Goal: Task Accomplishment & Management: Manage account settings

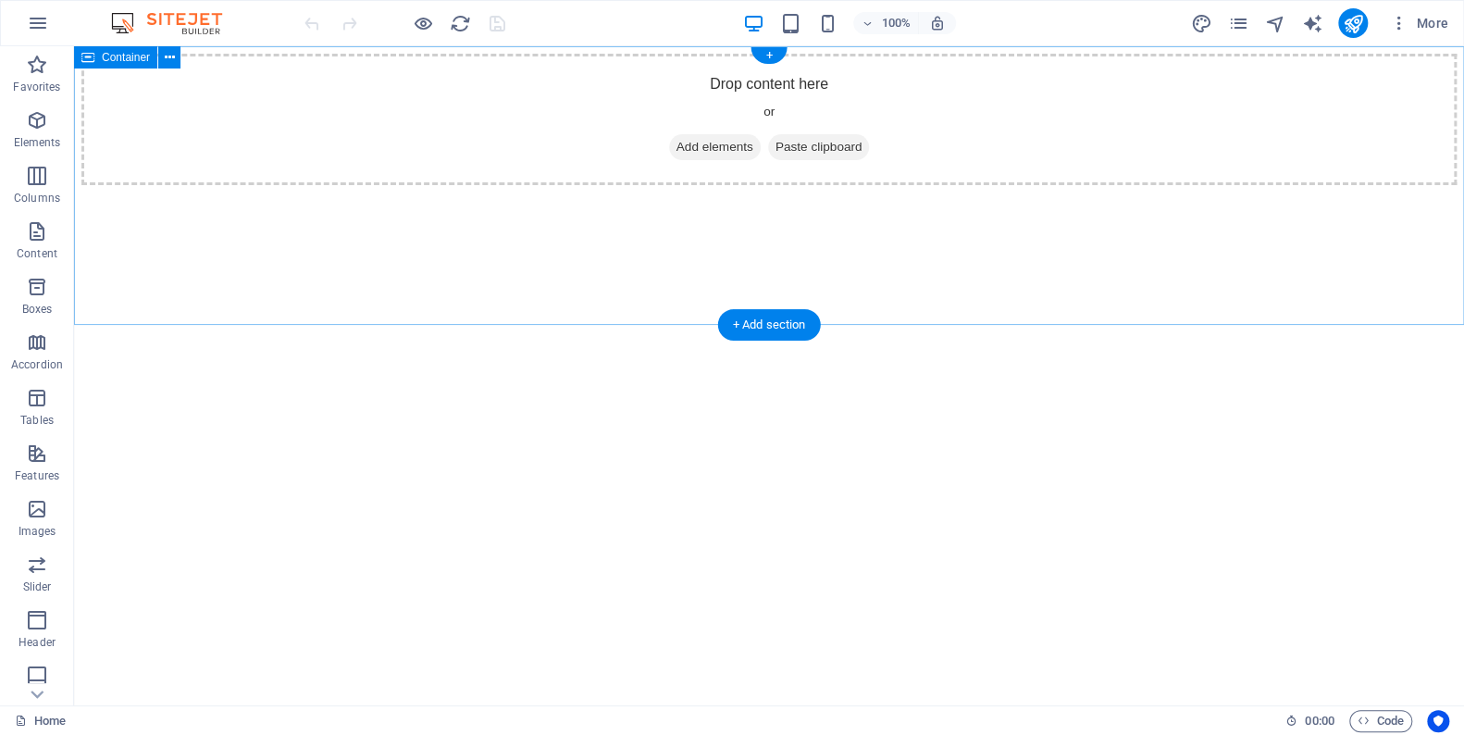
click at [1312, 151] on div "Drop content here or Add elements Paste clipboard" at bounding box center [768, 119] width 1375 height 131
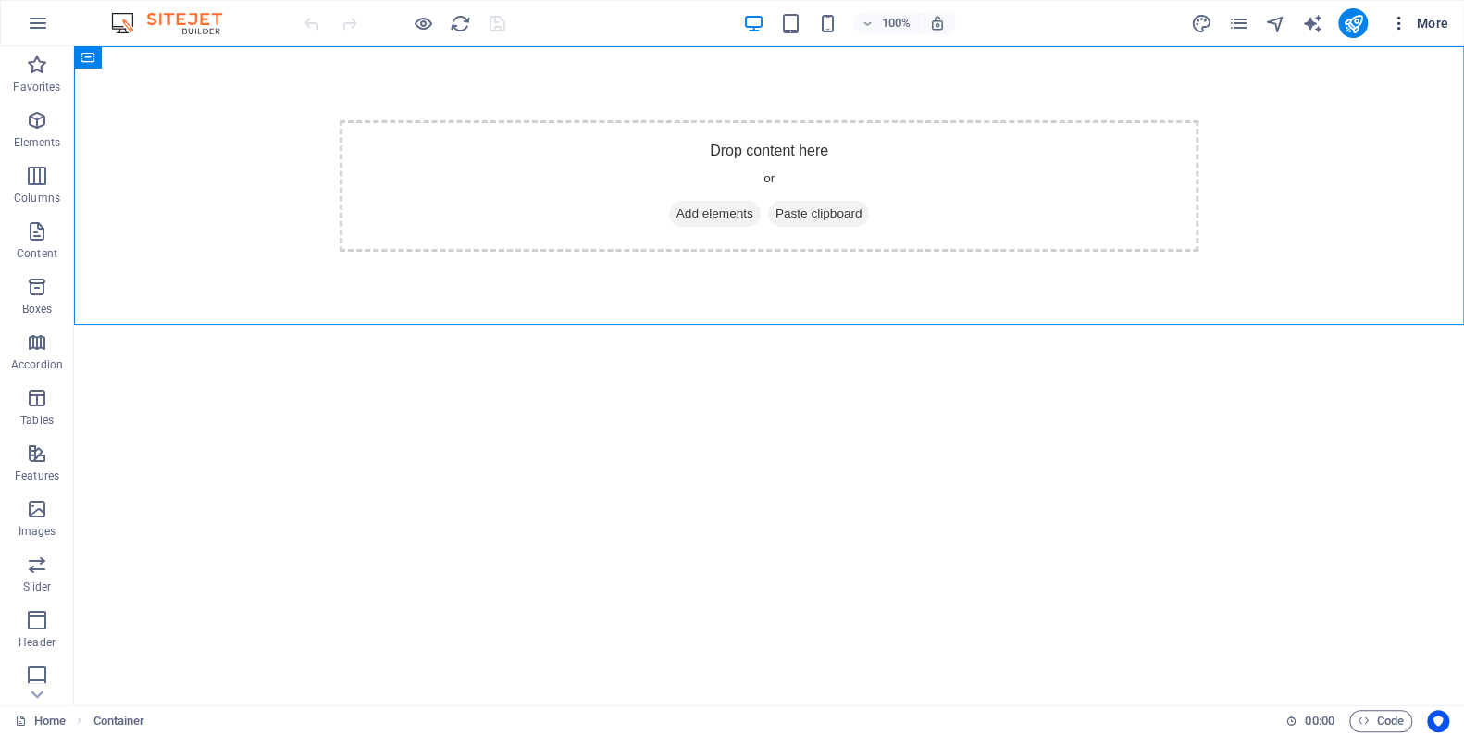
click at [1436, 28] on span "More" at bounding box center [1419, 23] width 58 height 19
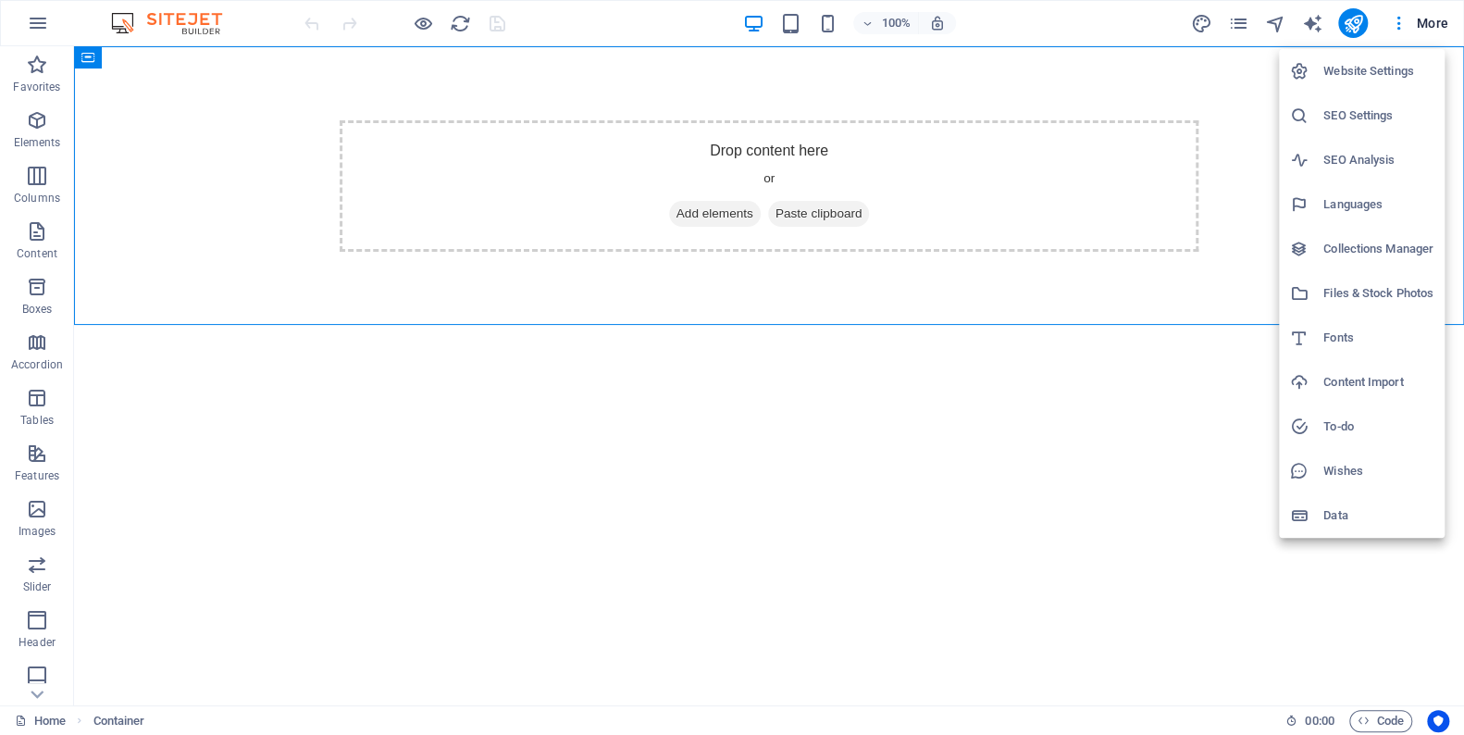
click at [843, 550] on div at bounding box center [732, 367] width 1464 height 735
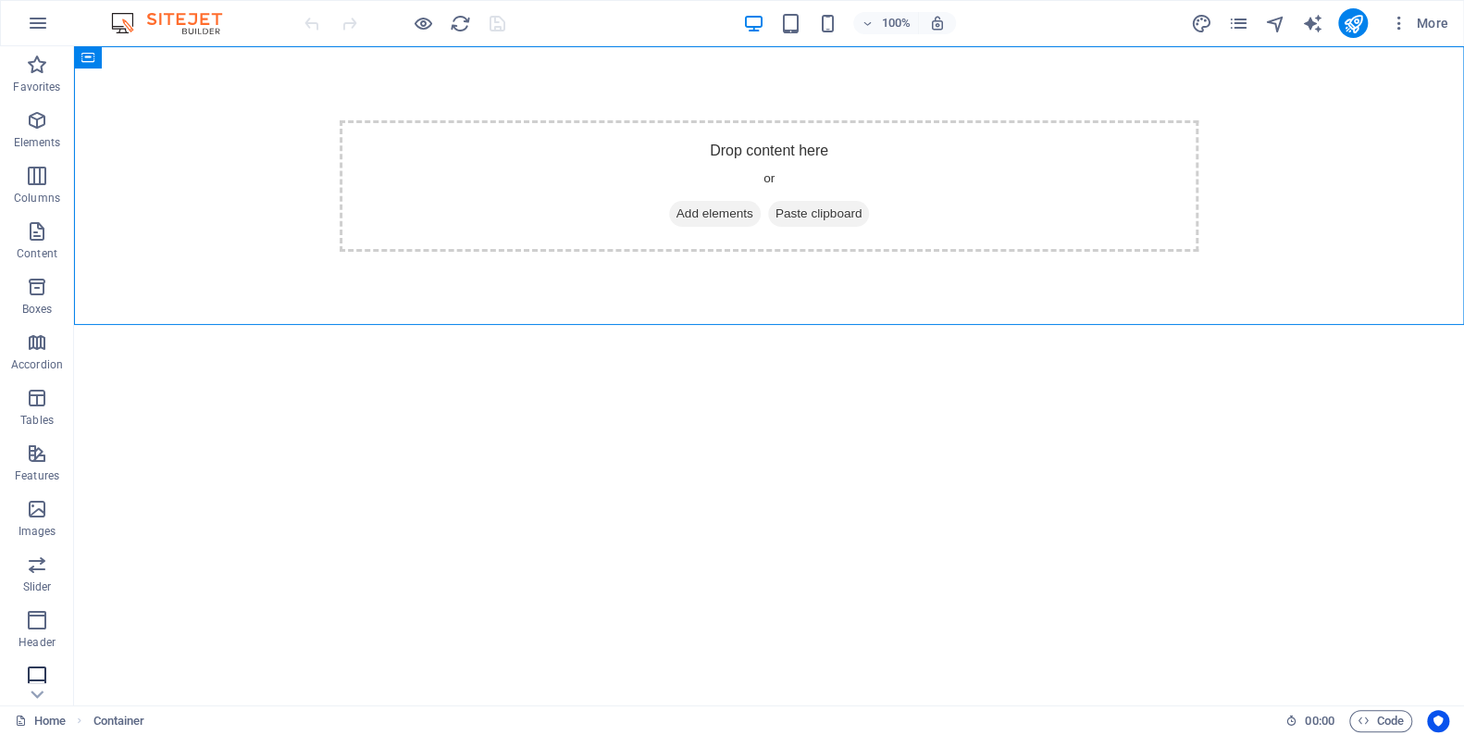
click at [31, 678] on icon "button" at bounding box center [37, 676] width 22 height 22
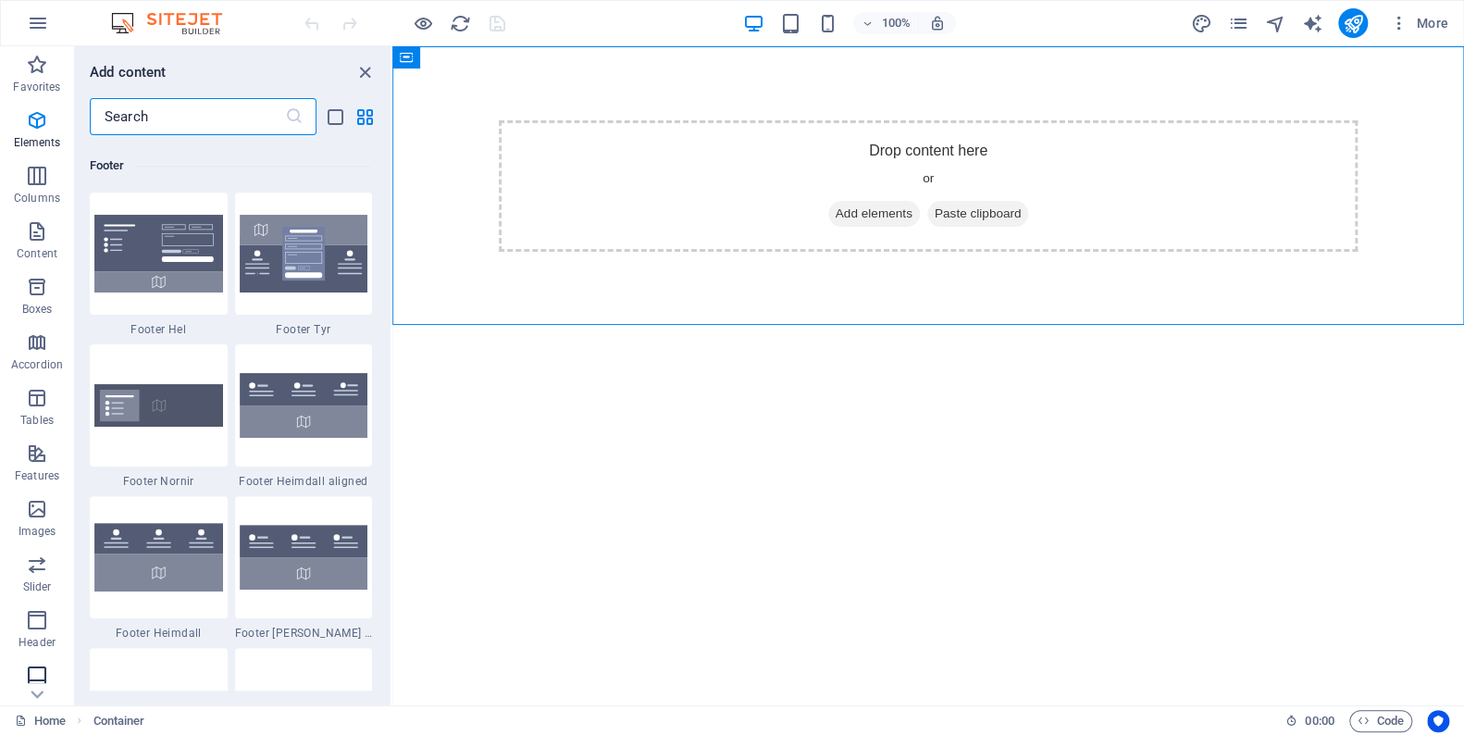
scroll to position [12249, 0]
click at [31, 679] on icon "button" at bounding box center [37, 676] width 22 height 22
click at [515, 326] on html "Drop content here or Add elements Paste clipboard" at bounding box center [928, 186] width 1072 height 280
click at [437, 326] on html "Drop content here or Add elements Paste clipboard" at bounding box center [928, 186] width 1072 height 280
click at [364, 62] on icon "close panel" at bounding box center [364, 72] width 21 height 21
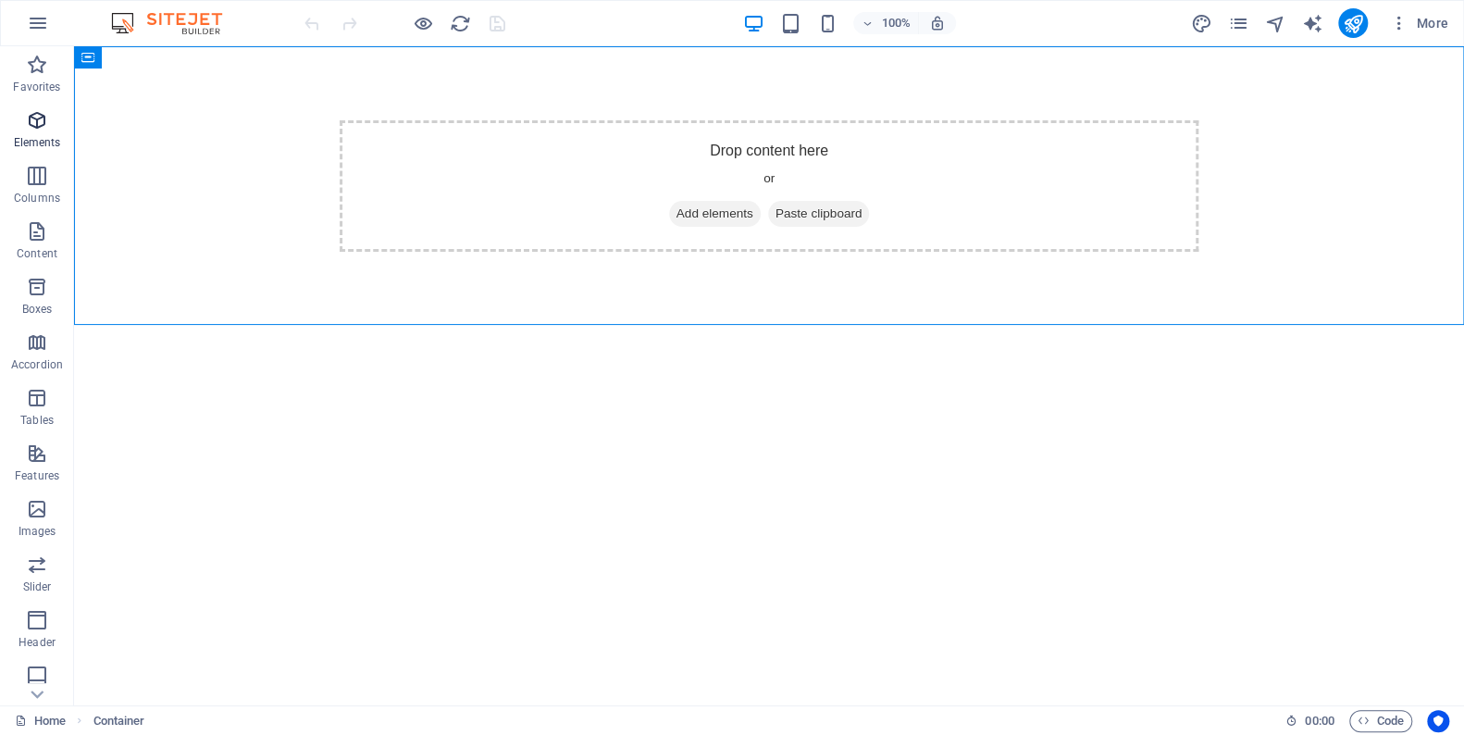
click at [31, 137] on p "Elements" at bounding box center [37, 142] width 47 height 15
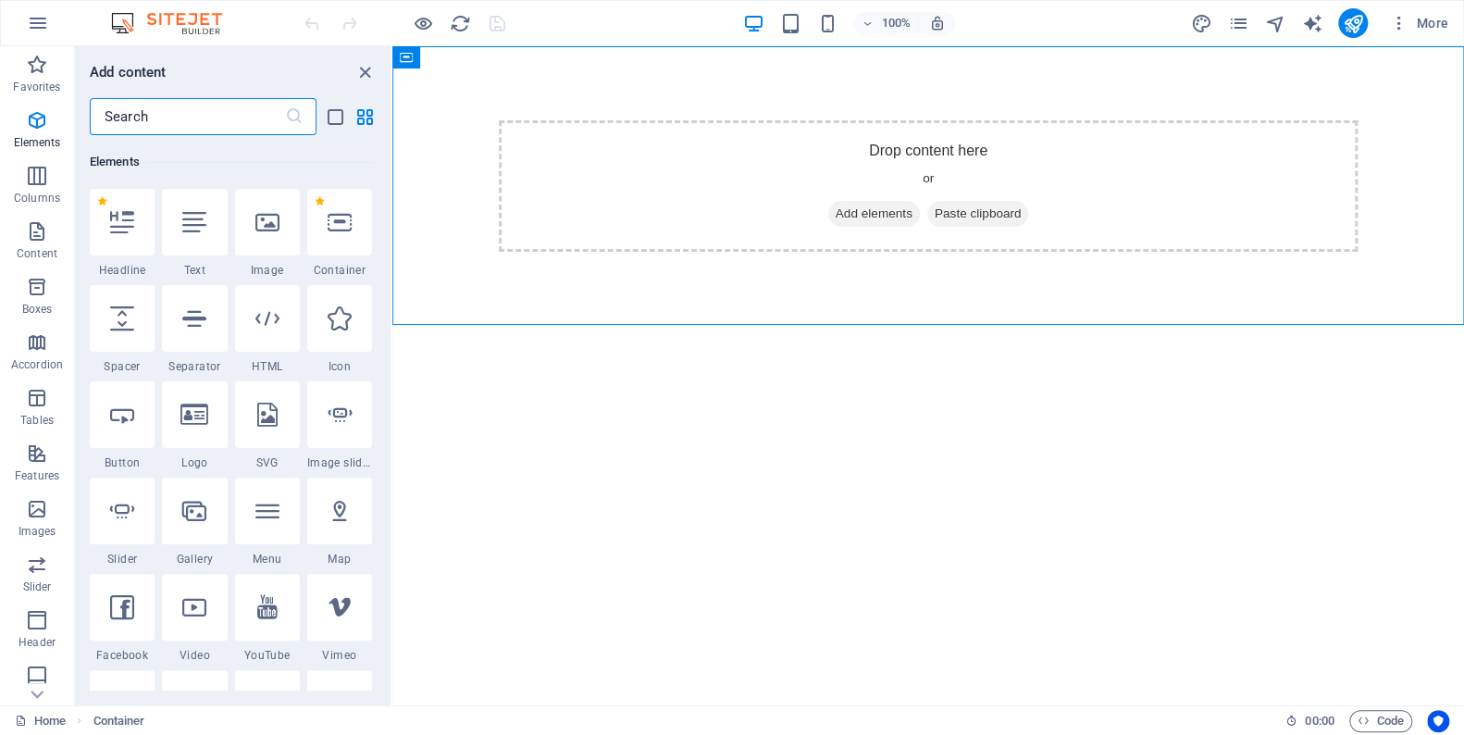
scroll to position [196, 0]
click at [357, 69] on icon "close panel" at bounding box center [364, 72] width 21 height 21
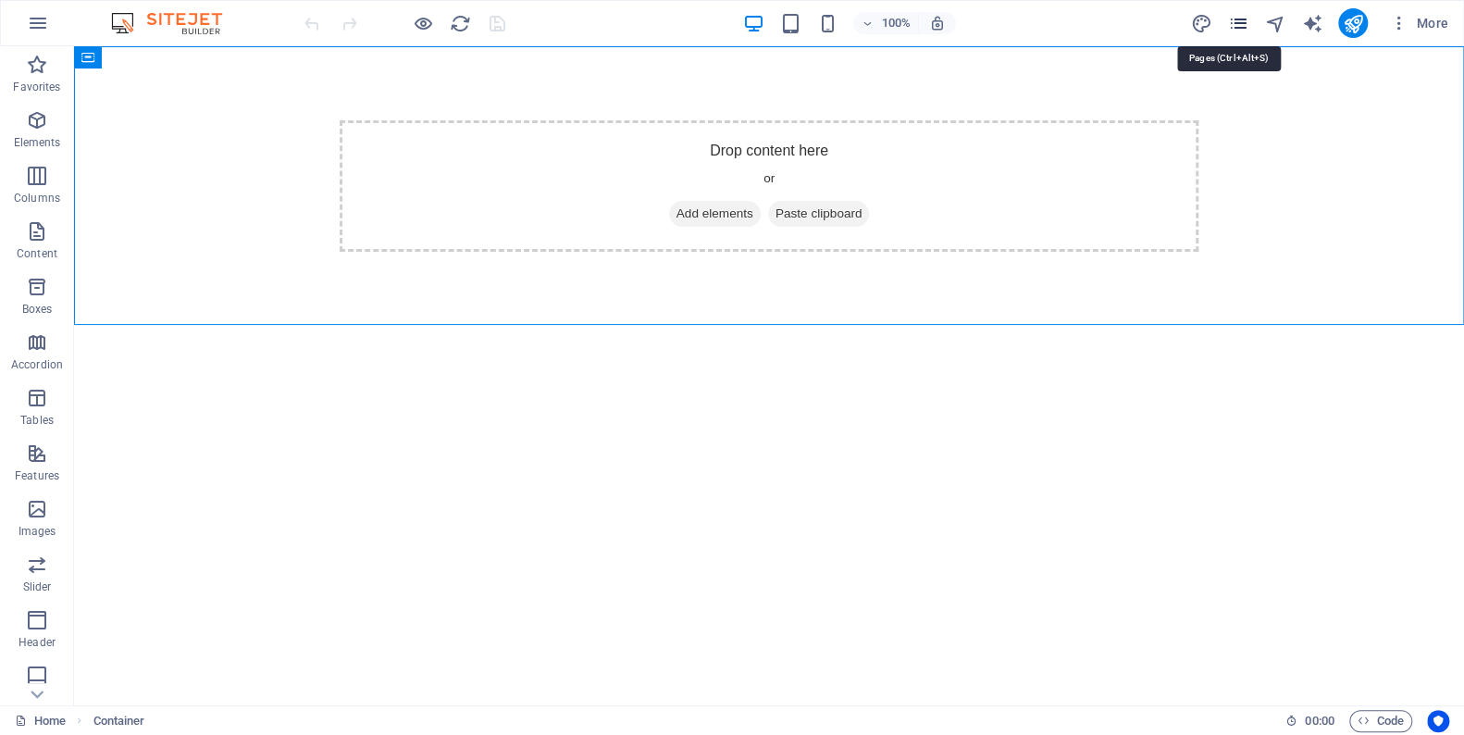
click at [1237, 22] on icon "pages" at bounding box center [1237, 23] width 21 height 21
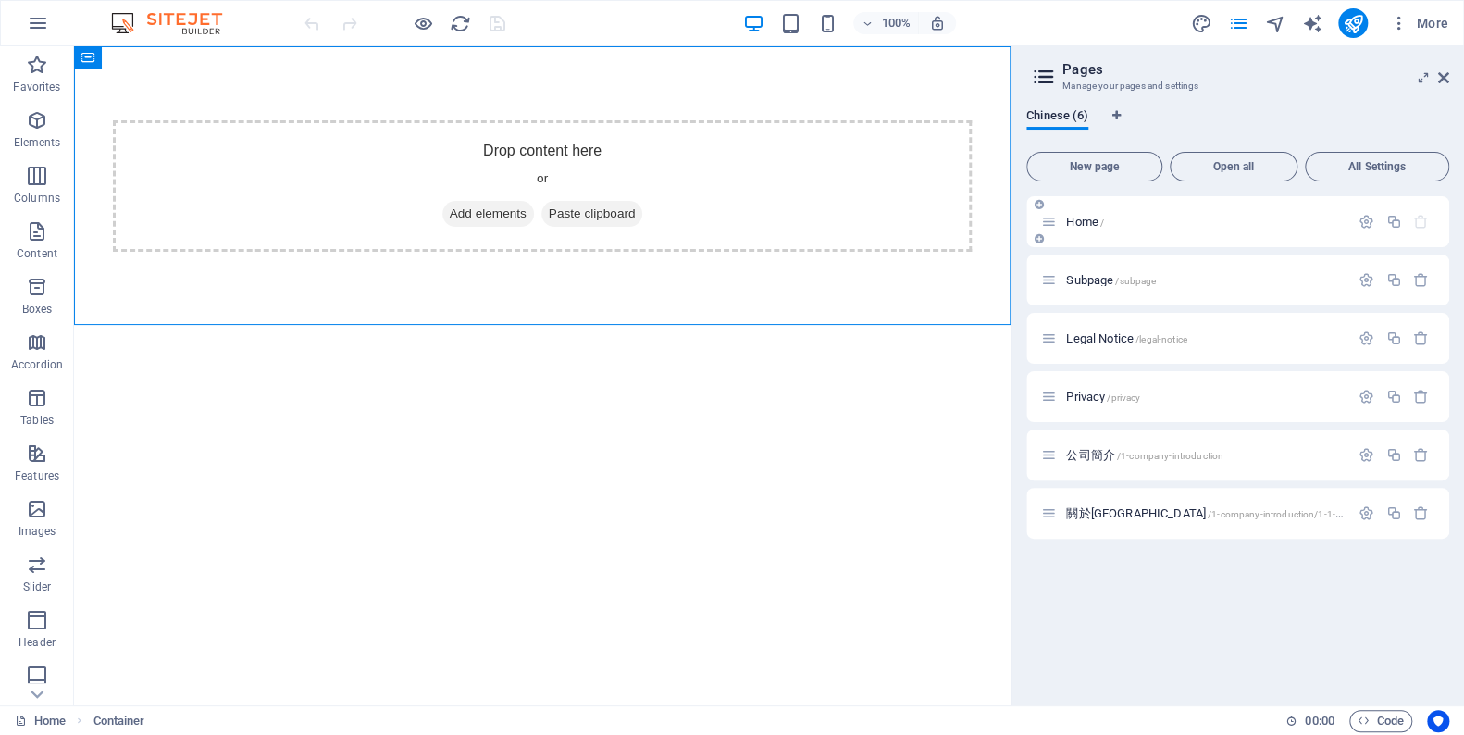
click at [1113, 219] on p "Home /" at bounding box center [1205, 222] width 278 height 12
click at [1114, 455] on span "公司簡介 /1-company-introduction" at bounding box center [1144, 455] width 157 height 14
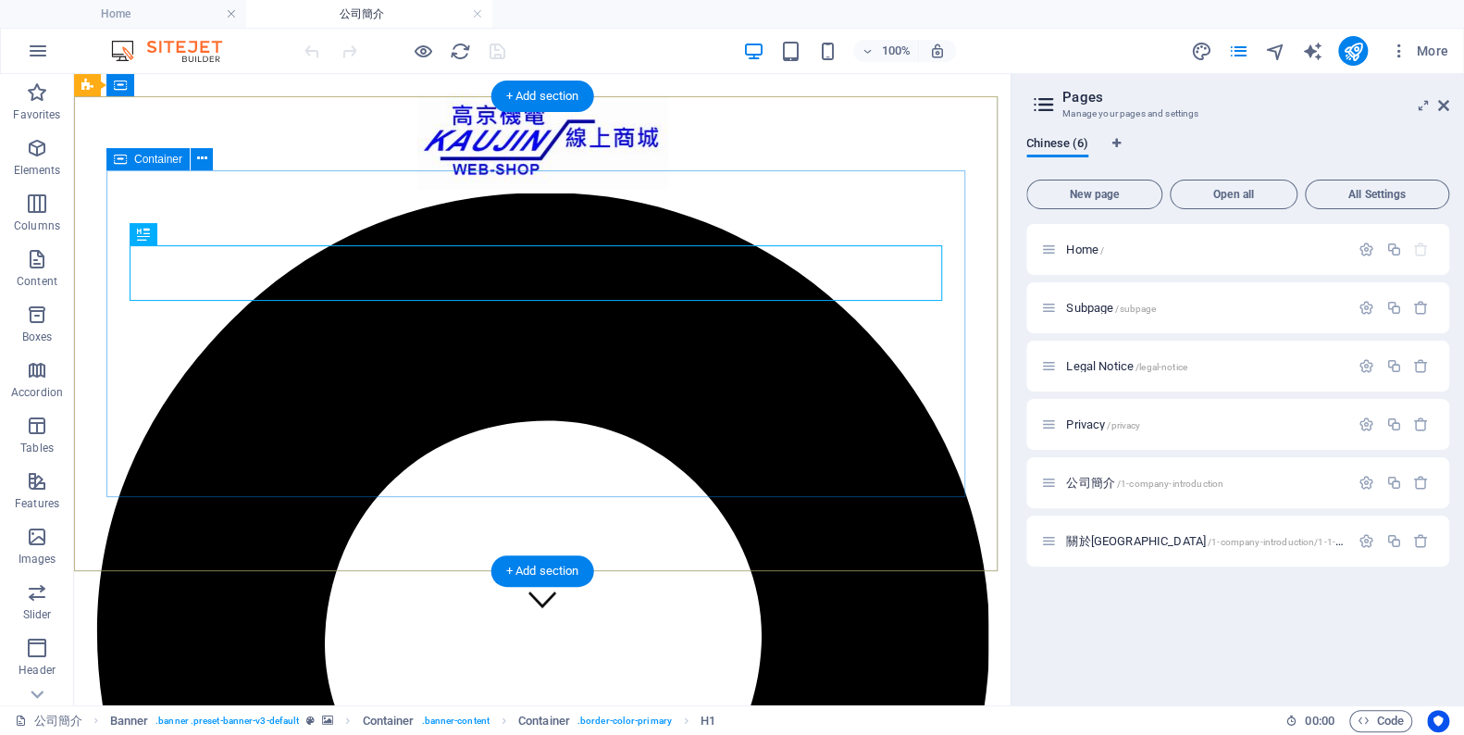
scroll to position [0, 0]
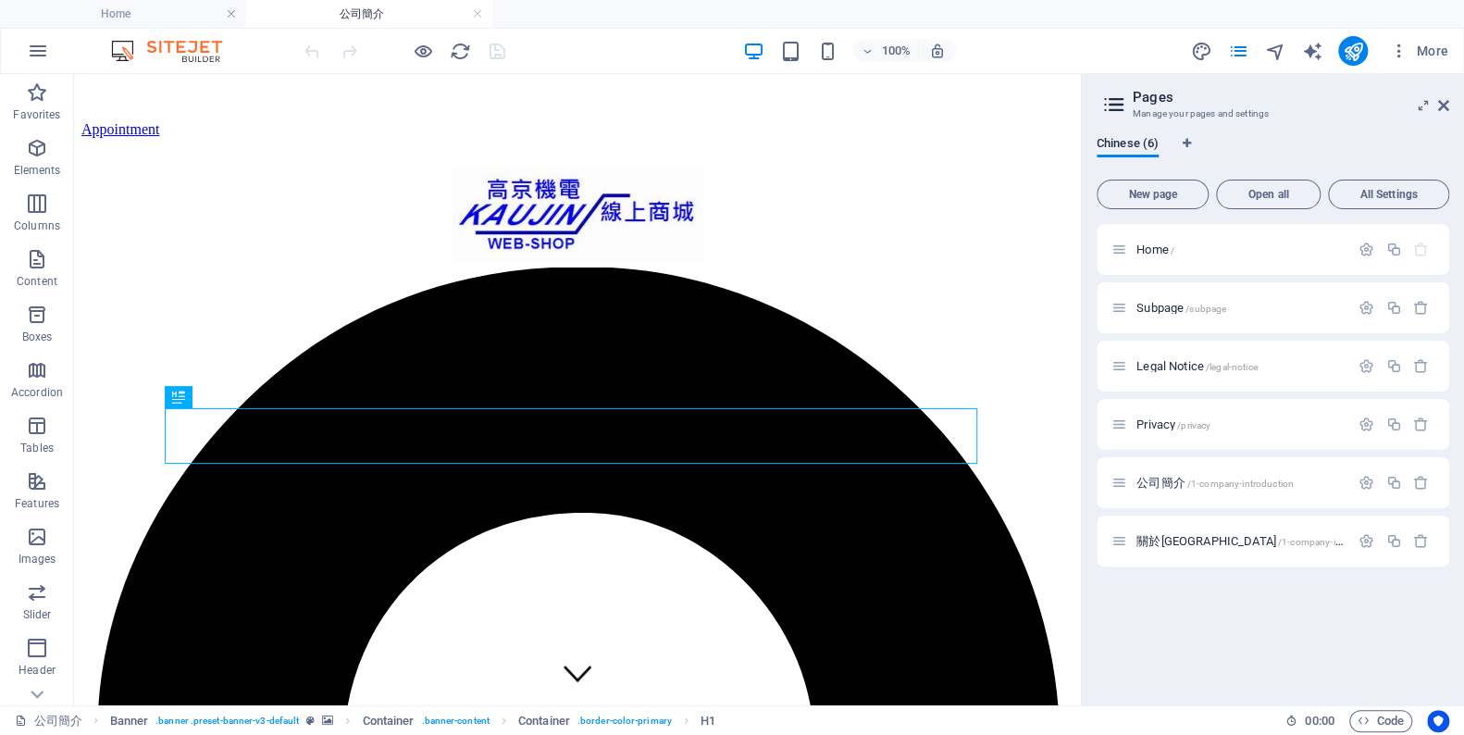
drag, startPoint x: 1013, startPoint y: 251, endPoint x: 1057, endPoint y: 292, distance: 60.2
click at [1081, 292] on aside "Pages Manage your pages and settings Chinese (6) New page Open all All Settings…" at bounding box center [1272, 389] width 383 height 631
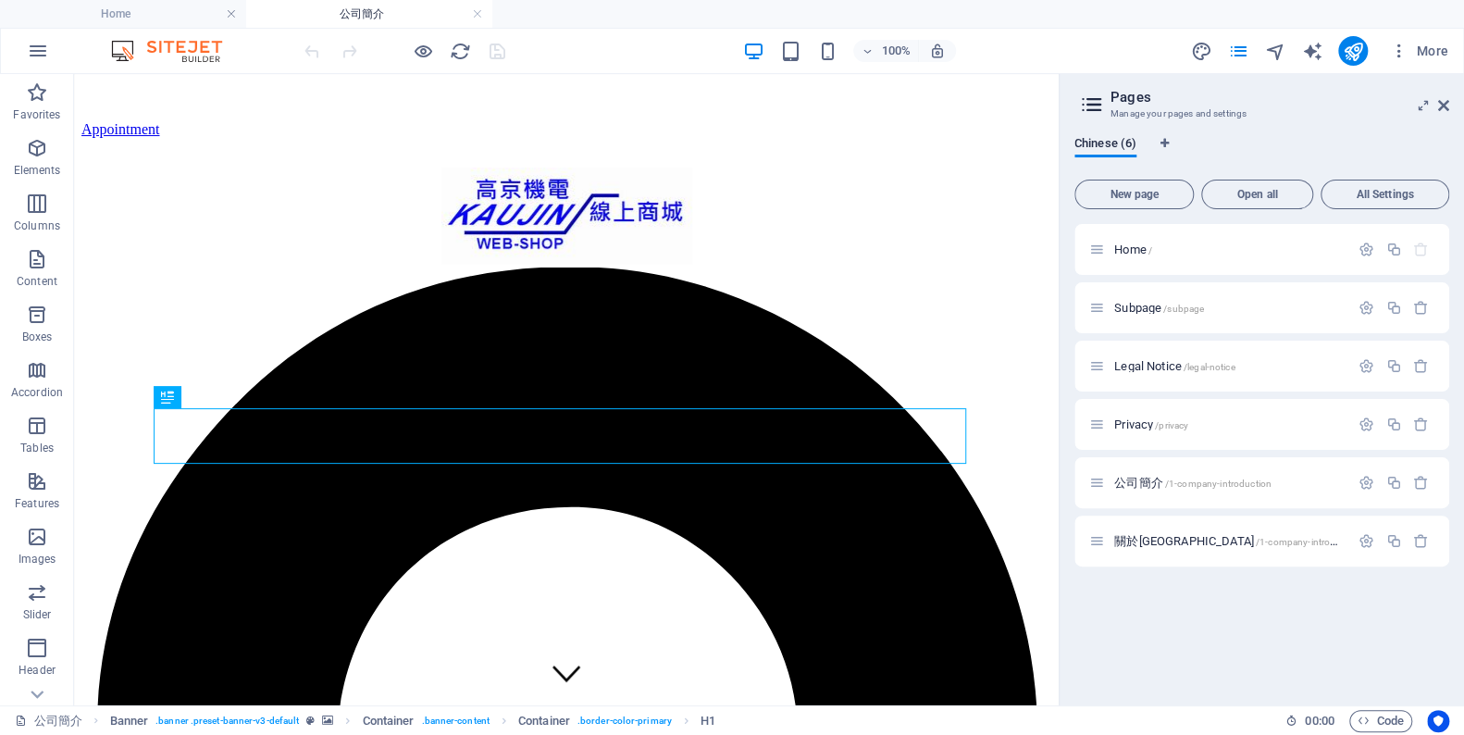
click at [1195, 644] on div "Home / Subpage /subpage Legal Notice /legal-notice Privacy /privacy 公司簡介 /1-com…" at bounding box center [1262, 457] width 375 height 466
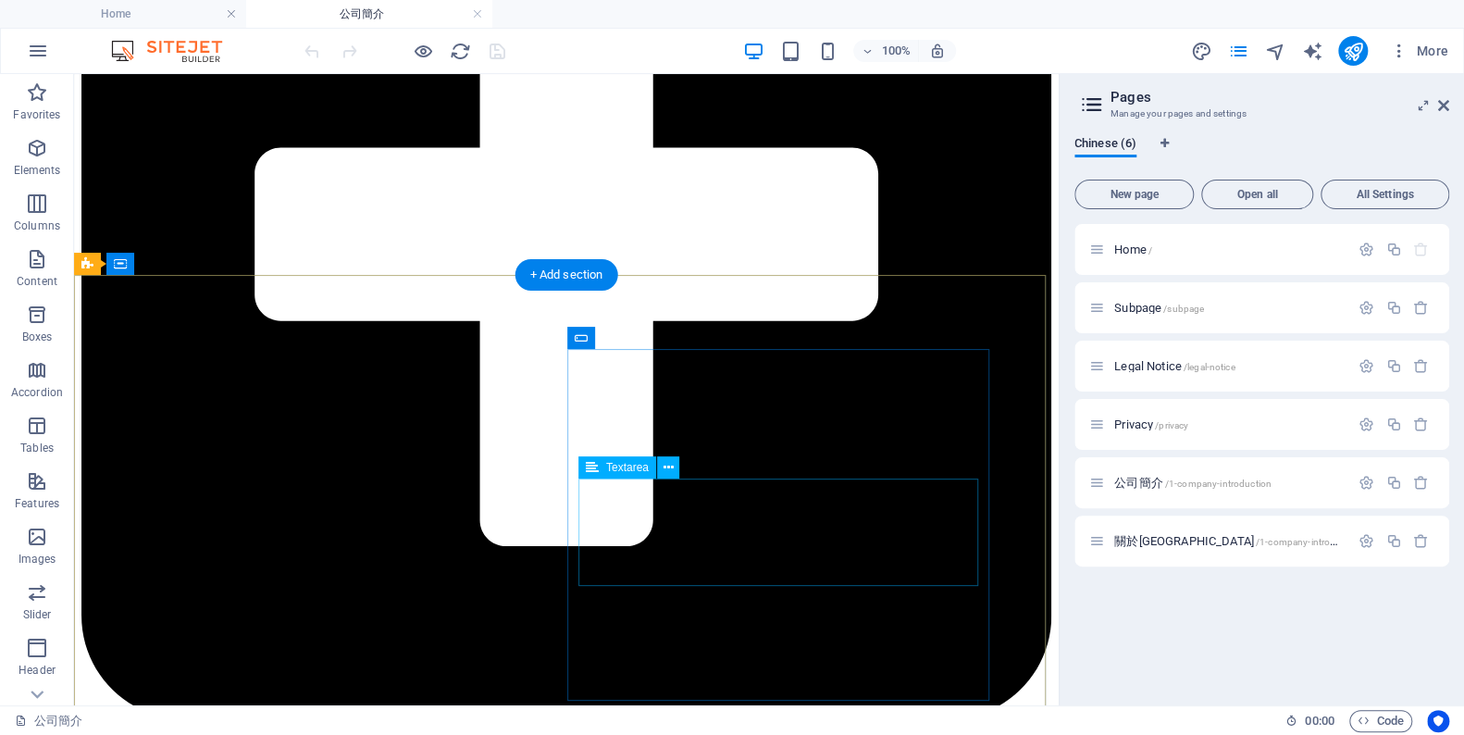
scroll to position [8224, 0]
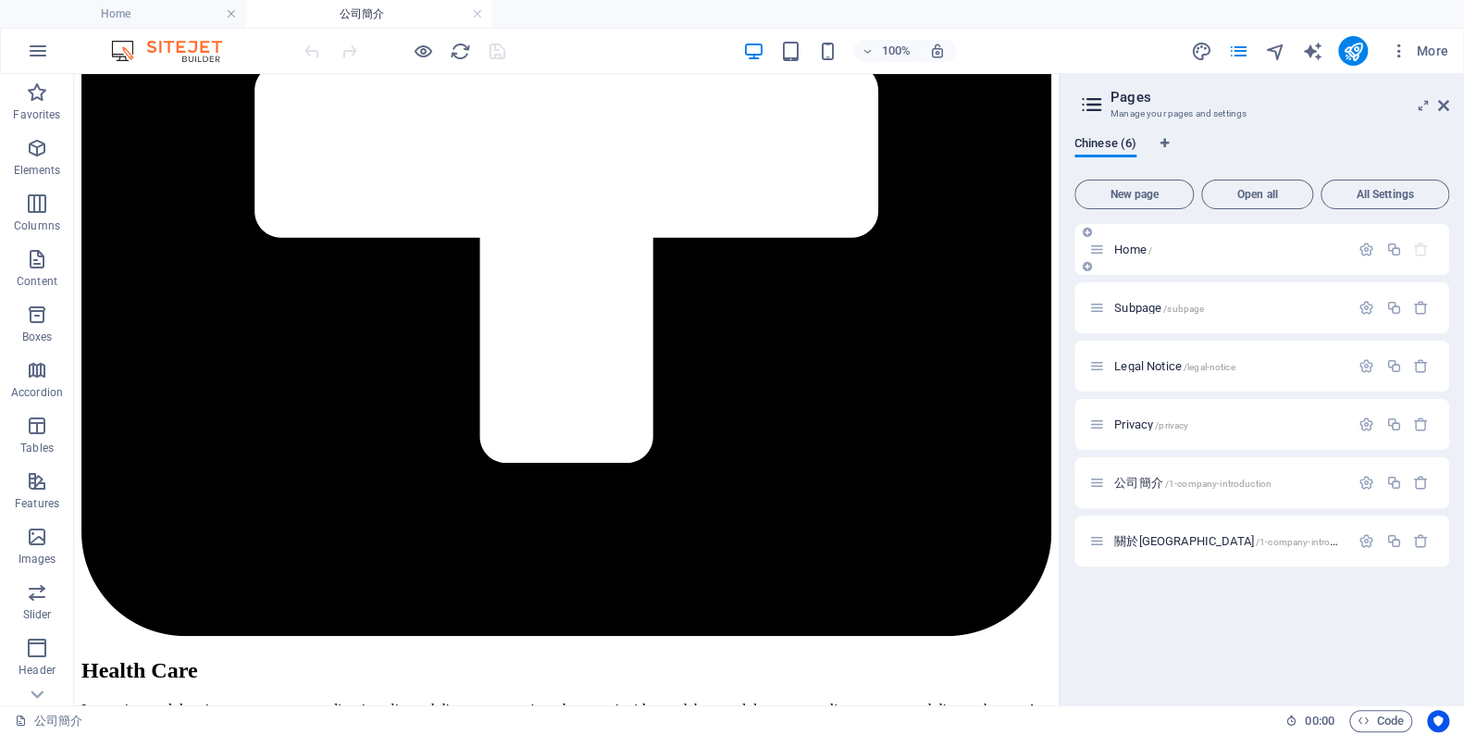
drag, startPoint x: 1200, startPoint y: 479, endPoint x: 1196, endPoint y: 258, distance: 221.3
click at [1196, 258] on div "Home / Subpage /subpage Legal Notice /legal-notice Privacy /privacy 公司簡介 /1-com…" at bounding box center [1262, 395] width 375 height 342
drag, startPoint x: 1092, startPoint y: 481, endPoint x: 1086, endPoint y: 229, distance: 252.8
click at [1086, 229] on div "Home / Subpage /subpage Legal Notice /legal-notice Privacy /privacy 公司簡介 /1-com…" at bounding box center [1262, 395] width 375 height 342
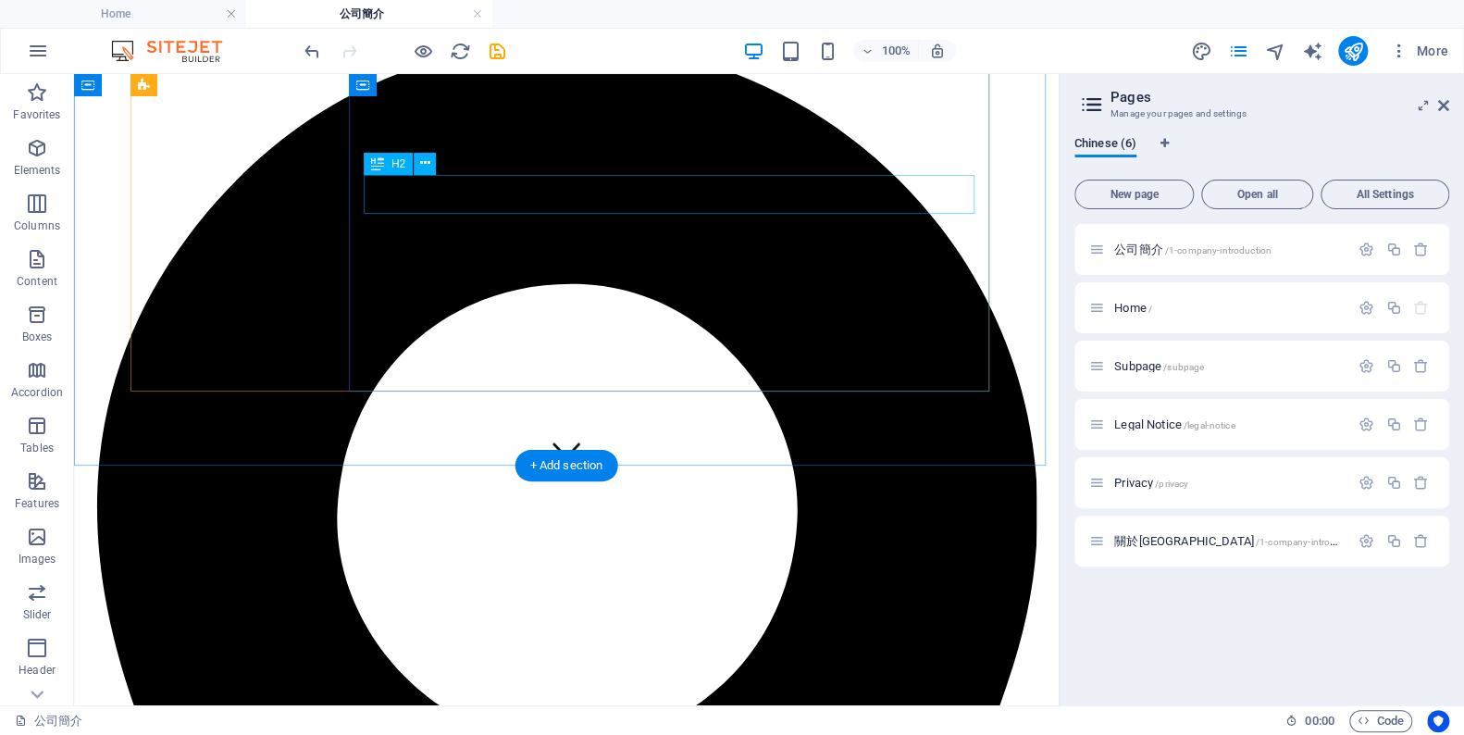
scroll to position [0, 0]
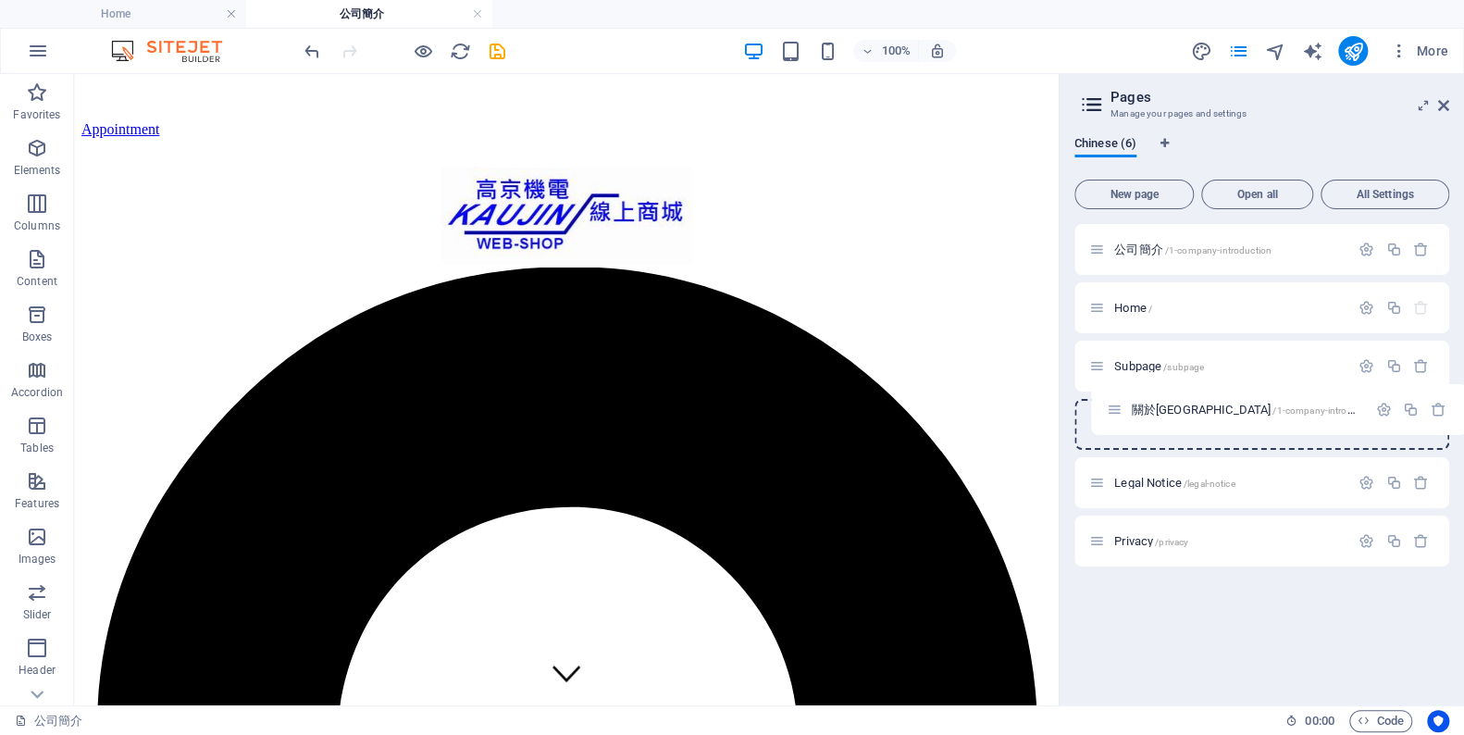
drag, startPoint x: 1091, startPoint y: 540, endPoint x: 1085, endPoint y: 292, distance: 247.2
click at [1085, 292] on div "公司簡介 /1-company-introduction Home / Subpage /subpage Legal Notice /legal-notice…" at bounding box center [1262, 395] width 375 height 342
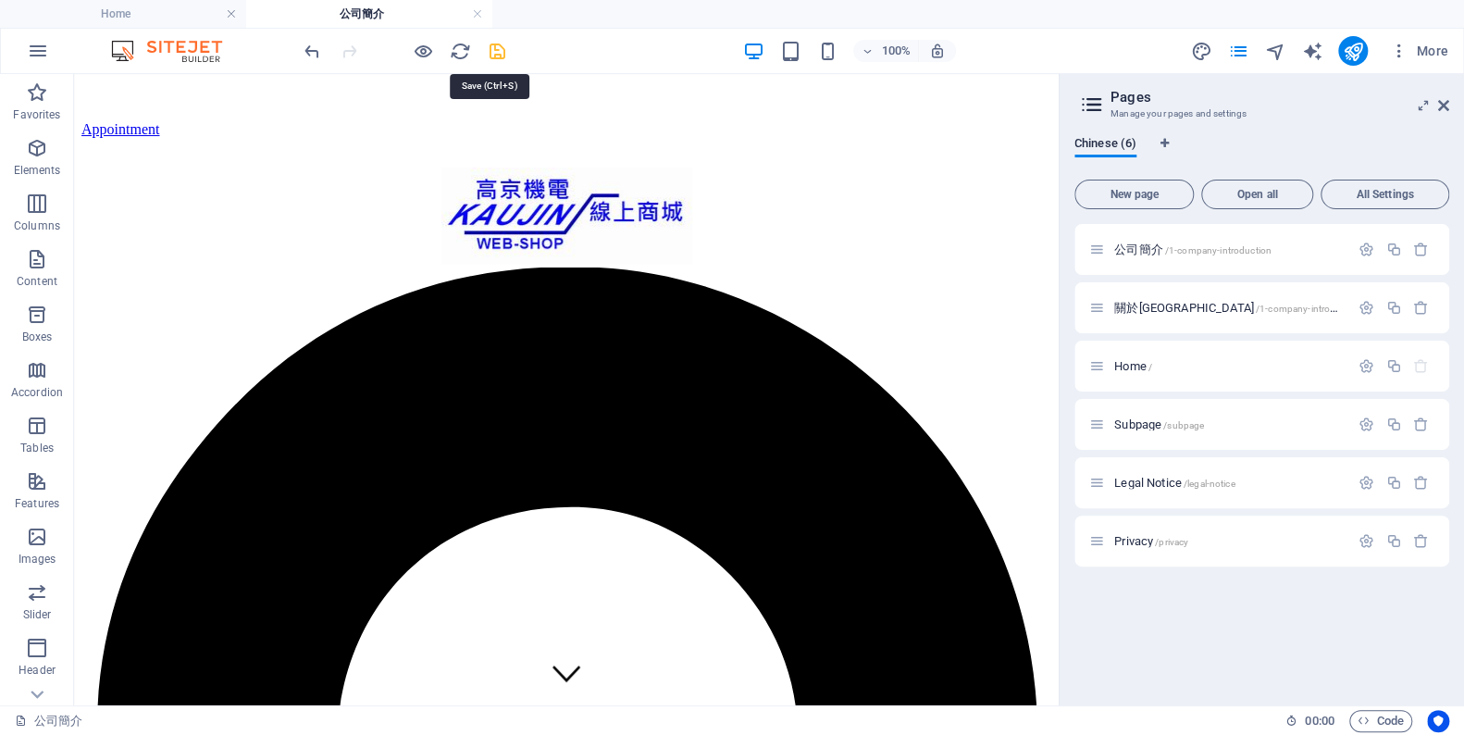
click at [502, 49] on icon "save" at bounding box center [497, 51] width 21 height 21
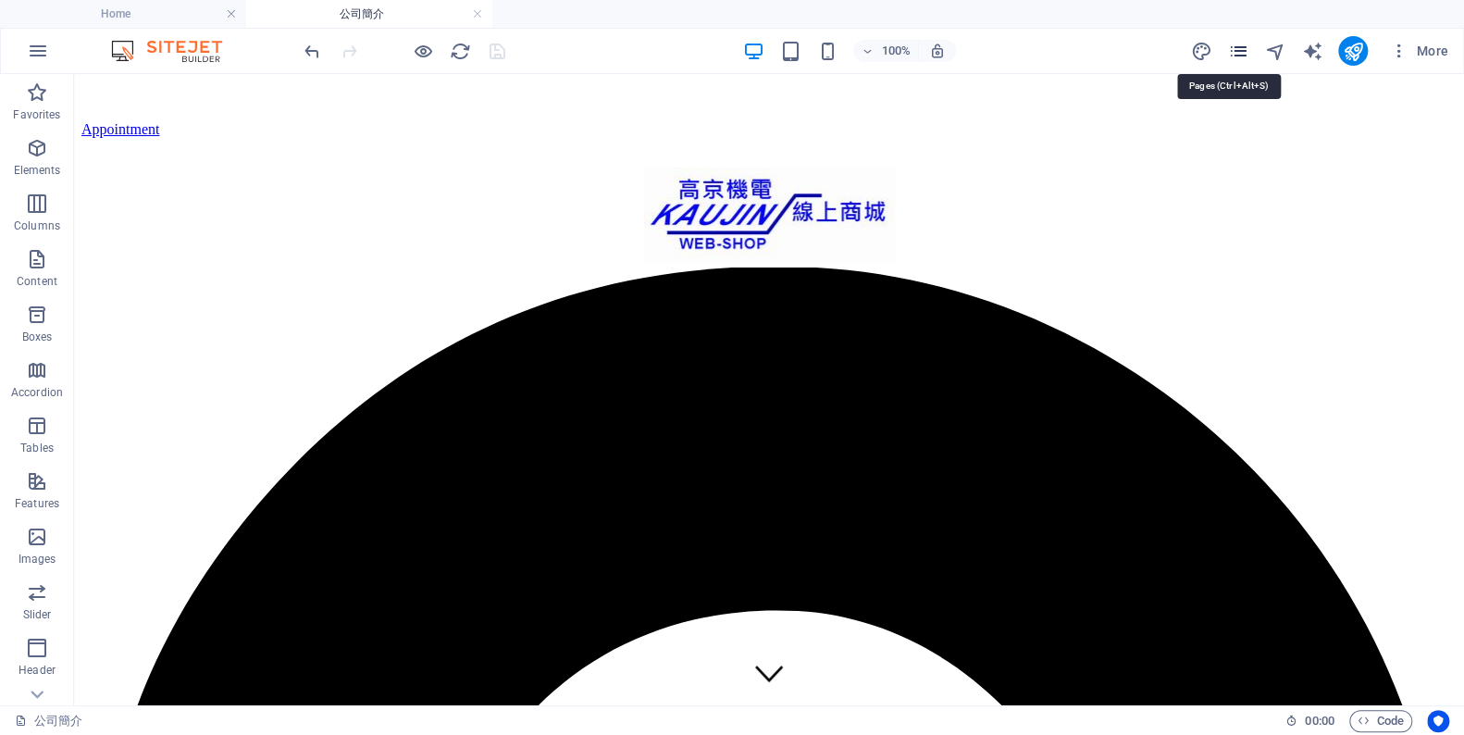
click at [1239, 48] on icon "pages" at bounding box center [1237, 51] width 21 height 21
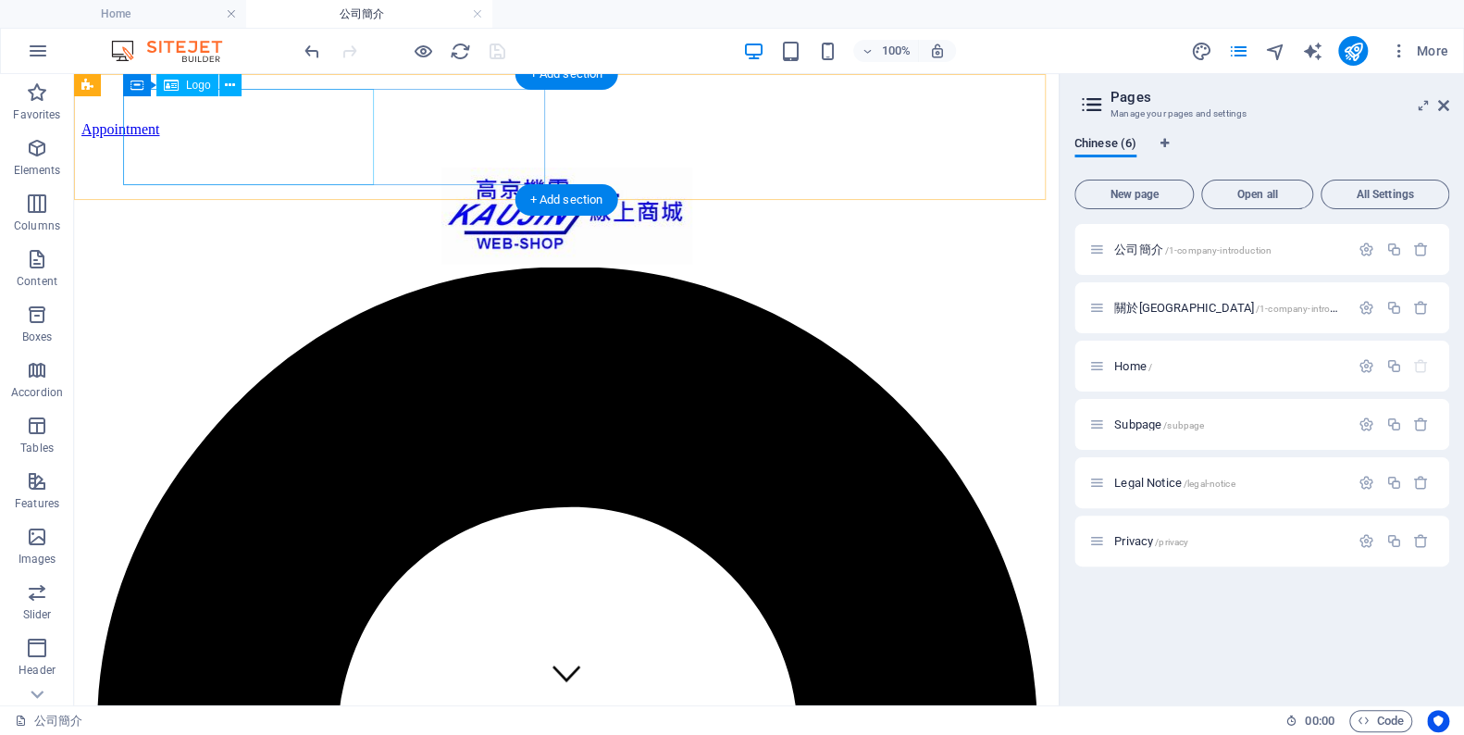
click at [328, 168] on div at bounding box center [566, 218] width 940 height 100
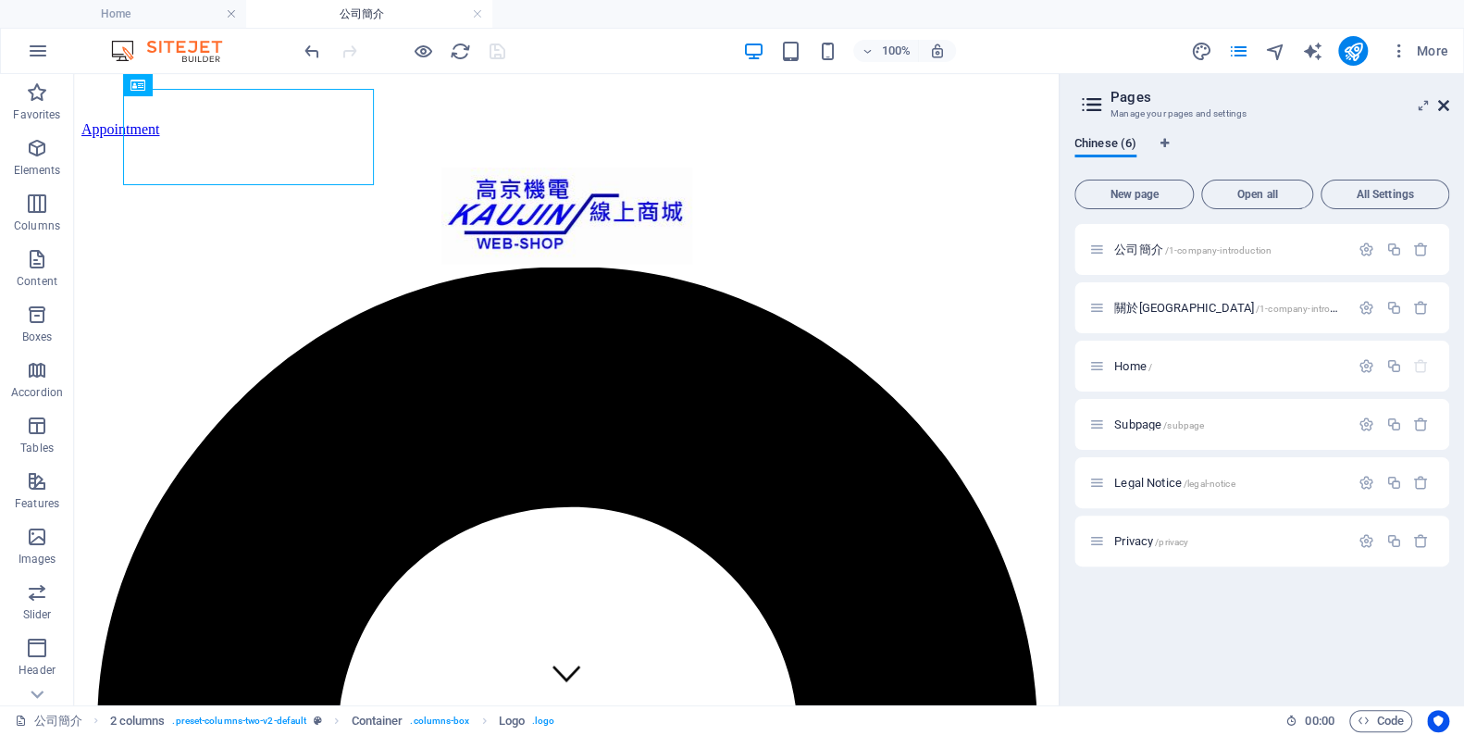
click at [1440, 100] on icon at bounding box center [1443, 105] width 11 height 15
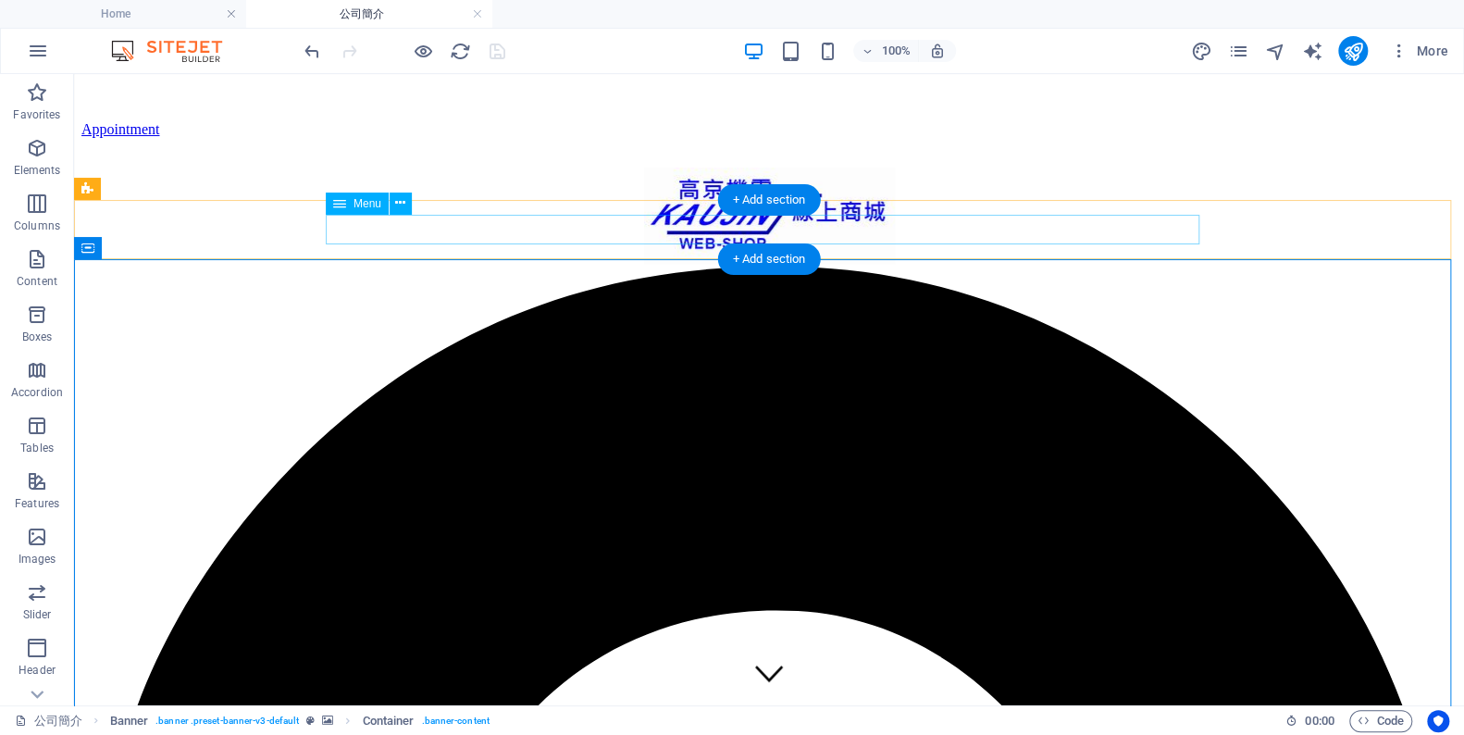
click at [526, 168] on div at bounding box center [769, 218] width 1346 height 100
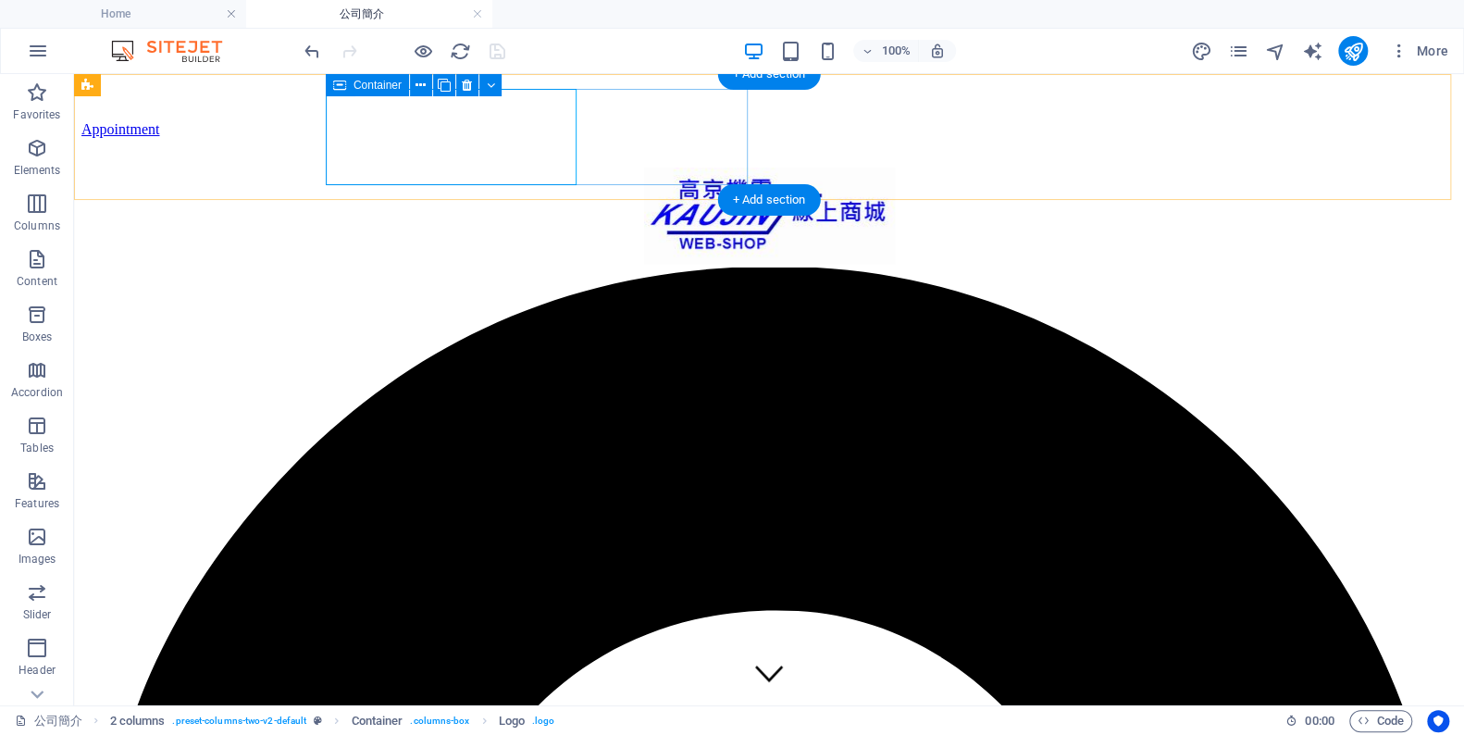
click at [656, 168] on div at bounding box center [769, 218] width 1346 height 100
click at [520, 168] on div at bounding box center [769, 218] width 1346 height 100
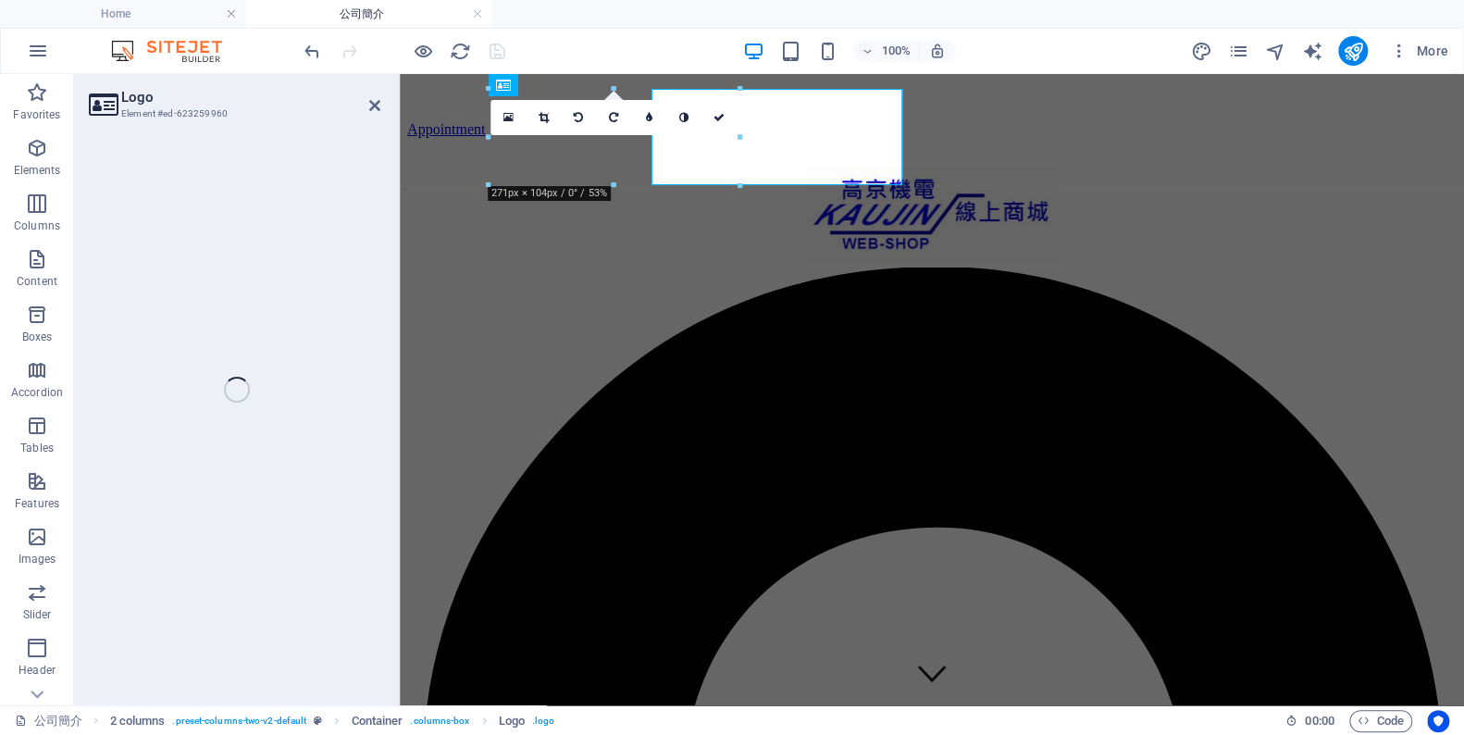
select select "px"
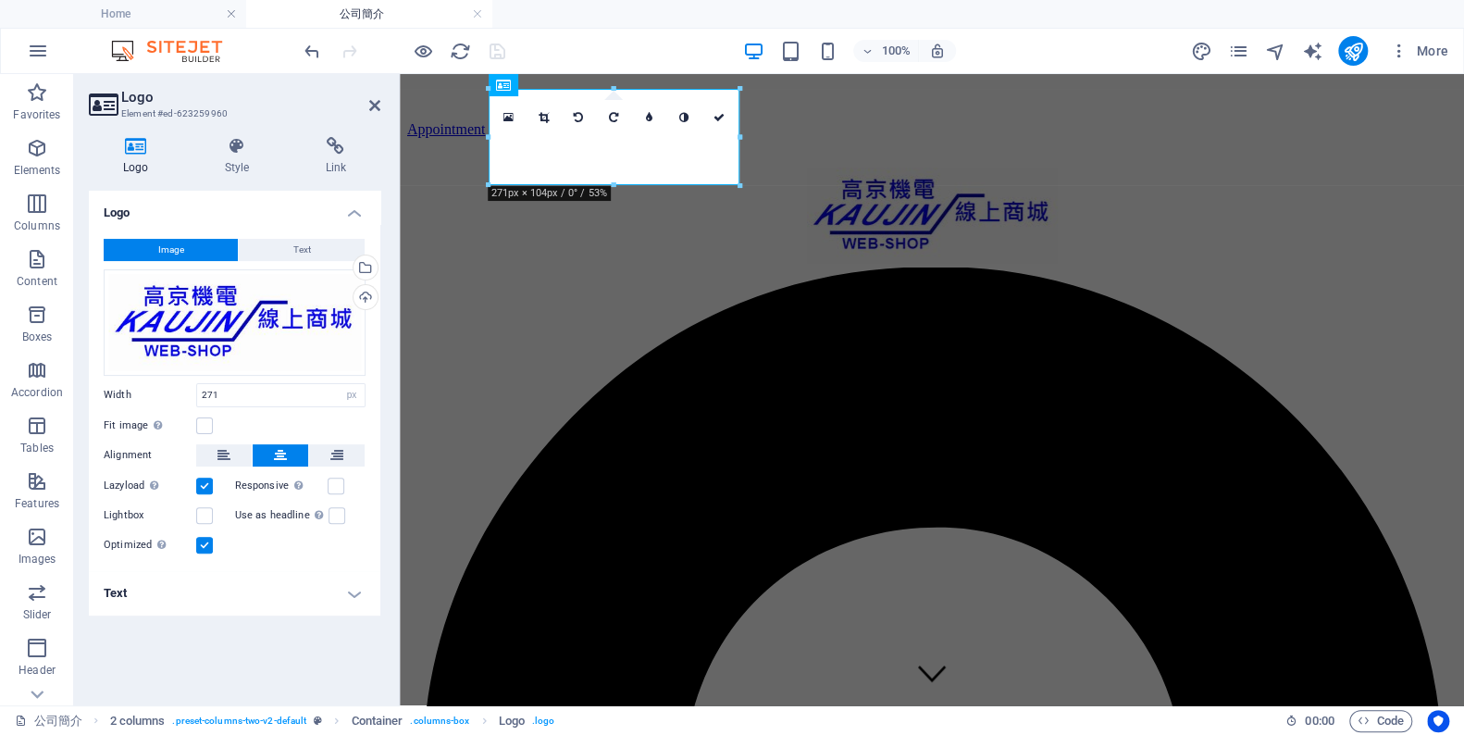
click at [848, 168] on div at bounding box center [932, 218] width 1020 height 100
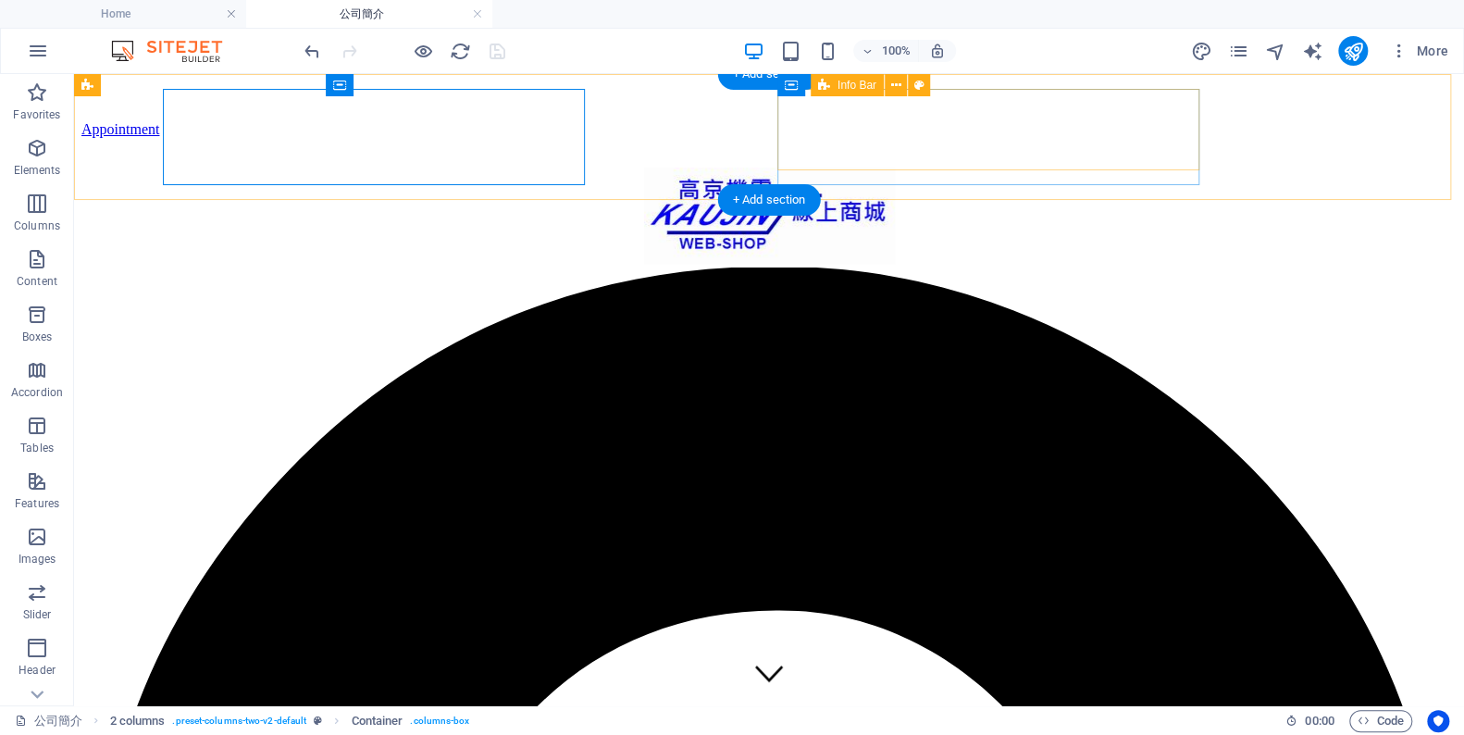
click at [700, 168] on div at bounding box center [769, 218] width 1346 height 100
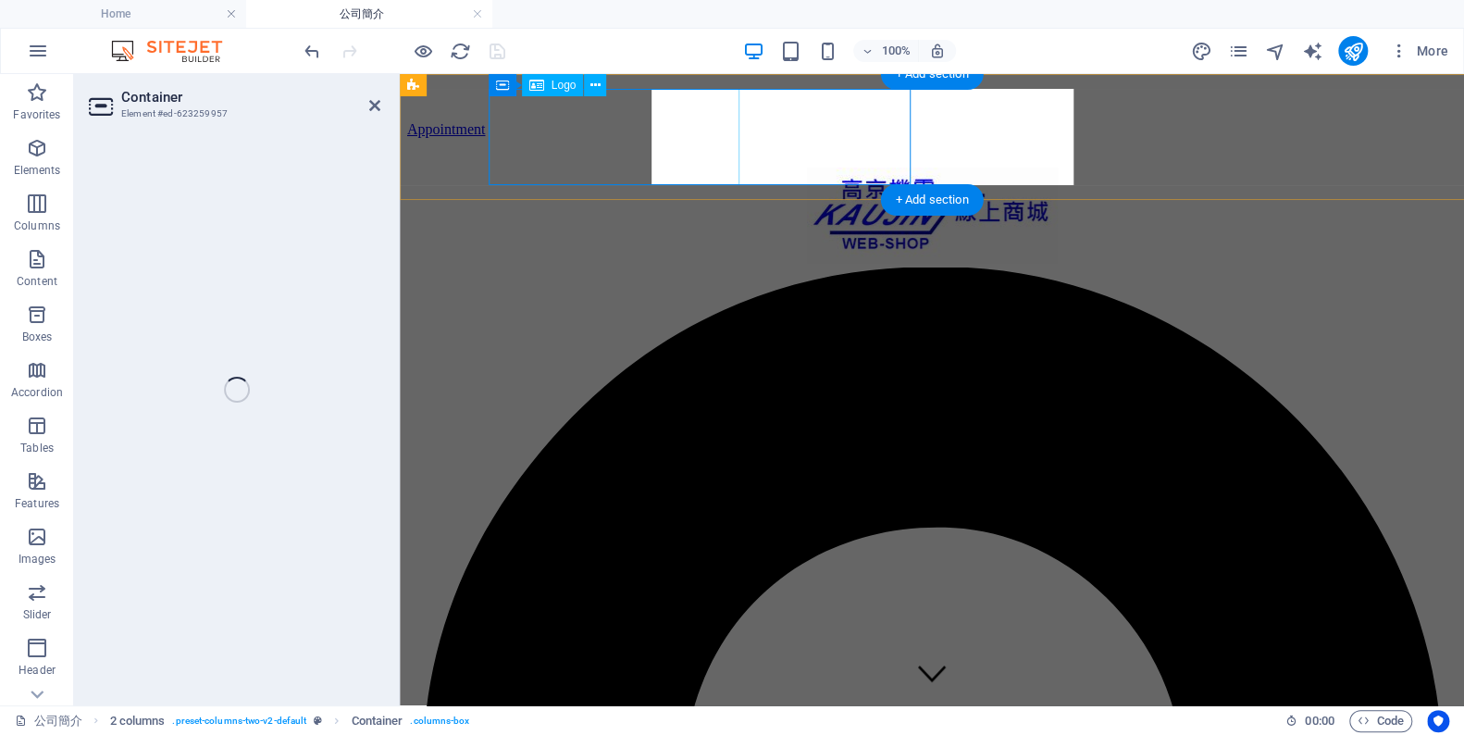
click at [700, 168] on div at bounding box center [932, 218] width 1020 height 100
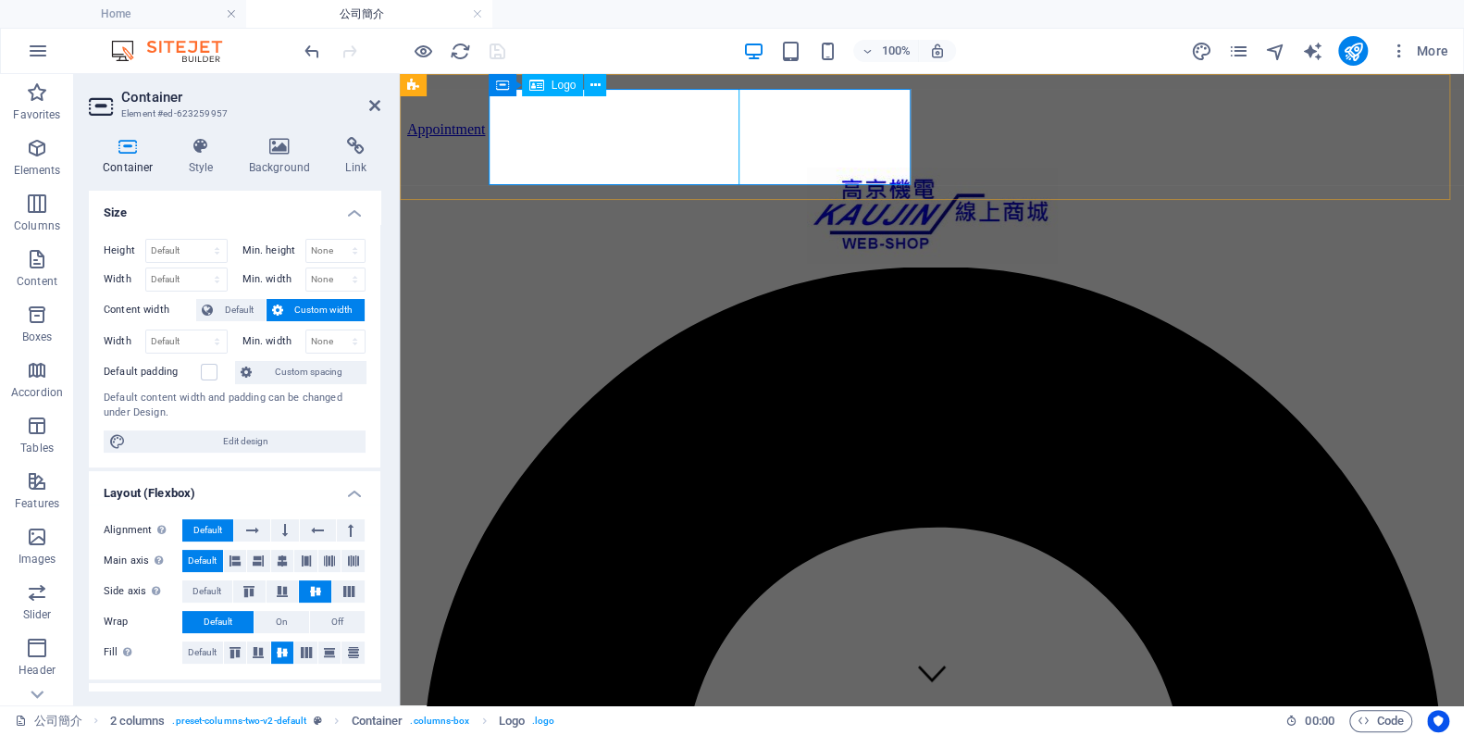
click at [686, 168] on div at bounding box center [932, 218] width 1020 height 100
click at [565, 84] on span "Logo" at bounding box center [564, 85] width 25 height 11
click at [573, 87] on span "Logo" at bounding box center [564, 85] width 25 height 11
drag, startPoint x: 897, startPoint y: 87, endPoint x: 971, endPoint y: 161, distance: 104.7
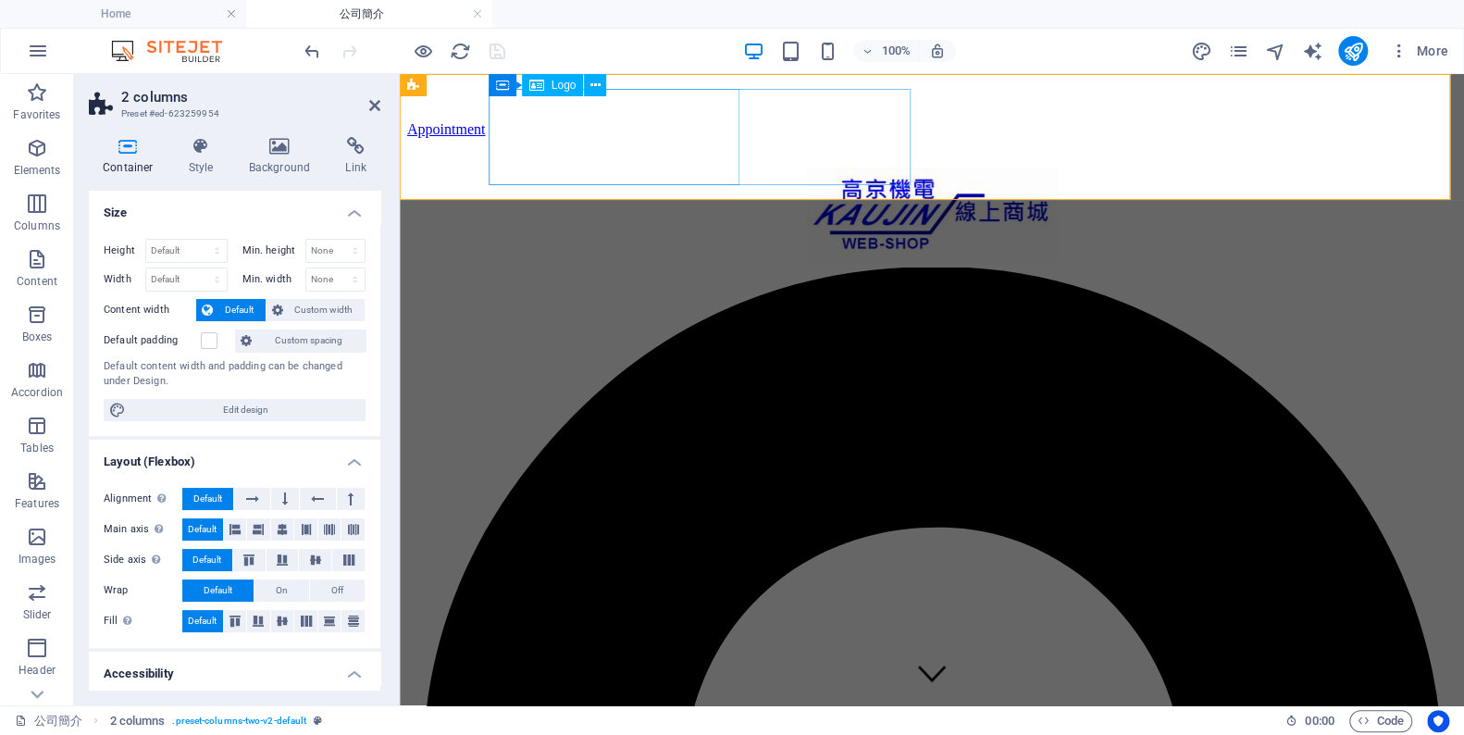
click at [621, 168] on div at bounding box center [932, 218] width 1020 height 100
select select "px"
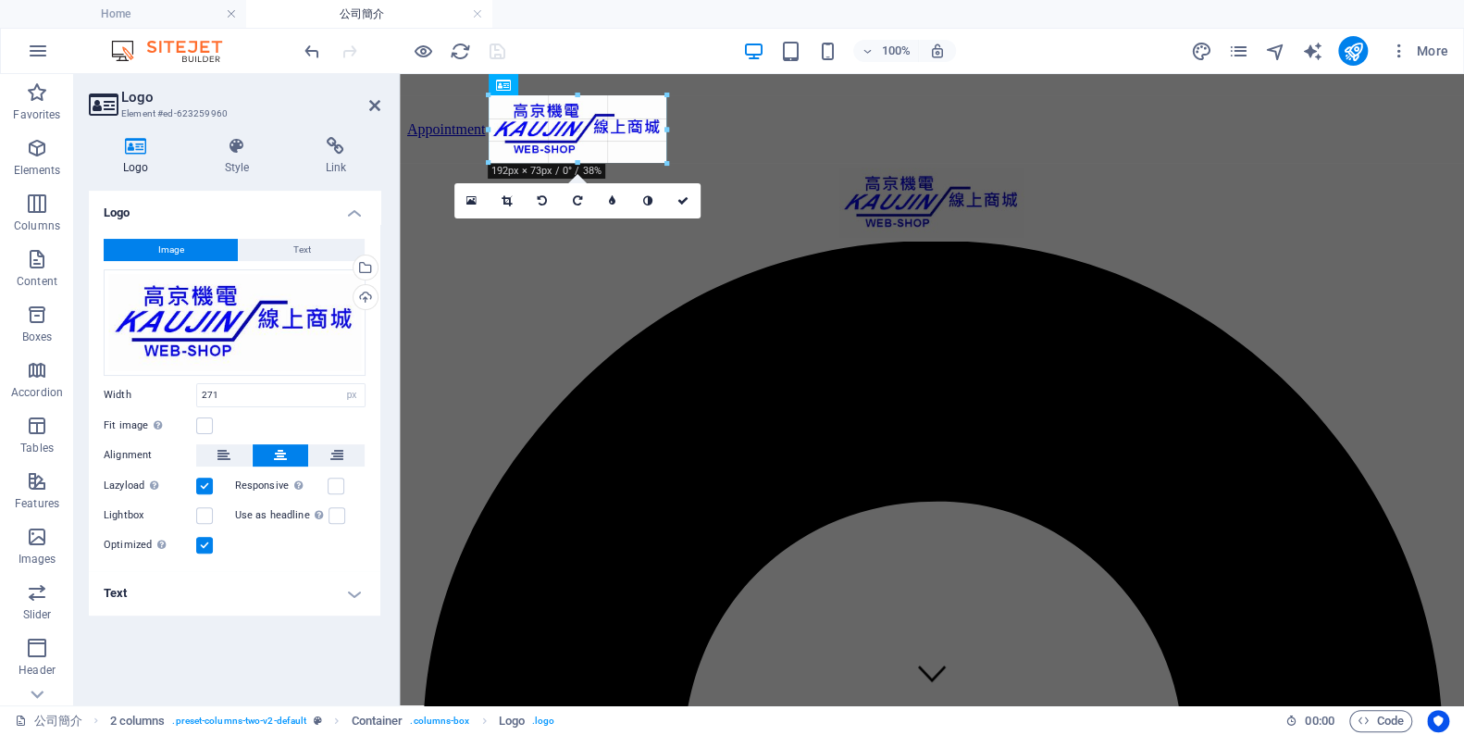
drag, startPoint x: 739, startPoint y: 184, endPoint x: 674, endPoint y: 149, distance: 73.7
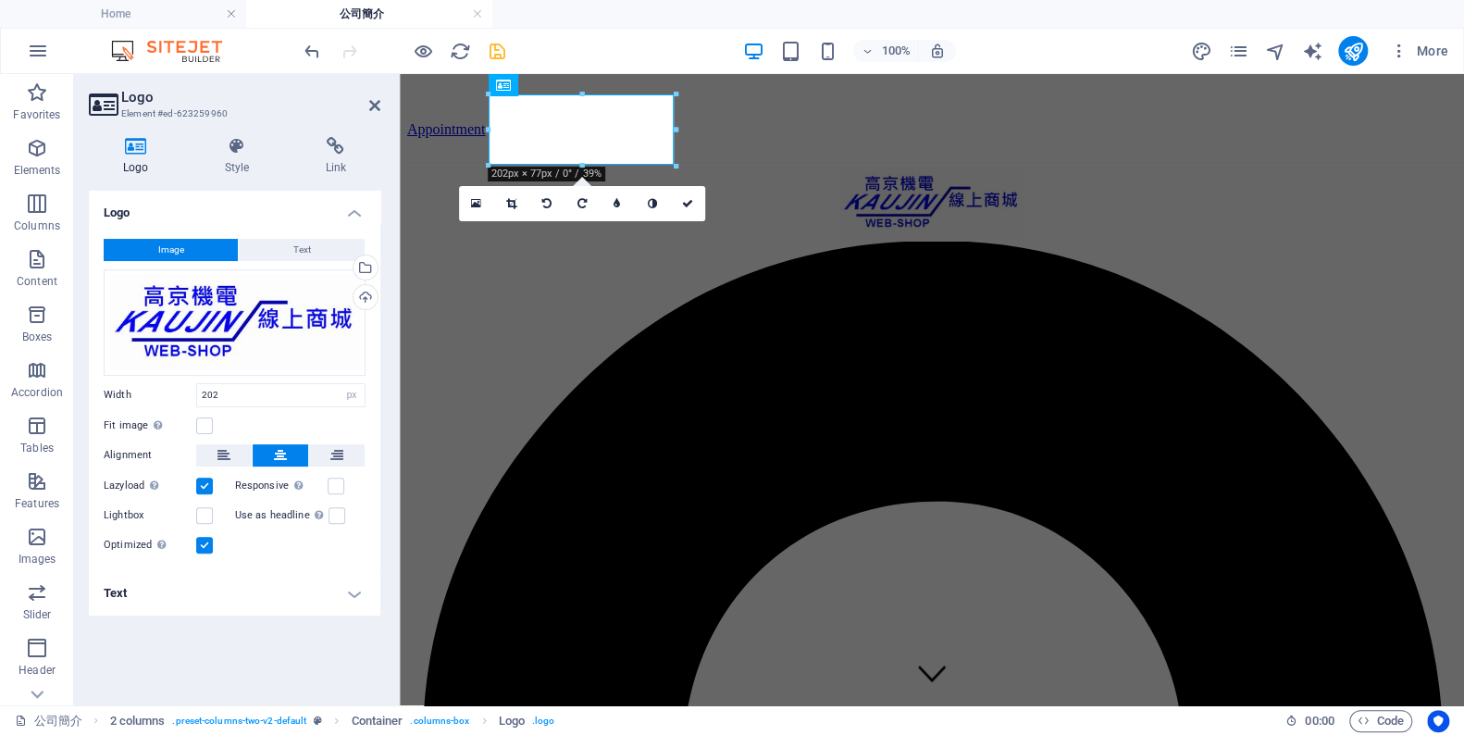
type input "202"
click at [700, 193] on link at bounding box center [687, 203] width 35 height 35
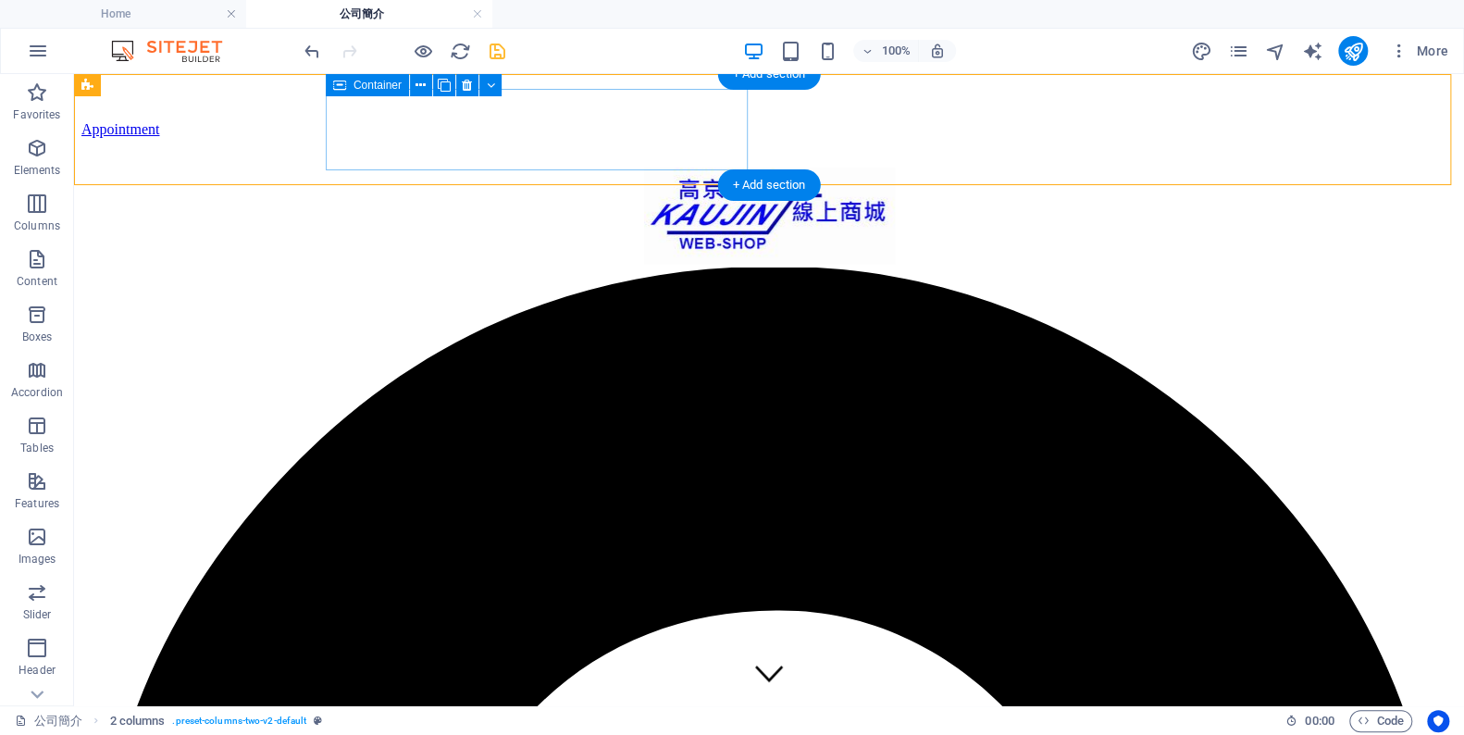
click at [543, 168] on div at bounding box center [769, 218] width 1346 height 100
select select "px"
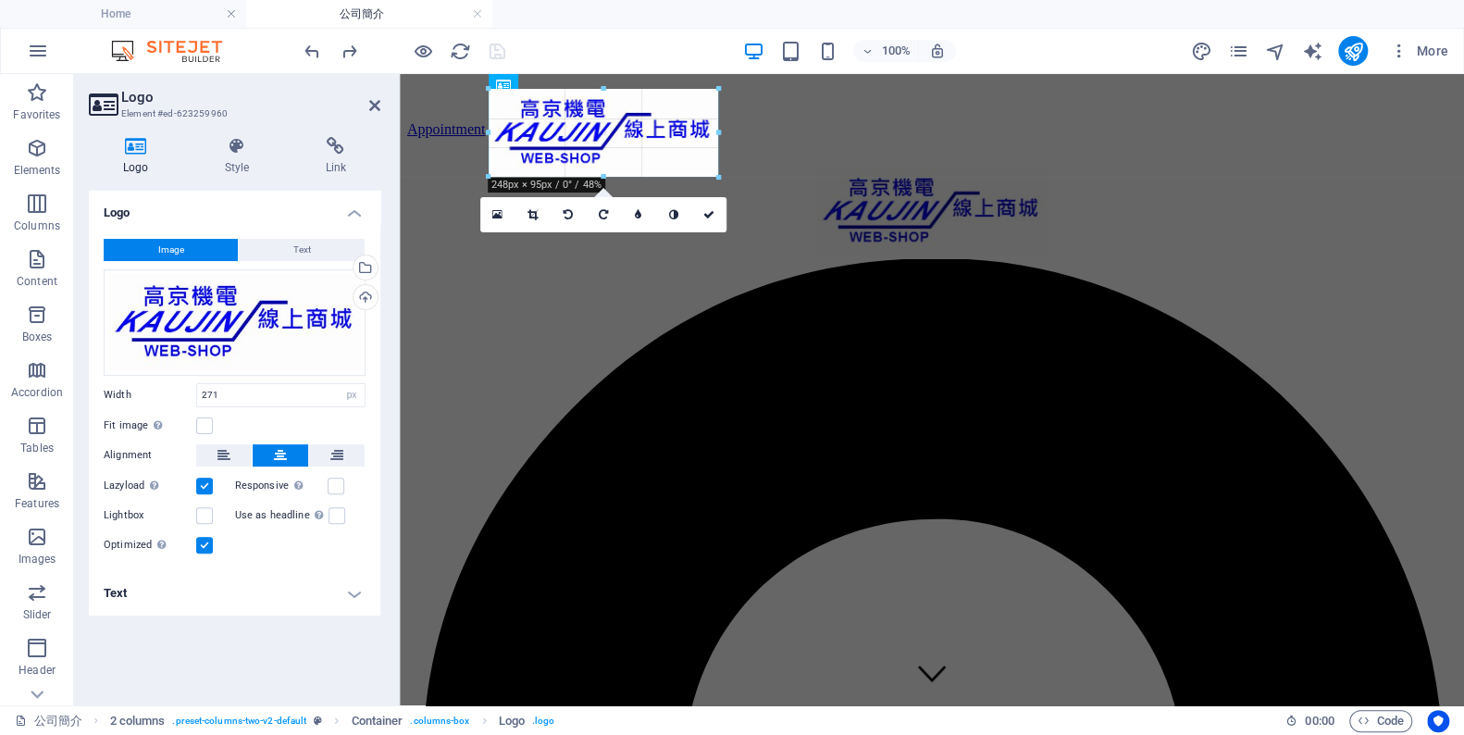
drag, startPoint x: 740, startPoint y: 180, endPoint x: 715, endPoint y: 160, distance: 33.0
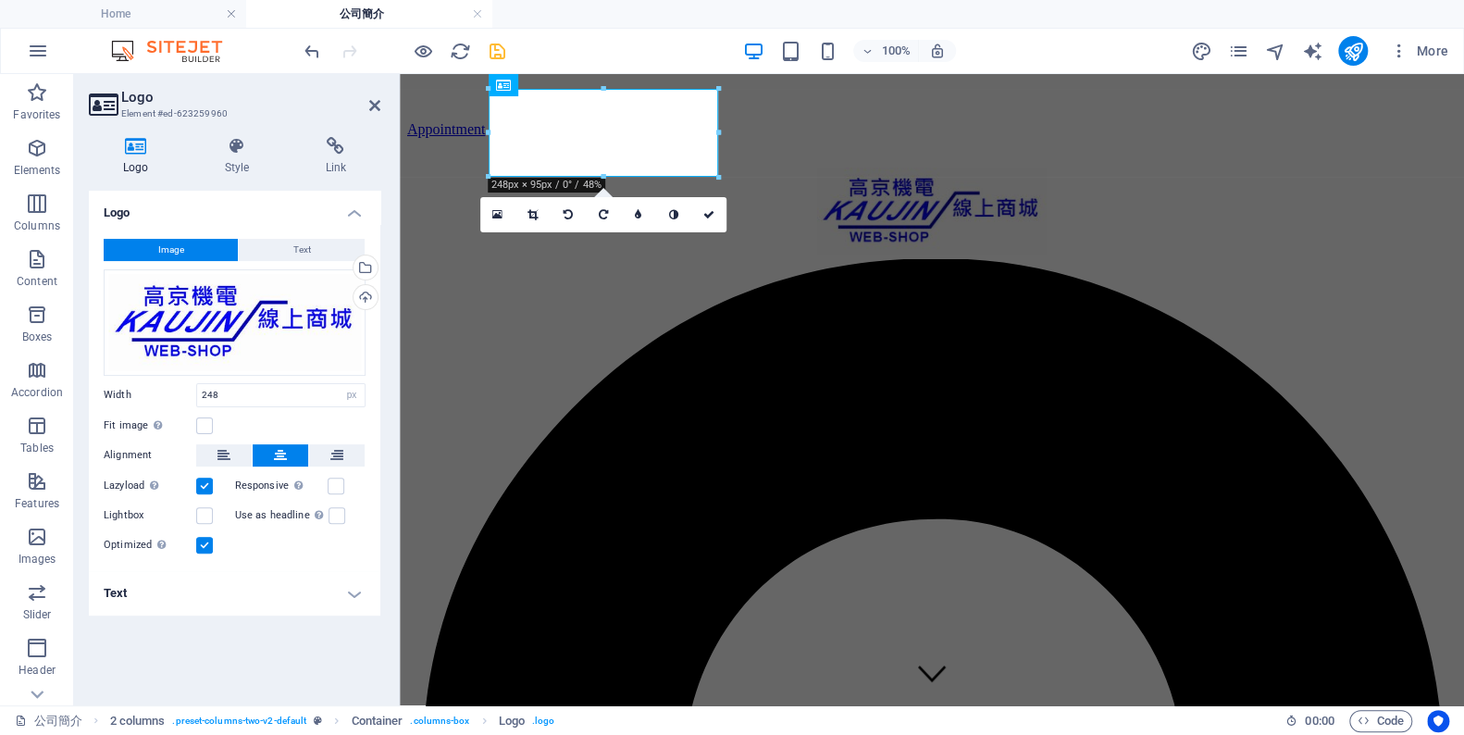
type input "248"
click at [349, 397] on select "Default auto px rem % em vh vw" at bounding box center [352, 395] width 26 height 22
select select "%"
click at [339, 384] on select "Default auto px rem % em vh vw" at bounding box center [352, 395] width 26 height 22
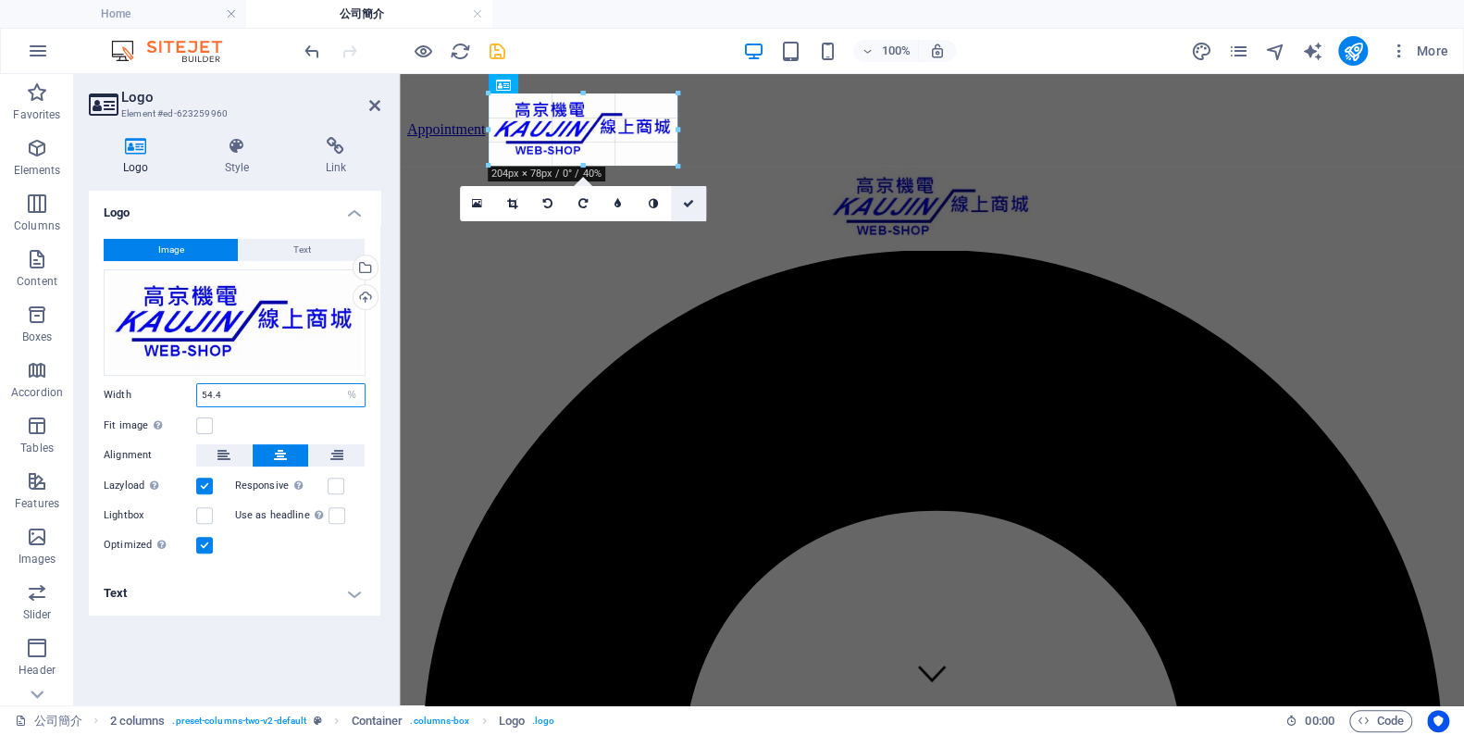
drag, startPoint x: 666, startPoint y: 155, endPoint x: 702, endPoint y: 189, distance: 48.4
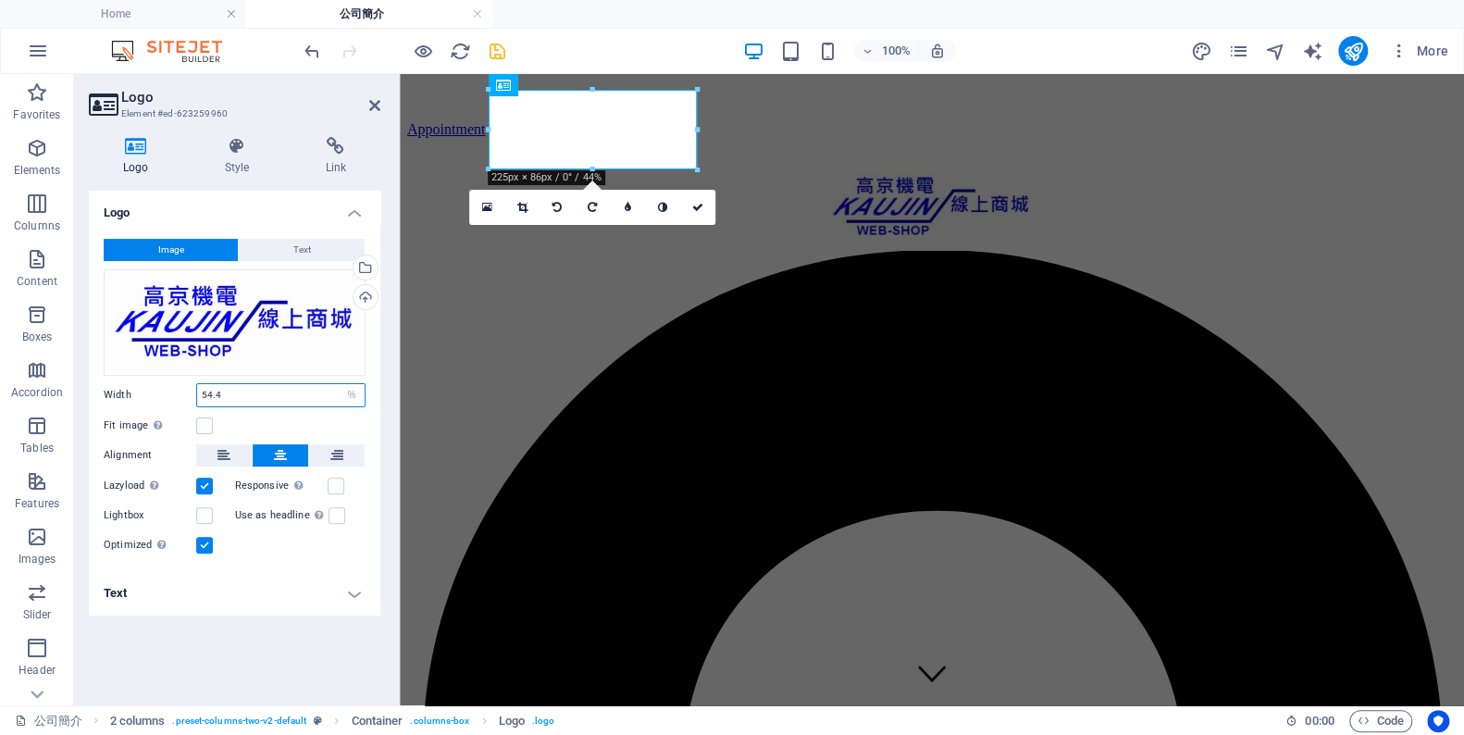
type input "225"
select select "px"
click at [702, 210] on icon at bounding box center [697, 207] width 11 height 11
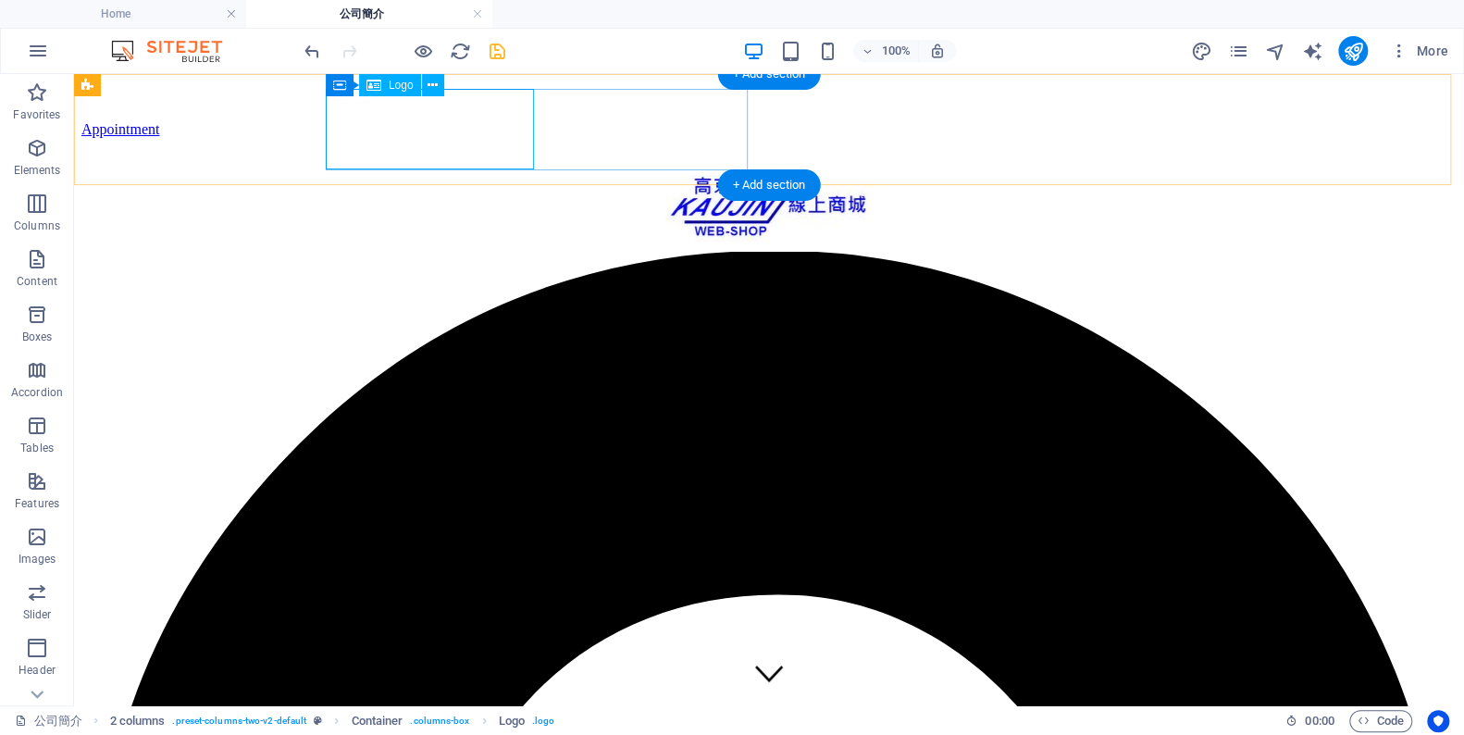
click at [506, 168] on div at bounding box center [769, 210] width 1346 height 84
select select "px"
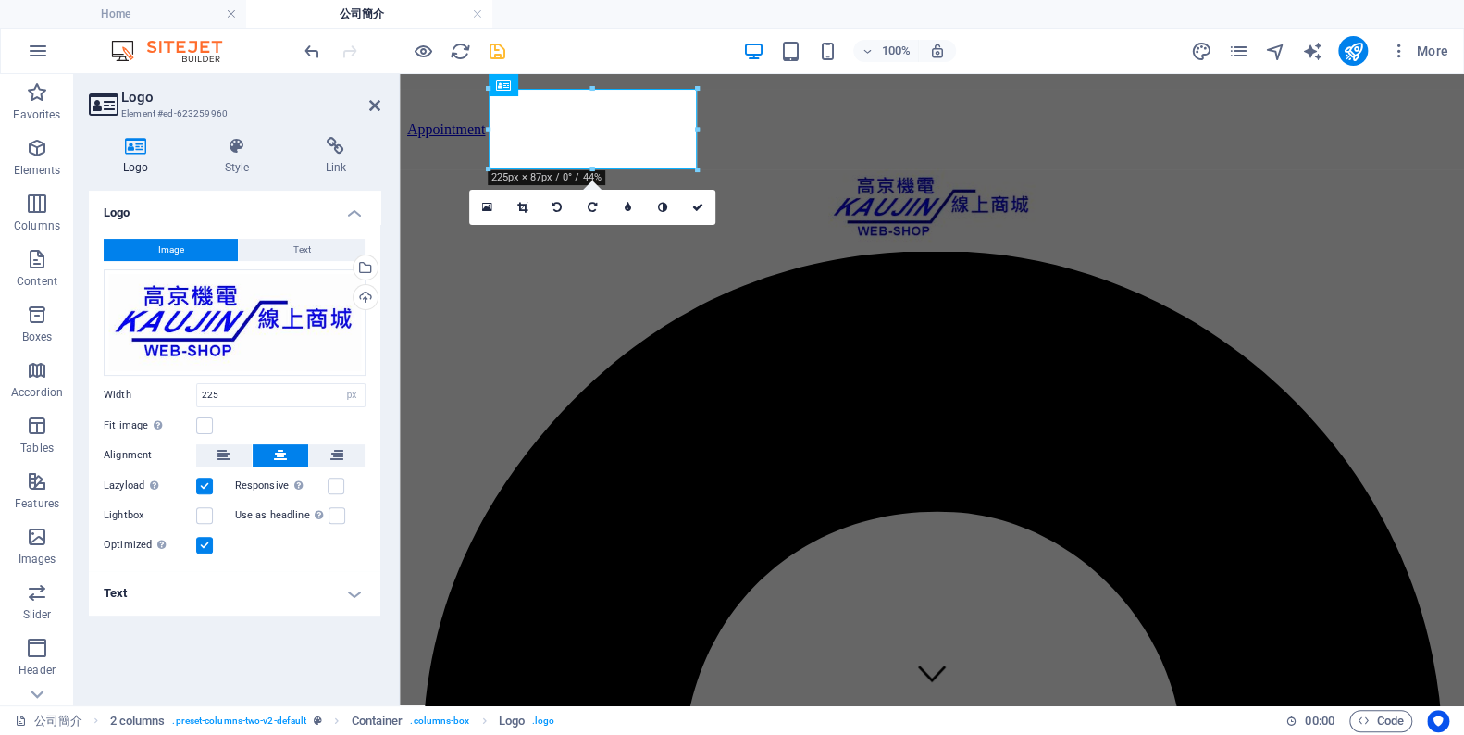
click at [206, 486] on label at bounding box center [204, 486] width 17 height 17
click at [0, 0] on input "Lazyload Loading images after the page loads improves page speed." at bounding box center [0, 0] width 0 height 0
click at [206, 491] on label at bounding box center [204, 486] width 17 height 17
click at [0, 0] on input "Lazyload Loading images after the page loads improves page speed." at bounding box center [0, 0] width 0 height 0
click at [706, 207] on link at bounding box center [697, 207] width 35 height 35
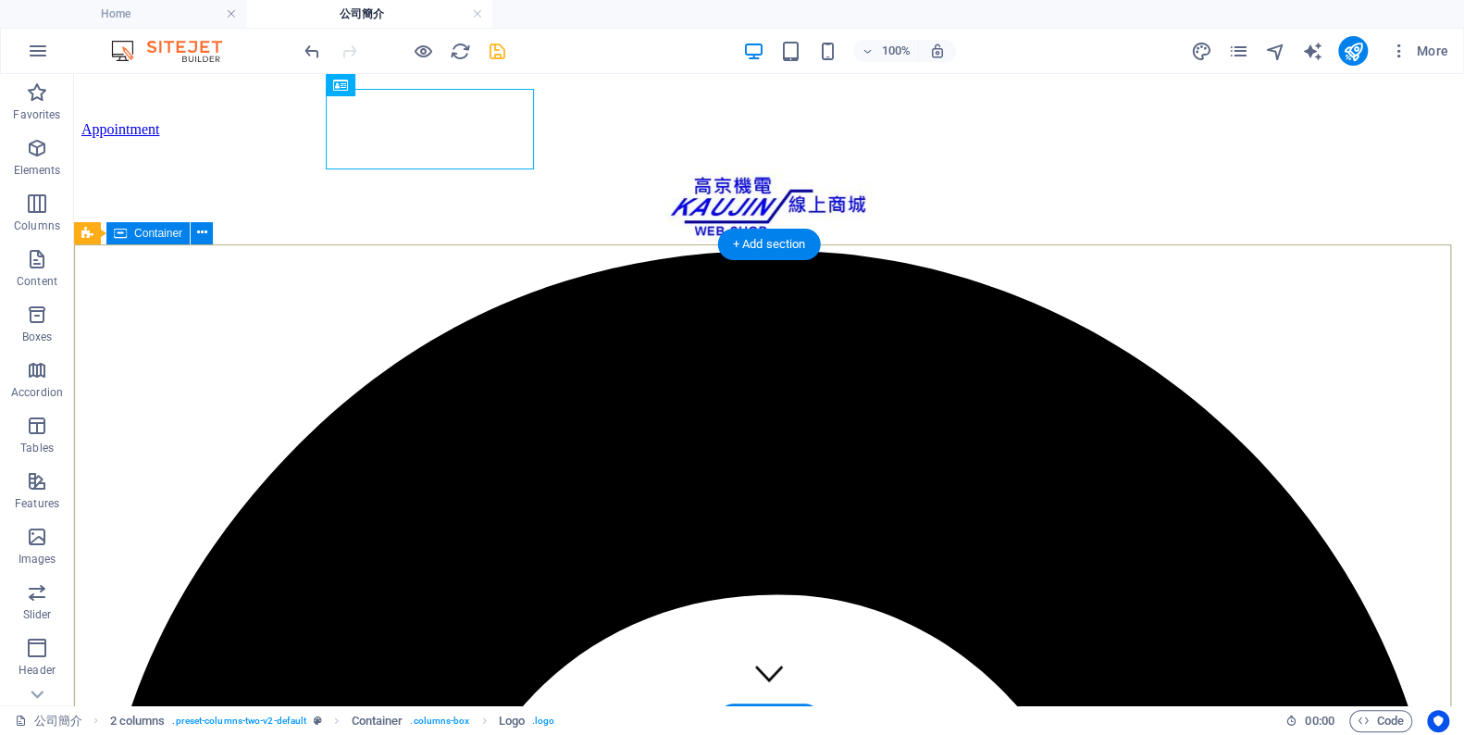
click at [500, 168] on div at bounding box center [769, 210] width 1346 height 84
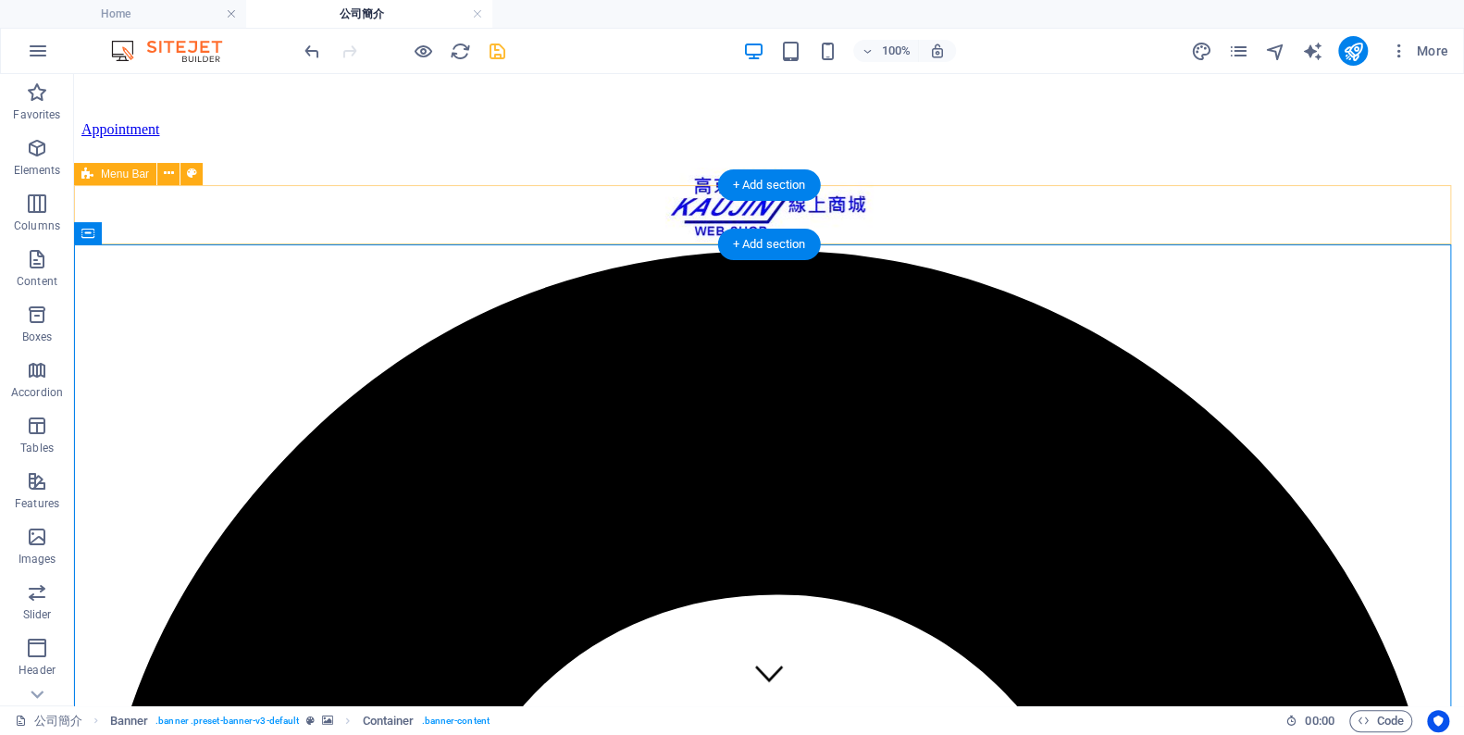
click at [635, 168] on div at bounding box center [769, 210] width 1346 height 84
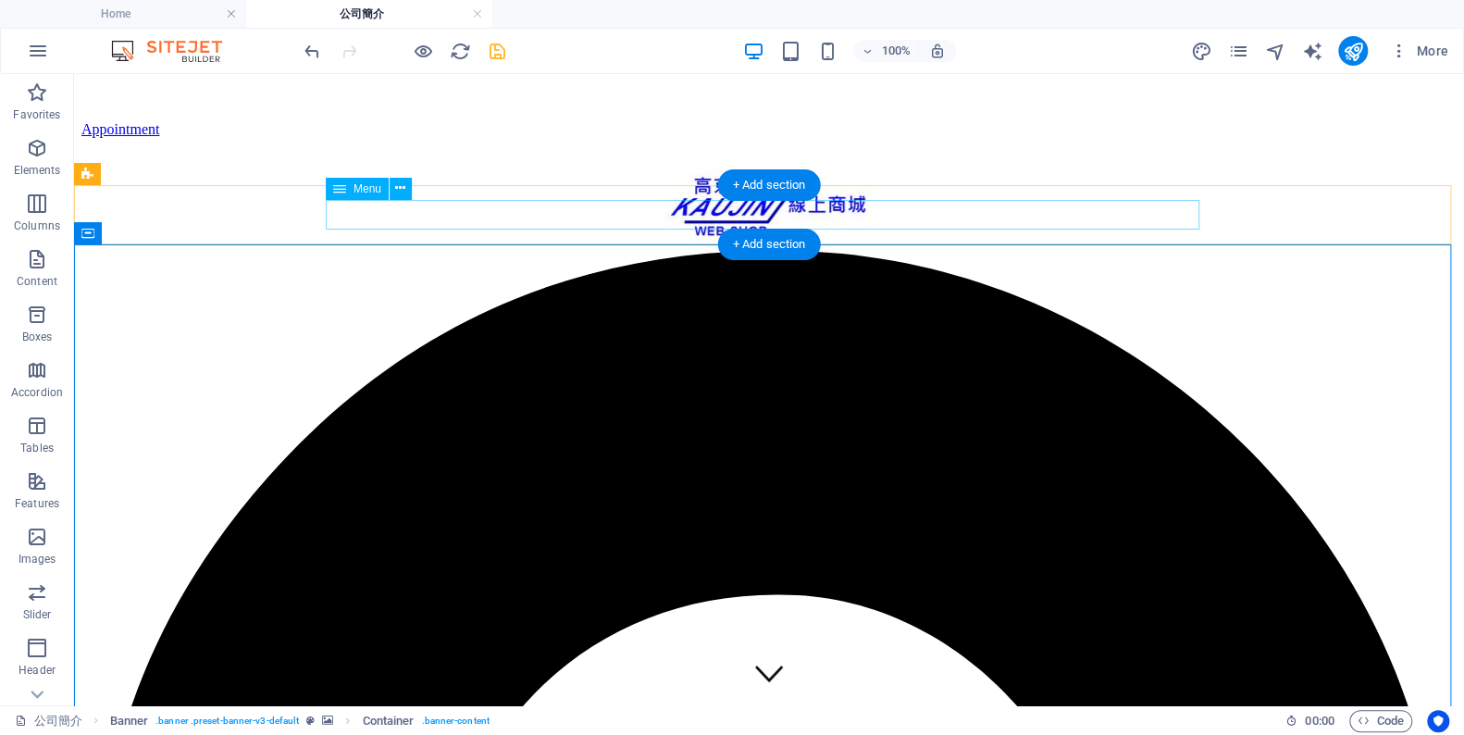
click at [466, 168] on div at bounding box center [769, 210] width 1346 height 84
select select "px"
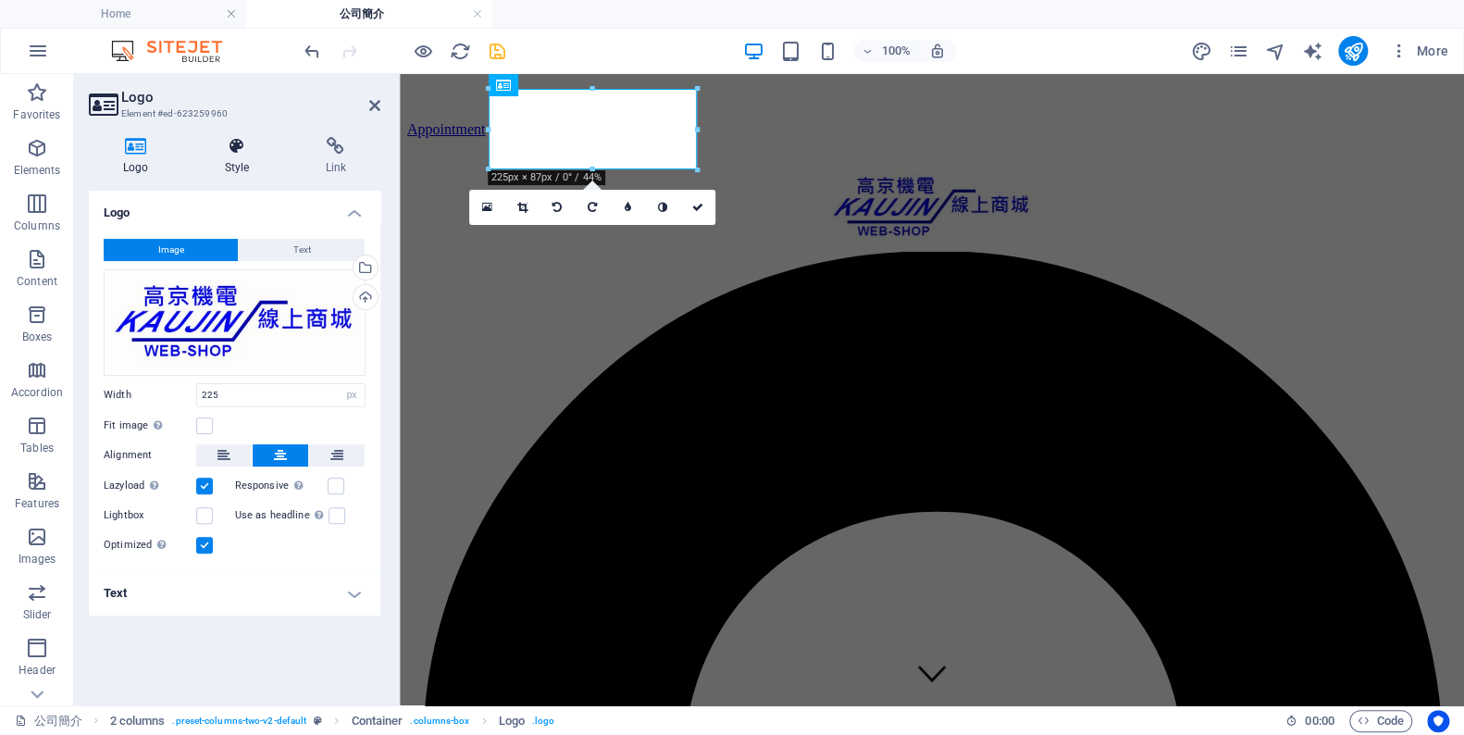
click at [247, 160] on h4 "Style" at bounding box center [241, 156] width 101 height 39
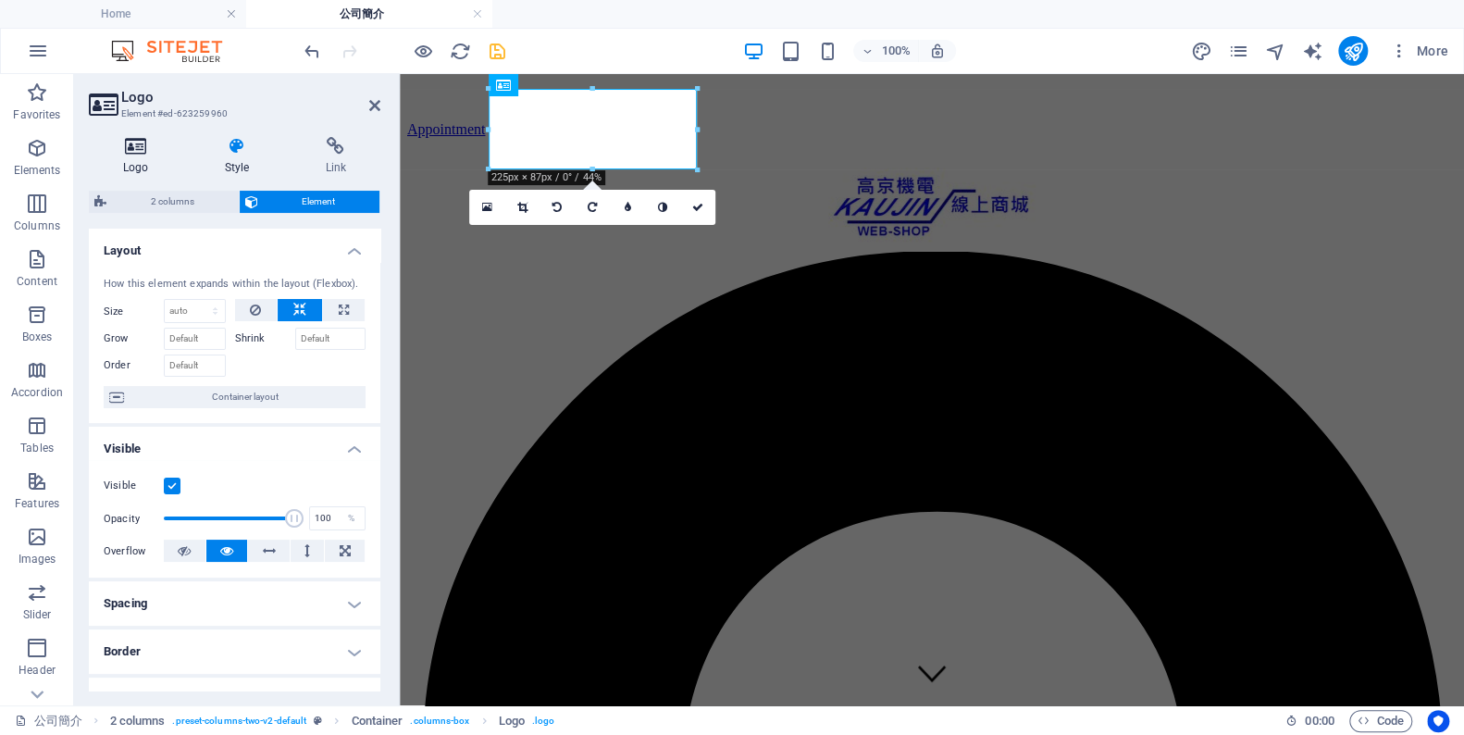
click at [142, 164] on h4 "Logo" at bounding box center [140, 156] width 102 height 39
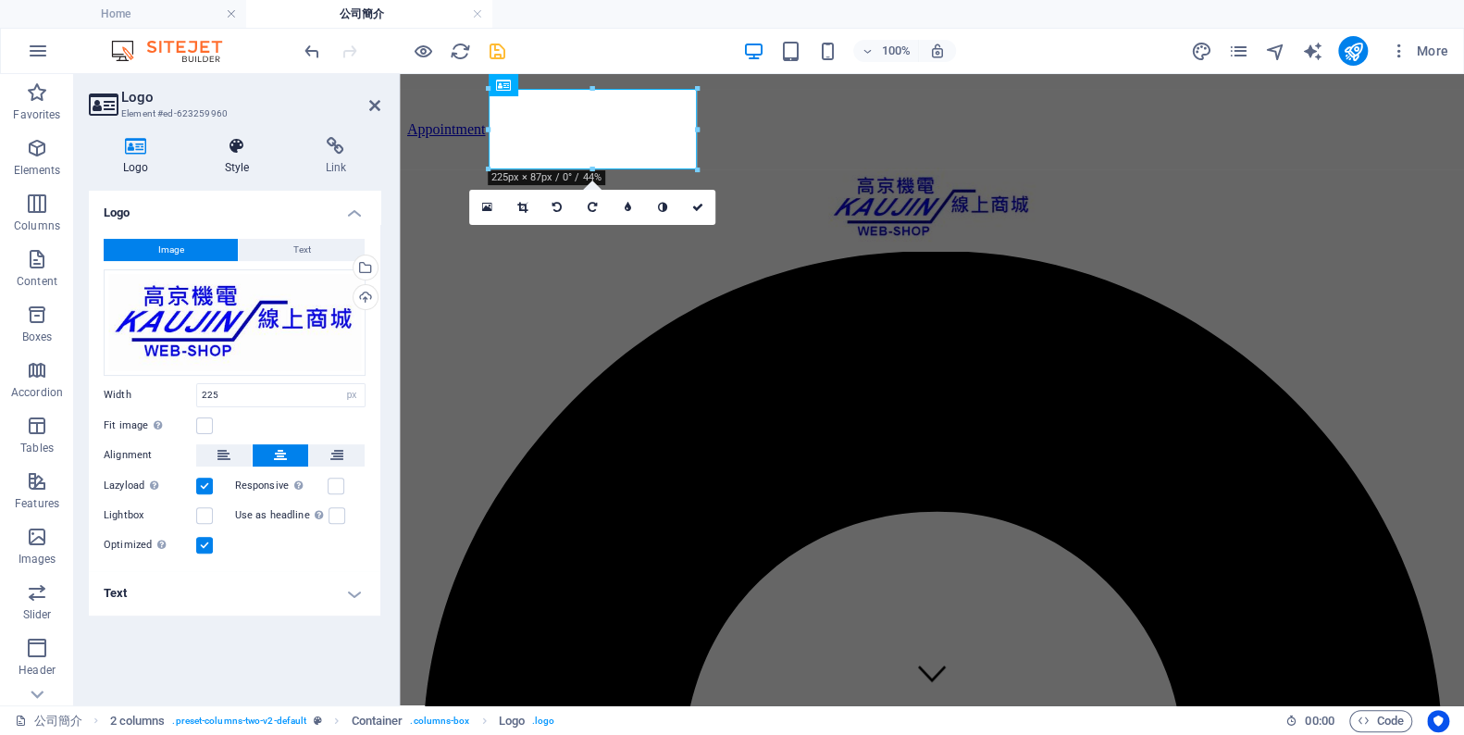
click at [235, 171] on h4 "Style" at bounding box center [241, 156] width 101 height 39
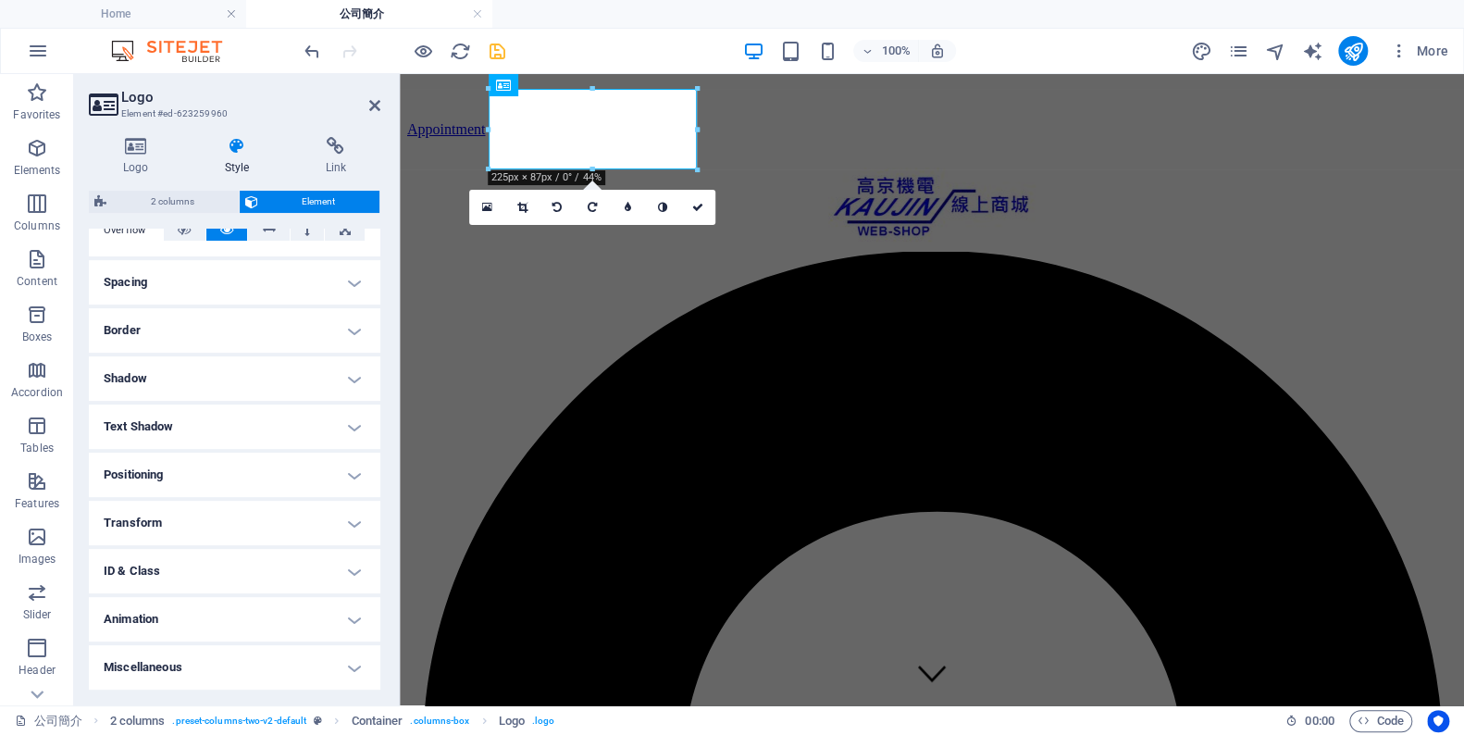
scroll to position [337, 0]
click at [349, 160] on h4 "Link" at bounding box center [336, 156] width 90 height 39
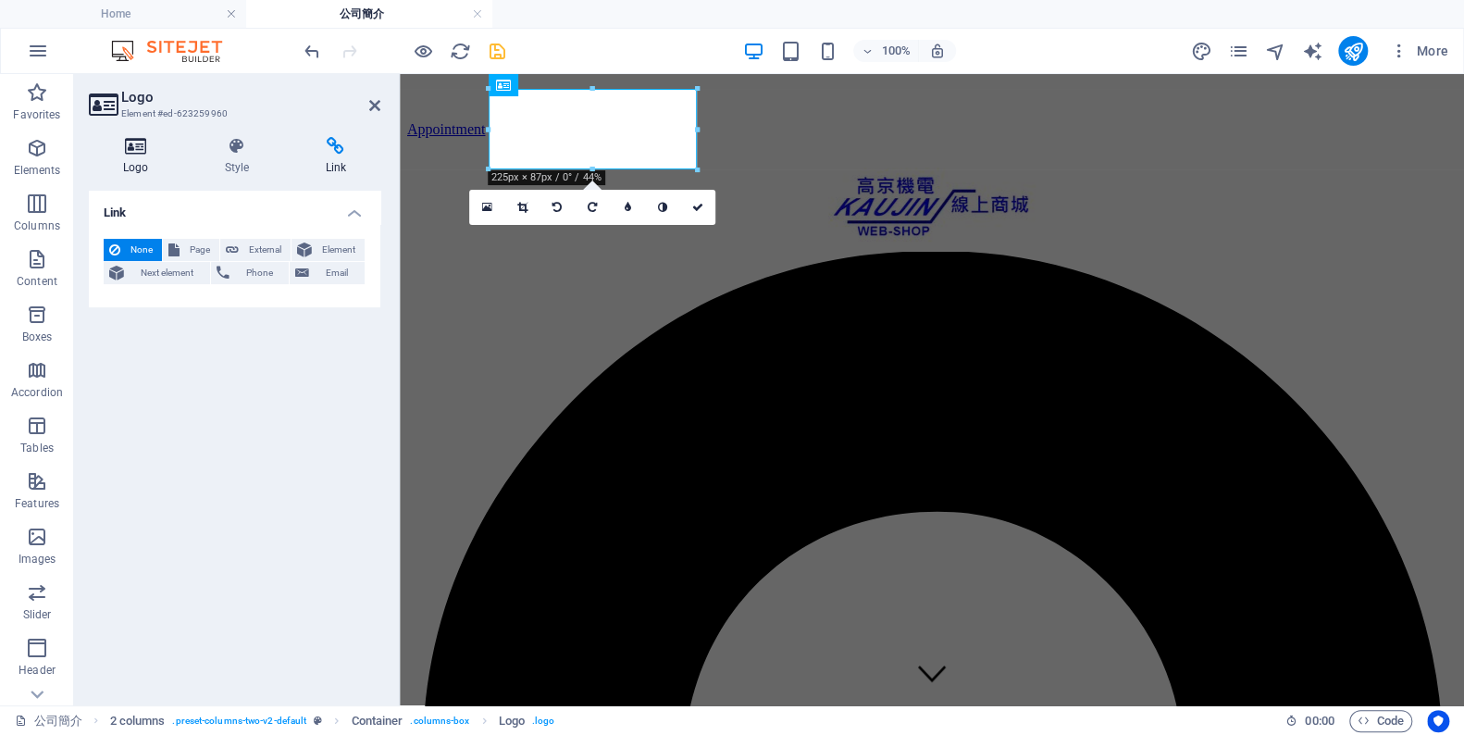
click at [152, 147] on icon at bounding box center [136, 146] width 94 height 19
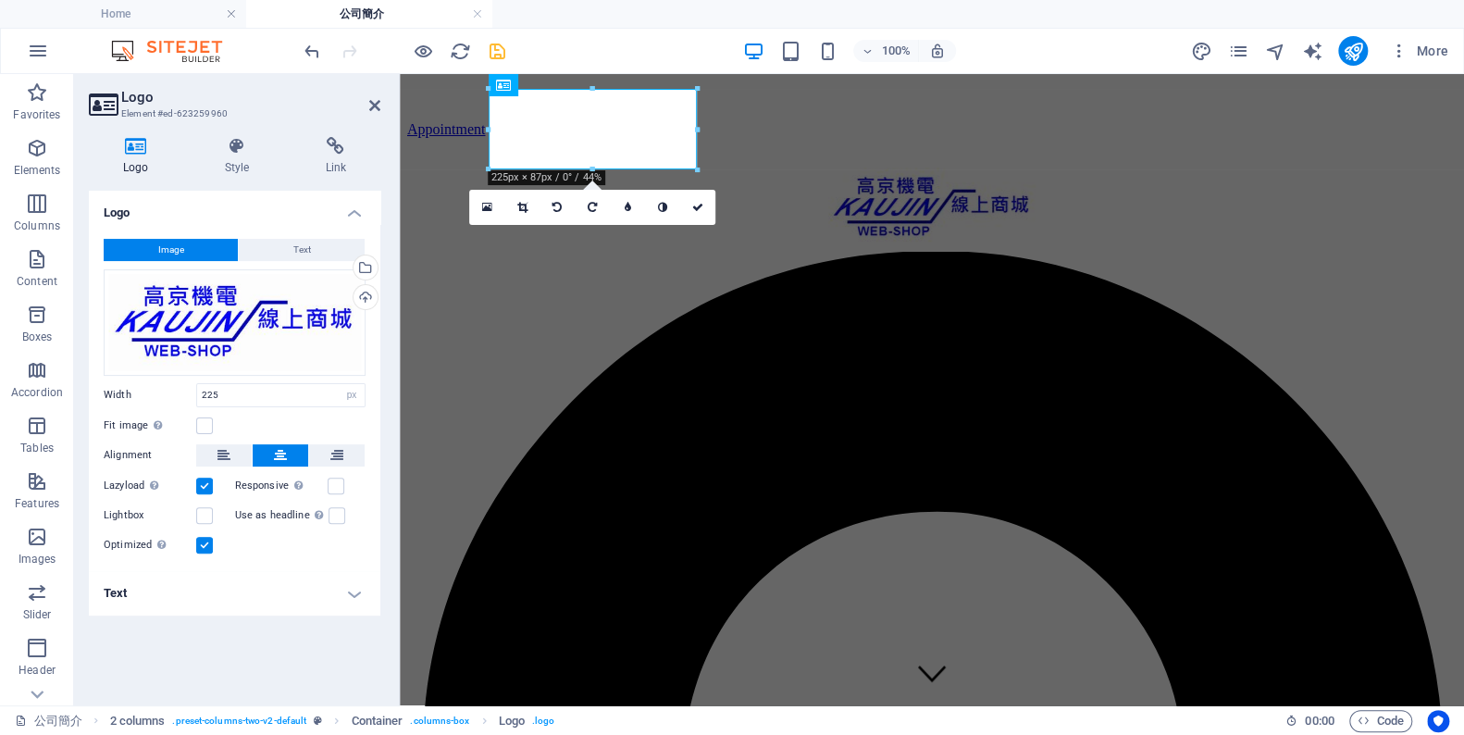
click at [361, 596] on h4 "Text" at bounding box center [235, 593] width 292 height 44
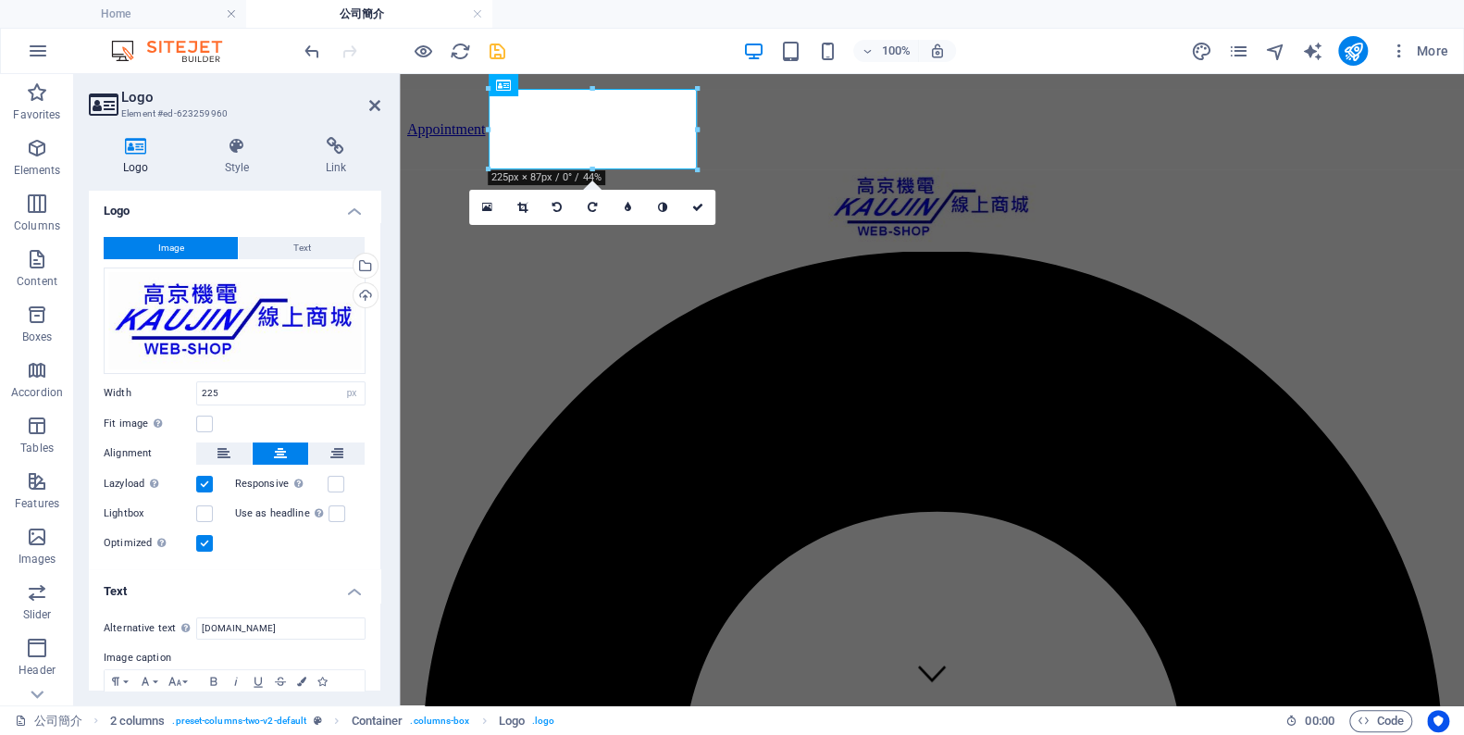
scroll to position [0, 0]
click at [211, 424] on label at bounding box center [204, 425] width 17 height 17
click at [0, 0] on input "Fit image Automatically fit image to a fixed width and height" at bounding box center [0, 0] width 0 height 0
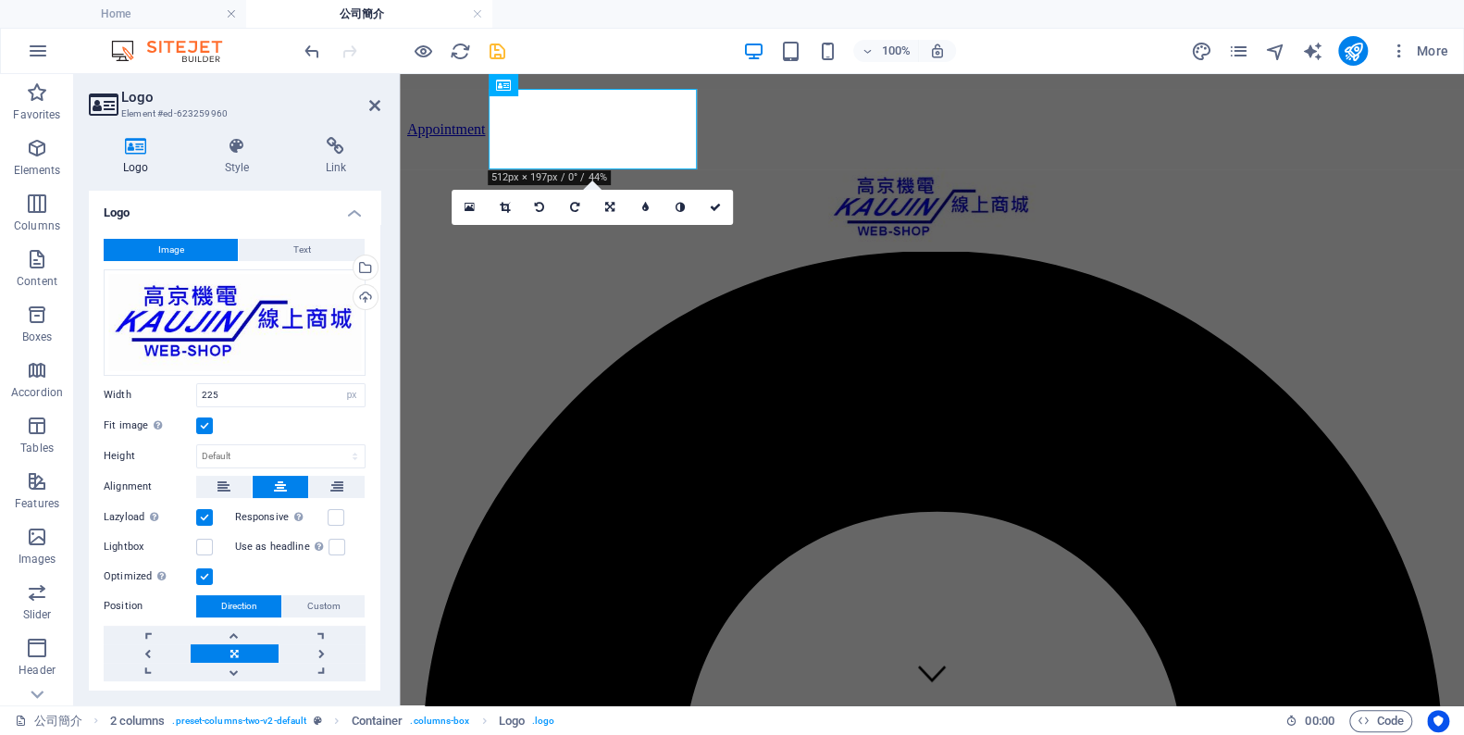
click at [211, 424] on label at bounding box center [204, 425] width 17 height 17
click at [0, 0] on input "Fit image Automatically fit image to a fixed width and height" at bounding box center [0, 0] width 0 height 0
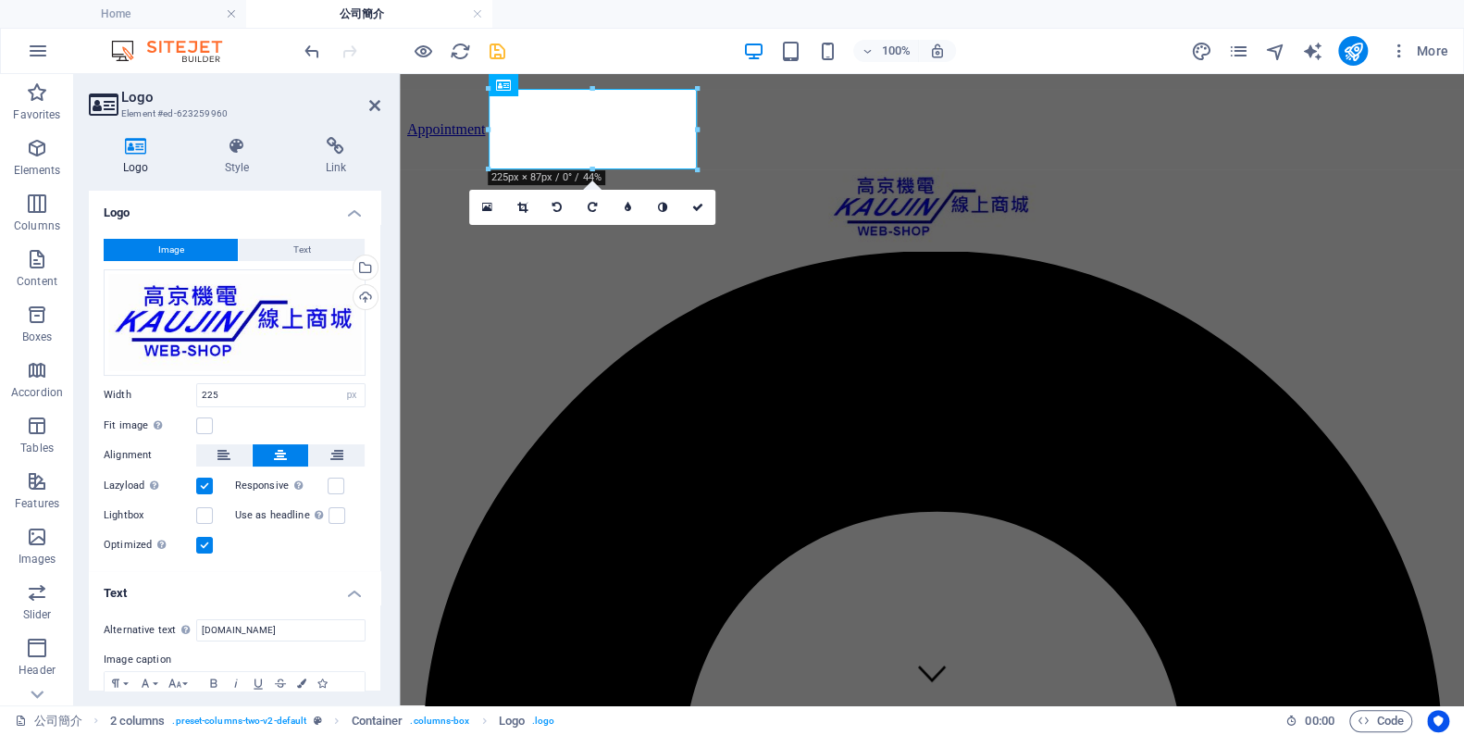
click at [693, 52] on div "100% More" at bounding box center [878, 51] width 1155 height 30
drag, startPoint x: 702, startPoint y: 215, endPoint x: 434, endPoint y: 90, distance: 296.1
click at [702, 215] on link at bounding box center [697, 207] width 35 height 35
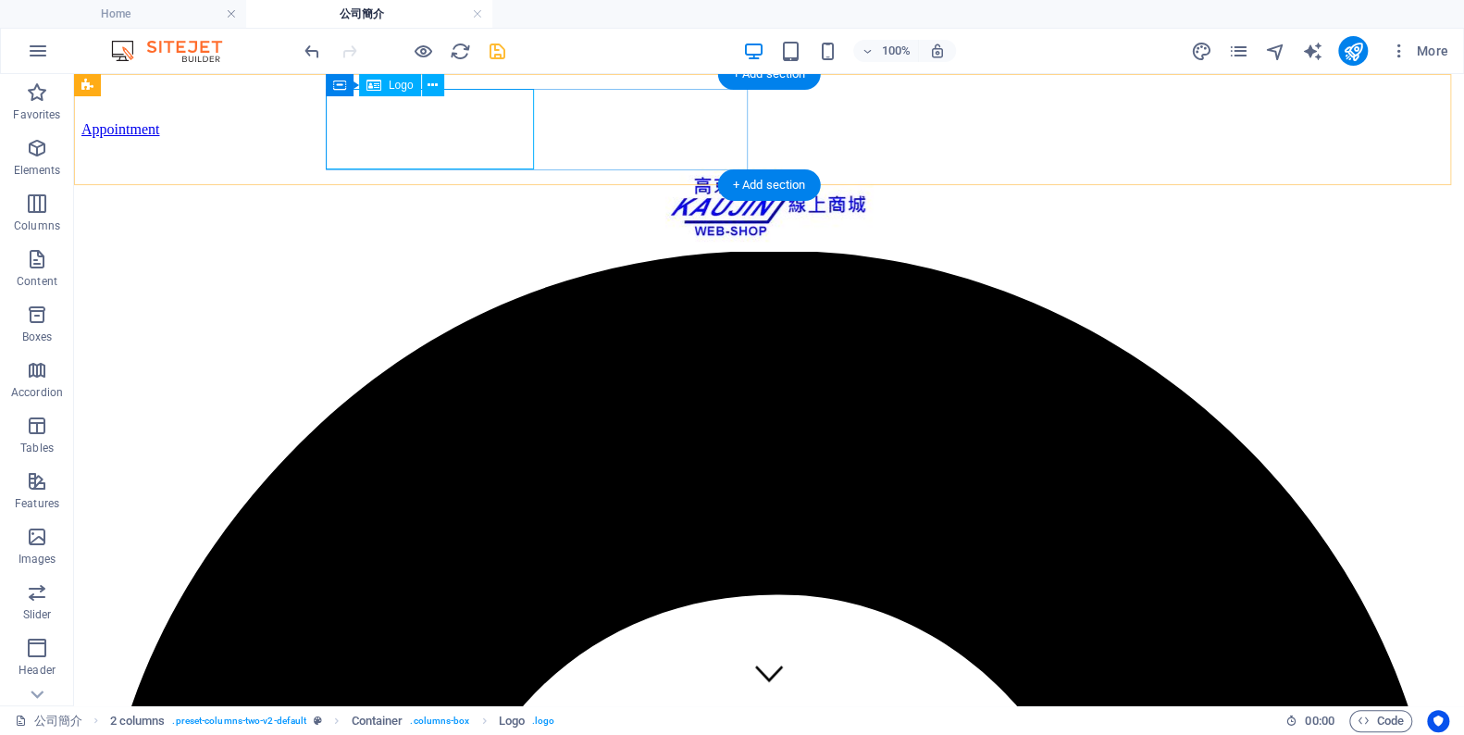
click at [592, 168] on div at bounding box center [769, 210] width 1346 height 84
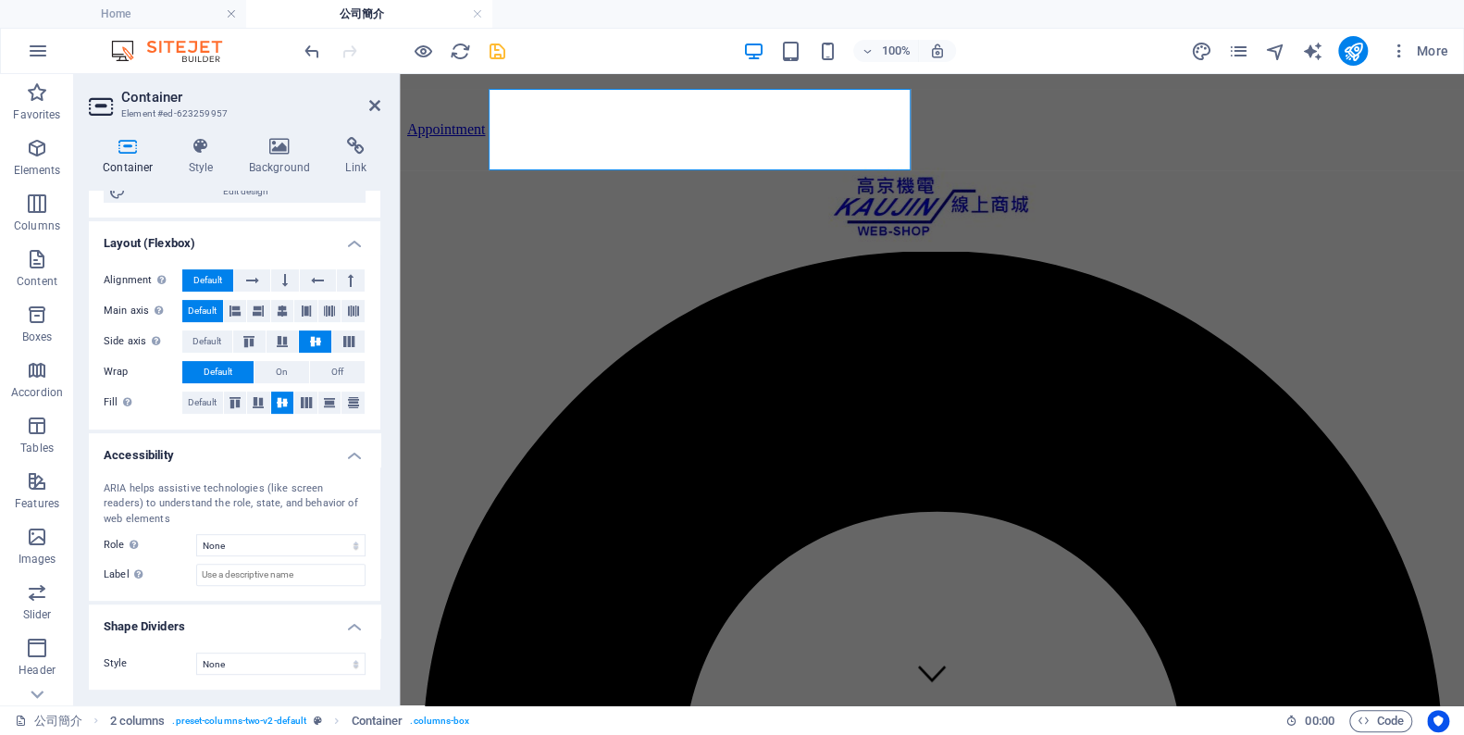
scroll to position [254, 0]
click at [328, 665] on select "None Triangle Square Diagonal Polygon 1 Polygon 2 Zigzag Multiple Zigzags Waves…" at bounding box center [280, 664] width 169 height 22
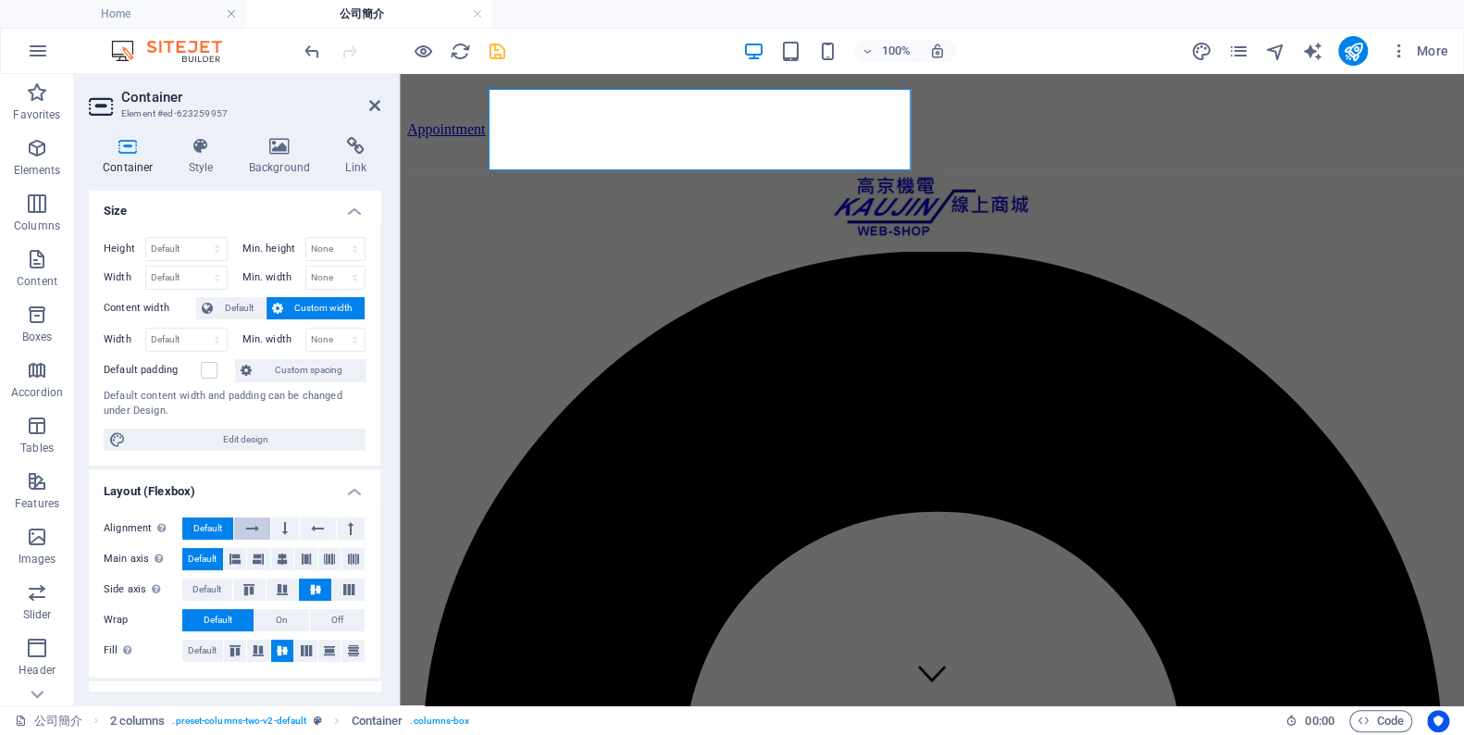
scroll to position [0, 0]
click at [190, 141] on icon at bounding box center [201, 146] width 53 height 19
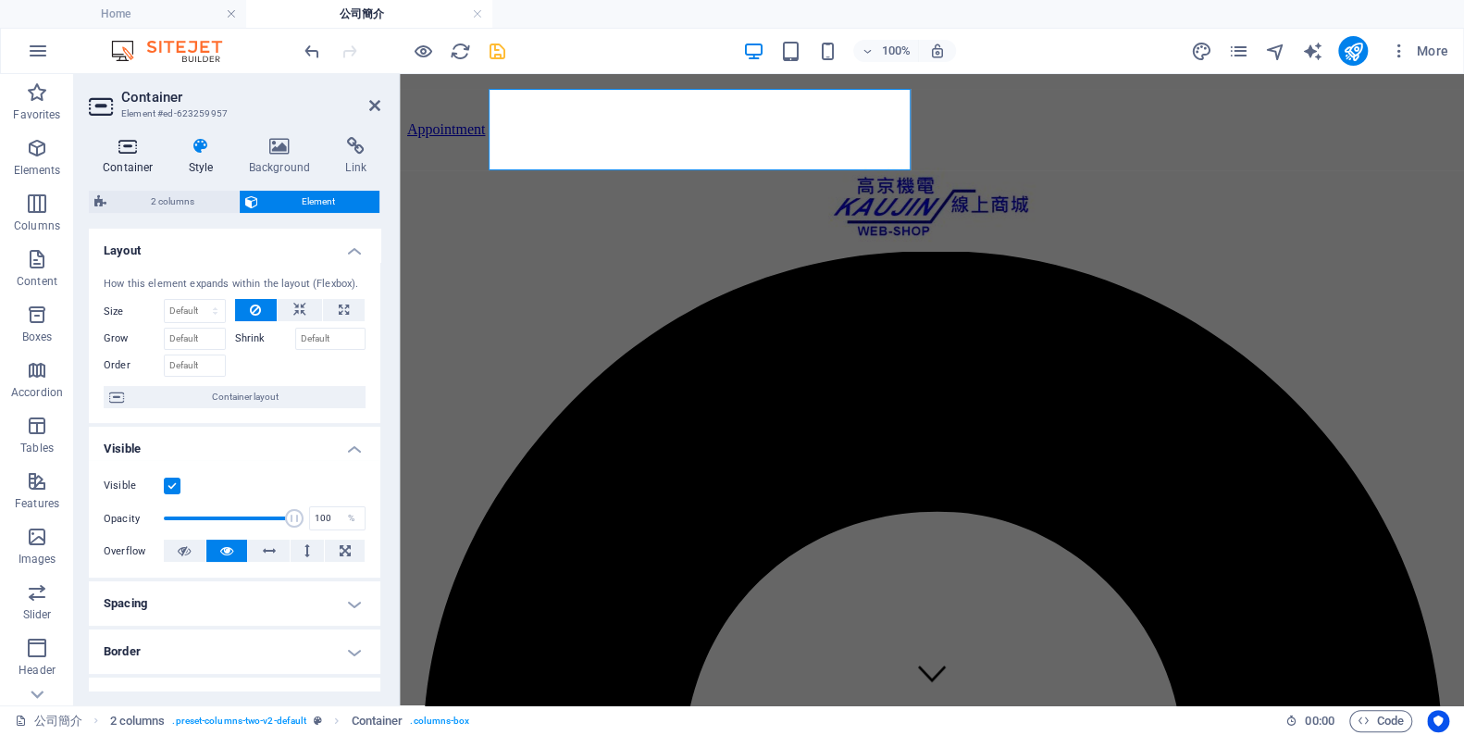
click at [122, 152] on icon at bounding box center [128, 146] width 79 height 19
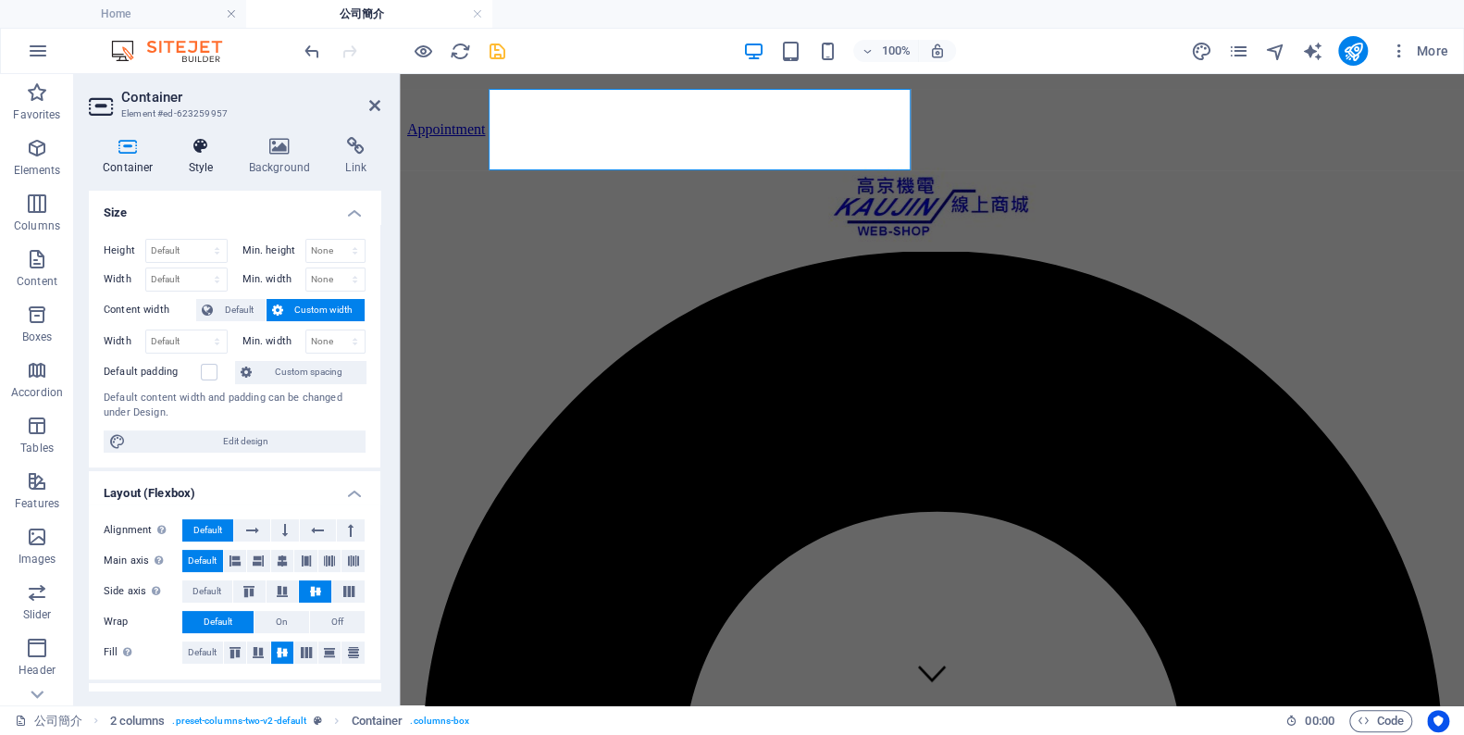
click at [196, 155] on h4 "Style" at bounding box center [205, 156] width 60 height 39
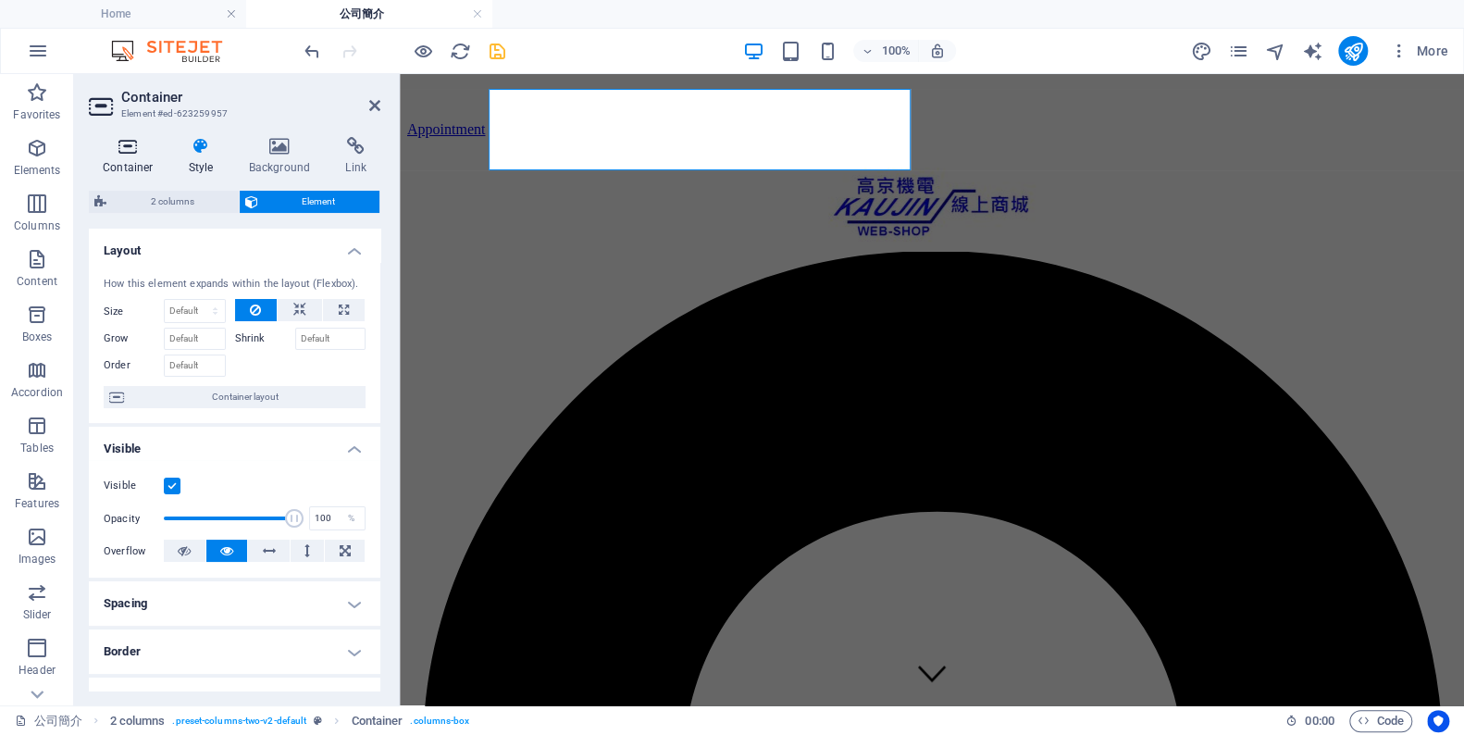
click at [131, 150] on icon at bounding box center [128, 146] width 79 height 19
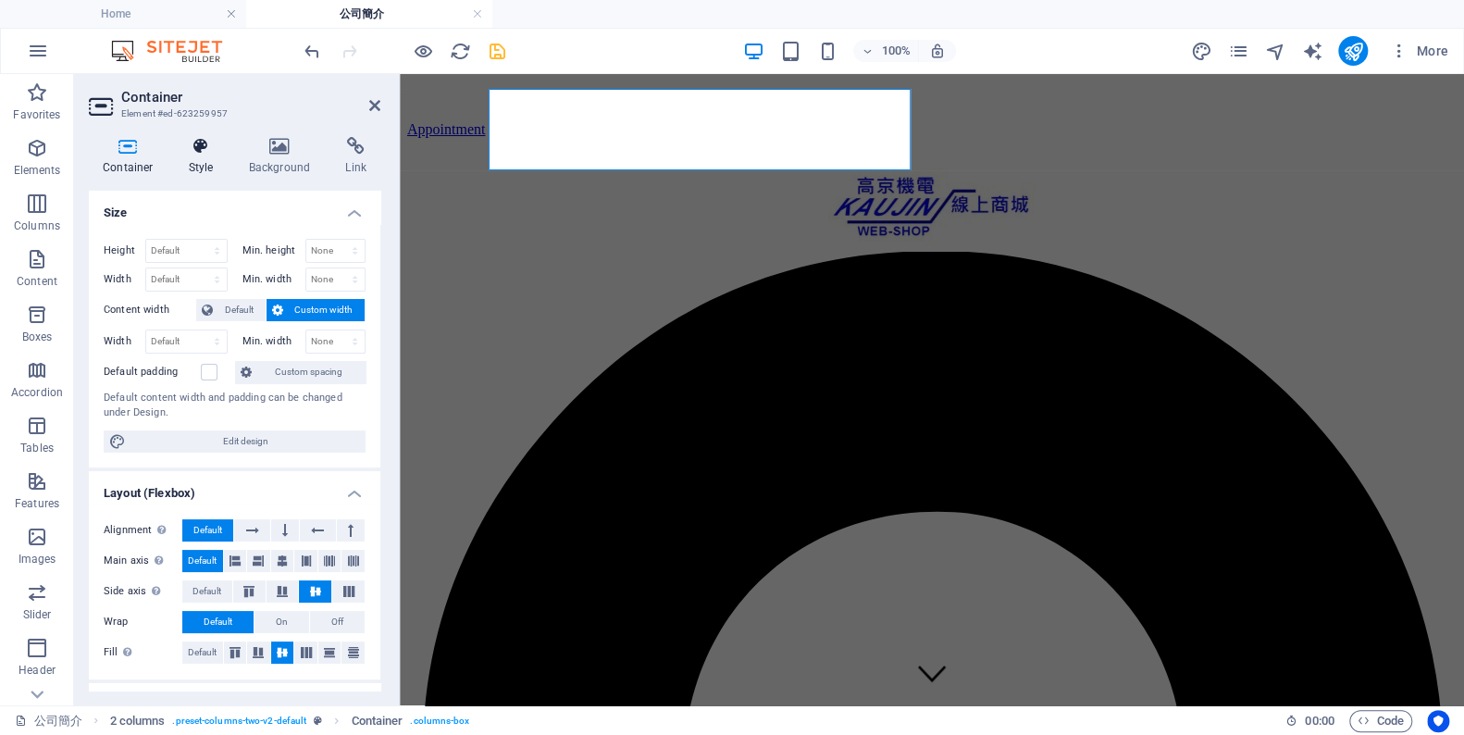
click at [194, 159] on h4 "Style" at bounding box center [205, 156] width 60 height 39
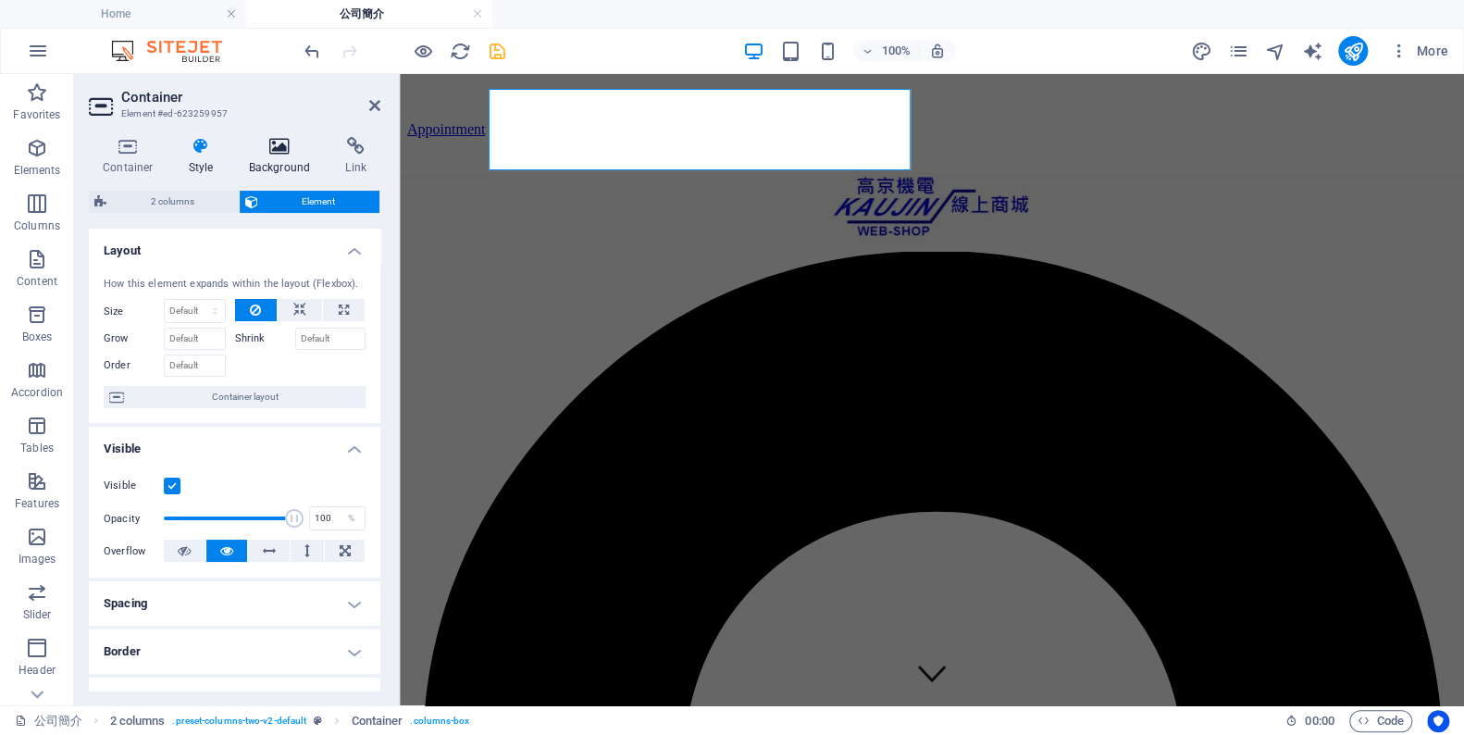
click at [260, 160] on h4 "Background" at bounding box center [283, 156] width 97 height 39
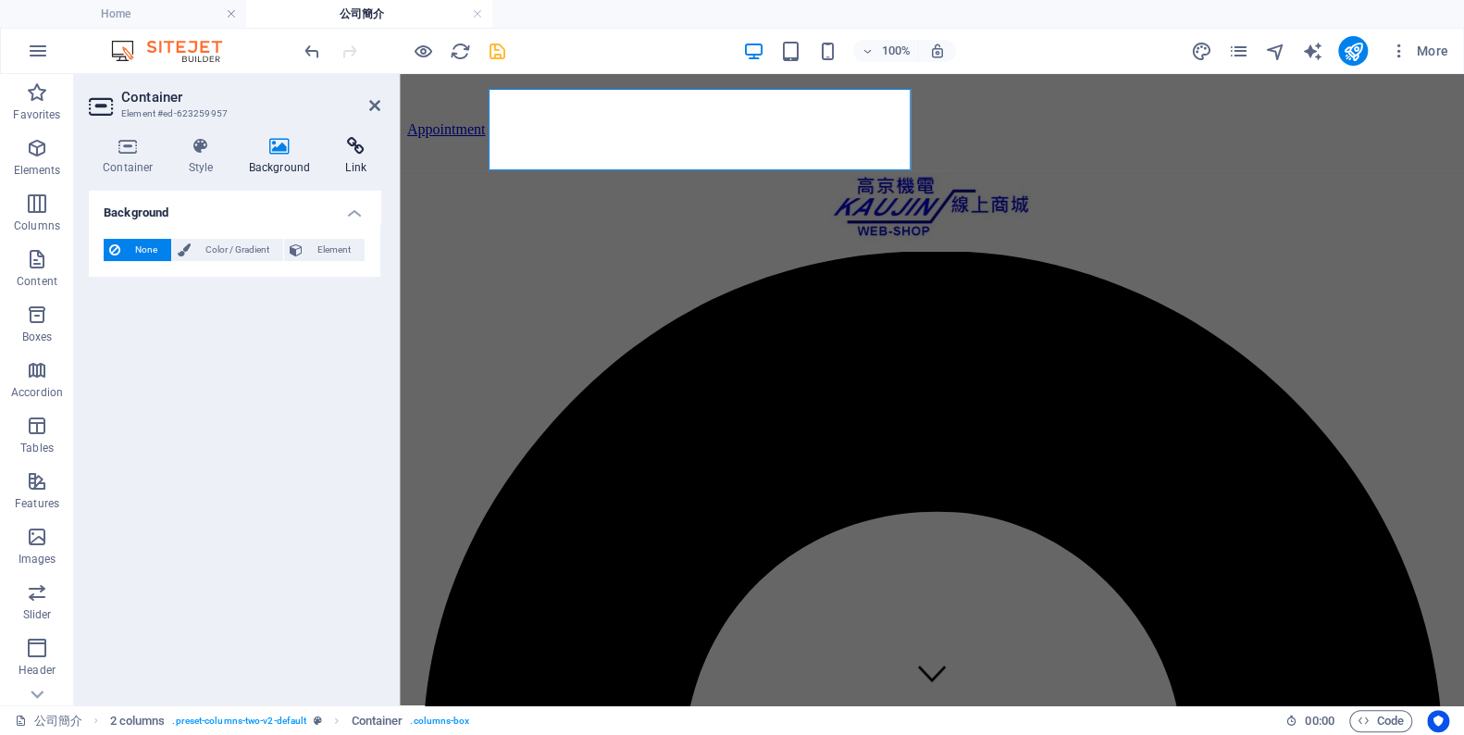
click at [357, 146] on icon at bounding box center [355, 146] width 49 height 19
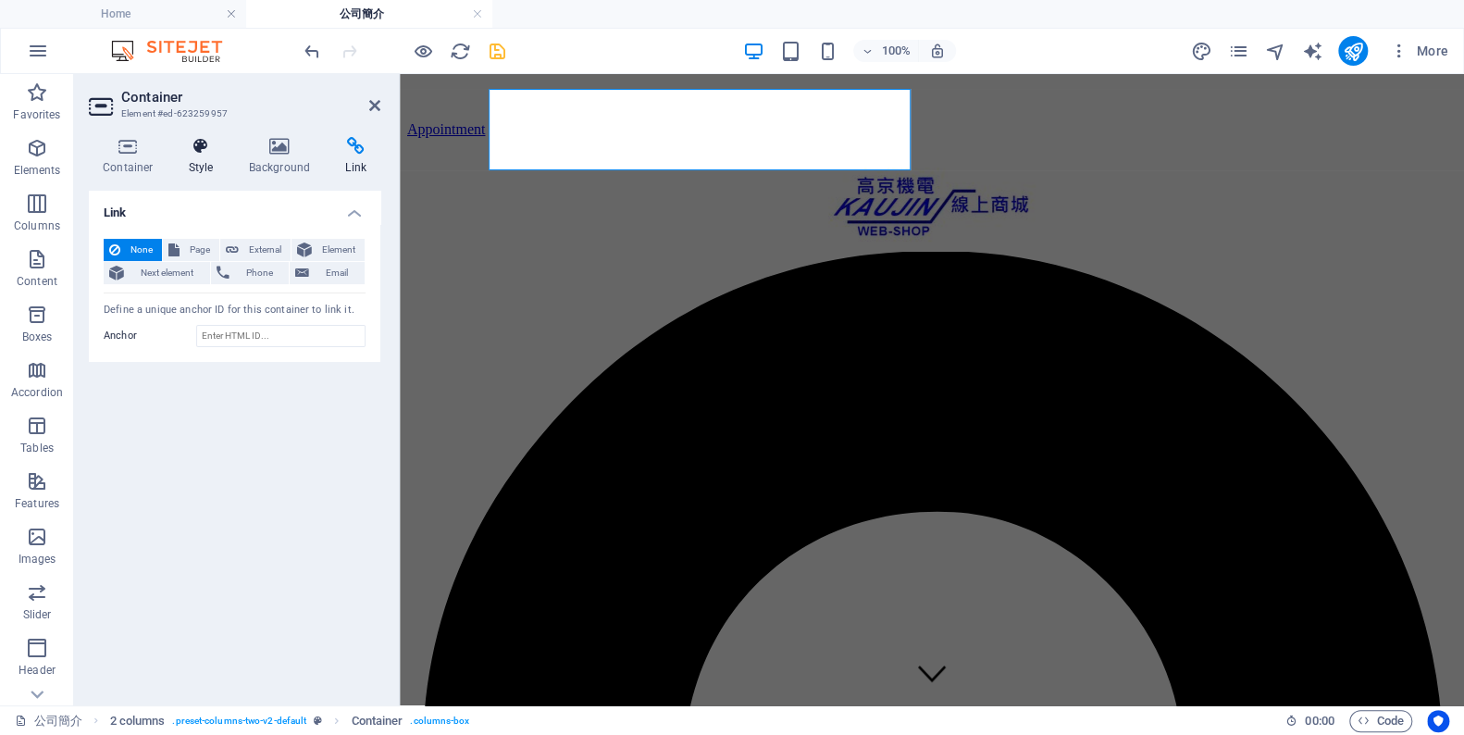
click at [194, 159] on h4 "Style" at bounding box center [205, 156] width 60 height 39
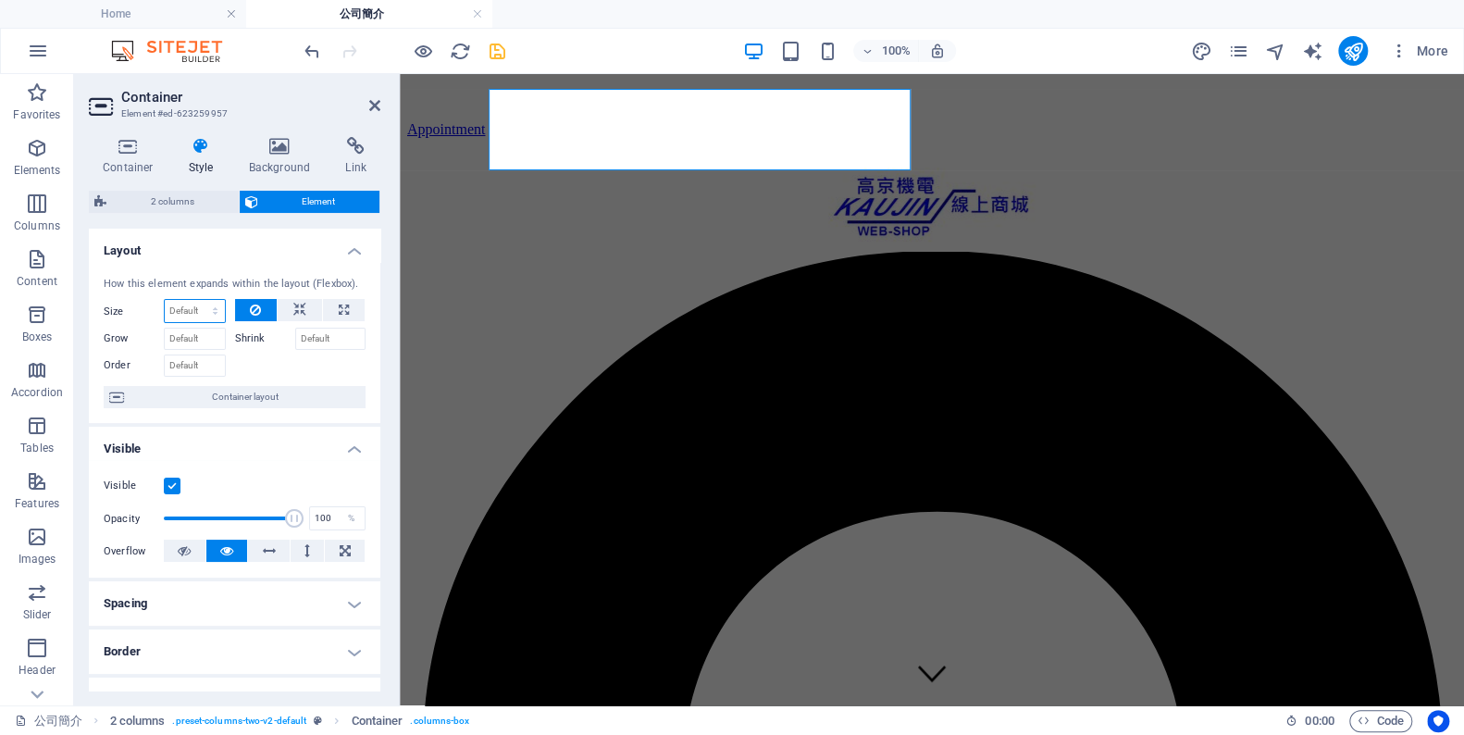
click at [206, 322] on select "Default auto px % 1/1 1/2 1/3 1/4 1/5 1/6 1/7 1/8 1/9 1/10" at bounding box center [195, 311] width 60 height 22
click at [866, 168] on div at bounding box center [932, 210] width 1020 height 84
click at [215, 322] on select "Default auto px % 1/1 1/2 1/3 1/4 1/5 1/6 1/7 1/8 1/9 1/10" at bounding box center [195, 311] width 60 height 22
select select "%"
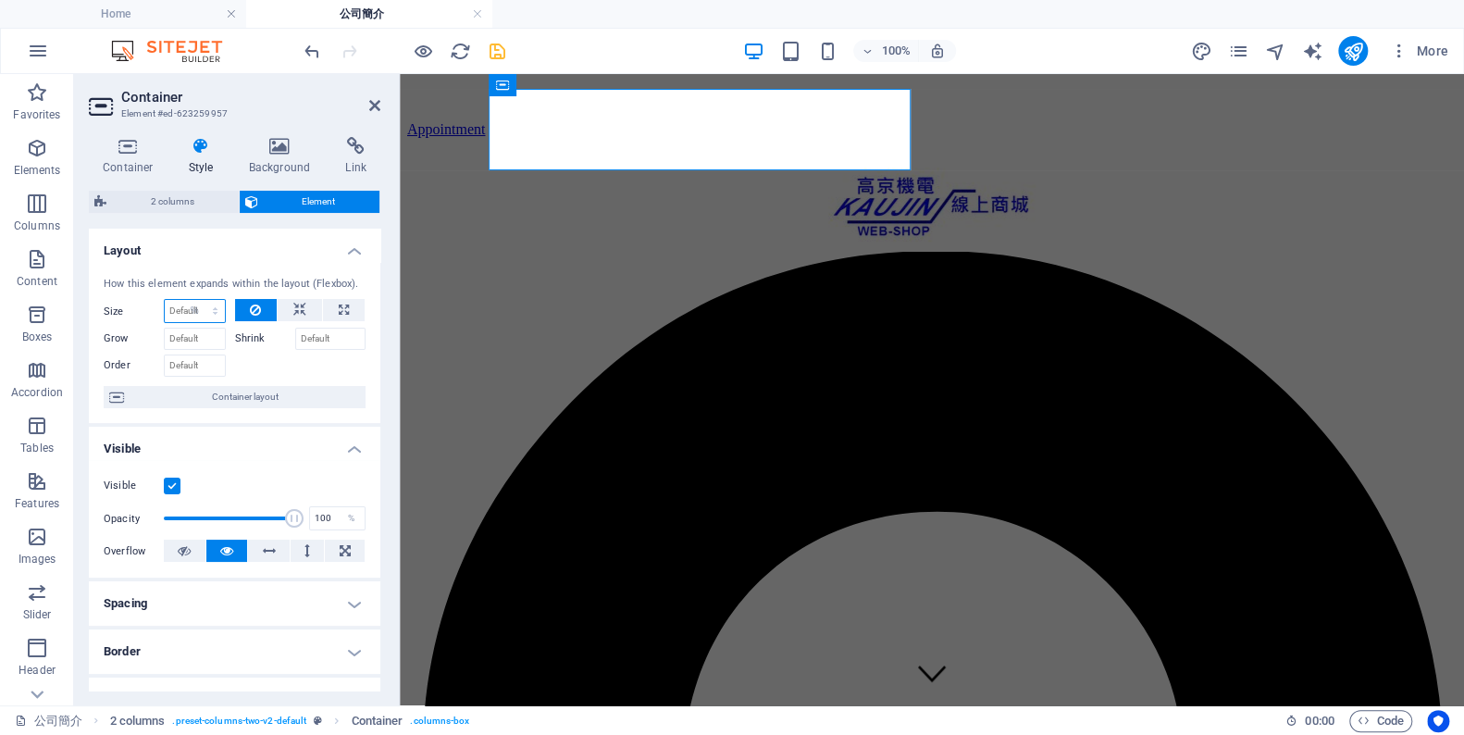
click at [197, 317] on select "Default auto px % 1/1 1/2 1/3 1/4 1/5 1/6 1/7 1/8 1/9 1/10" at bounding box center [195, 311] width 60 height 22
type input "100"
click at [210, 322] on select "Default auto px % 1/1 1/2 1/3 1/4 1/5 1/6 1/7 1/8 1/9 1/10" at bounding box center [212, 311] width 26 height 22
select select "74u2qhudk6g"
click at [199, 317] on select "Default auto px % 1/1 1/2 1/3 1/4 1/5 1/6 1/7 1/8 1/9 1/10" at bounding box center [212, 311] width 26 height 22
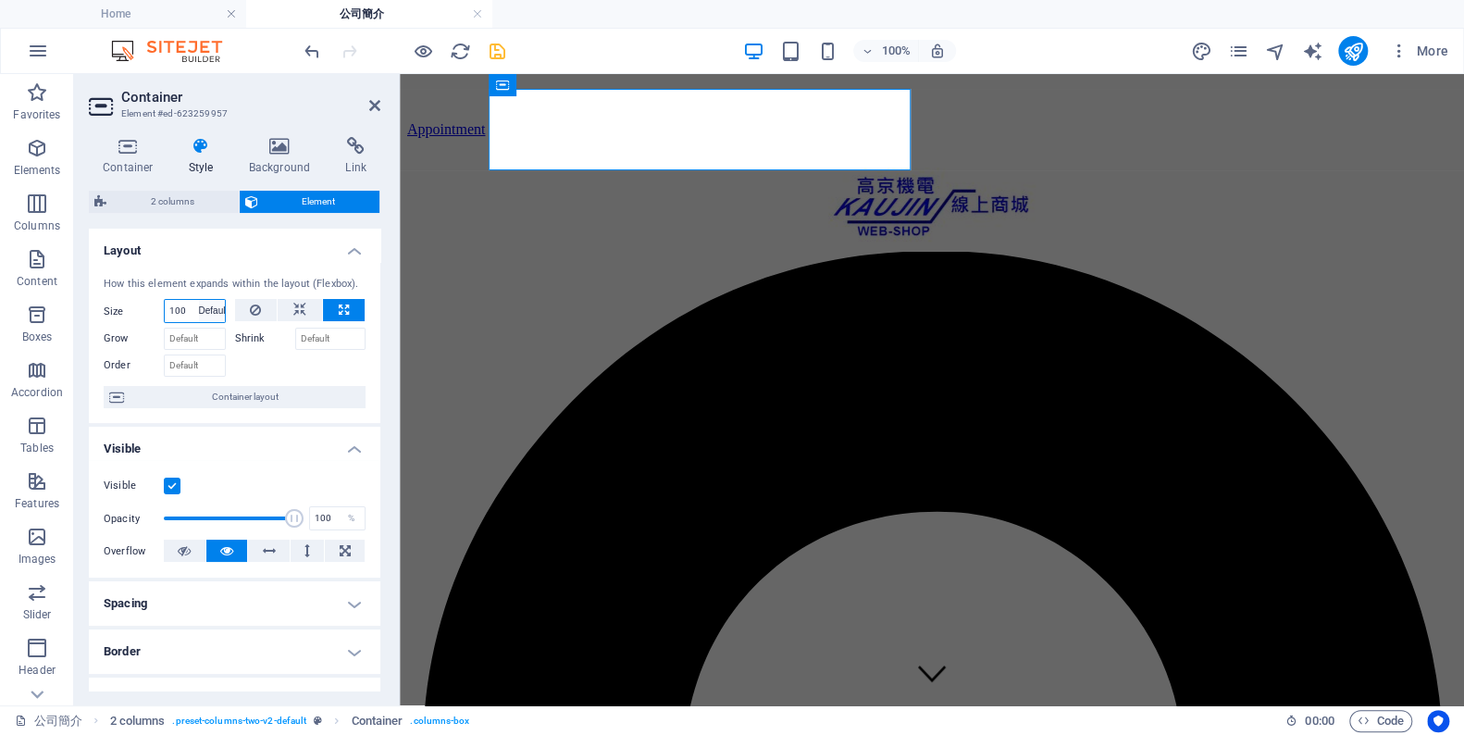
select select "DISABLED_OPTION_VALUE"
click at [263, 377] on div at bounding box center [300, 363] width 131 height 27
click at [260, 408] on span "Container layout" at bounding box center [245, 397] width 230 height 22
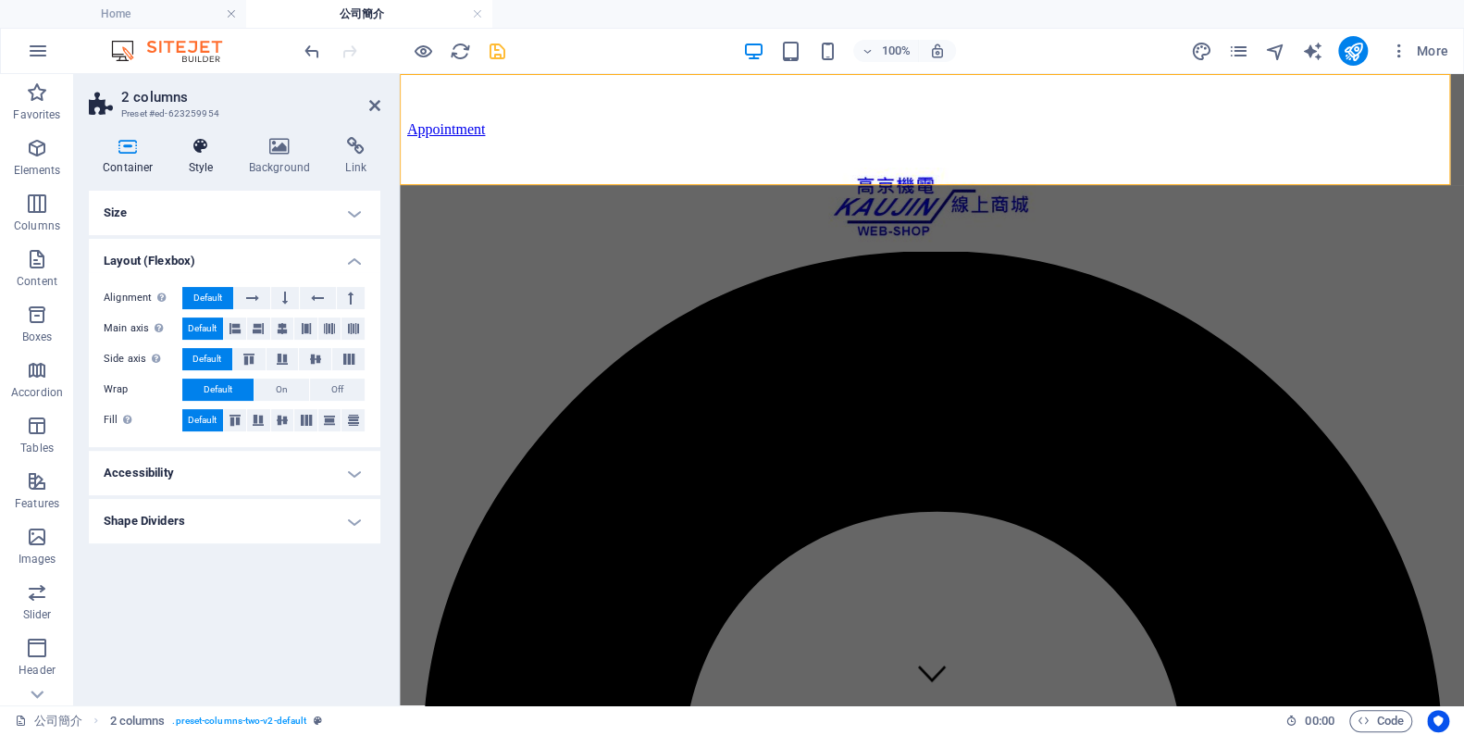
click at [197, 151] on icon at bounding box center [201, 146] width 53 height 19
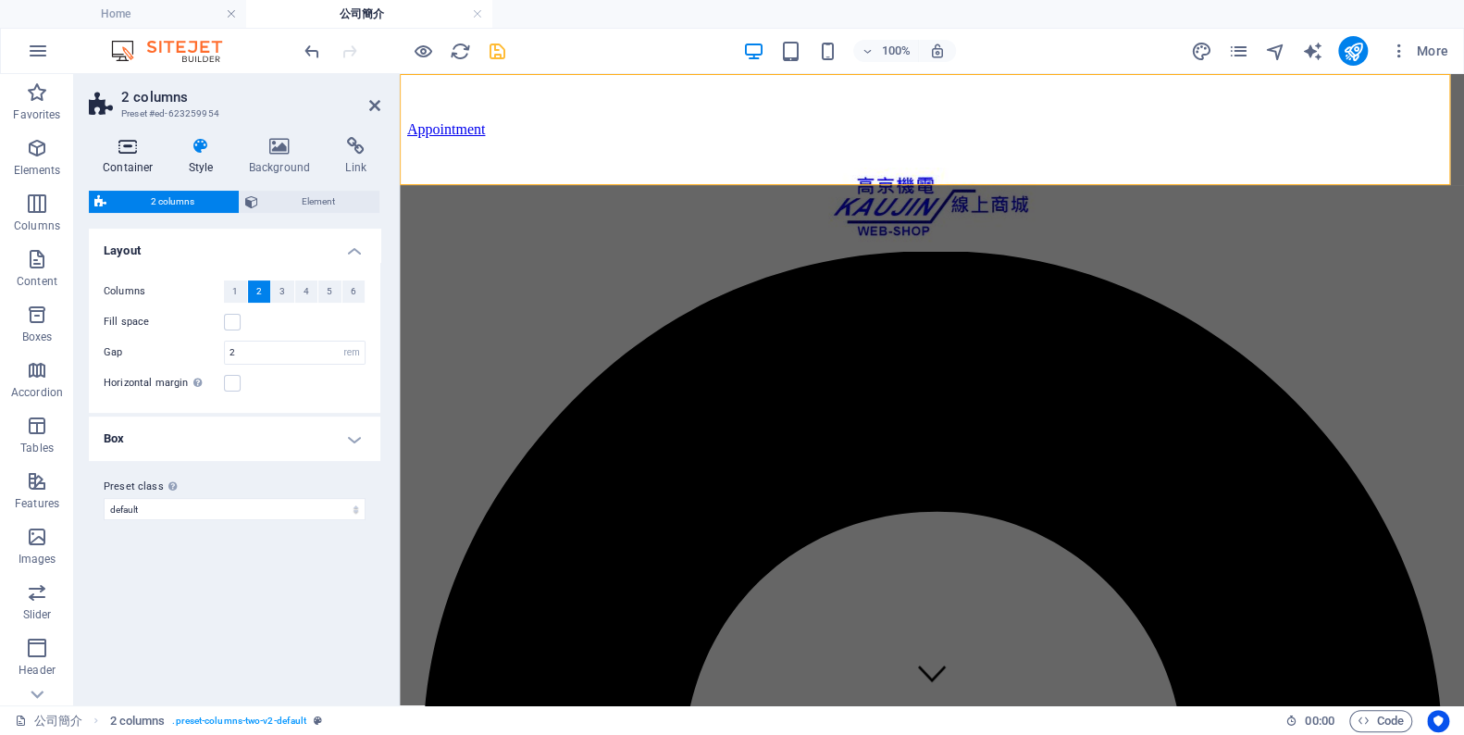
click at [148, 153] on icon at bounding box center [128, 146] width 79 height 19
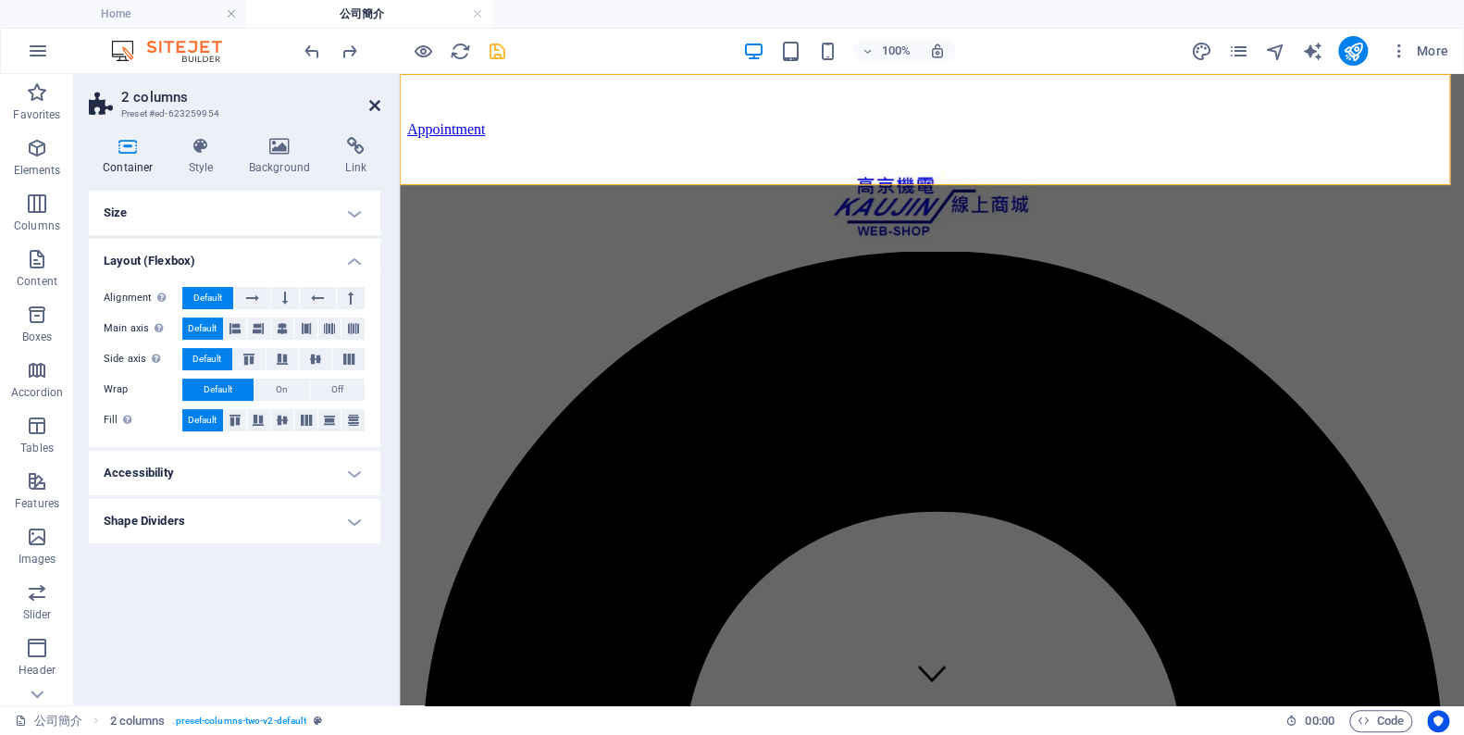
drag, startPoint x: 370, startPoint y: 104, endPoint x: 537, endPoint y: 34, distance: 180.5
click at [370, 104] on icon at bounding box center [374, 105] width 11 height 15
click at [937, 168] on div at bounding box center [932, 210] width 1020 height 84
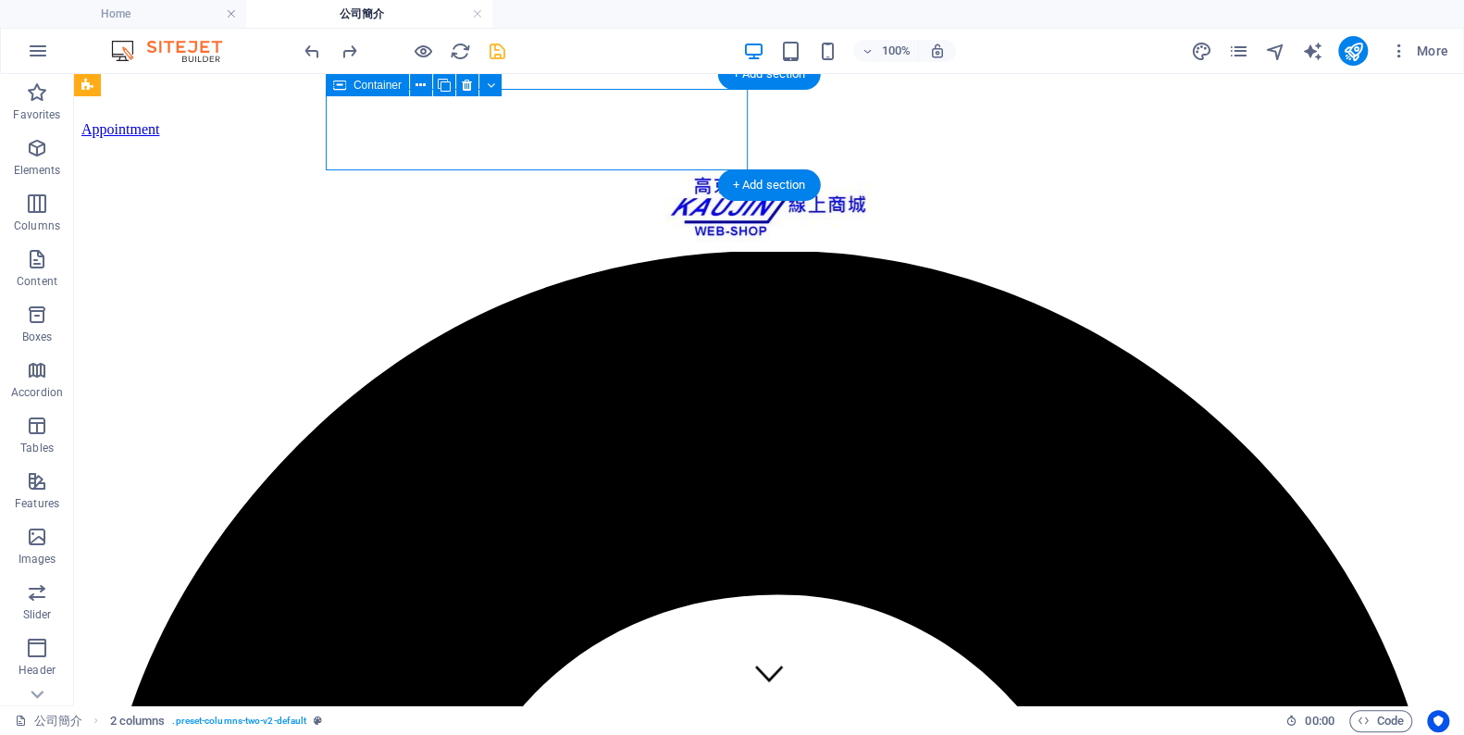
click at [611, 168] on div at bounding box center [769, 210] width 1346 height 84
select select "%"
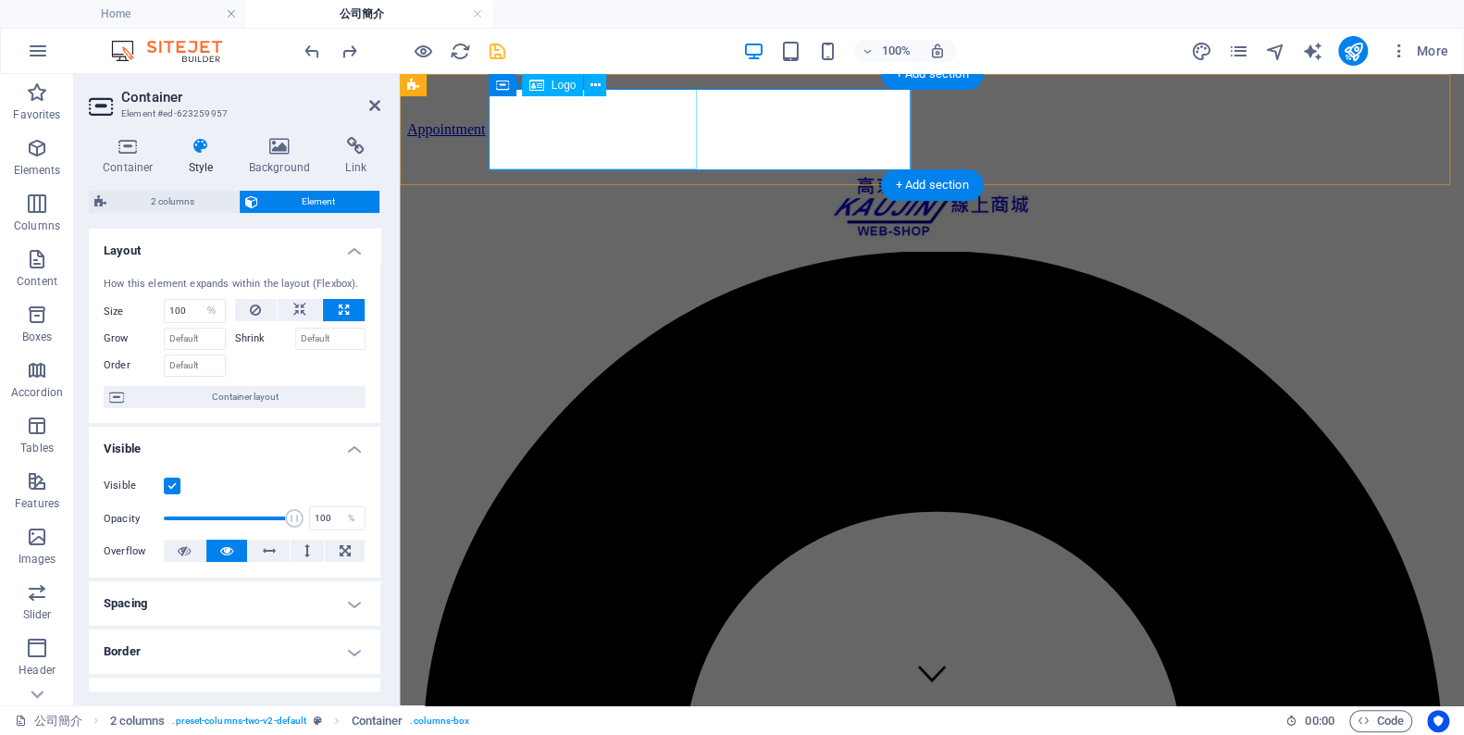
click at [831, 168] on div at bounding box center [932, 210] width 1020 height 84
click at [129, 147] on icon at bounding box center [128, 146] width 79 height 19
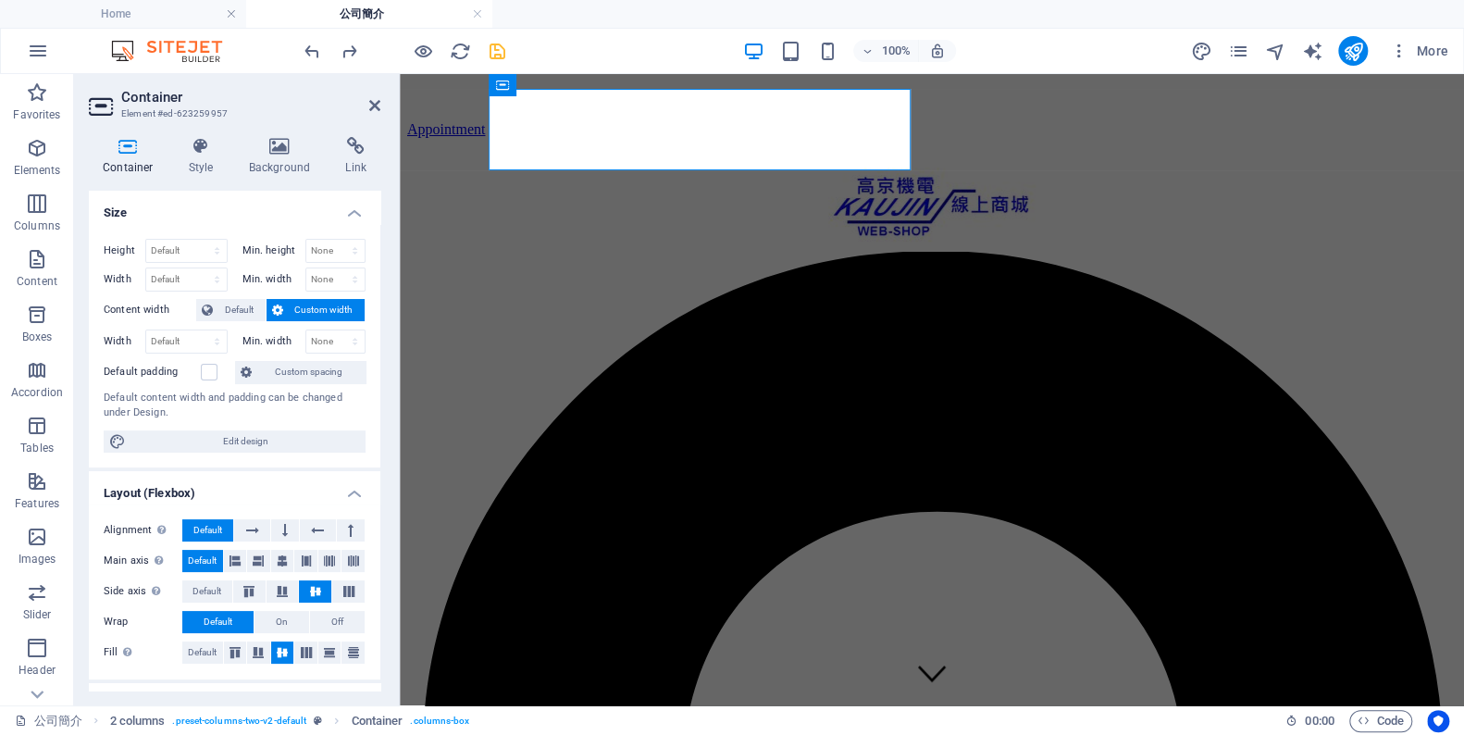
click at [315, 311] on span "Custom width" at bounding box center [324, 310] width 71 height 22
click at [185, 342] on select "Default px rem % em vh vw" at bounding box center [186, 341] width 81 height 22
select select "%"
click at [199, 330] on select "Default px rem % em vh vw" at bounding box center [186, 341] width 81 height 22
type input "100"
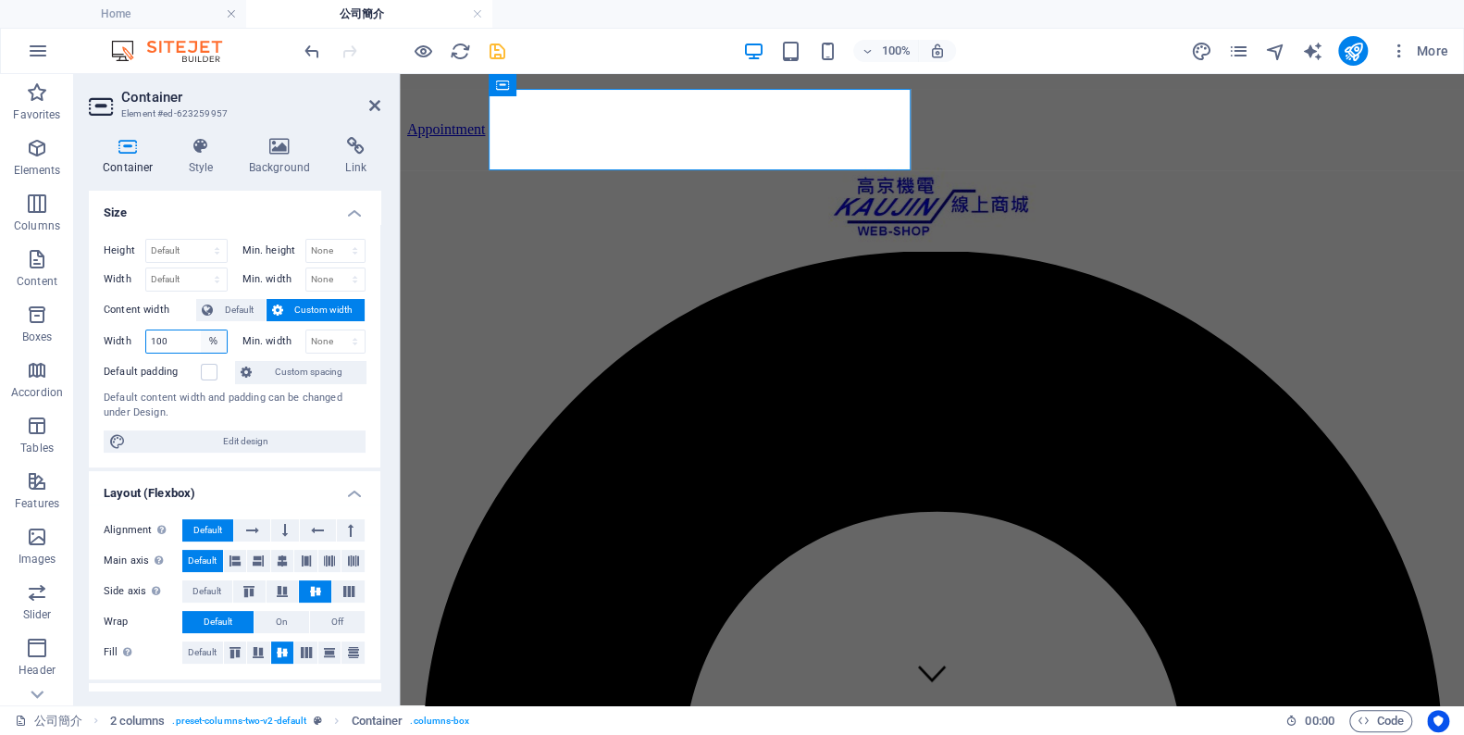
click at [212, 334] on select "Default px rem % em vh vw" at bounding box center [214, 341] width 26 height 22
select select "6akegvk579o"
click at [201, 330] on select "Default px rem % em vh vw" at bounding box center [214, 341] width 26 height 22
select select "DISABLED_OPTION_VALUE"
click at [339, 337] on select "None px rem % vh vw" at bounding box center [335, 341] width 59 height 22
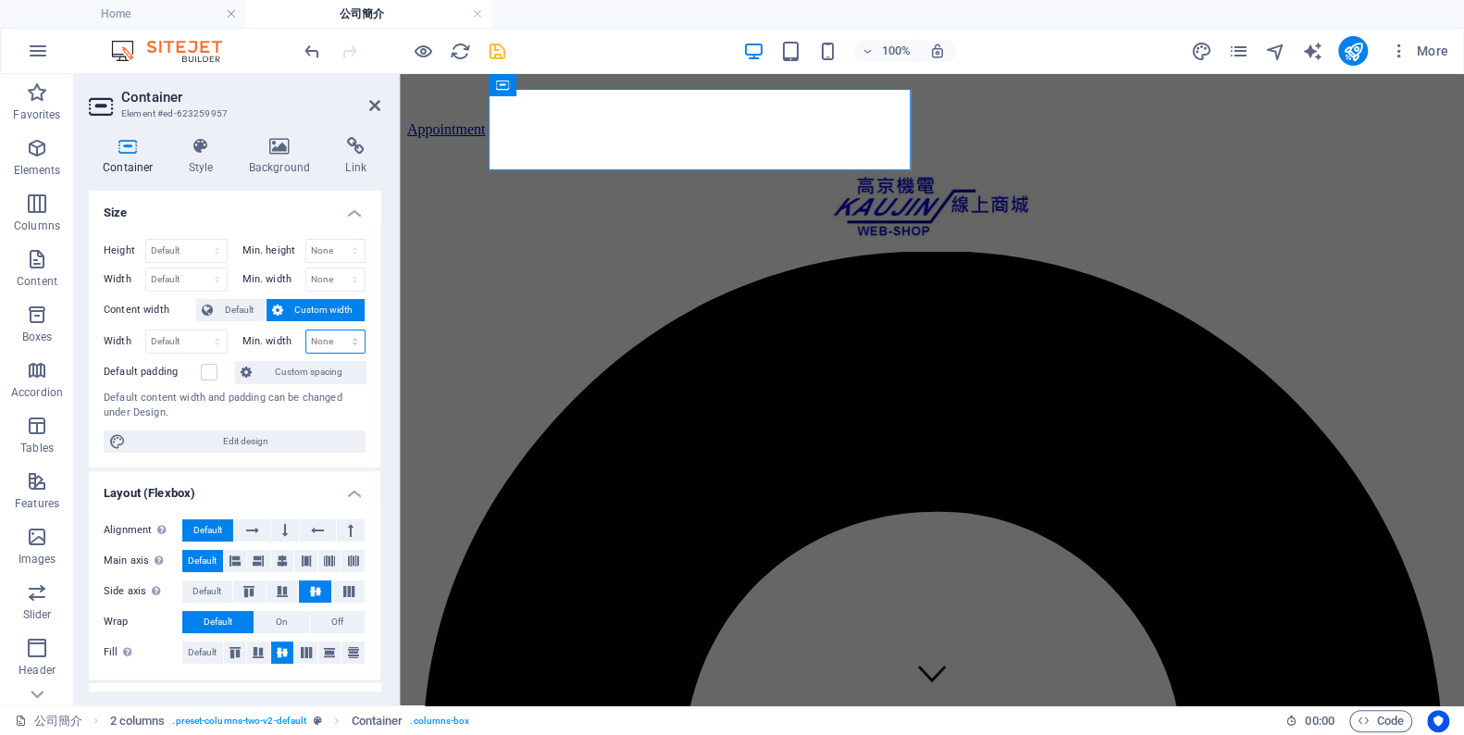
select select "%"
click at [336, 330] on select "None px rem % vh vw" at bounding box center [335, 341] width 59 height 22
type input "20"
click at [359, 408] on div "Default content width and padding can be changed under Design." at bounding box center [235, 406] width 262 height 31
click at [349, 340] on select "None px rem % vh vw" at bounding box center [352, 341] width 26 height 22
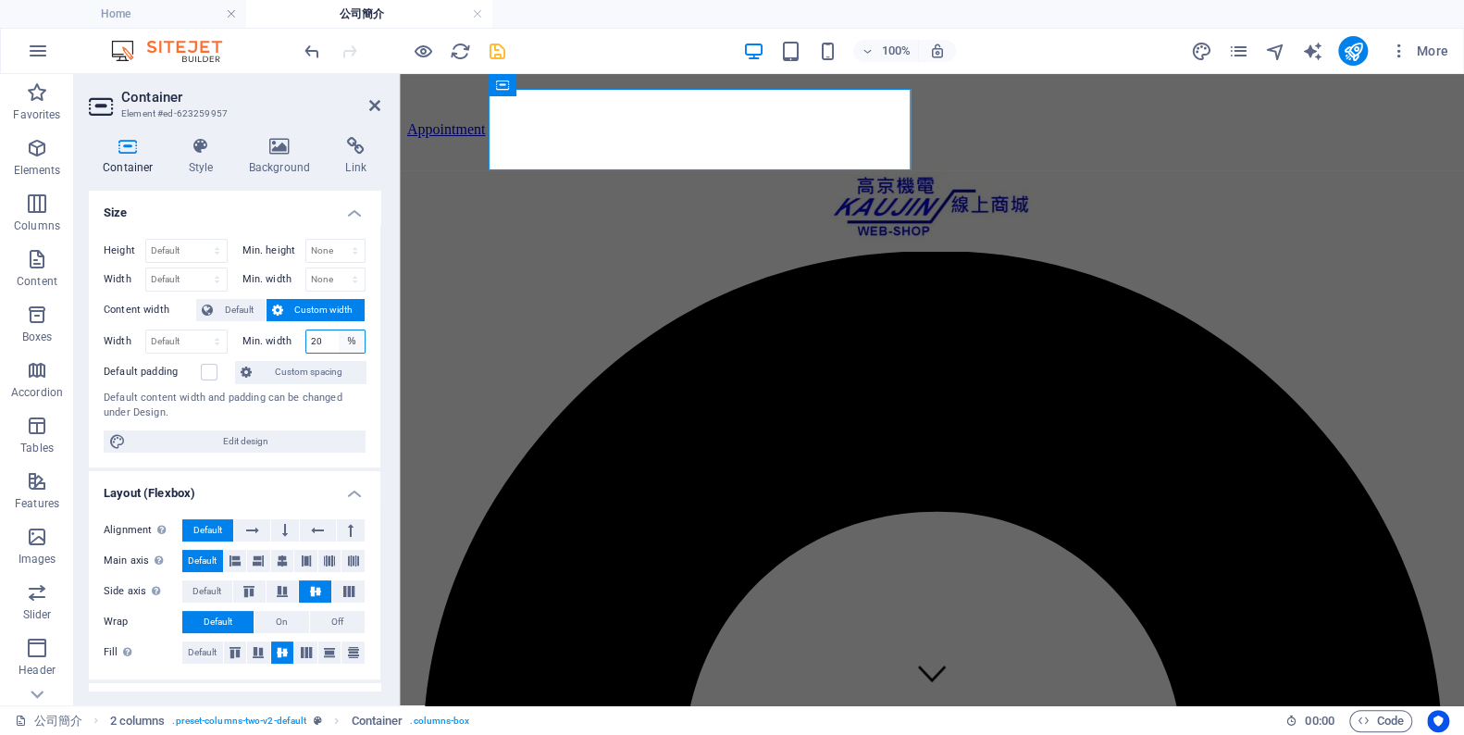
select select "hlh6phdl048"
click at [339, 330] on select "None px rem % vh vw" at bounding box center [352, 341] width 26 height 22
click at [350, 340] on select "None px rem % vh vw" at bounding box center [335, 341] width 59 height 22
select select "px"
click at [336, 330] on select "None px rem % vh vw" at bounding box center [335, 341] width 59 height 22
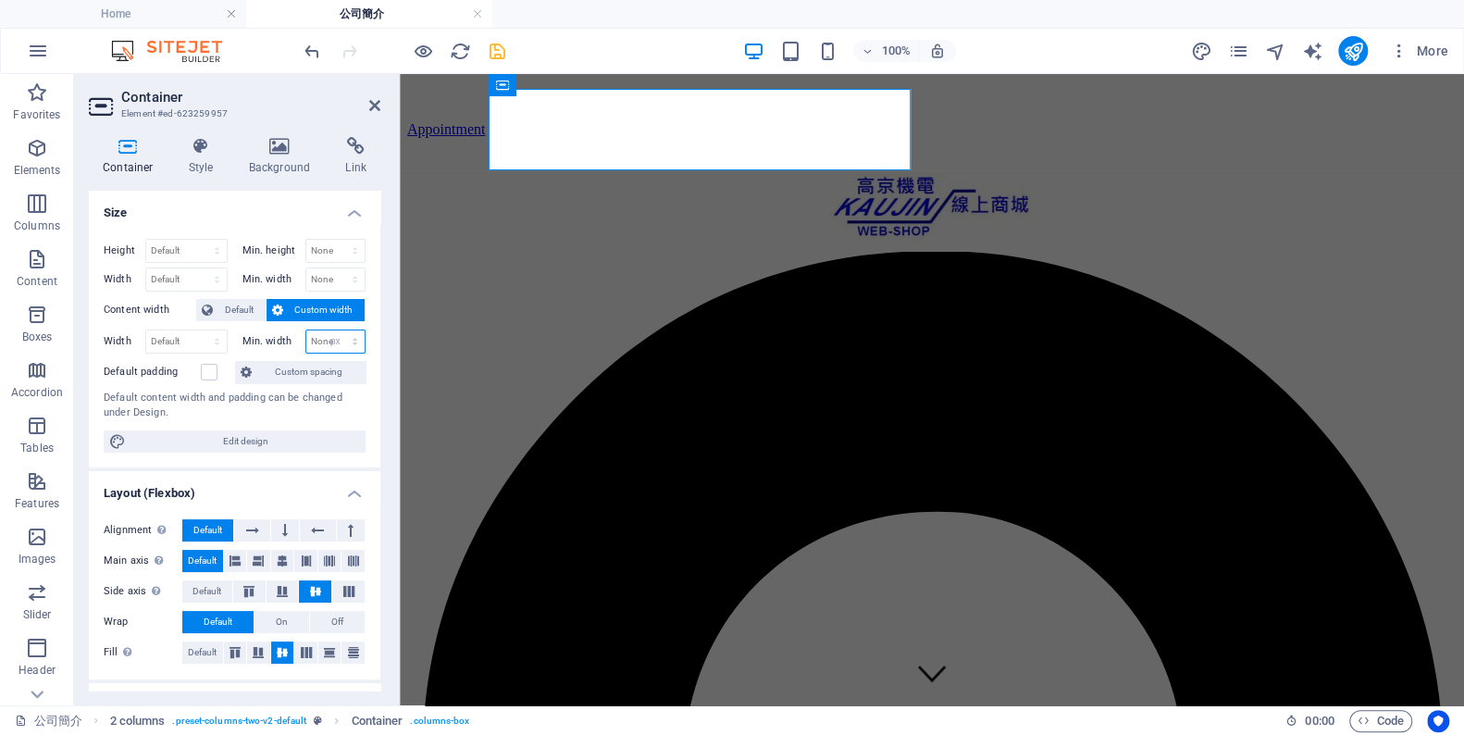
type input "0"
click at [357, 339] on select "None px rem % vh vw" at bounding box center [352, 341] width 26 height 22
select select "hlh6phdl048"
click at [339, 330] on select "None px rem % vh vw" at bounding box center [352, 341] width 26 height 22
select select "DISABLED_OPTION_VALUE"
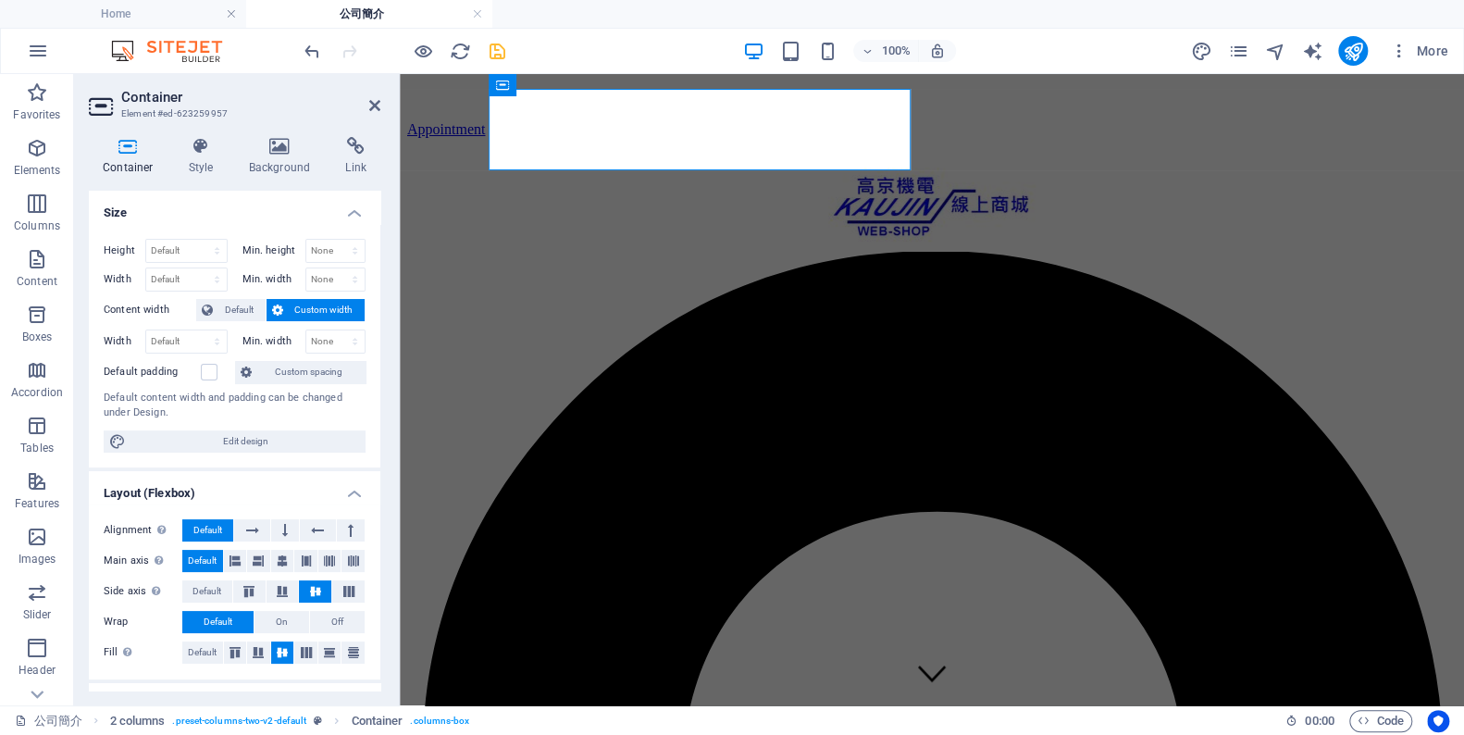
click at [344, 397] on div "Default content width and padding can be changed under Design." at bounding box center [235, 406] width 262 height 31
click at [348, 305] on span "Custom width" at bounding box center [324, 310] width 71 height 22
click at [208, 280] on select "Default px rem % em vh vw" at bounding box center [186, 279] width 81 height 22
select select "%"
click at [199, 268] on select "Default px rem % em vh vw" at bounding box center [186, 279] width 81 height 22
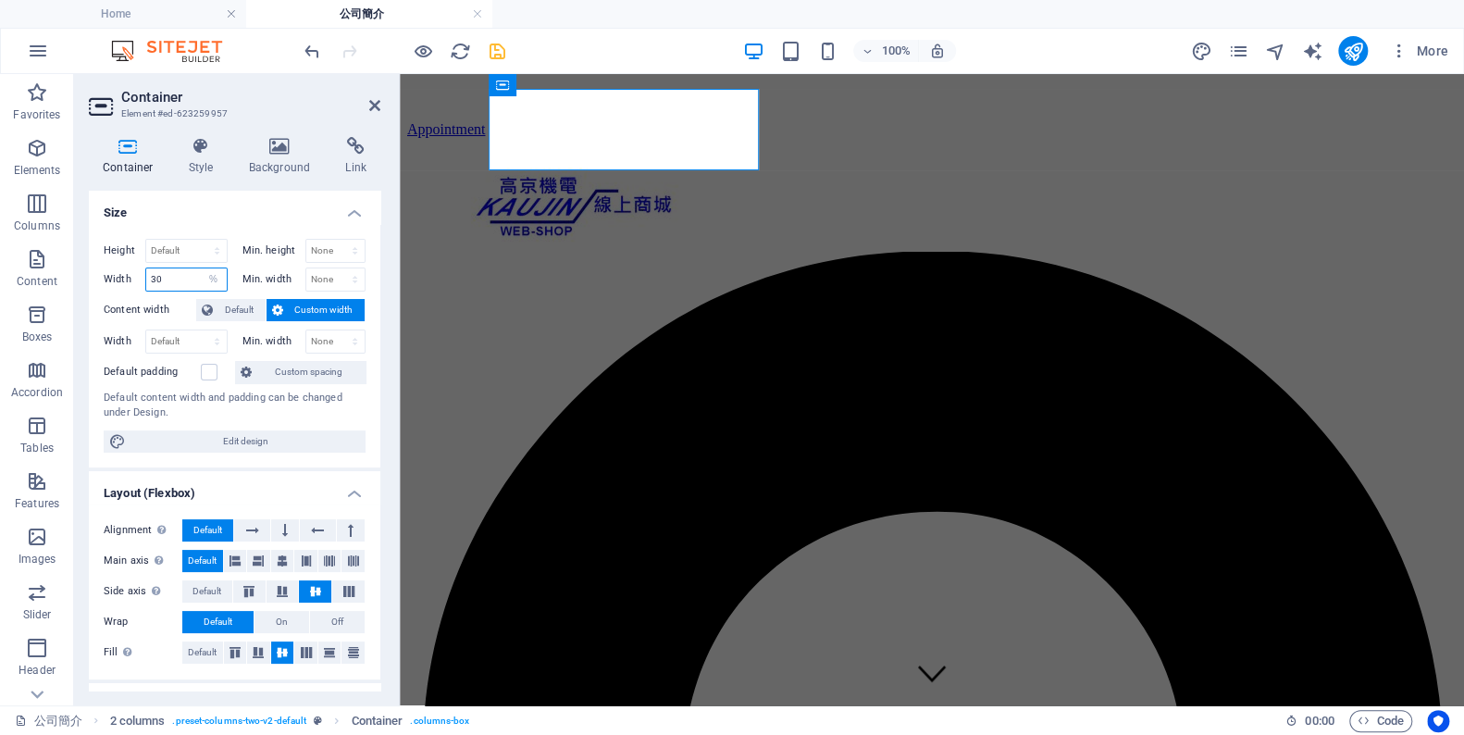
type input "3"
type input "25"
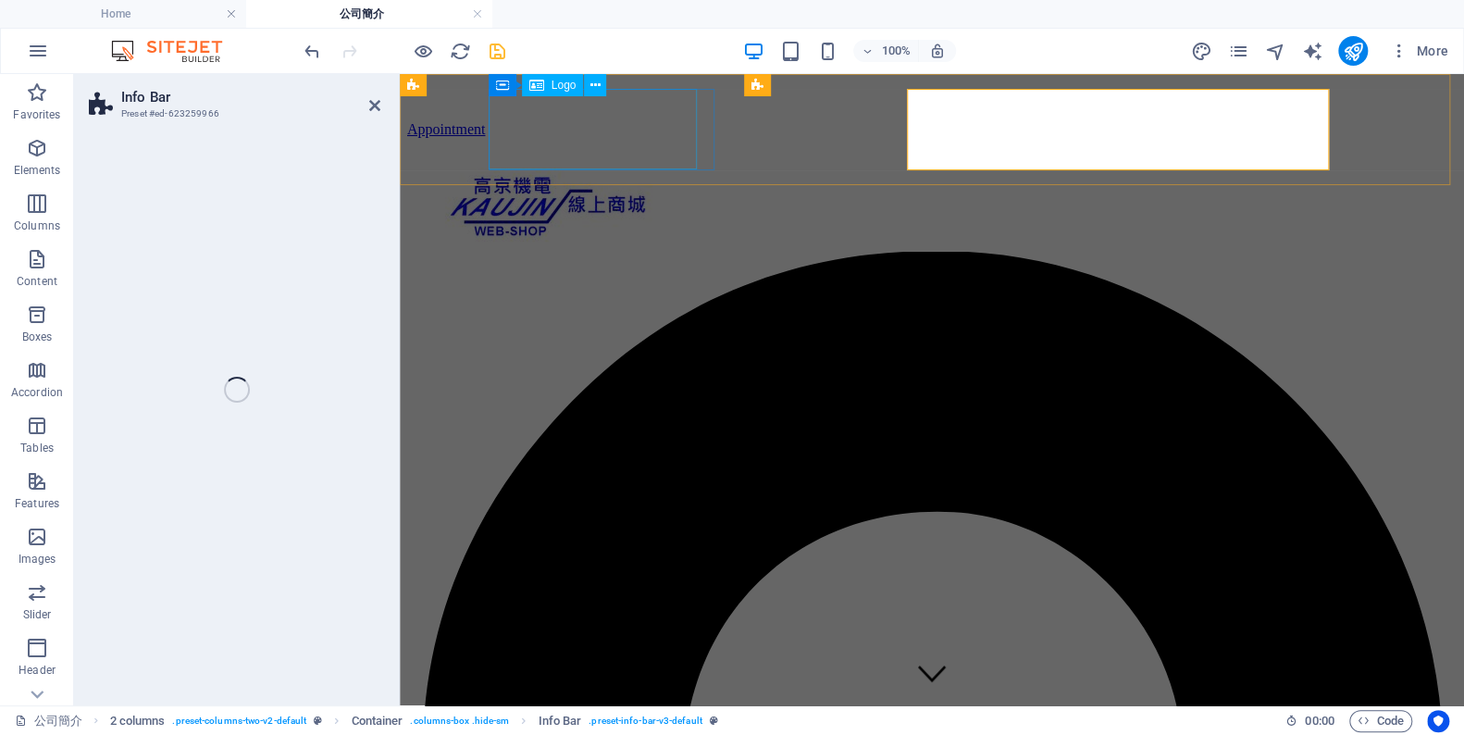
click at [678, 168] on div at bounding box center [549, 210] width 255 height 84
select select "%"
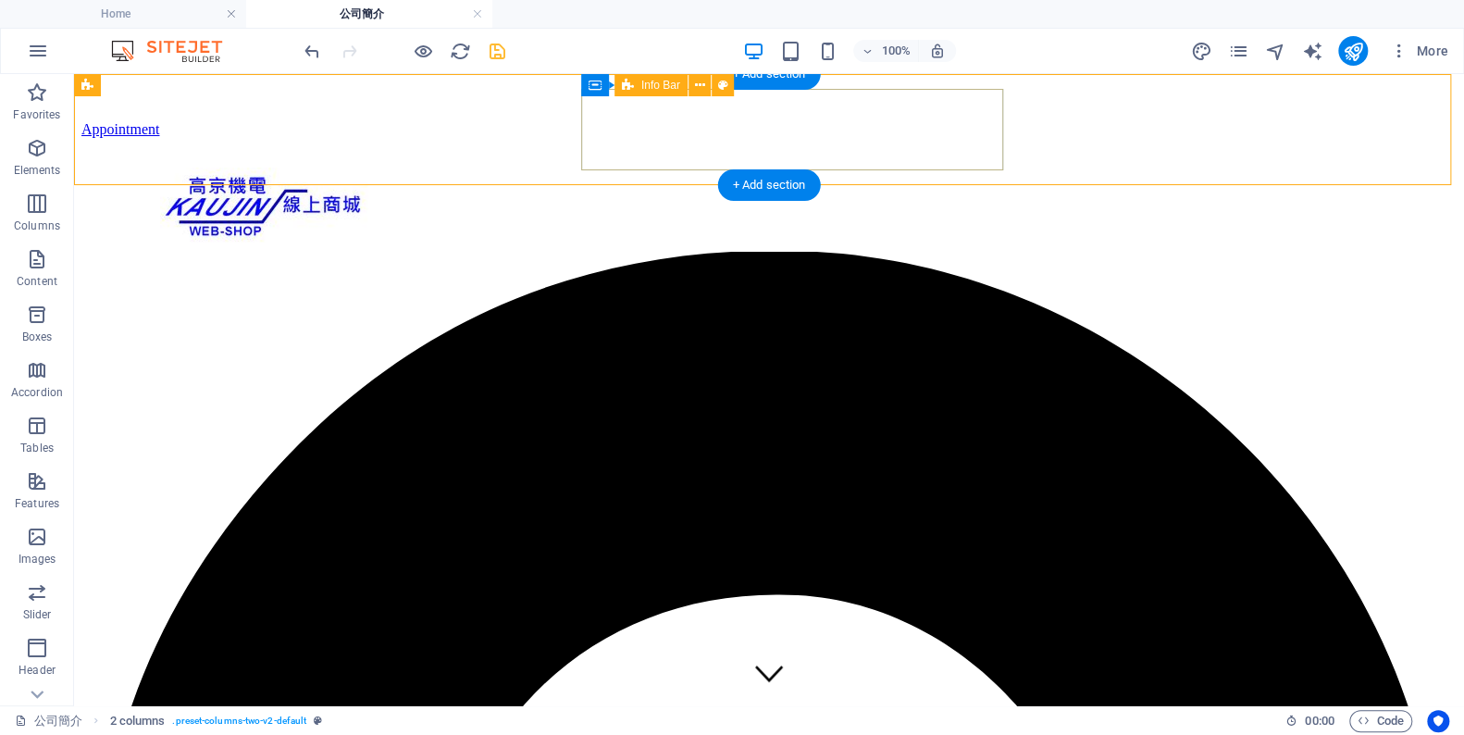
click at [433, 168] on div at bounding box center [264, 210] width 337 height 84
select select "%"
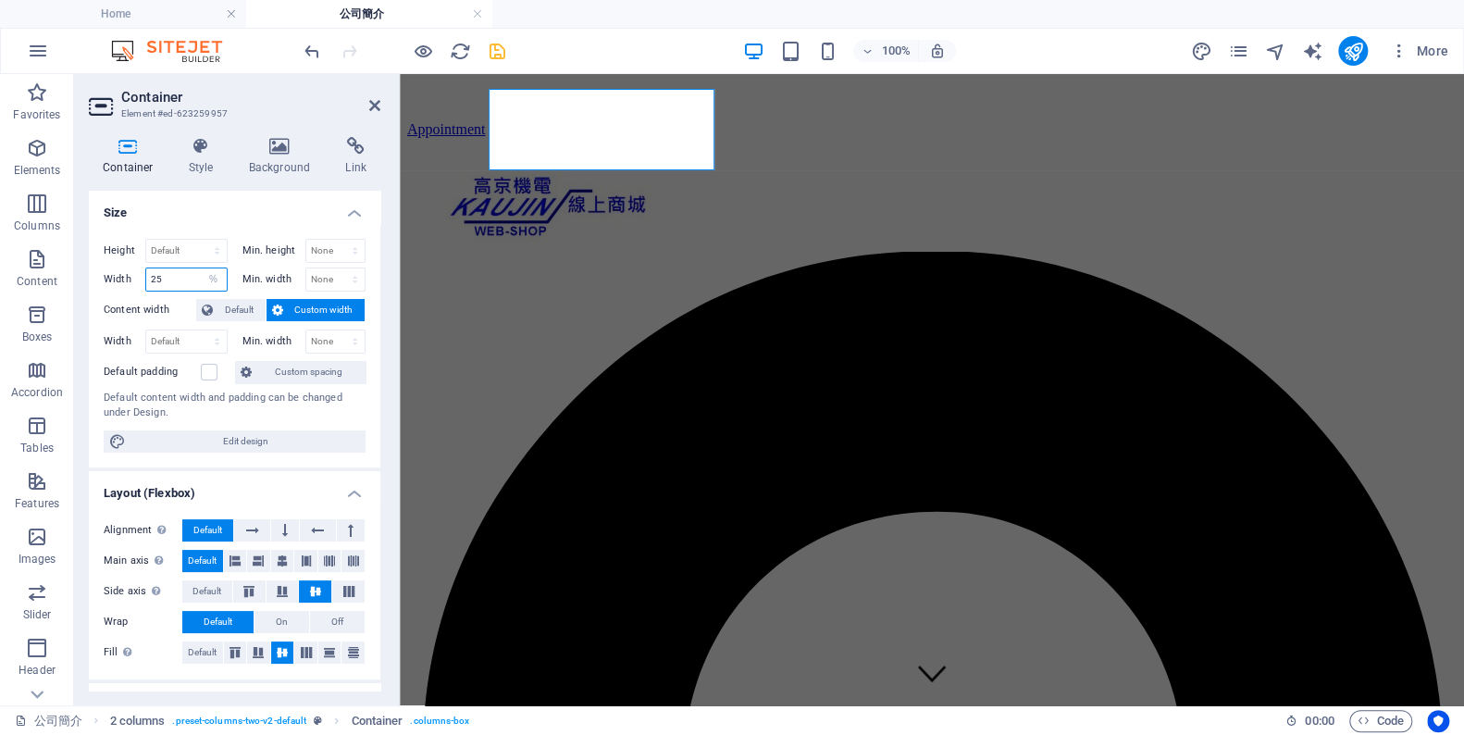
click at [169, 280] on input "25" at bounding box center [186, 279] width 81 height 22
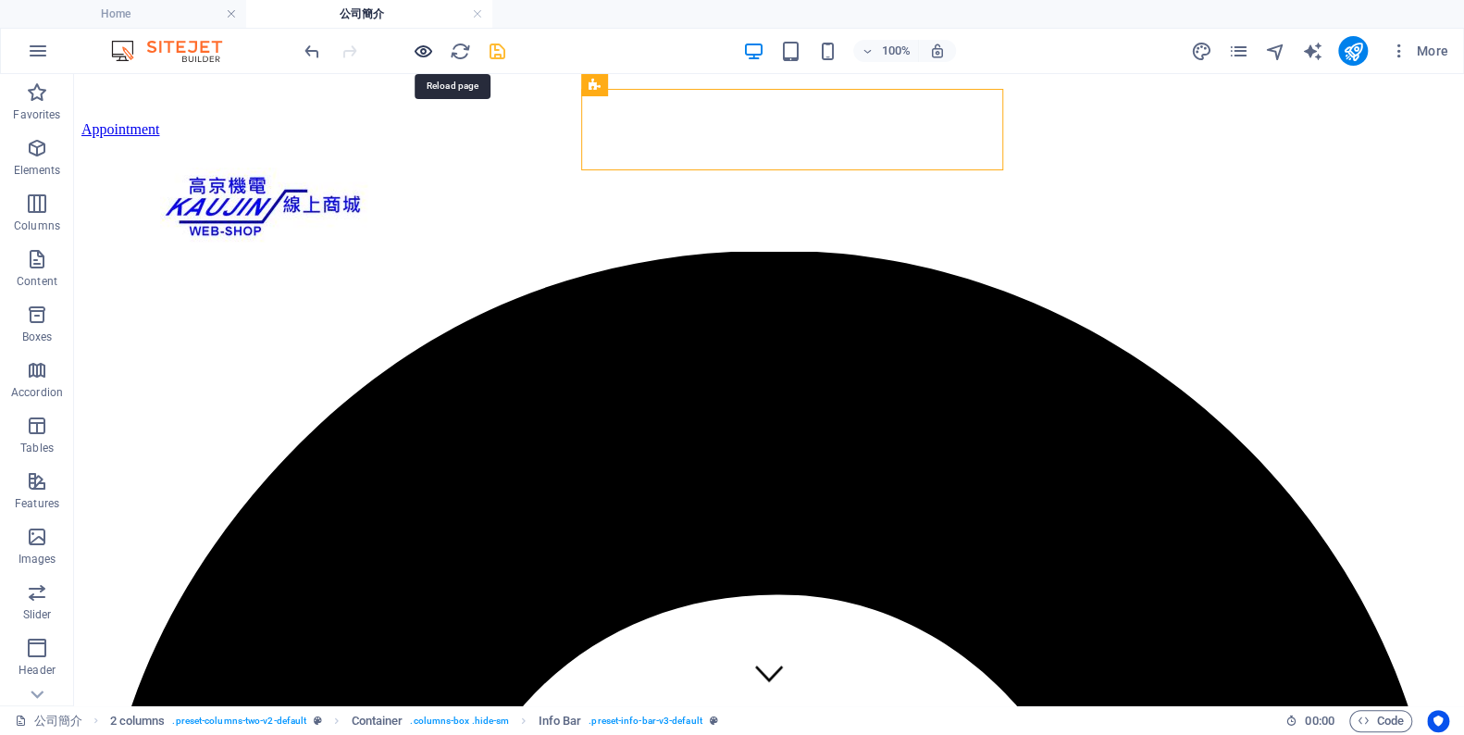
click at [431, 56] on icon "button" at bounding box center [423, 51] width 21 height 21
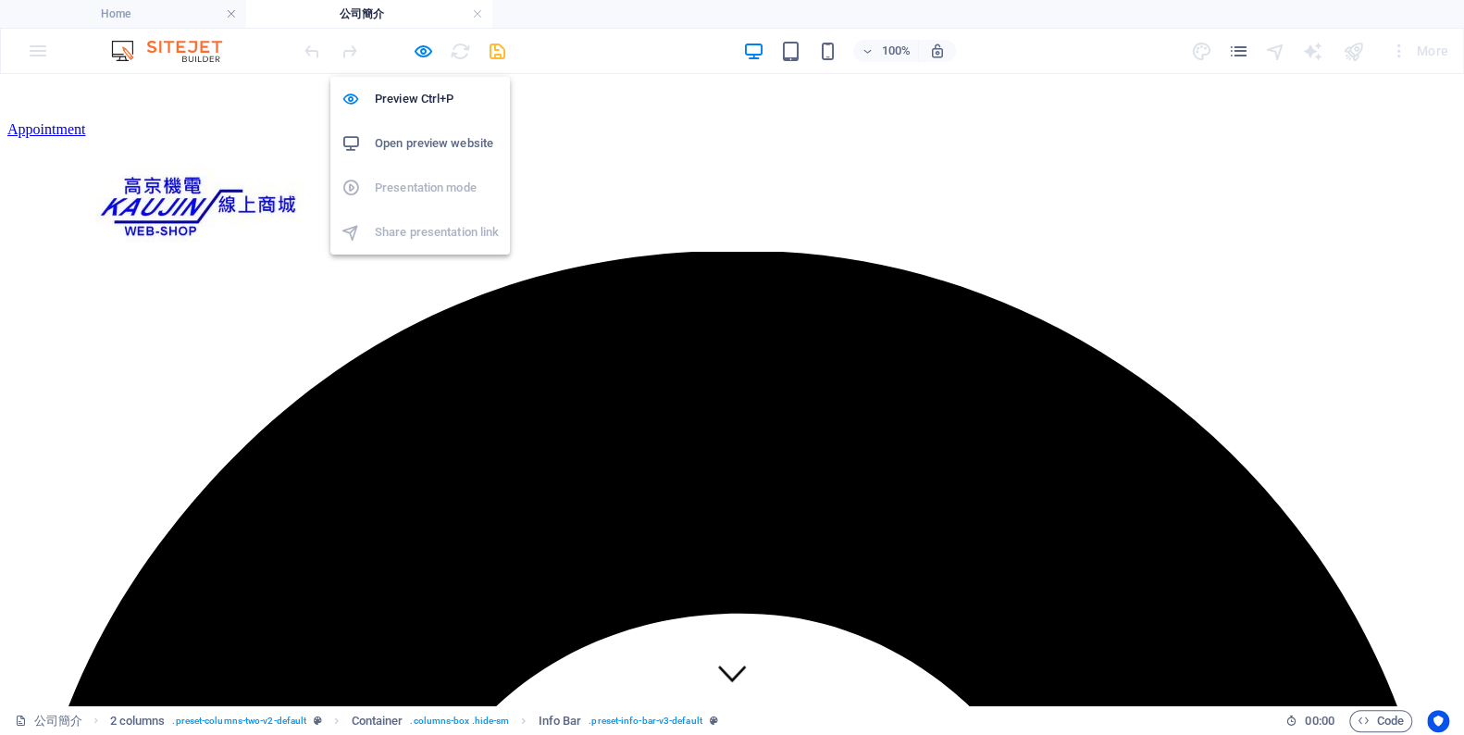
click at [486, 143] on h6 "Open preview website" at bounding box center [437, 143] width 124 height 22
click at [464, 109] on h6 "Preview Ctrl+P" at bounding box center [437, 99] width 124 height 22
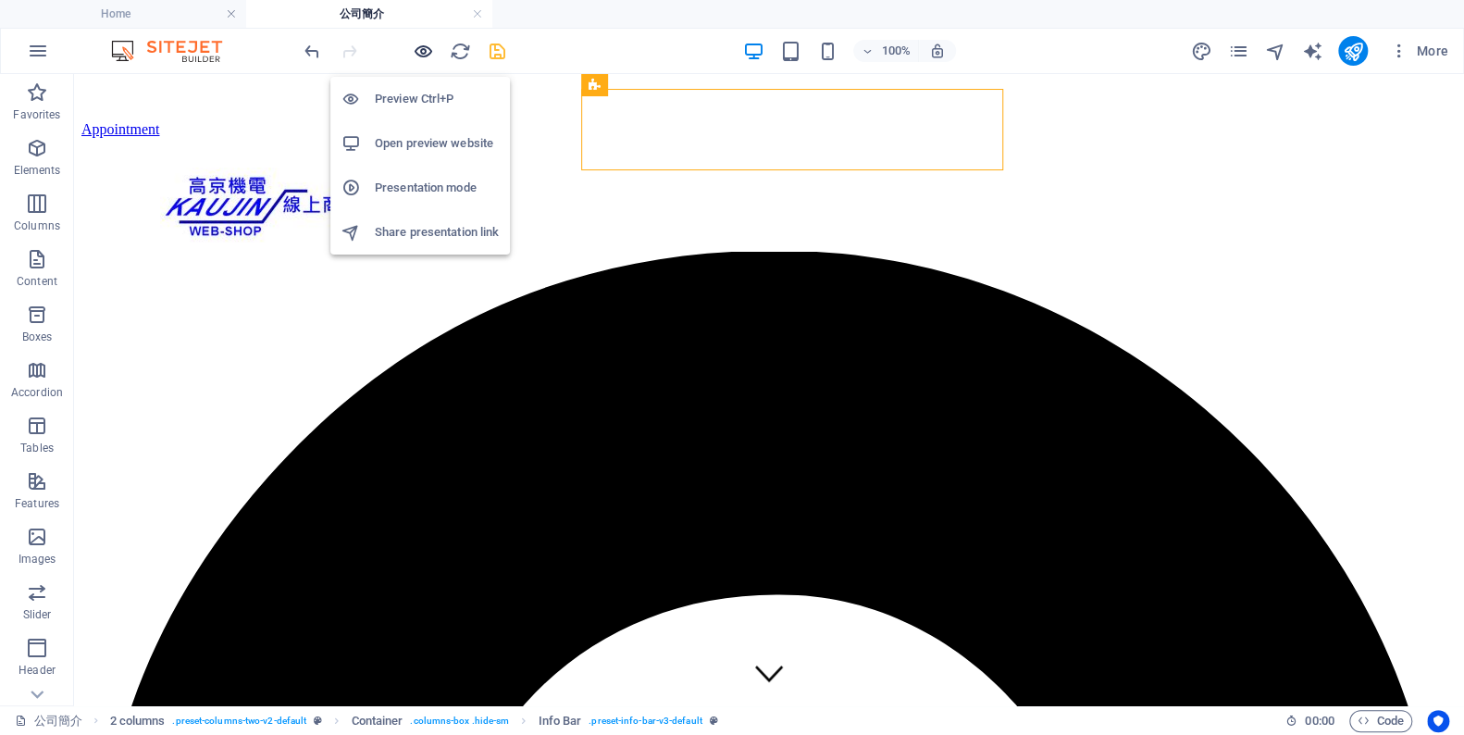
click at [419, 54] on icon "button" at bounding box center [423, 51] width 21 height 21
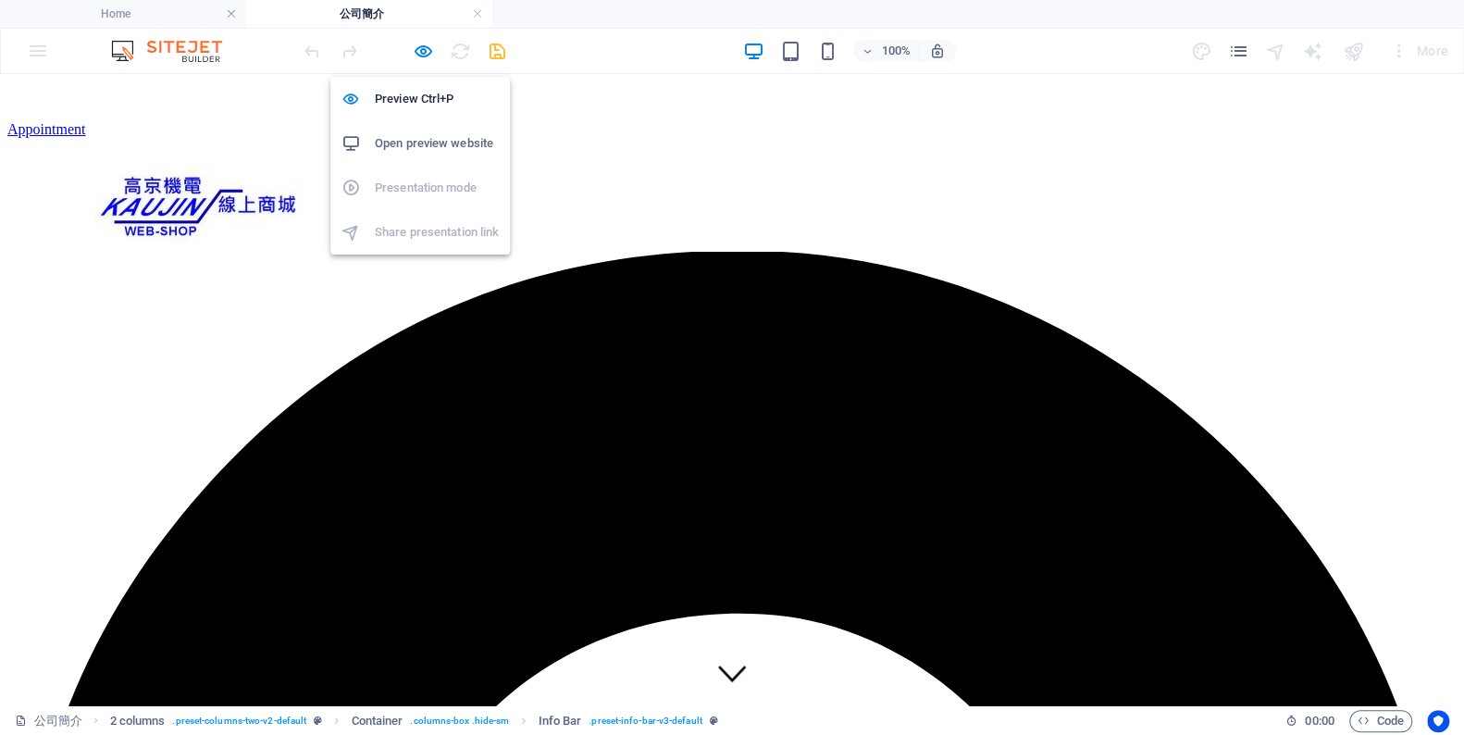
click at [431, 150] on h6 "Open preview website" at bounding box center [437, 143] width 124 height 22
click at [304, 168] on img at bounding box center [199, 208] width 208 height 81
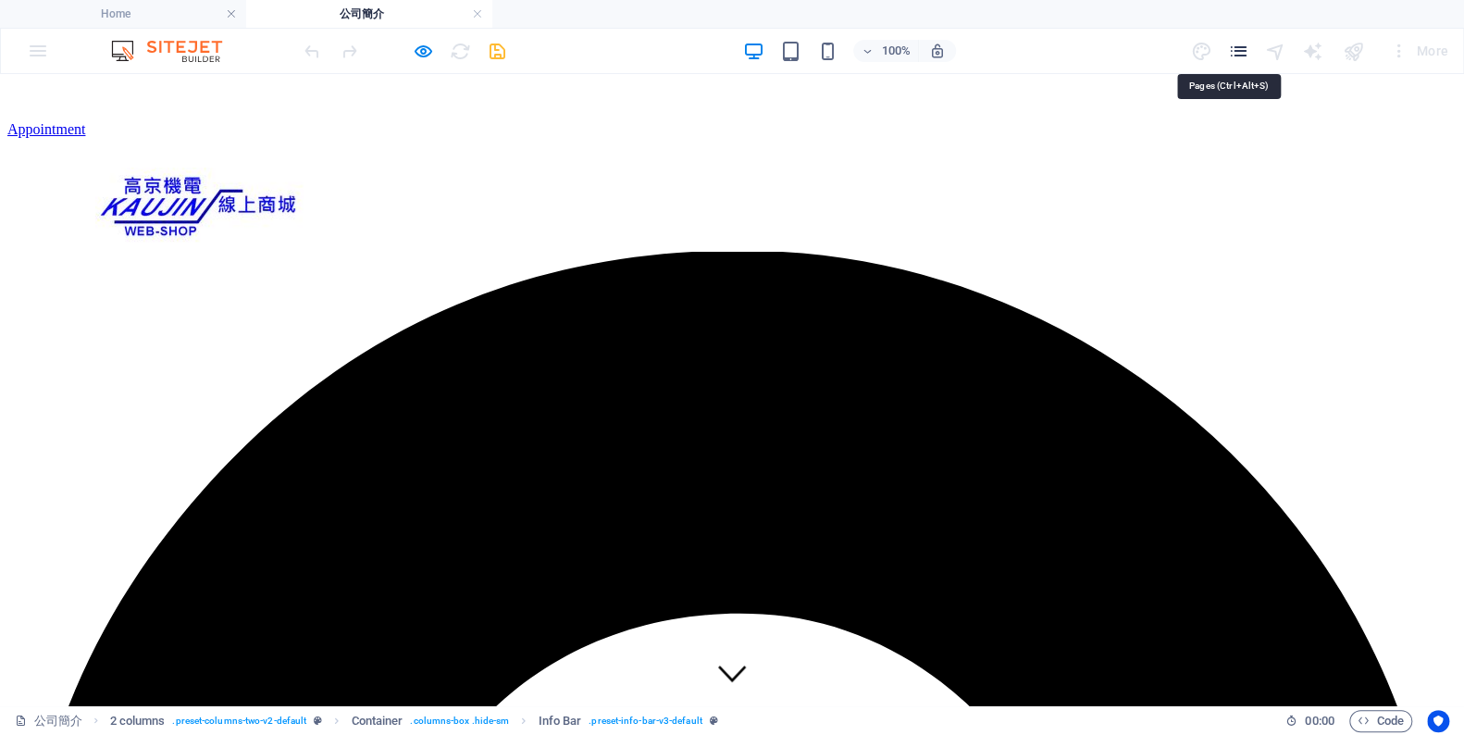
click at [1242, 51] on icon "pages" at bounding box center [1237, 51] width 21 height 21
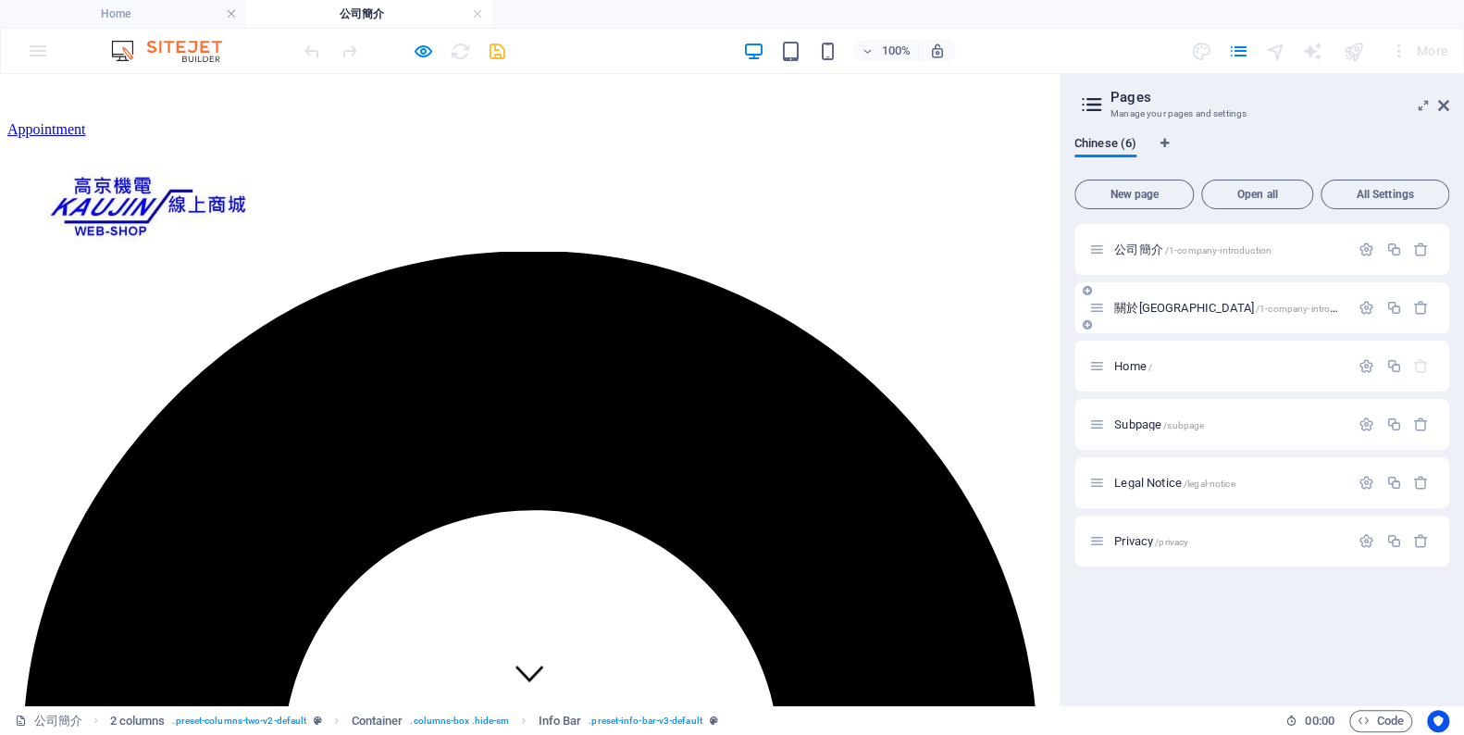
click at [1151, 315] on div "關於高京 /1-company-introduction/1-1-about-us" at bounding box center [1219, 307] width 260 height 21
click at [1155, 307] on span "關於高京 /1-company-introduction/1-1-about-us" at bounding box center [1267, 308] width 307 height 14
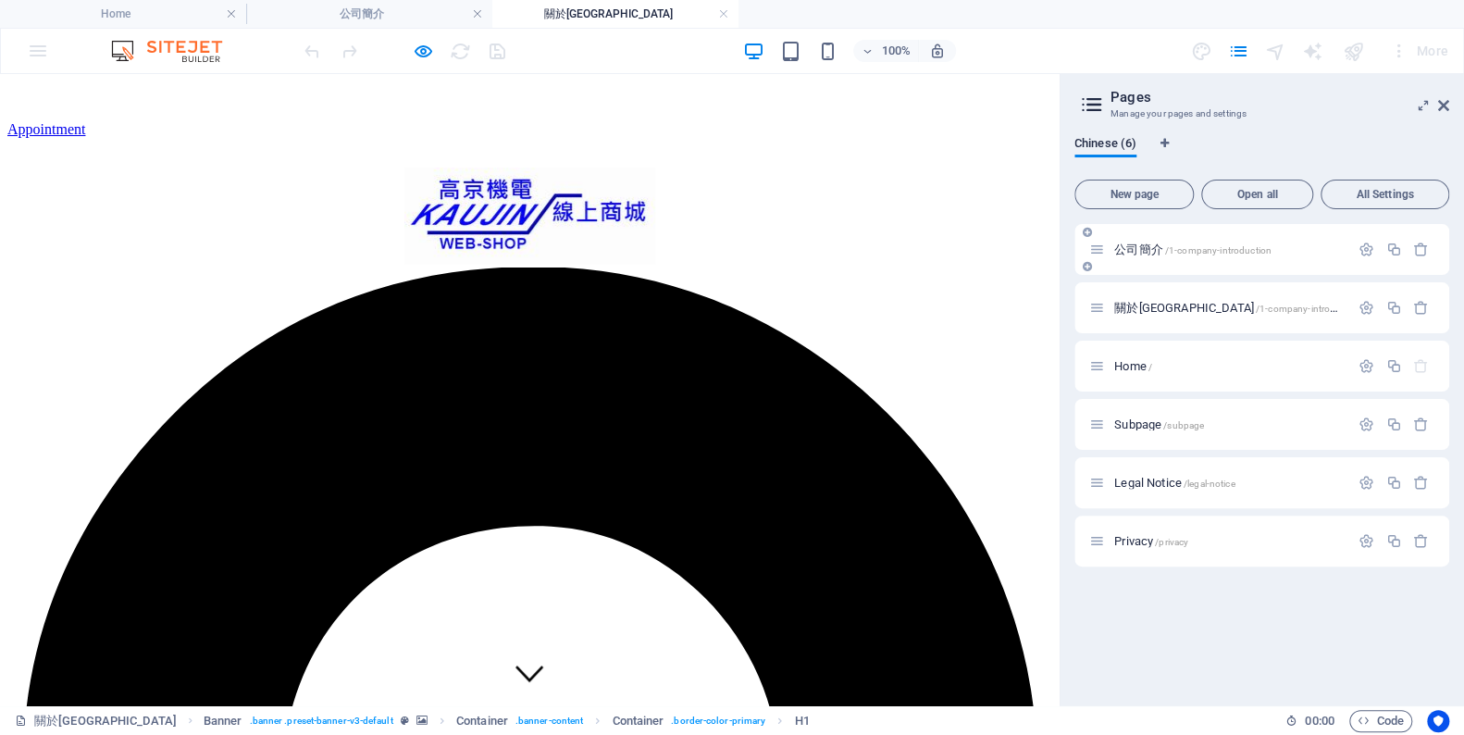
click at [1192, 259] on div "公司簡介 /1-company-introduction" at bounding box center [1262, 249] width 375 height 51
click at [1199, 245] on span "/1-company-introduction" at bounding box center [1218, 250] width 106 height 10
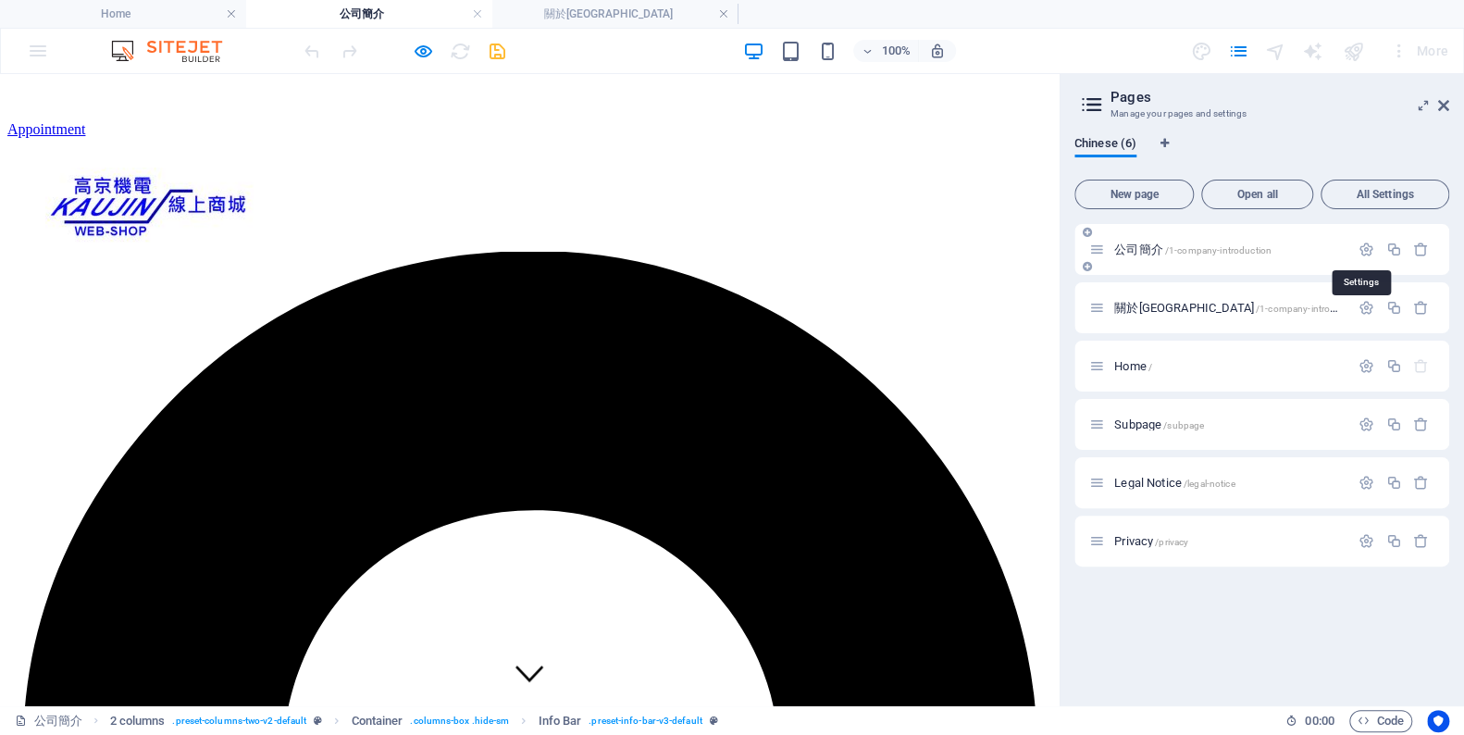
click at [1215, 246] on span "/1-company-introduction" at bounding box center [1218, 250] width 106 height 10
click at [1101, 250] on icon at bounding box center [1097, 250] width 16 height 16
click at [1193, 239] on div "公司簡介 /1-company-introduction" at bounding box center [1219, 249] width 260 height 21
click at [1194, 246] on span "/1-company-introduction" at bounding box center [1218, 250] width 106 height 10
click at [1148, 244] on span "公司簡介 /1-company-introduction" at bounding box center [1192, 249] width 157 height 14
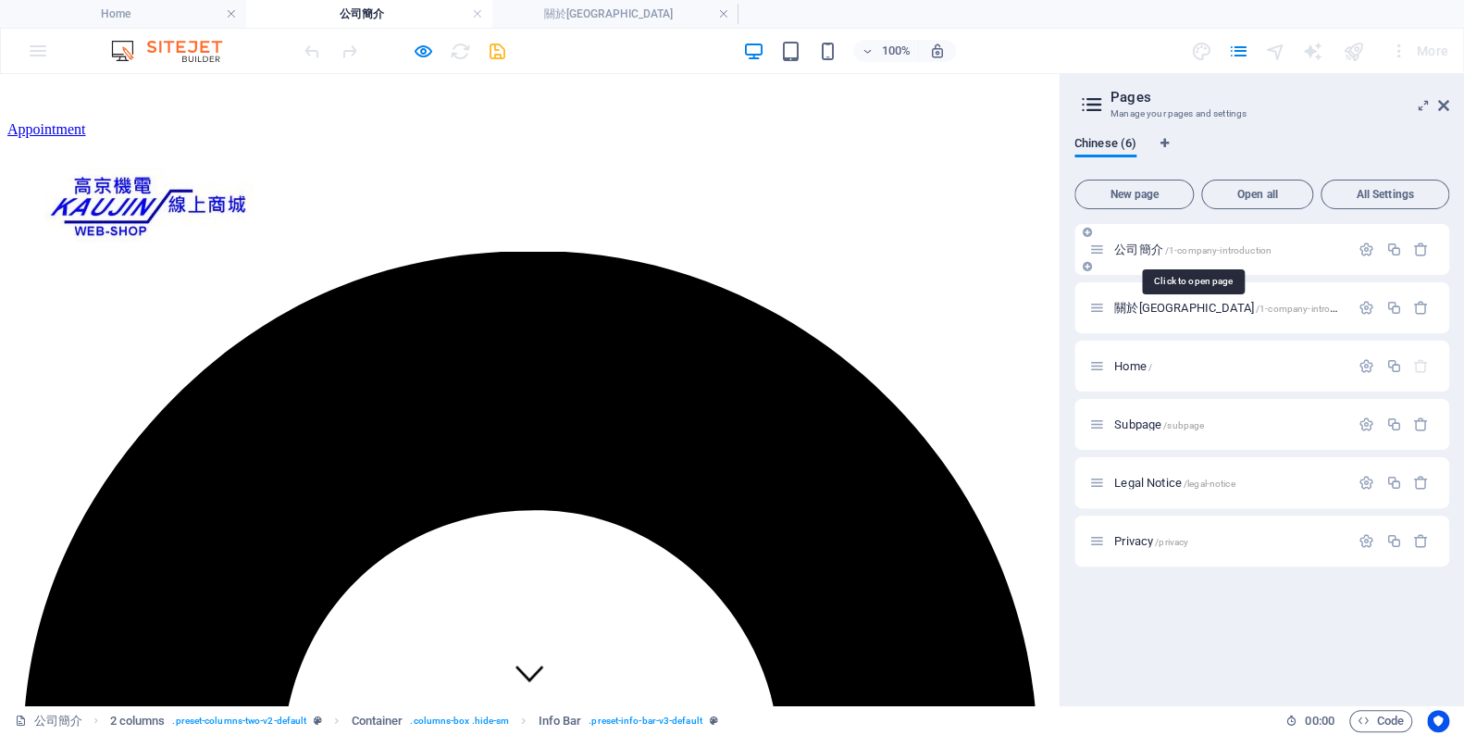
click at [1148, 244] on span "公司簡介 /1-company-introduction" at bounding box center [1192, 249] width 157 height 14
click at [1368, 248] on icon "button" at bounding box center [1367, 250] width 16 height 16
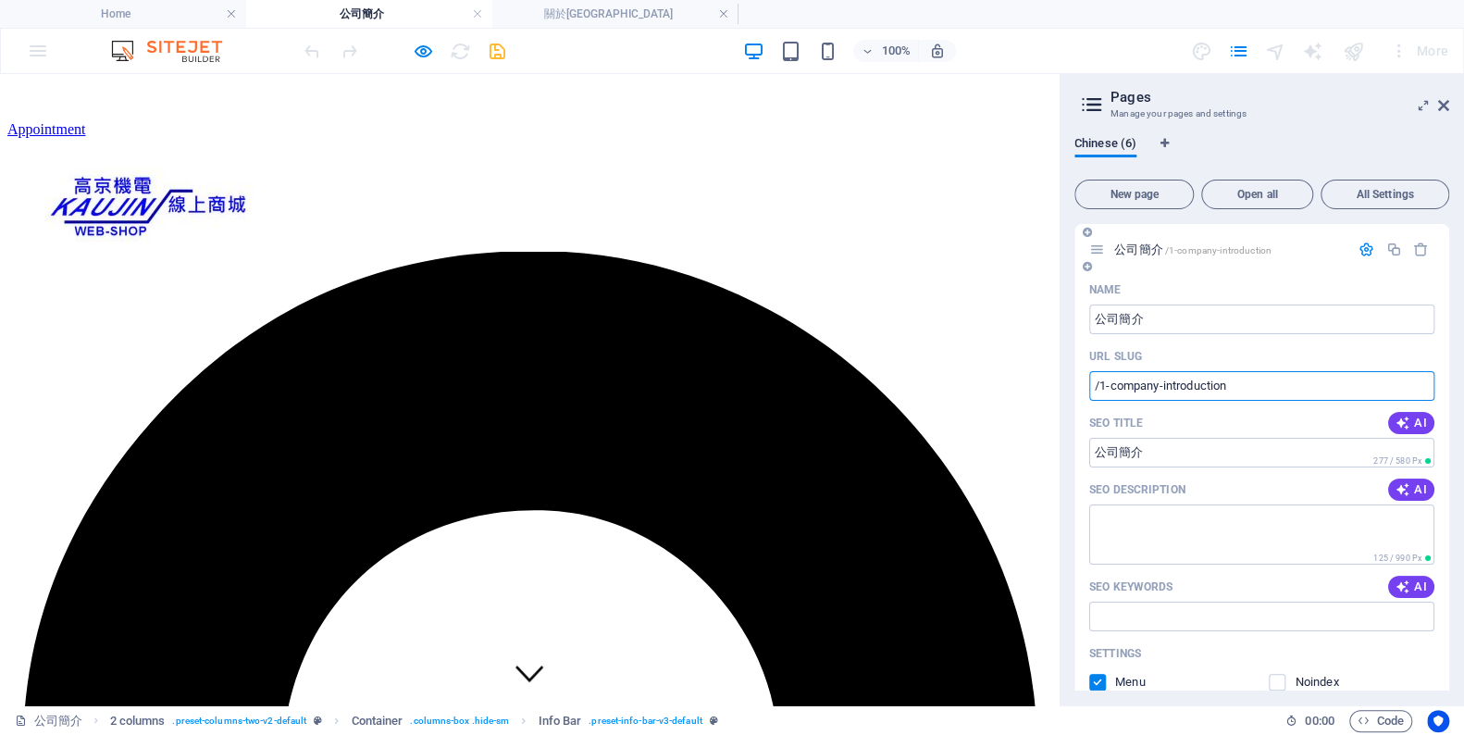
click at [1237, 389] on input "/1-company-introduction" at bounding box center [1261, 386] width 345 height 30
click at [1271, 278] on div "Name" at bounding box center [1261, 290] width 345 height 30
click at [1364, 248] on icon "button" at bounding box center [1367, 250] width 16 height 16
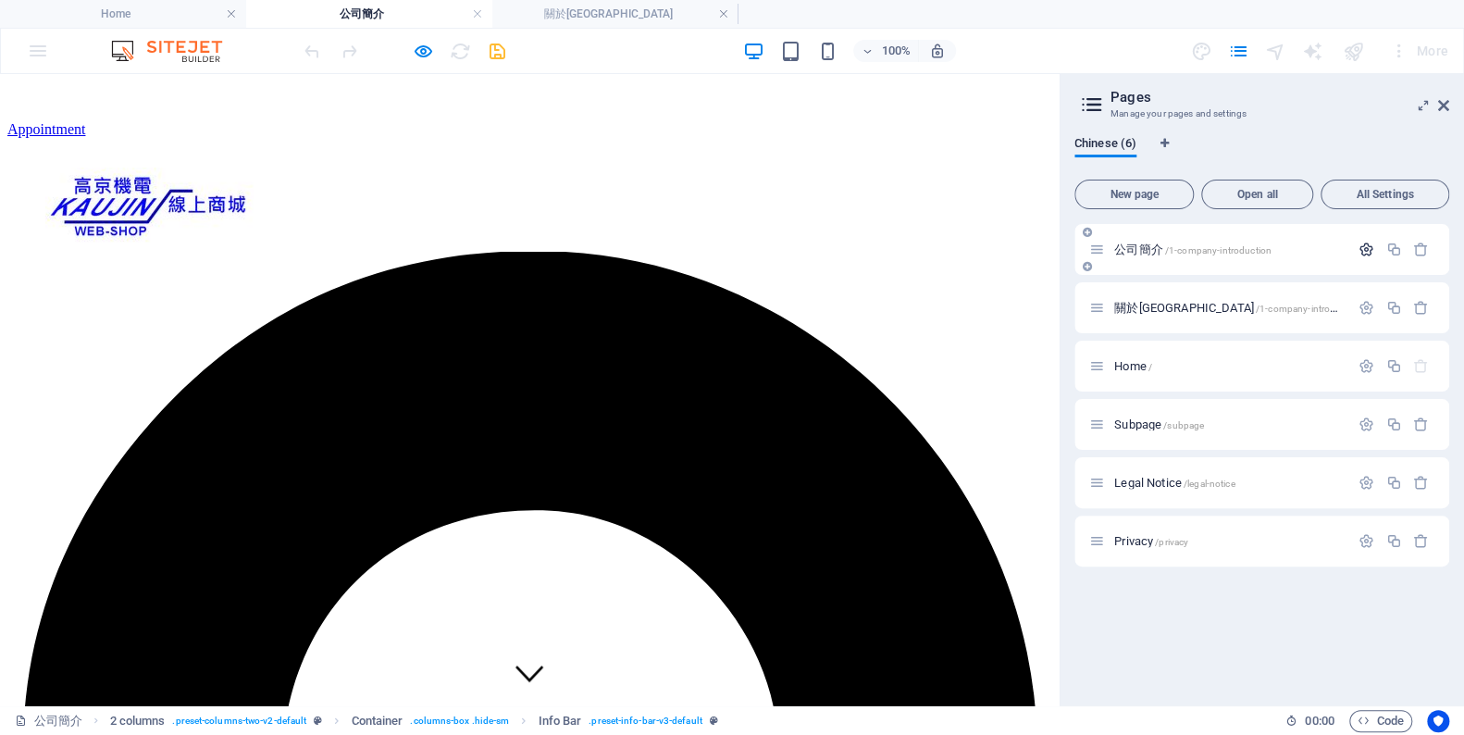
click at [1364, 248] on icon "button" at bounding box center [1367, 250] width 16 height 16
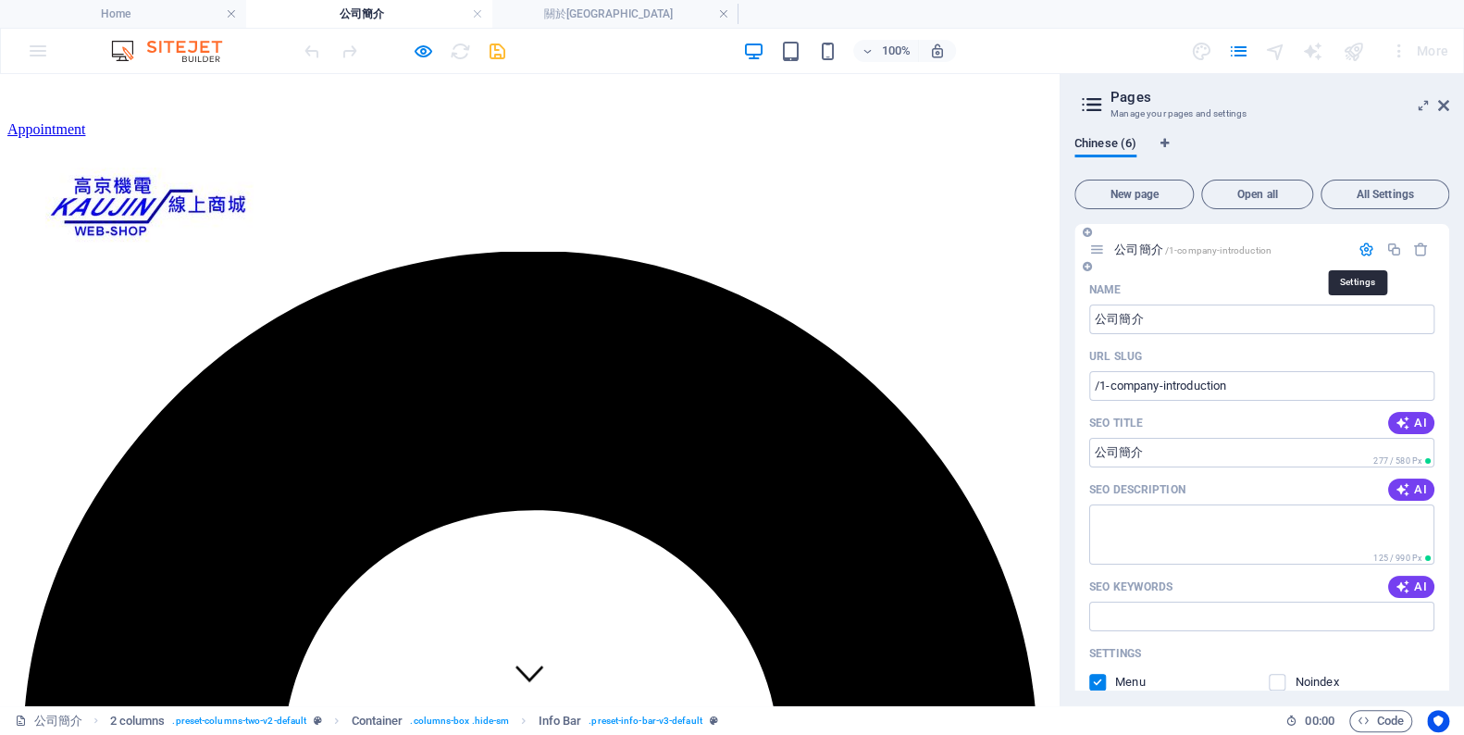
click at [1364, 248] on icon "button" at bounding box center [1367, 250] width 16 height 16
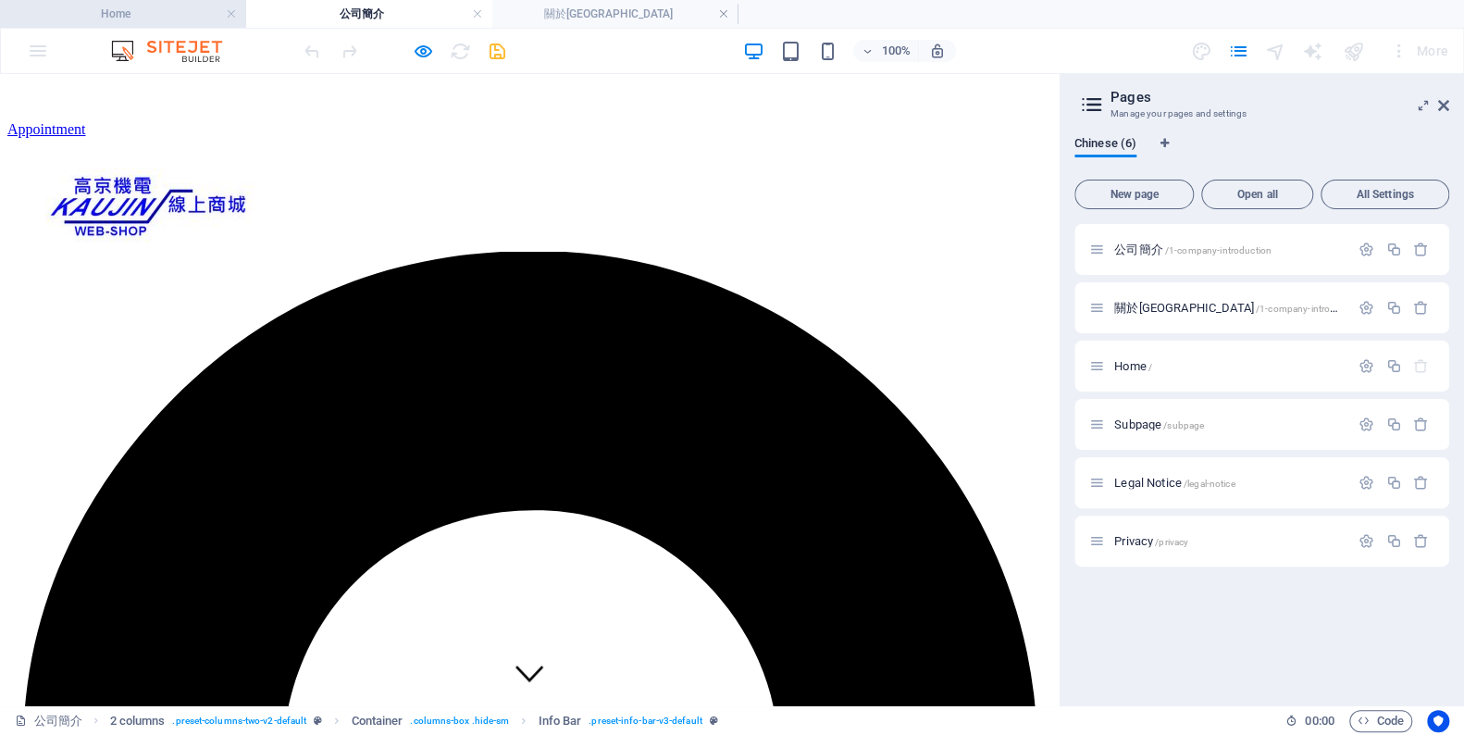
click at [128, 13] on h4 "Home" at bounding box center [123, 14] width 246 height 20
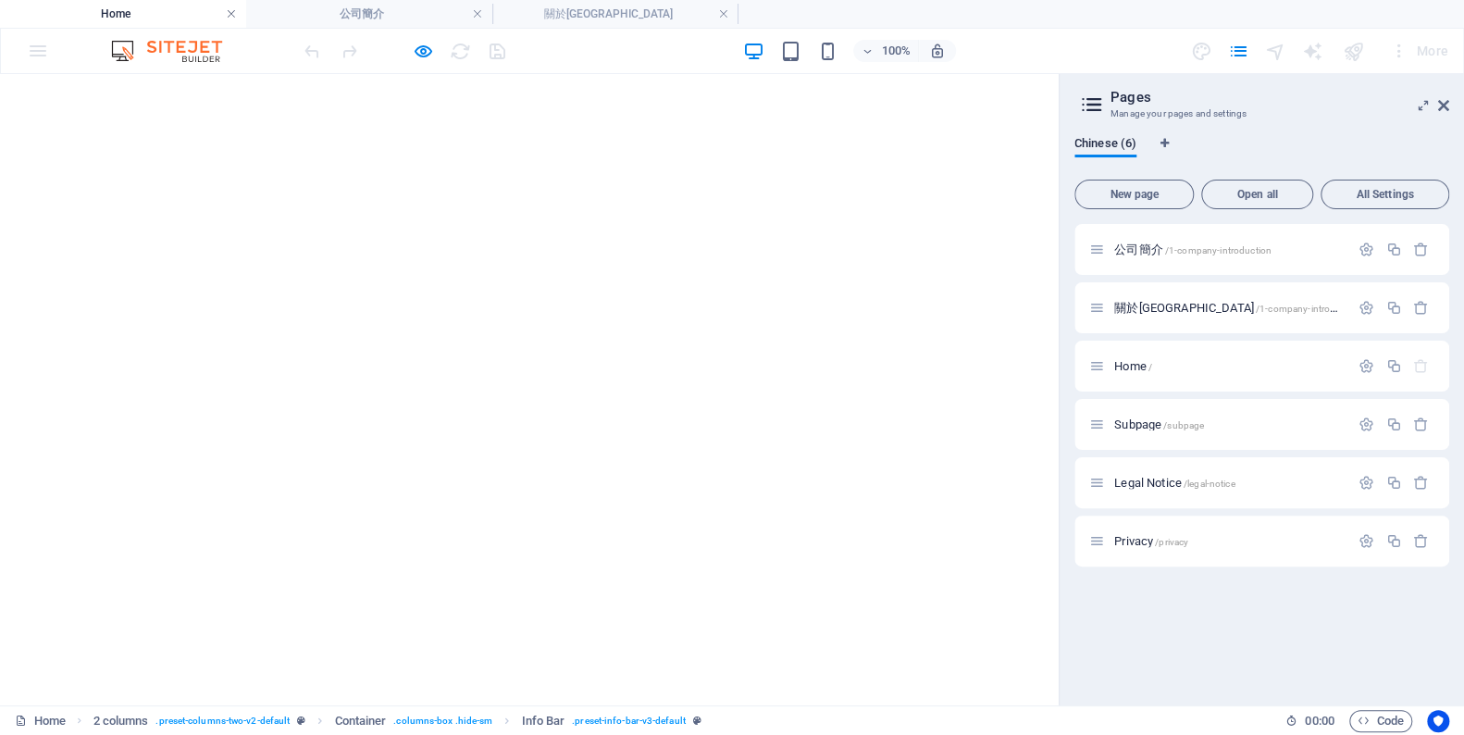
click at [232, 16] on link at bounding box center [231, 15] width 11 height 18
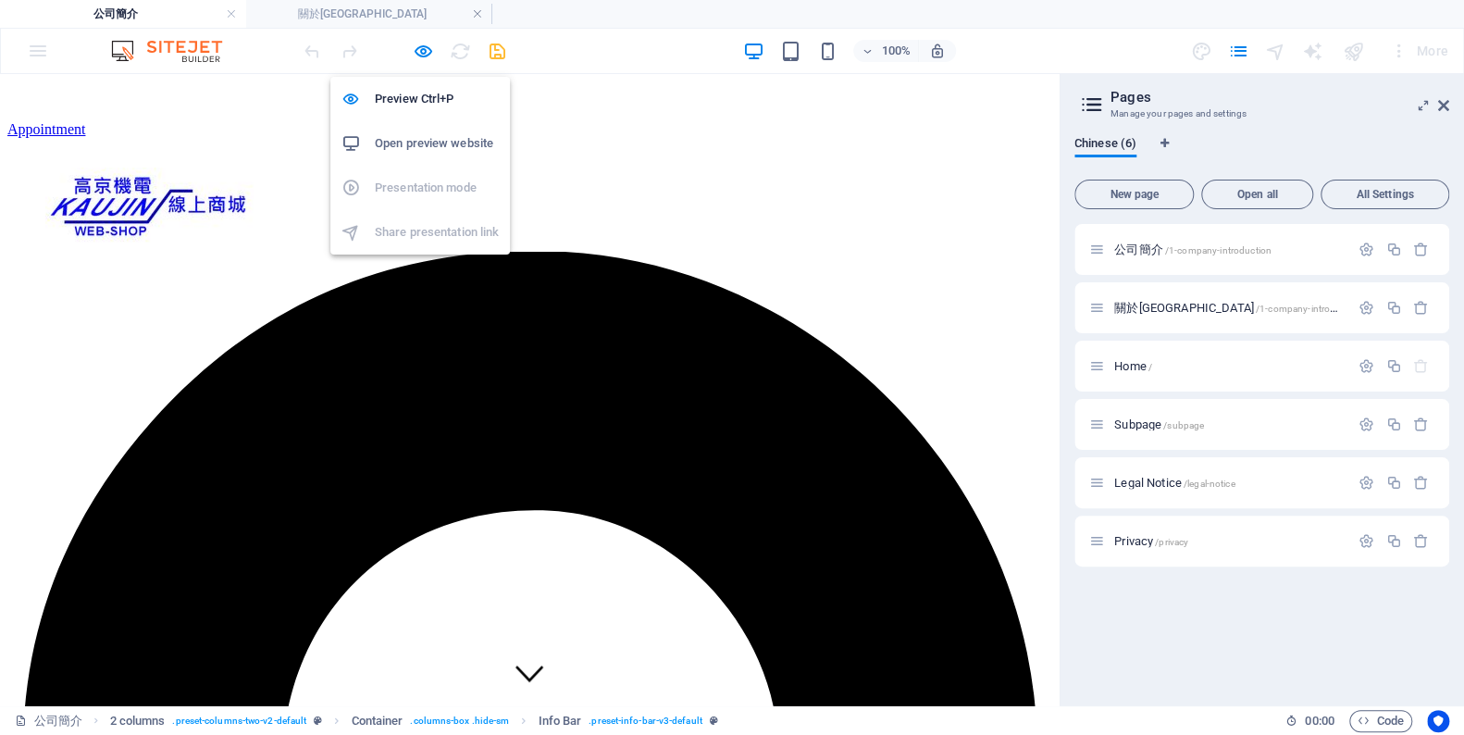
click at [396, 140] on h6 "Open preview website" at bounding box center [437, 143] width 124 height 22
click at [44, 52] on div "100% More" at bounding box center [732, 51] width 1462 height 44
click at [405, 49] on div at bounding box center [404, 51] width 207 height 30
click at [415, 49] on icon "button" at bounding box center [423, 51] width 21 height 21
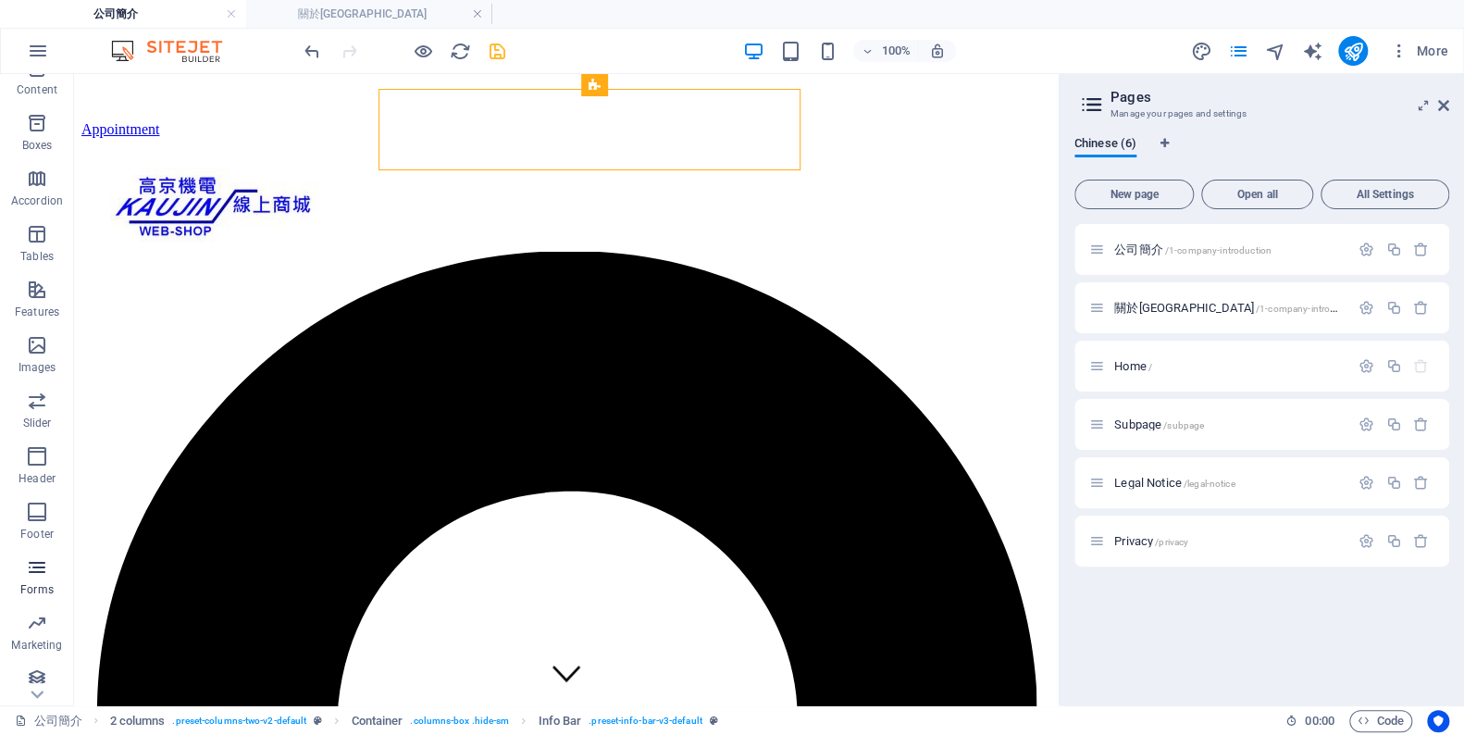
scroll to position [202, 0]
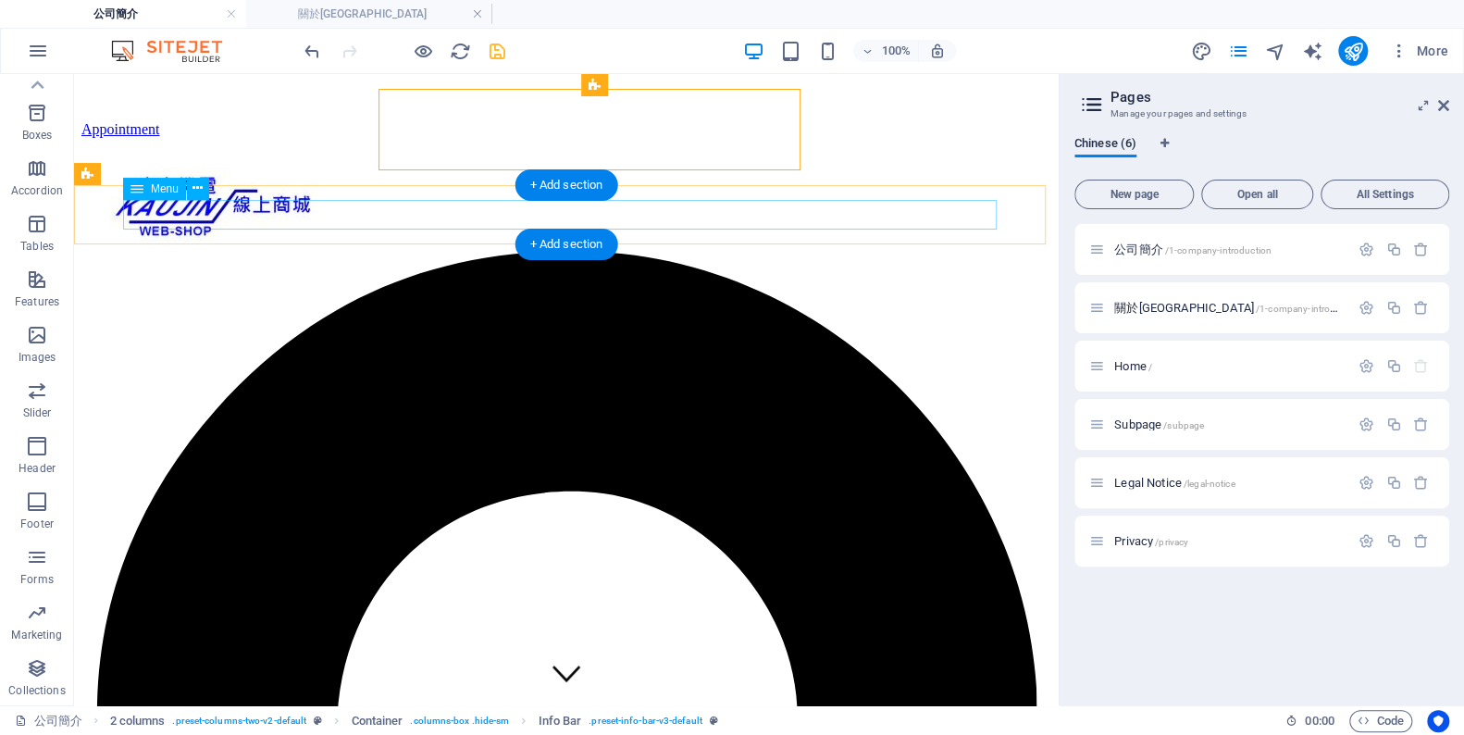
select select
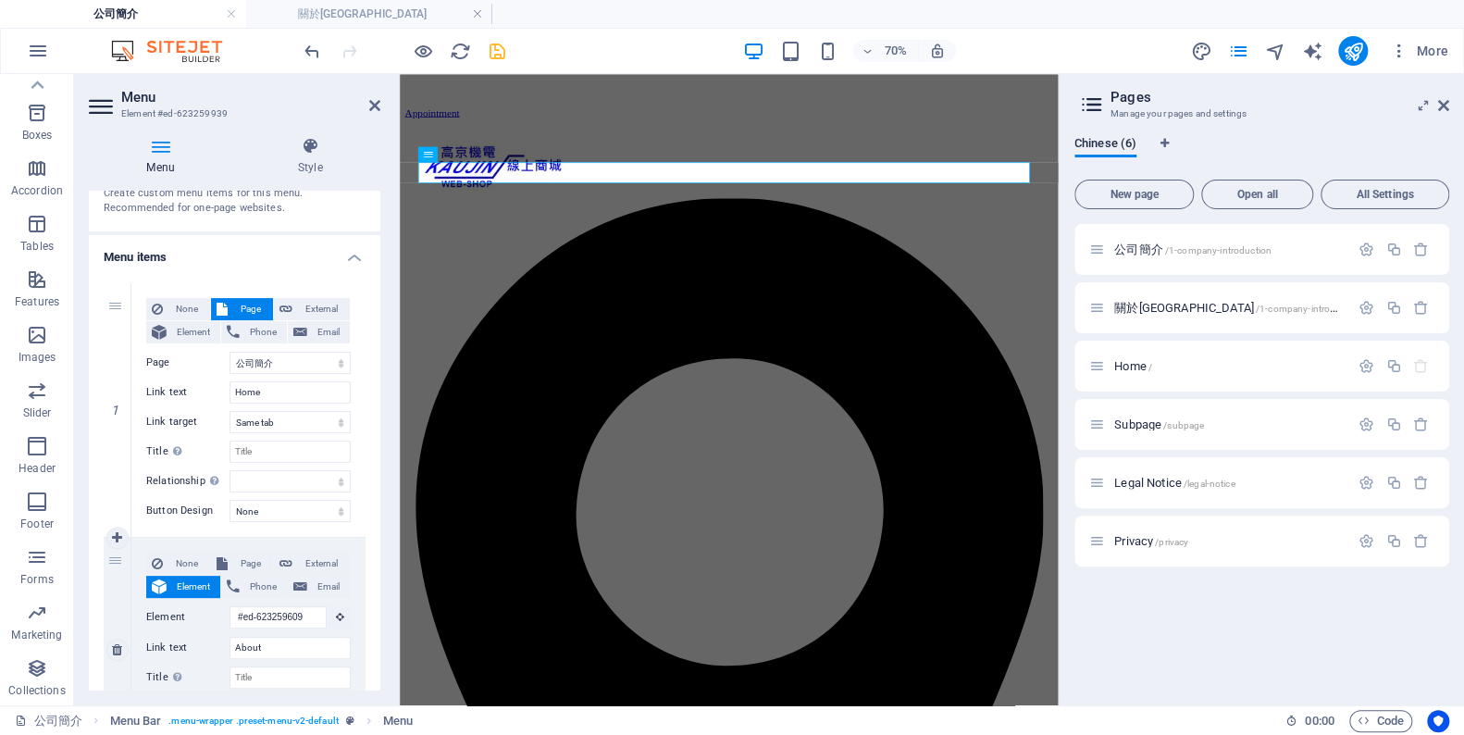
scroll to position [168, 0]
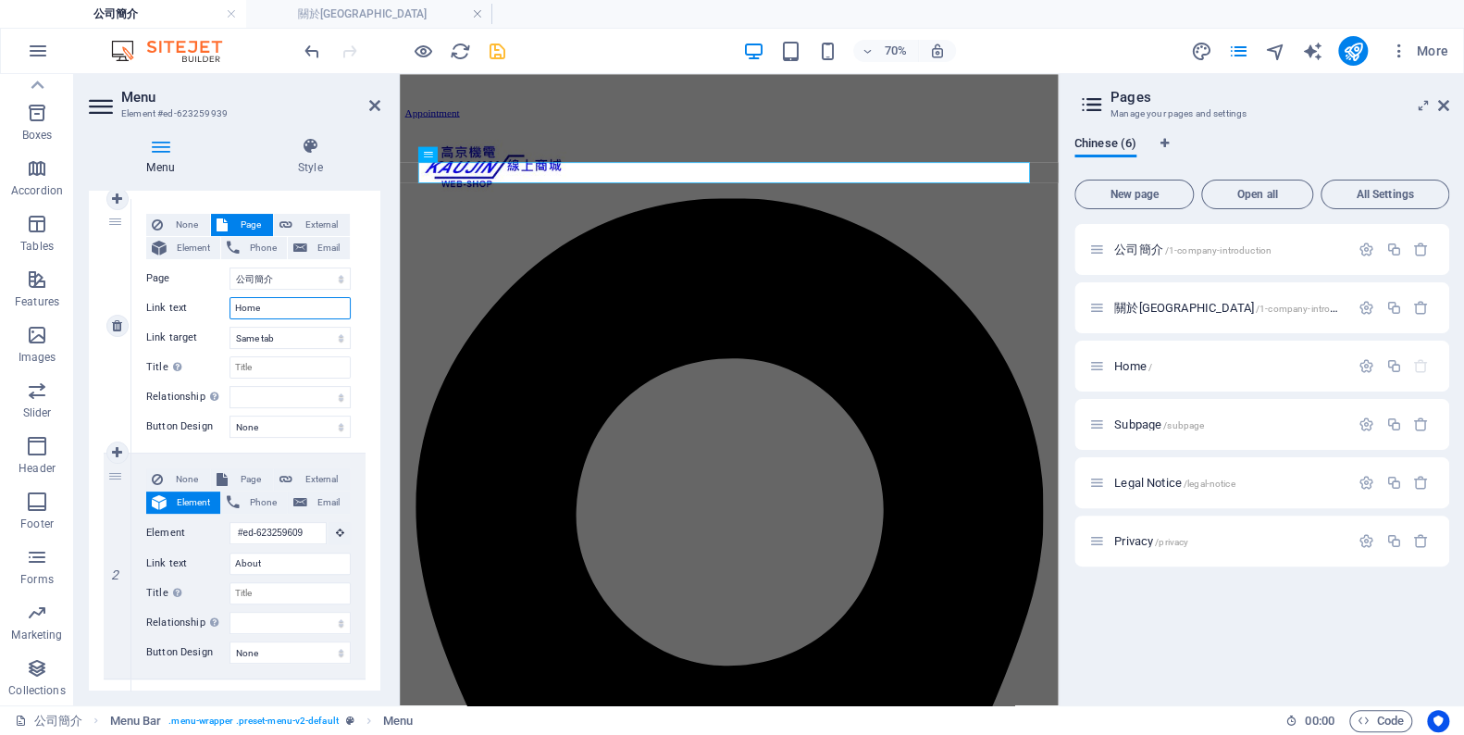
click at [278, 316] on input "Home" at bounding box center [290, 308] width 121 height 22
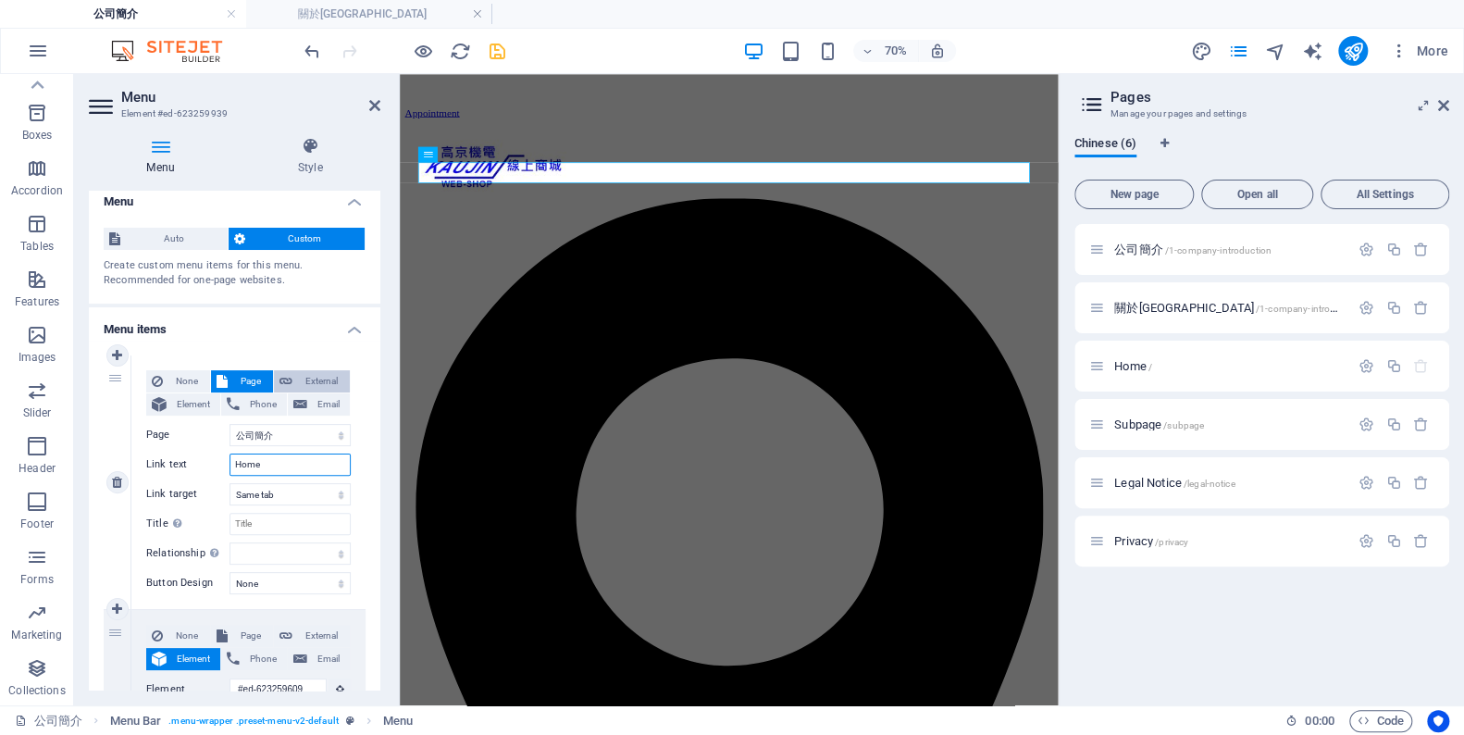
scroll to position [0, 0]
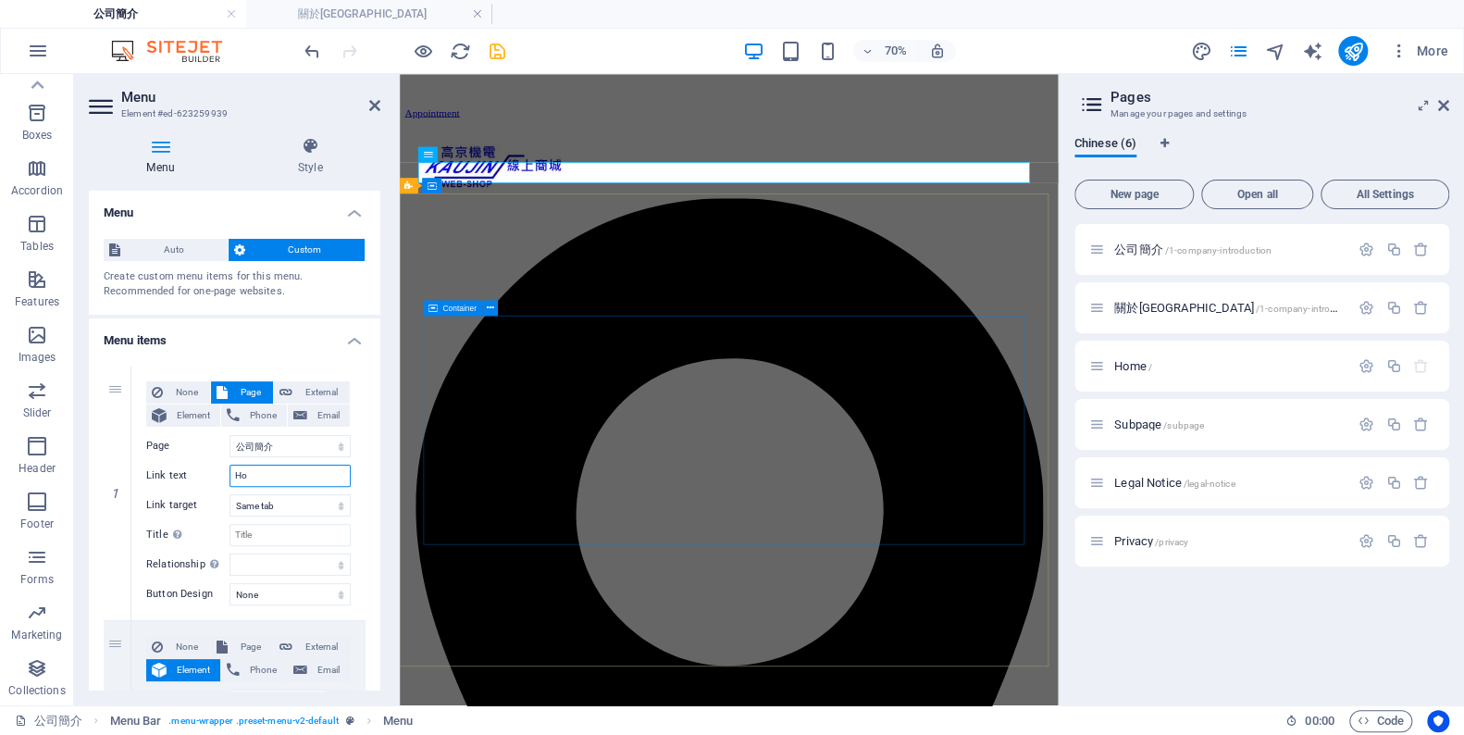
type input "H"
select select
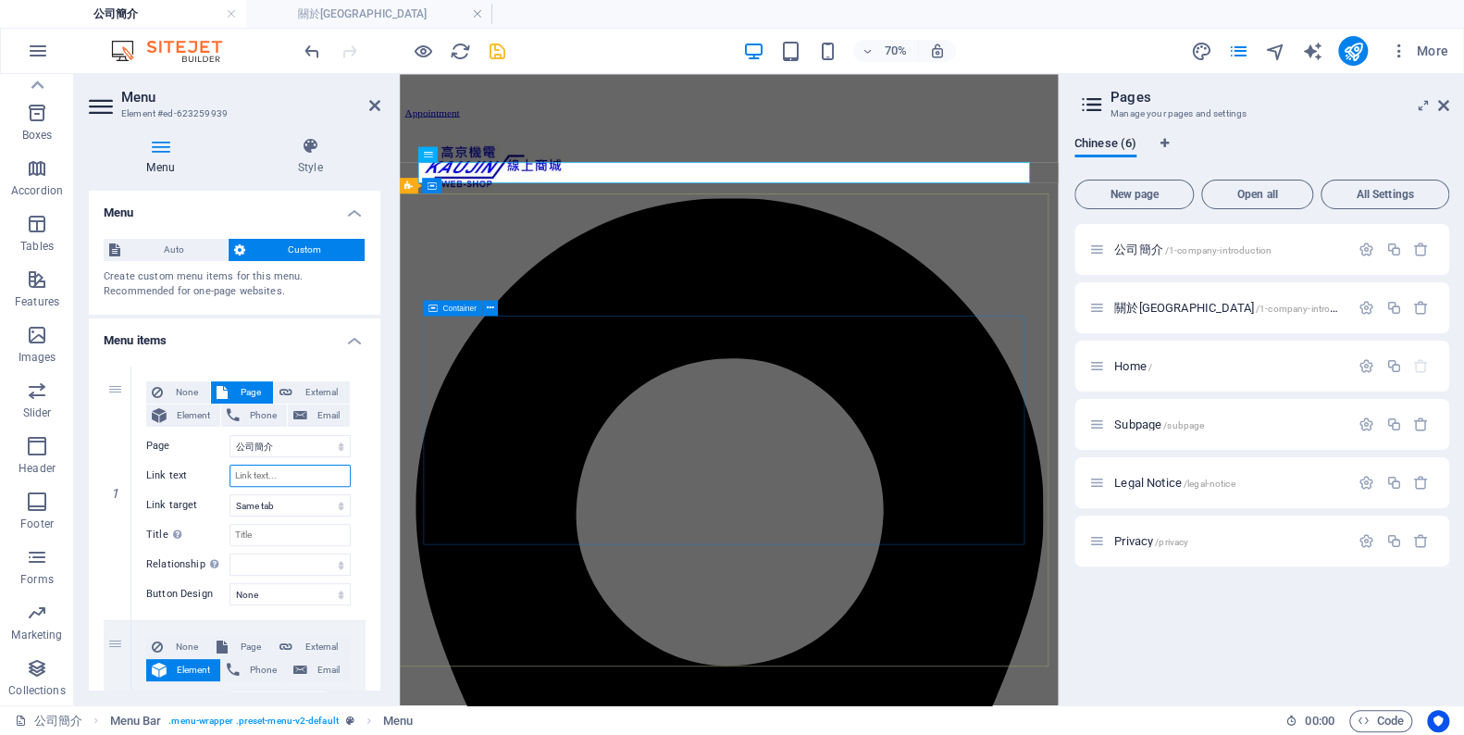
select select
type input "公司簡介"
select select
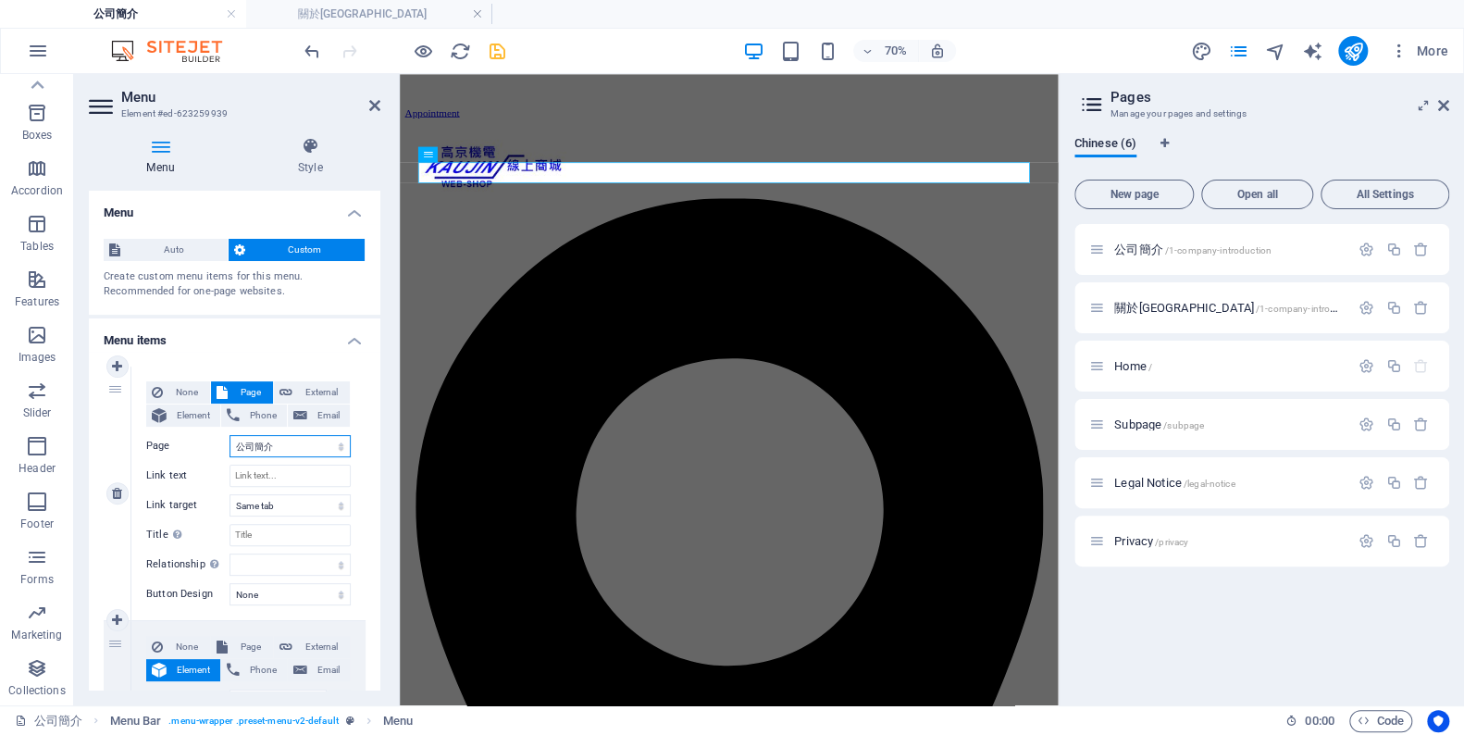
select select
drag, startPoint x: 286, startPoint y: 448, endPoint x: 218, endPoint y: 442, distance: 67.8
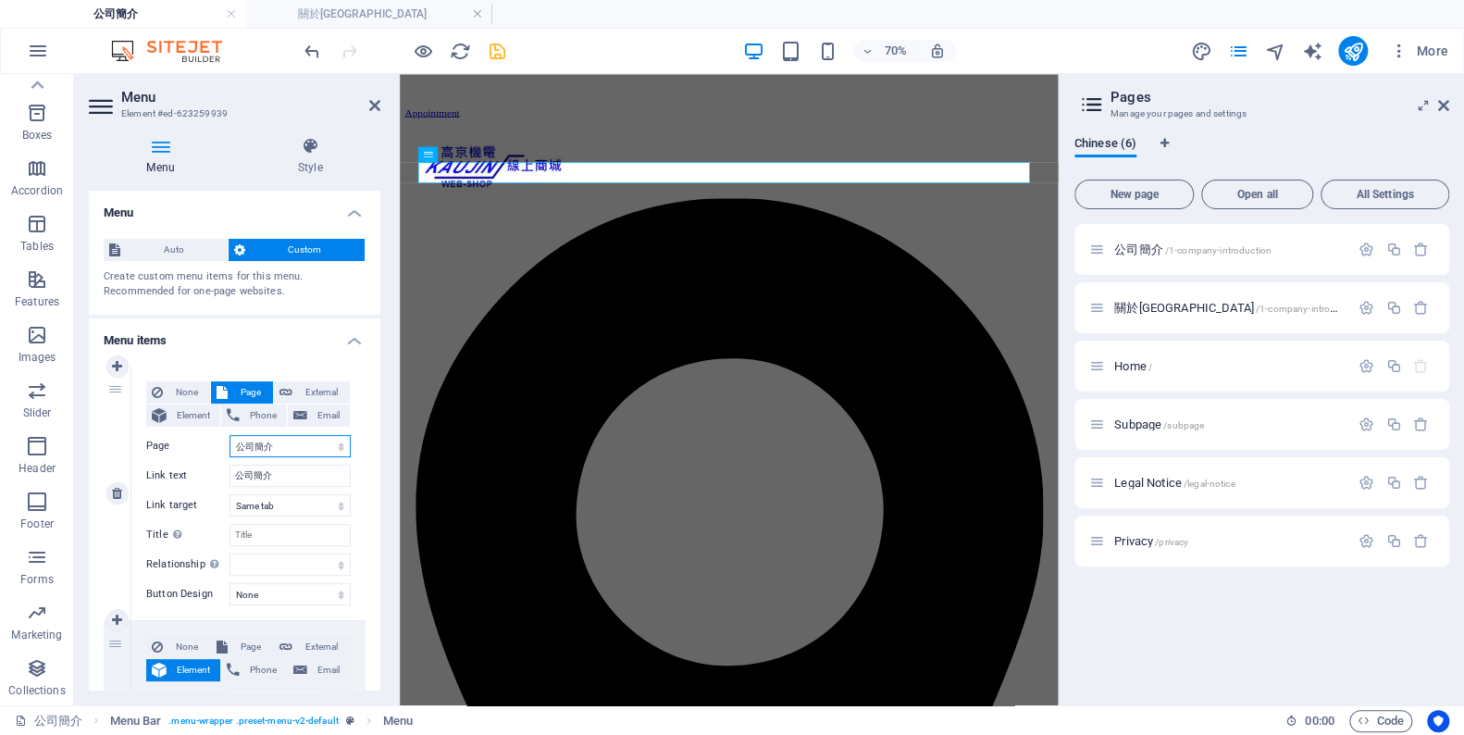
click at [218, 442] on div "Page 公司簡介 關於高京 Home Subpage Legal Notice Privacy" at bounding box center [248, 446] width 205 height 22
click at [230, 437] on select "公司簡介 關於高京 Home Subpage Legal Notice Privacy" at bounding box center [290, 446] width 121 height 22
click at [282, 505] on select "New tab Same tab Overlay" at bounding box center [290, 505] width 121 height 22
click at [281, 505] on select "New tab Same tab Overlay" at bounding box center [290, 505] width 121 height 22
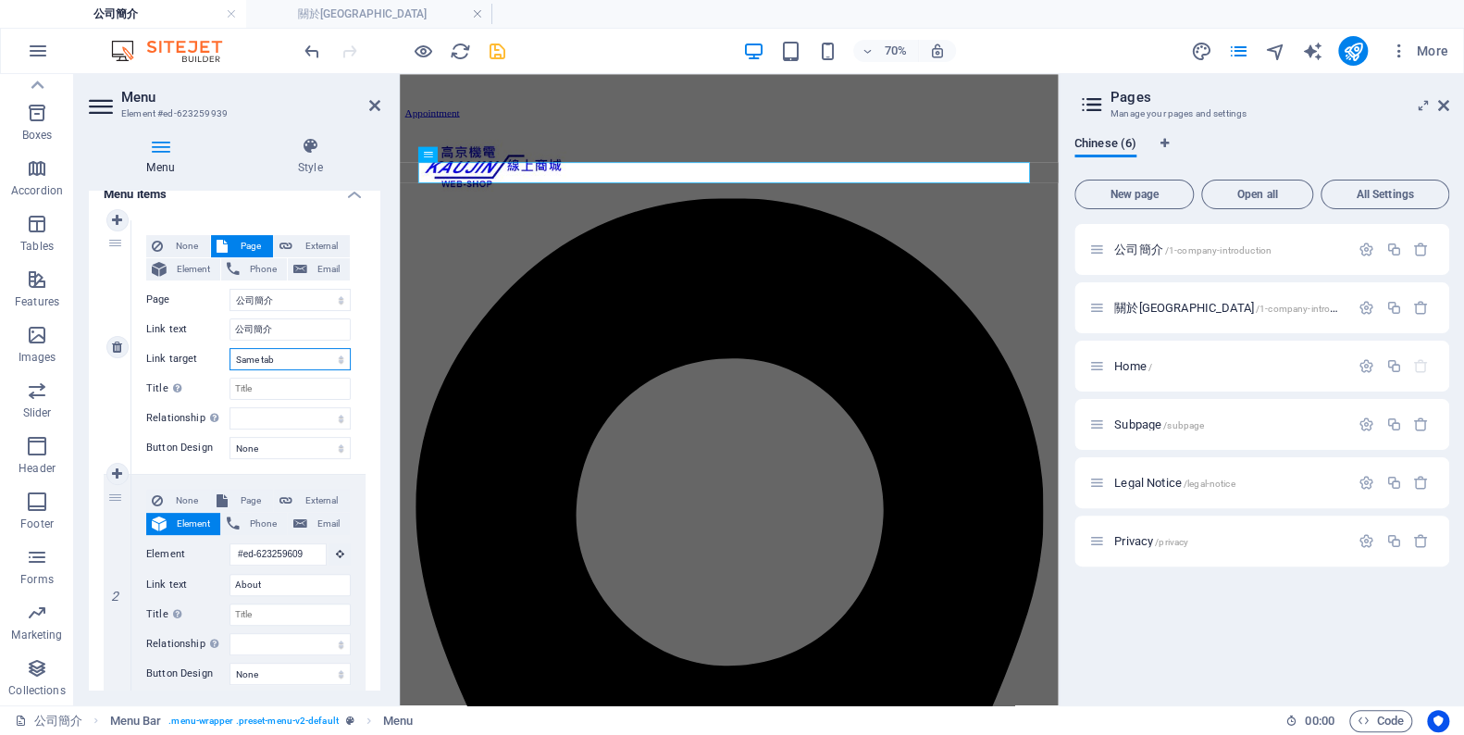
scroll to position [168, 0]
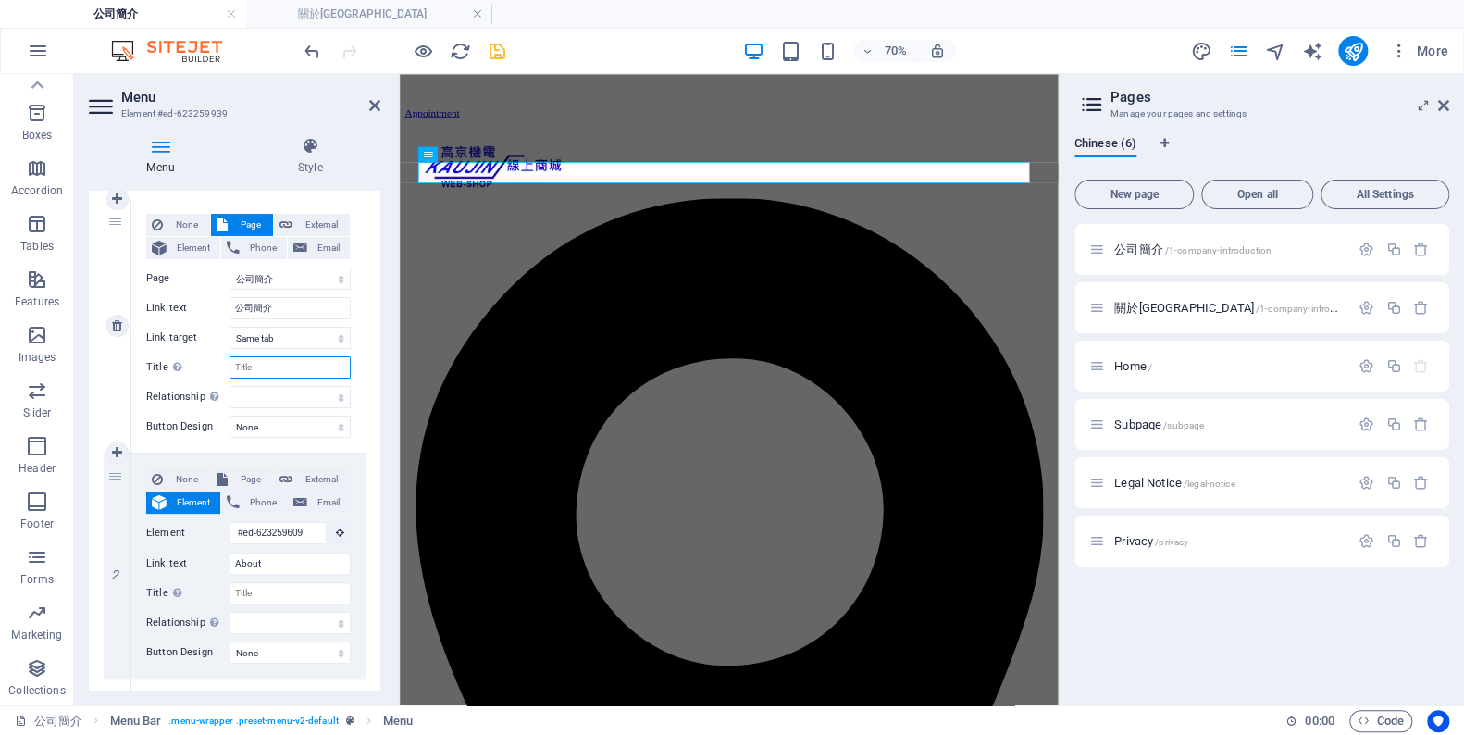
click at [263, 358] on input "Title Additional link description, should not be the same as the link text. The…" at bounding box center [290, 367] width 121 height 22
type input "公司"
select select
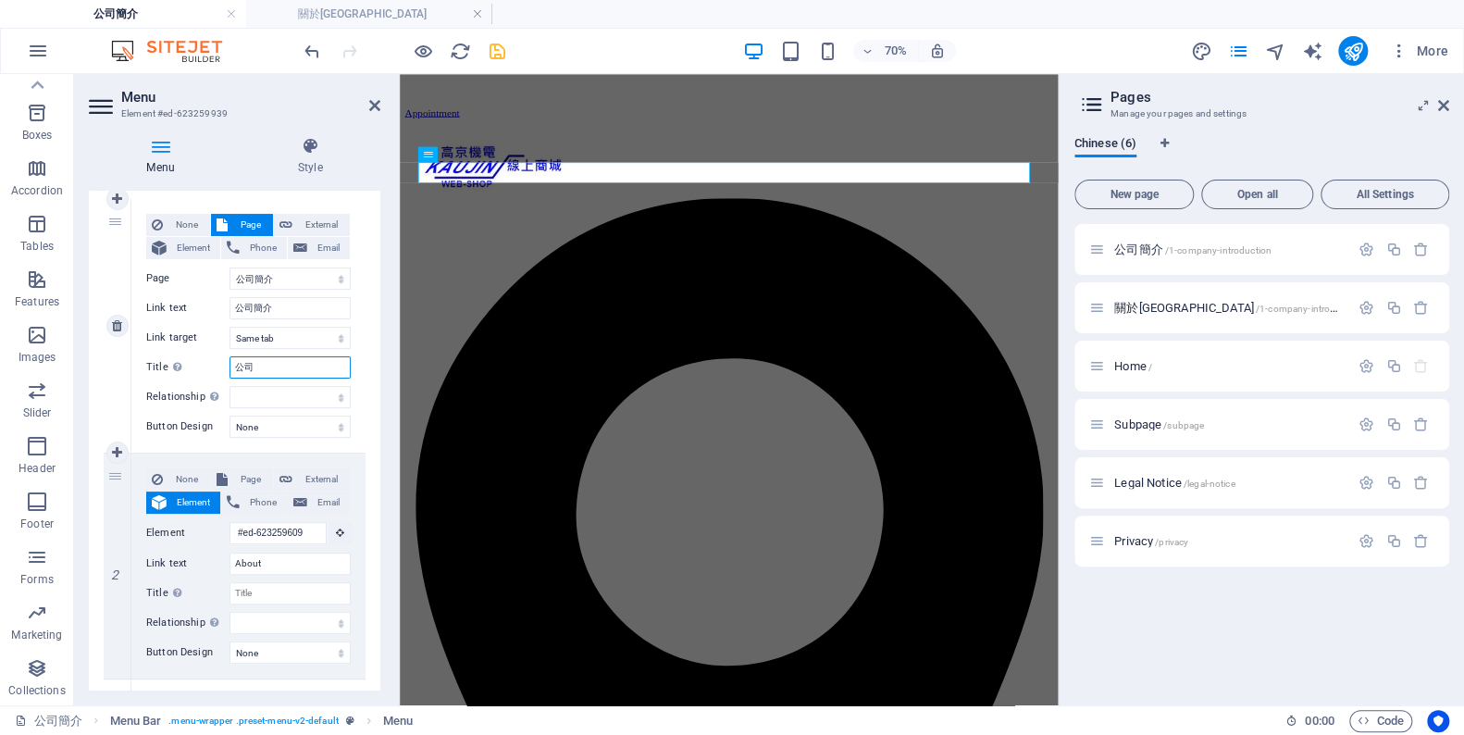
select select
type input "公司簡介"
select select
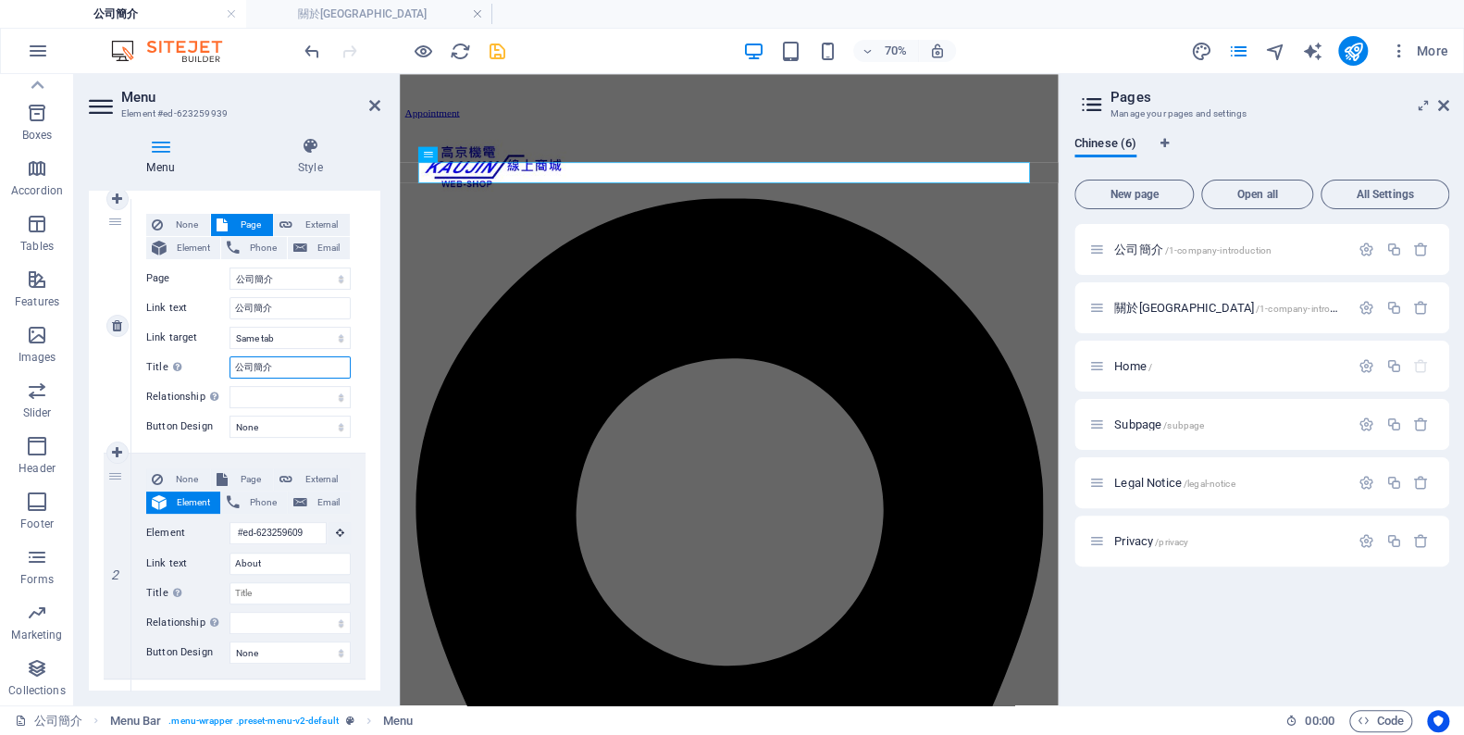
select select
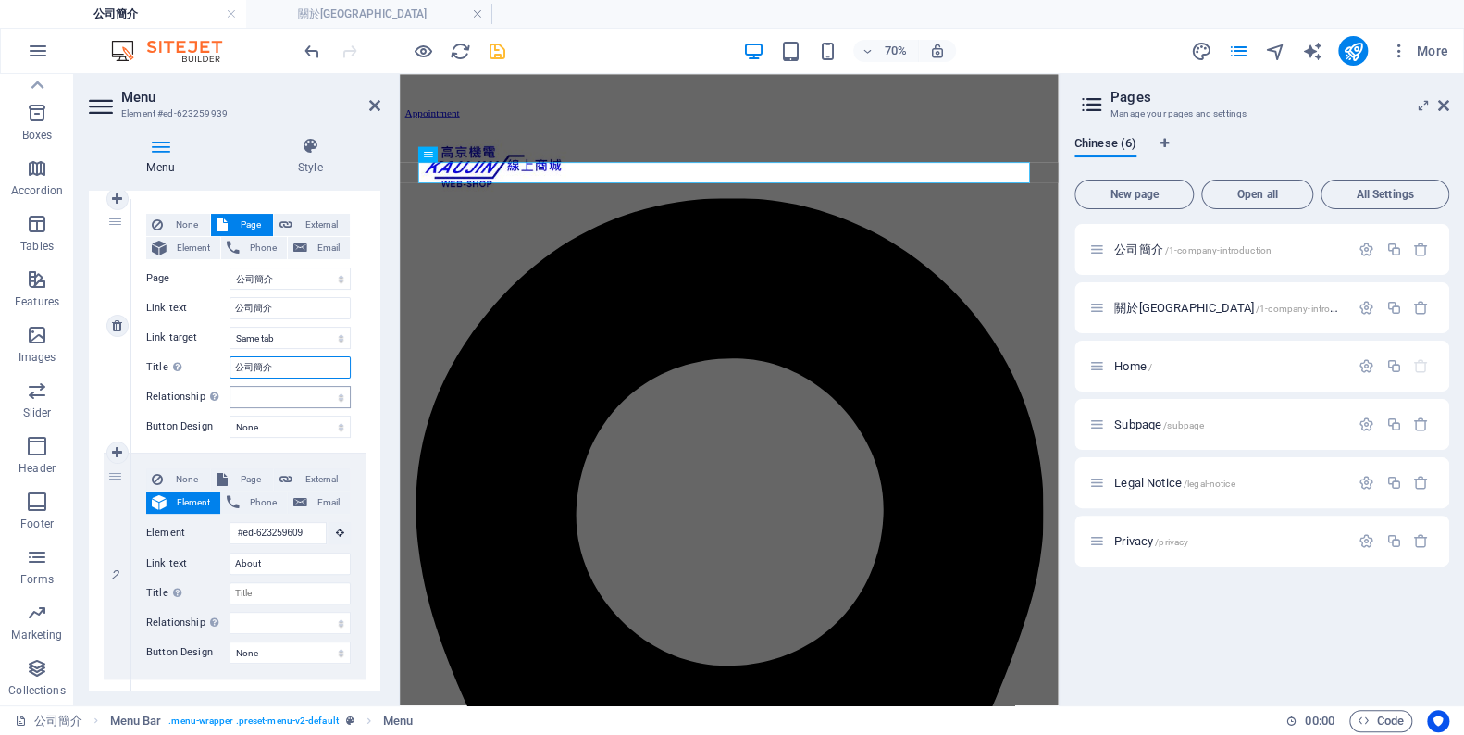
type input "公司簡介"
click at [332, 397] on select "alternate author bookmark external help license next nofollow noreferrer noopen…" at bounding box center [290, 397] width 121 height 22
click at [323, 426] on select "None Default Primary Secondary" at bounding box center [290, 427] width 121 height 22
click at [322, 427] on select "None Default Primary Secondary" at bounding box center [290, 427] width 121 height 22
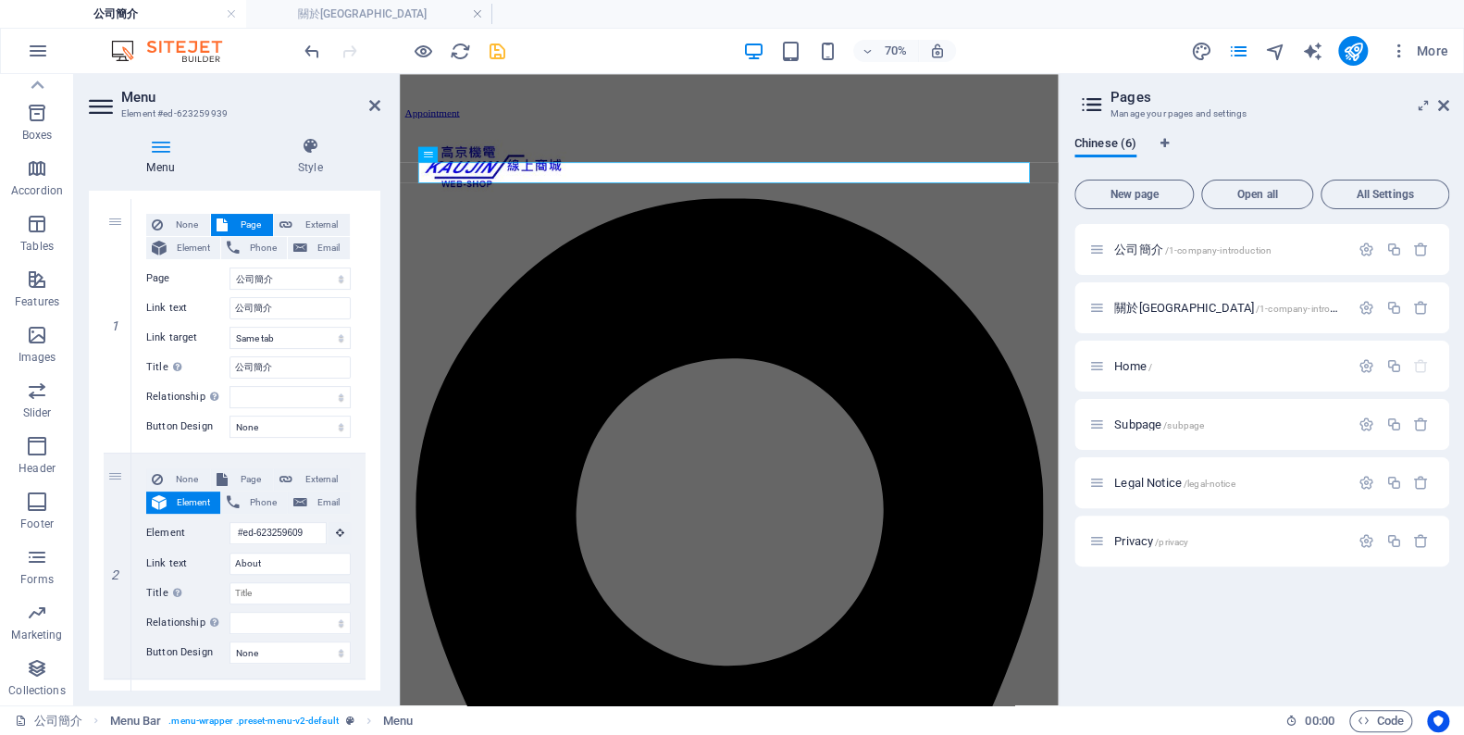
click at [497, 51] on icon "save" at bounding box center [497, 51] width 21 height 21
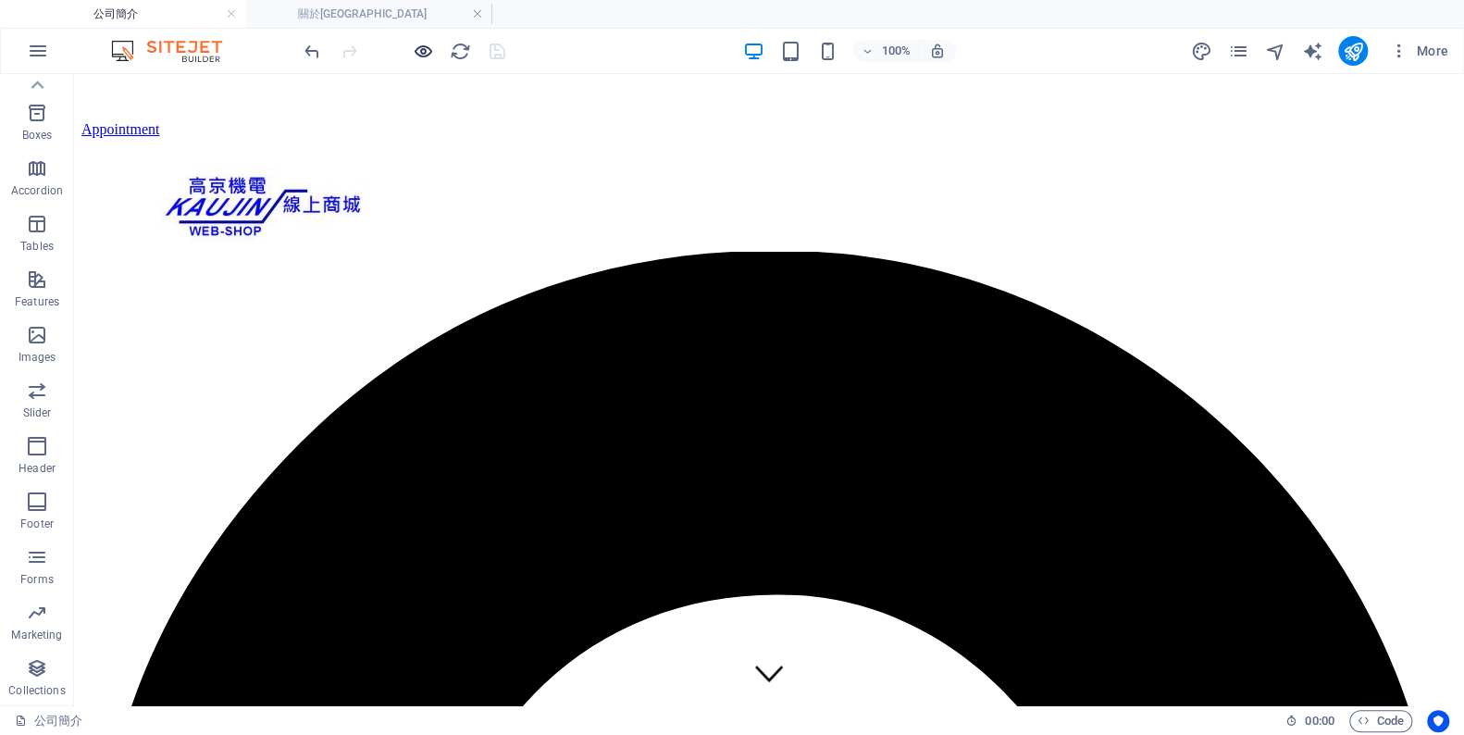
click at [422, 53] on icon "button" at bounding box center [423, 51] width 21 height 21
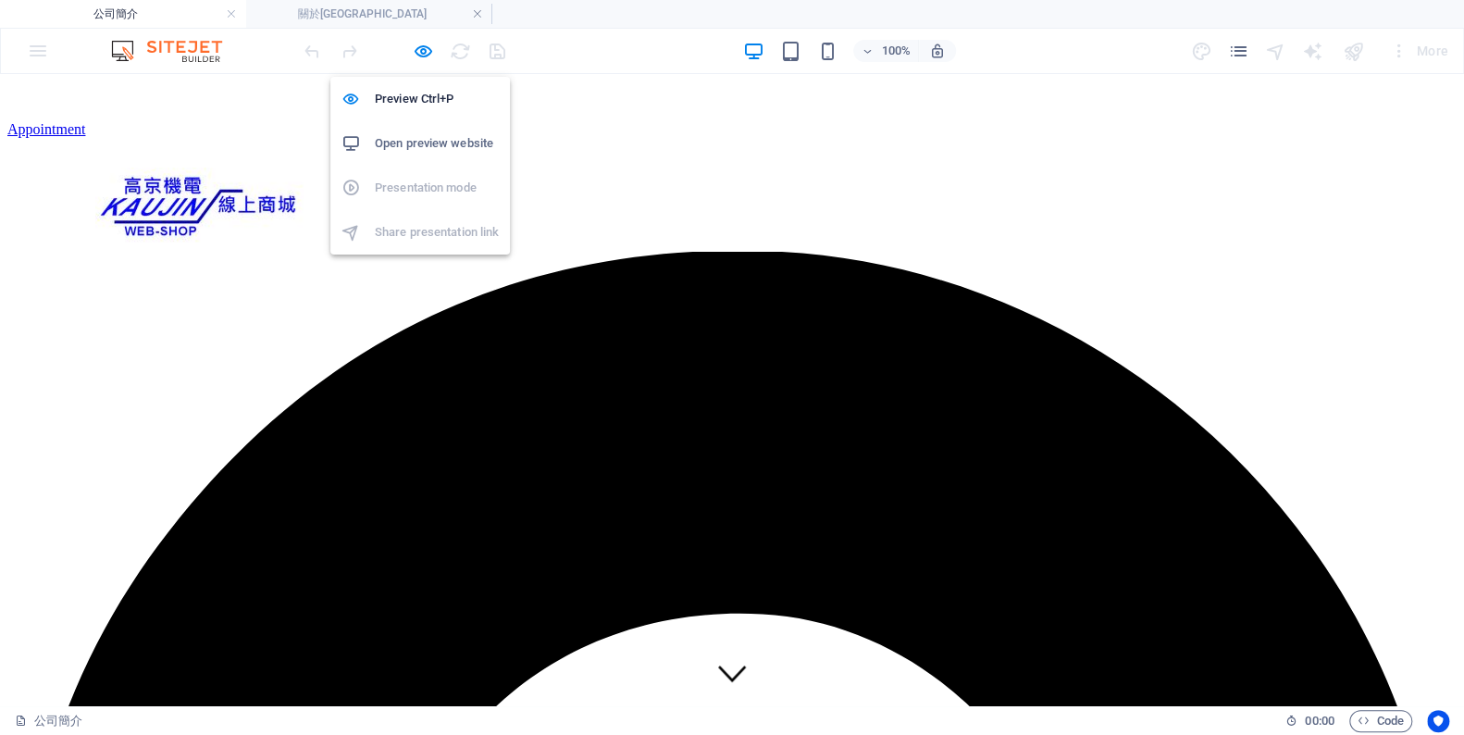
click at [442, 152] on h6 "Open preview website" at bounding box center [437, 143] width 124 height 22
click at [304, 168] on img at bounding box center [199, 208] width 208 height 81
click at [426, 41] on icon "button" at bounding box center [423, 51] width 21 height 21
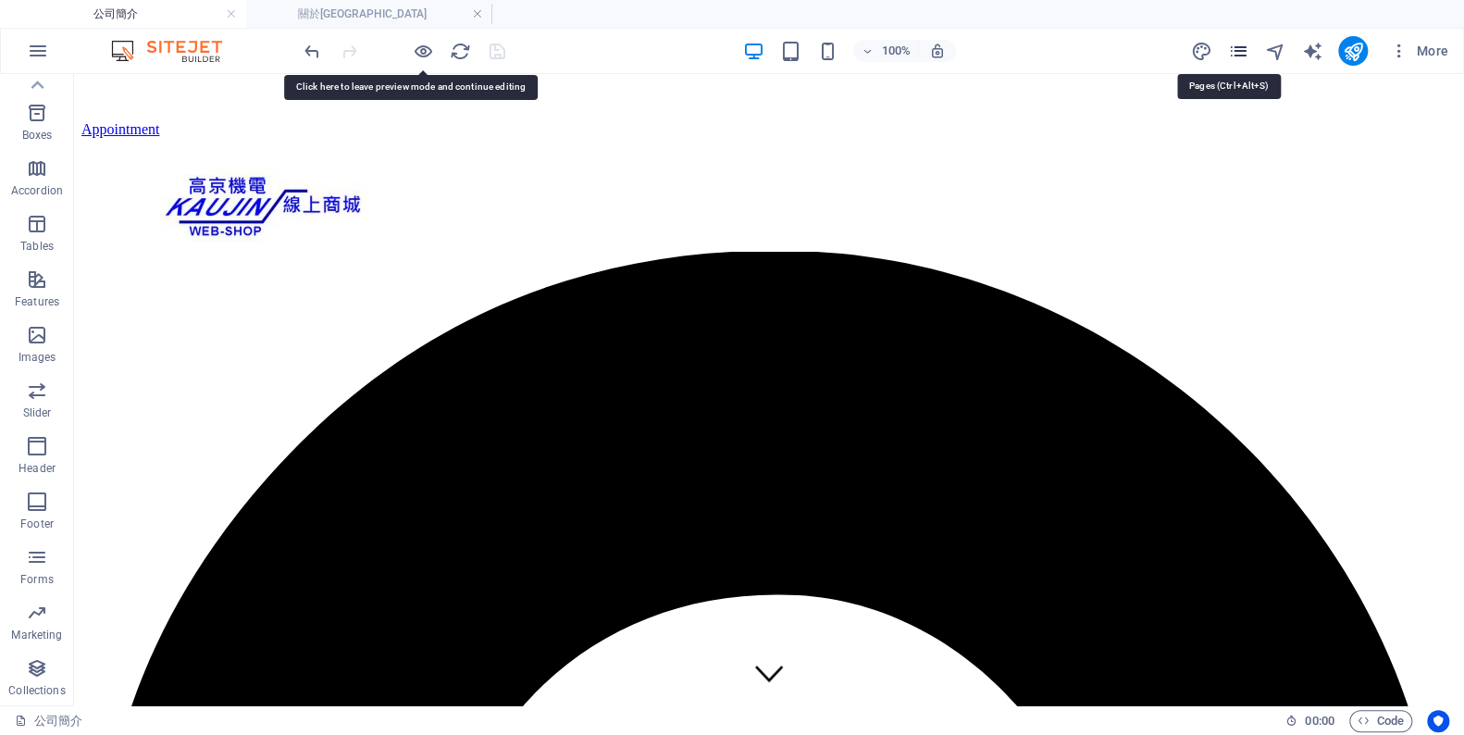
click at [1241, 52] on icon "pages" at bounding box center [1237, 51] width 21 height 21
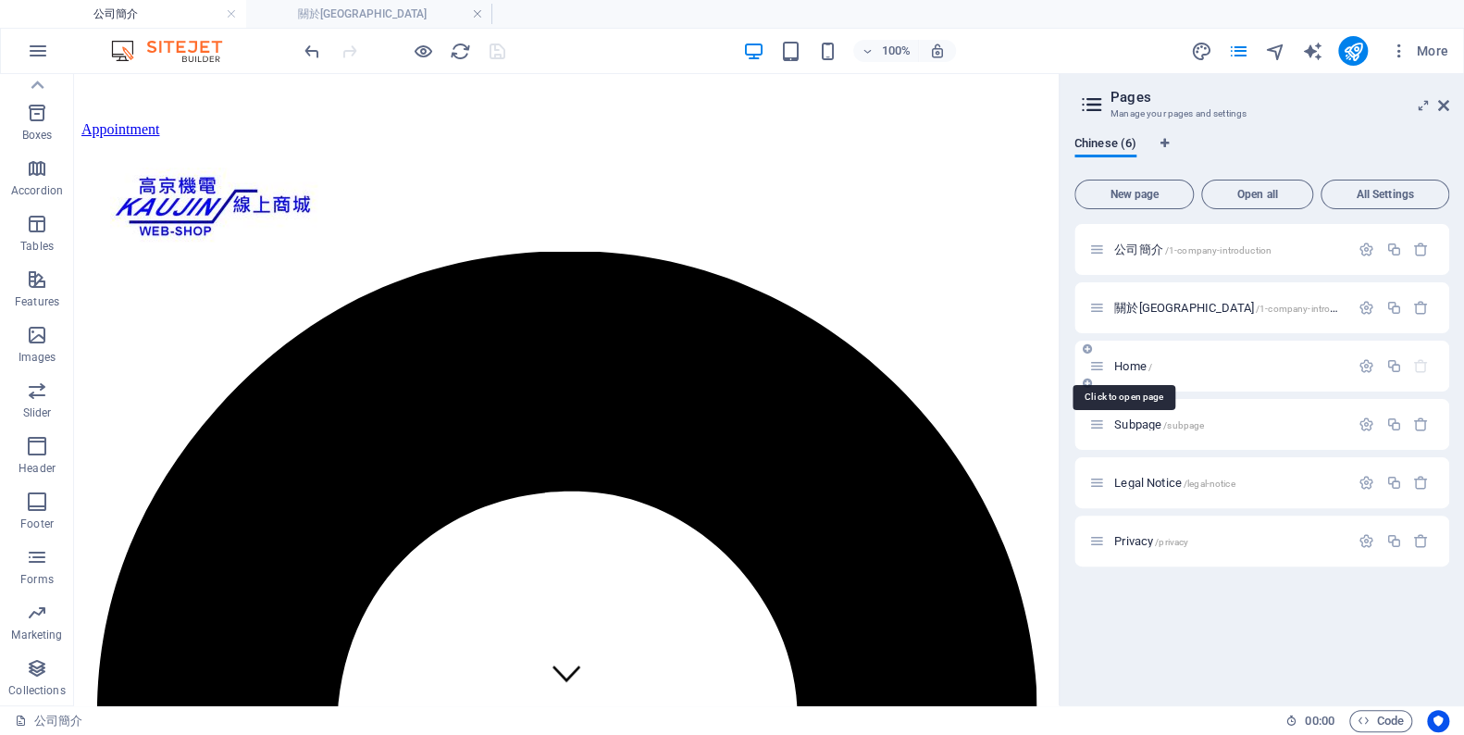
click at [1133, 369] on span "Home /" at bounding box center [1133, 366] width 38 height 14
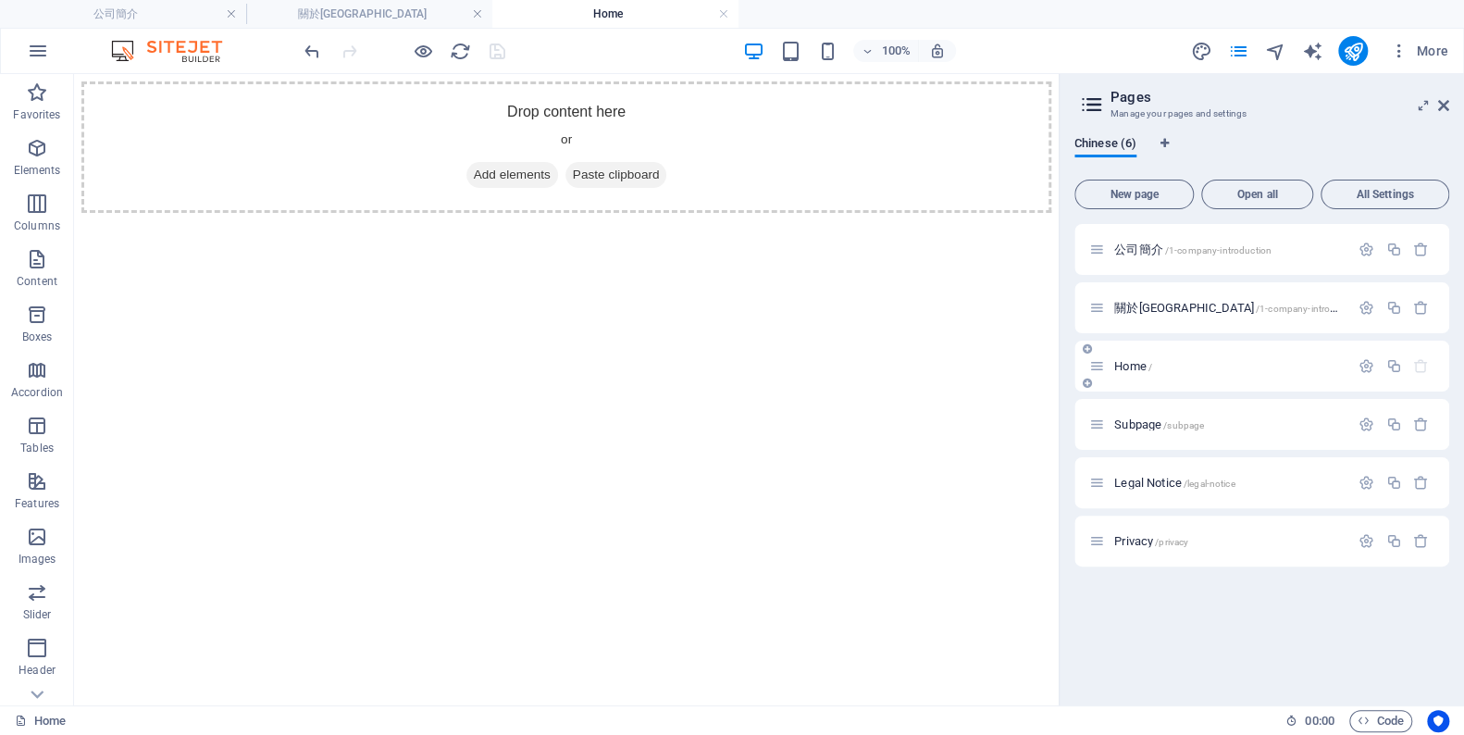
scroll to position [0, 0]
click at [1142, 256] on div "公司簡介 /1-company-introduction" at bounding box center [1219, 249] width 260 height 21
click at [1142, 252] on span "公司簡介 /1-company-introduction" at bounding box center [1192, 249] width 157 height 14
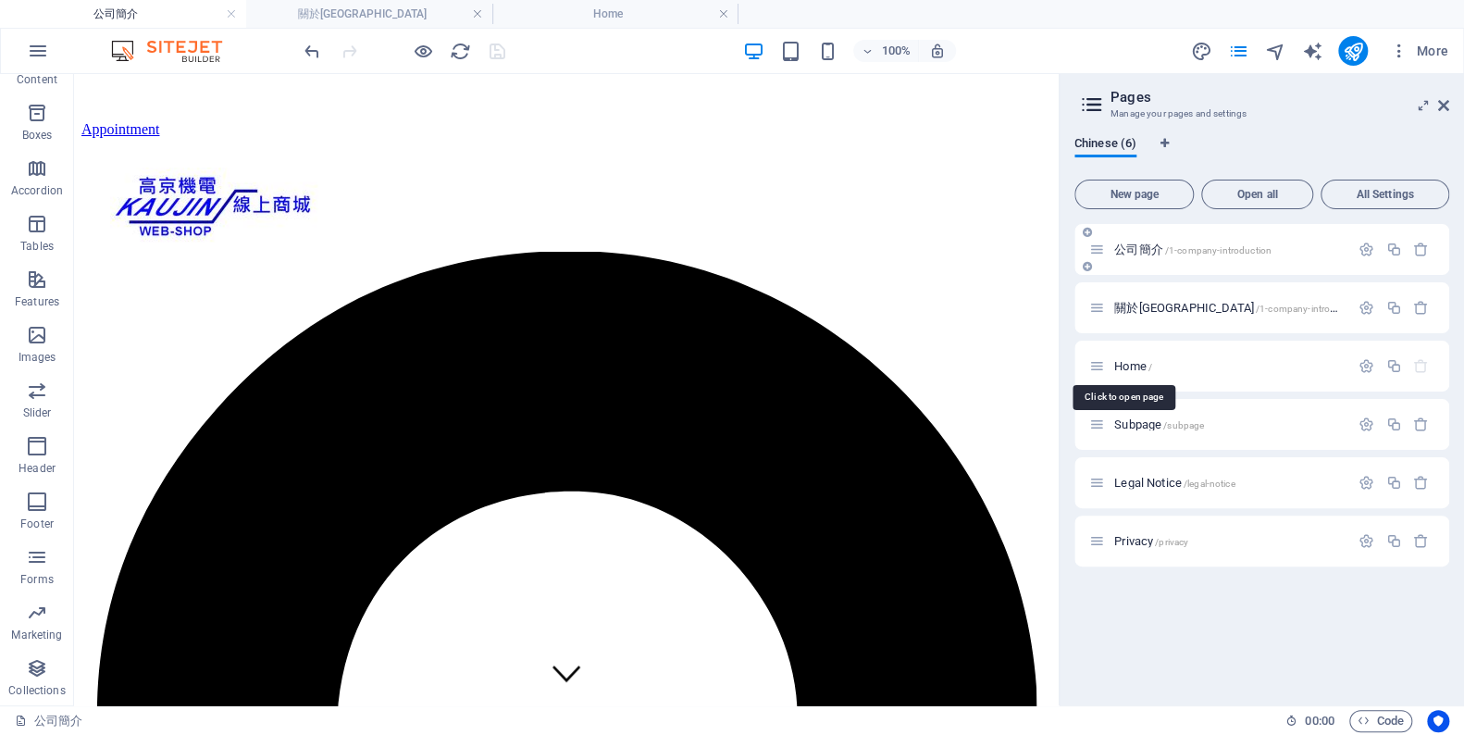
click at [1147, 239] on div "公司簡介 /1-company-introduction" at bounding box center [1219, 249] width 260 height 21
click at [1359, 245] on icon "button" at bounding box center [1367, 250] width 16 height 16
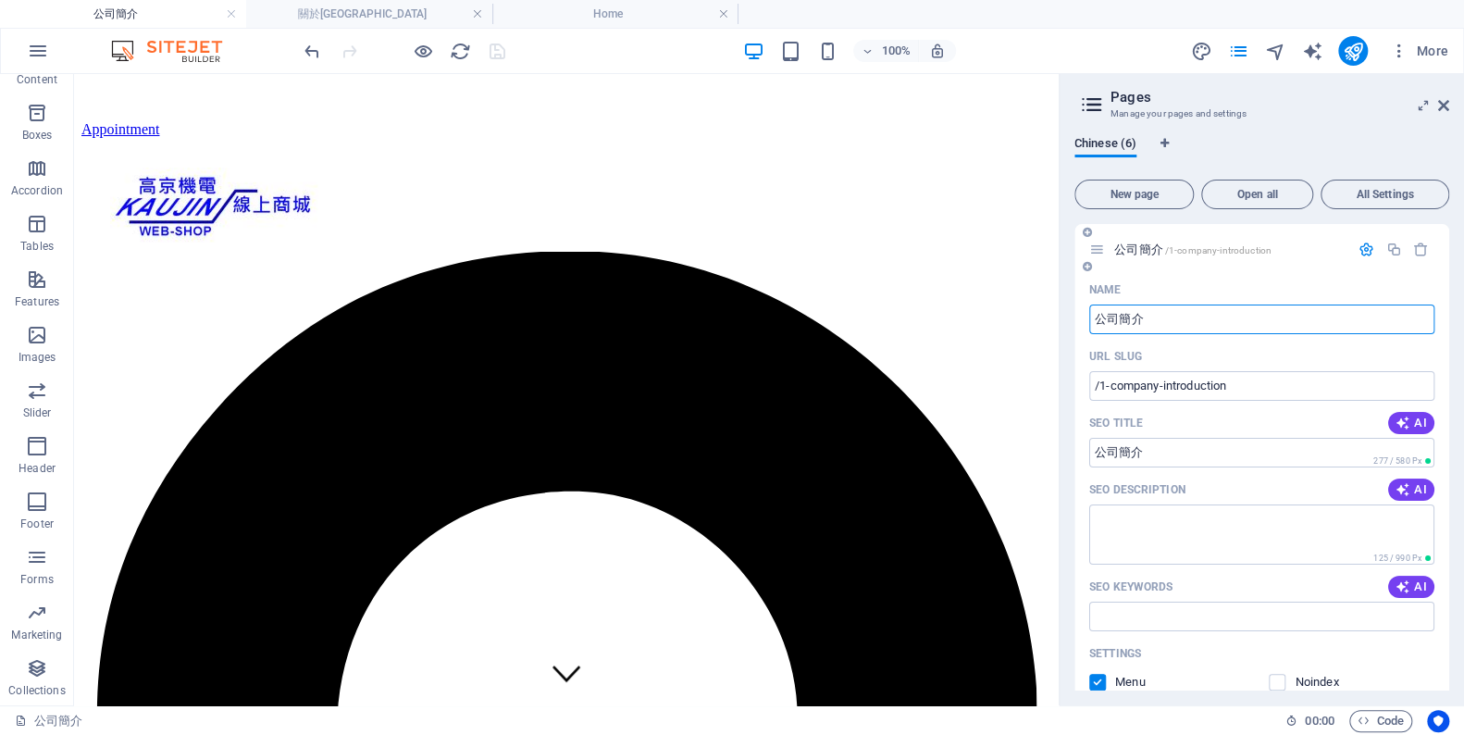
drag, startPoint x: 1145, startPoint y: 322, endPoint x: 1081, endPoint y: 313, distance: 64.5
click at [1081, 313] on div "Name 公司簡介 ​ URL SLUG /1-company-introduction ​ SEO Title AI 公司簡介 ​ 277 / 580 Px…" at bounding box center [1262, 620] width 375 height 690
type input "h＿"
type input "＿"
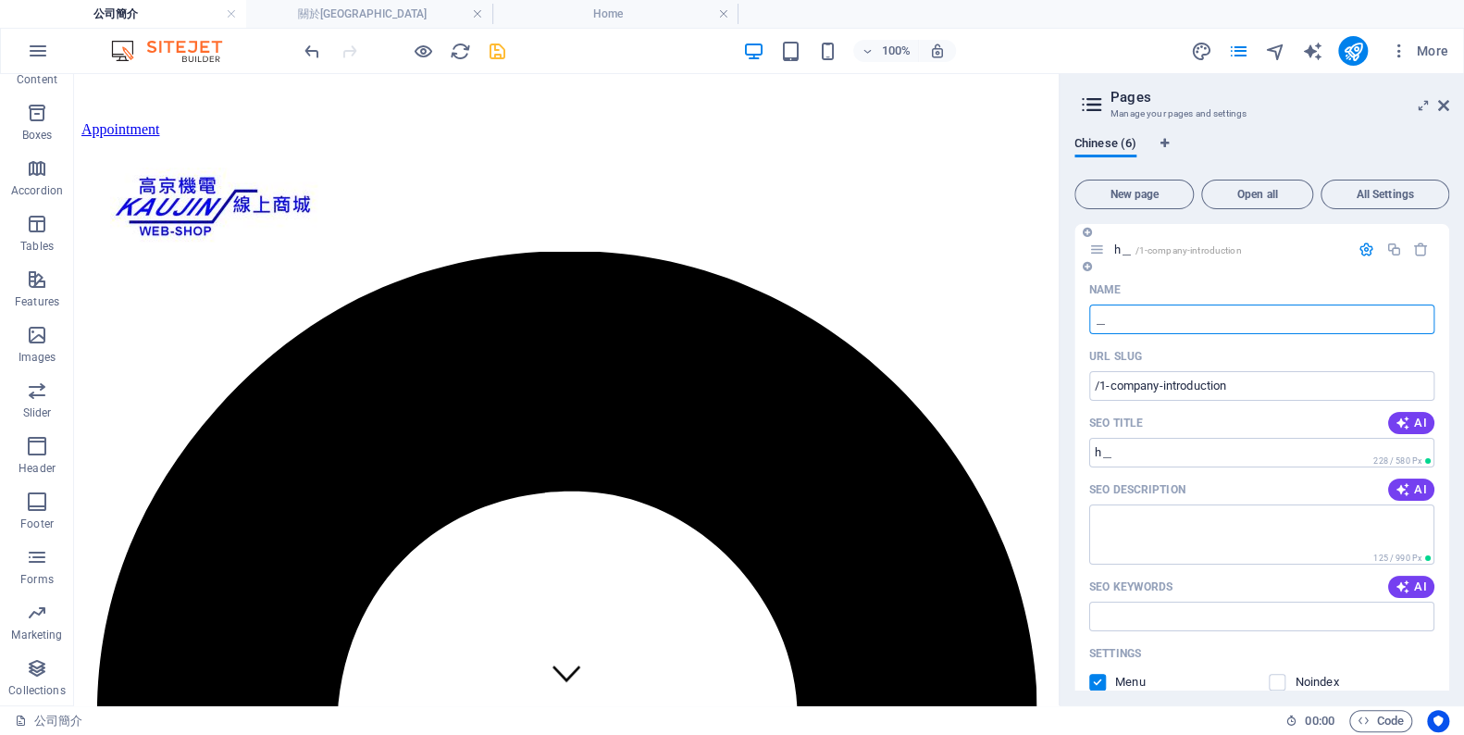
type input "＿"
type input "h＿"
type input "＿"
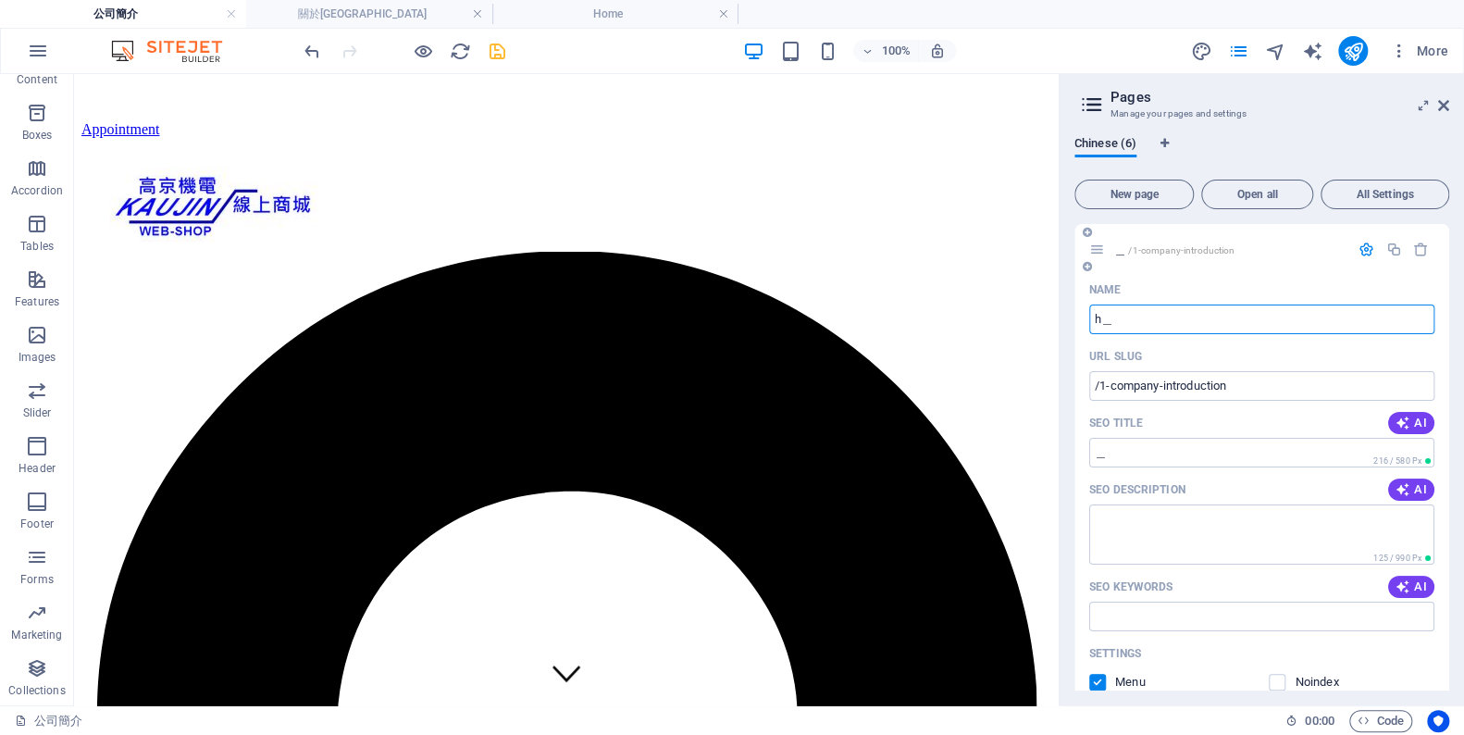
type input "h＿"
type input "＿＿"
type input "＿"
type input "＿＿"
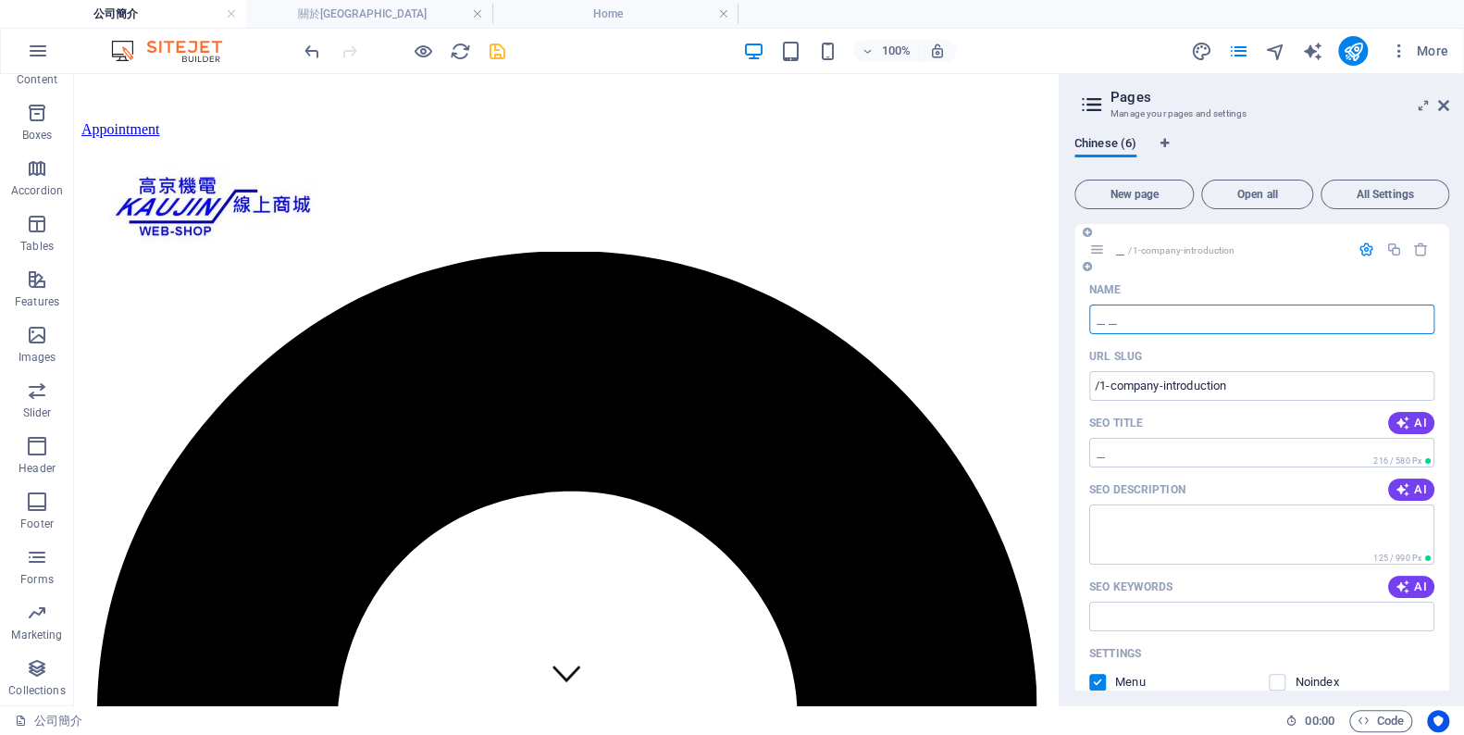
type input "＿＿"
type input "h＿＿"
type input "＿"
type input "＿＿"
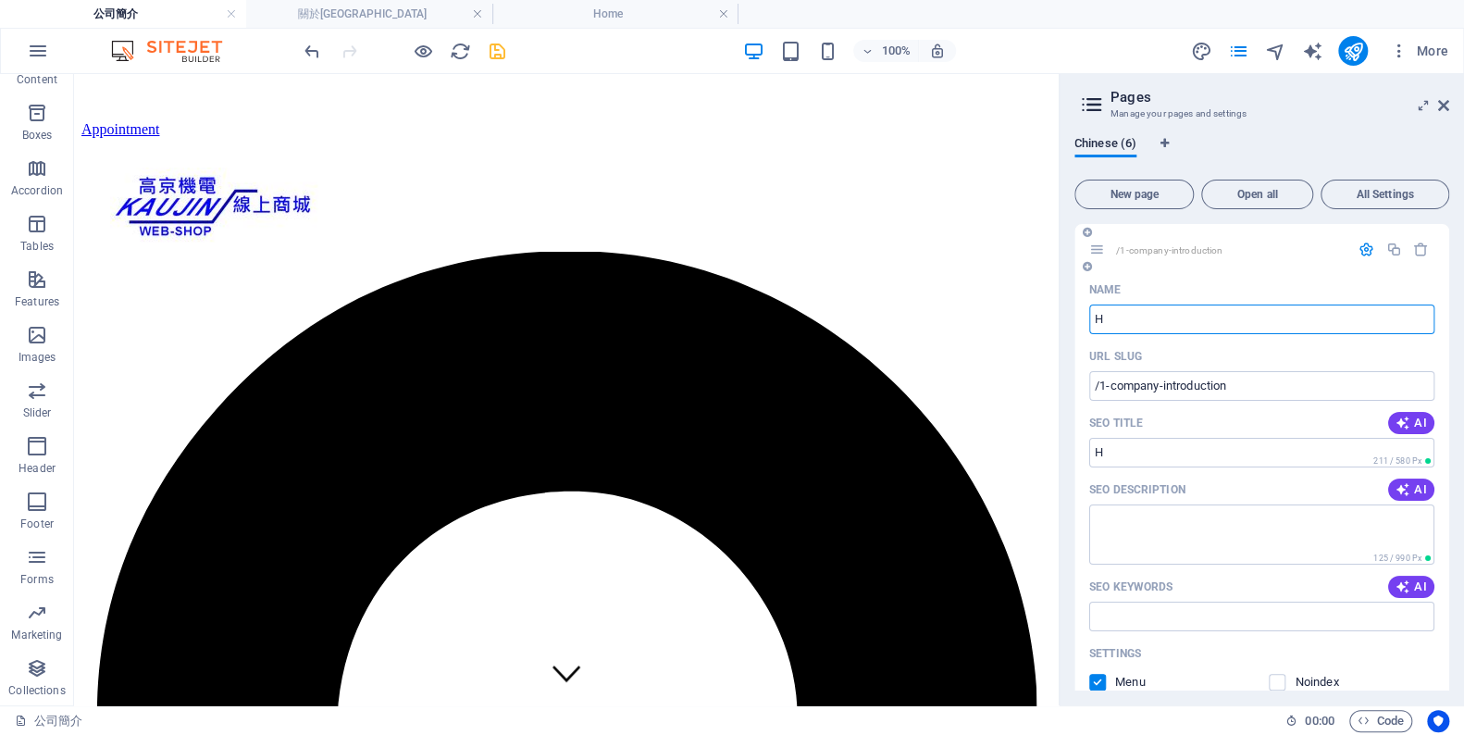
type input "H"
type input "Home"
click at [1362, 251] on icon "button" at bounding box center [1367, 250] width 16 height 16
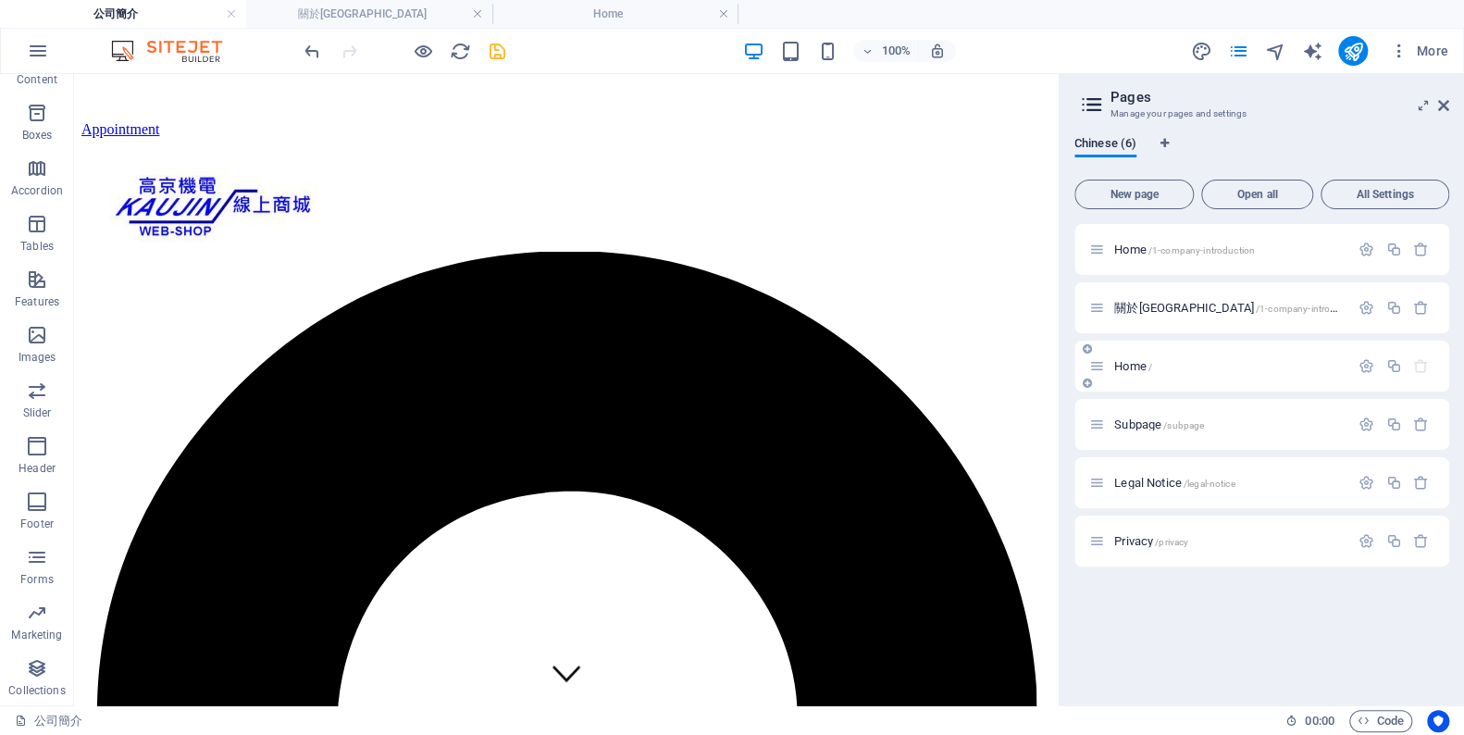
click at [1099, 367] on icon at bounding box center [1097, 366] width 16 height 16
click at [1423, 358] on icon "button" at bounding box center [1421, 366] width 16 height 16
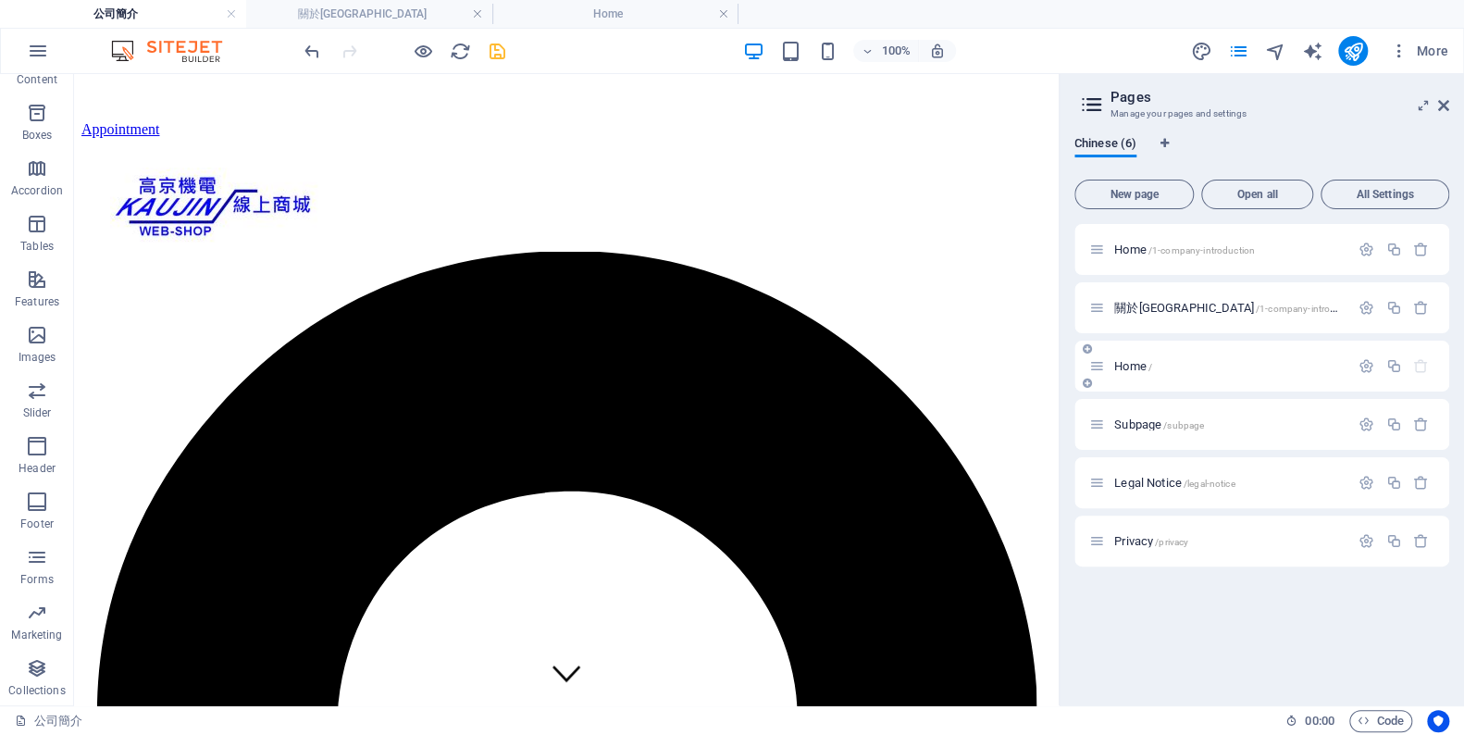
click at [1102, 365] on icon at bounding box center [1097, 366] width 16 height 16
click at [1163, 371] on p "Home /" at bounding box center [1229, 366] width 230 height 12
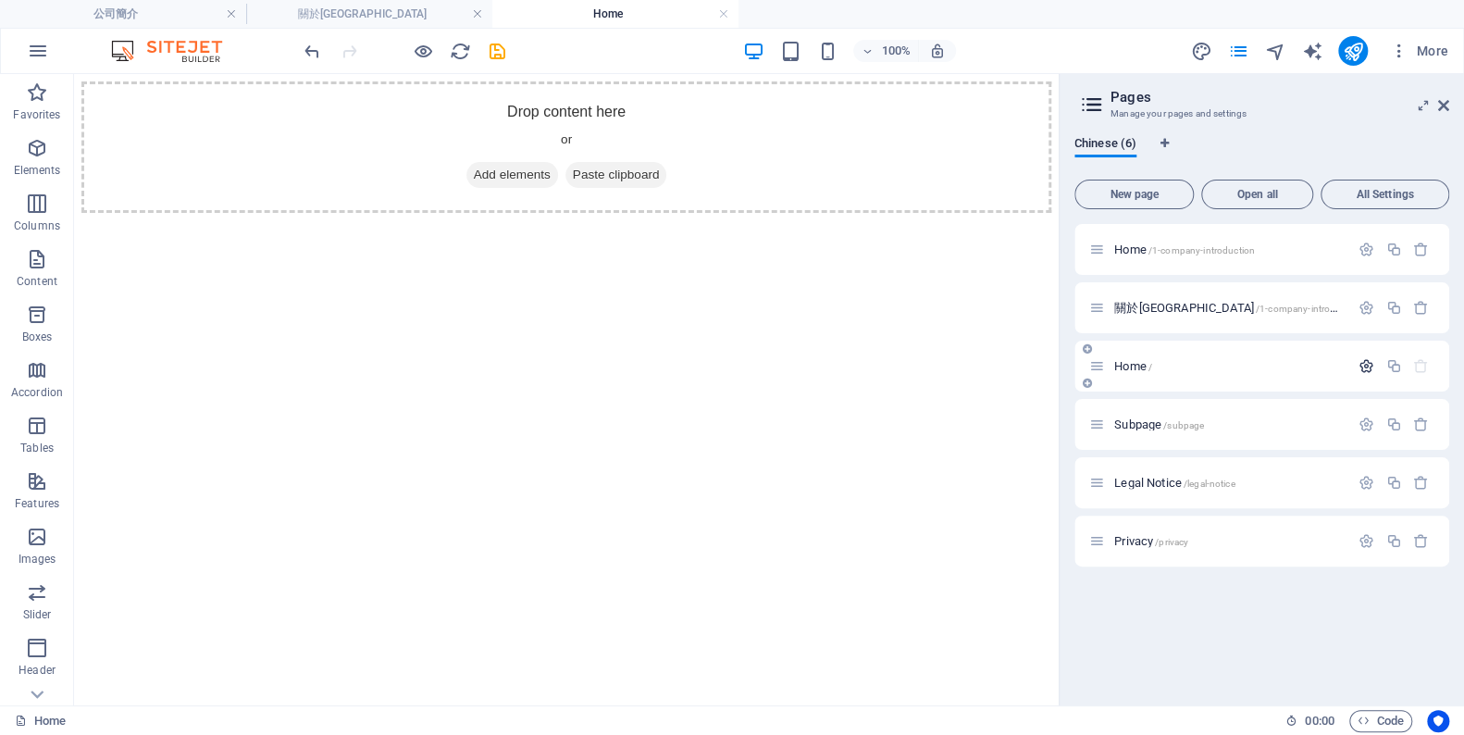
click at [1362, 364] on icon "button" at bounding box center [1367, 366] width 16 height 16
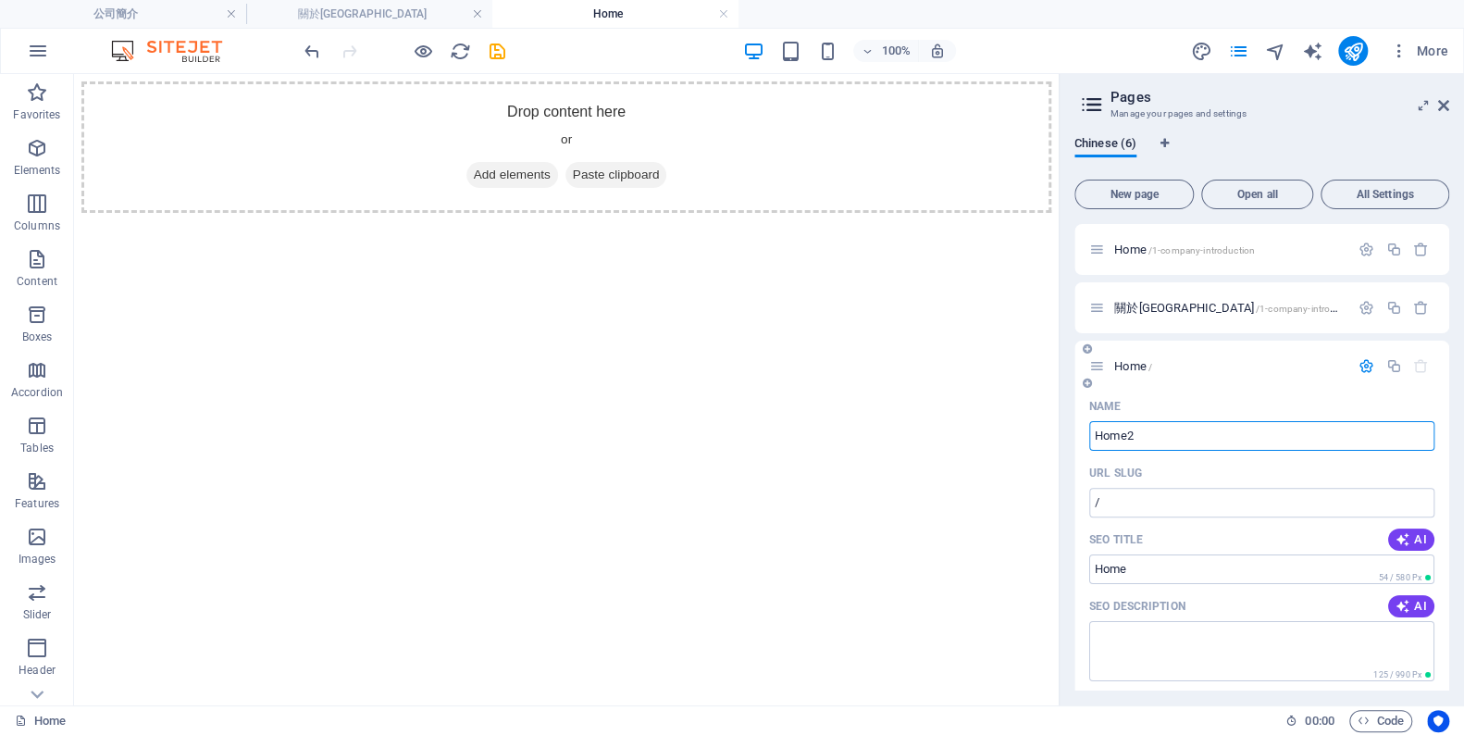
type input "Home2"
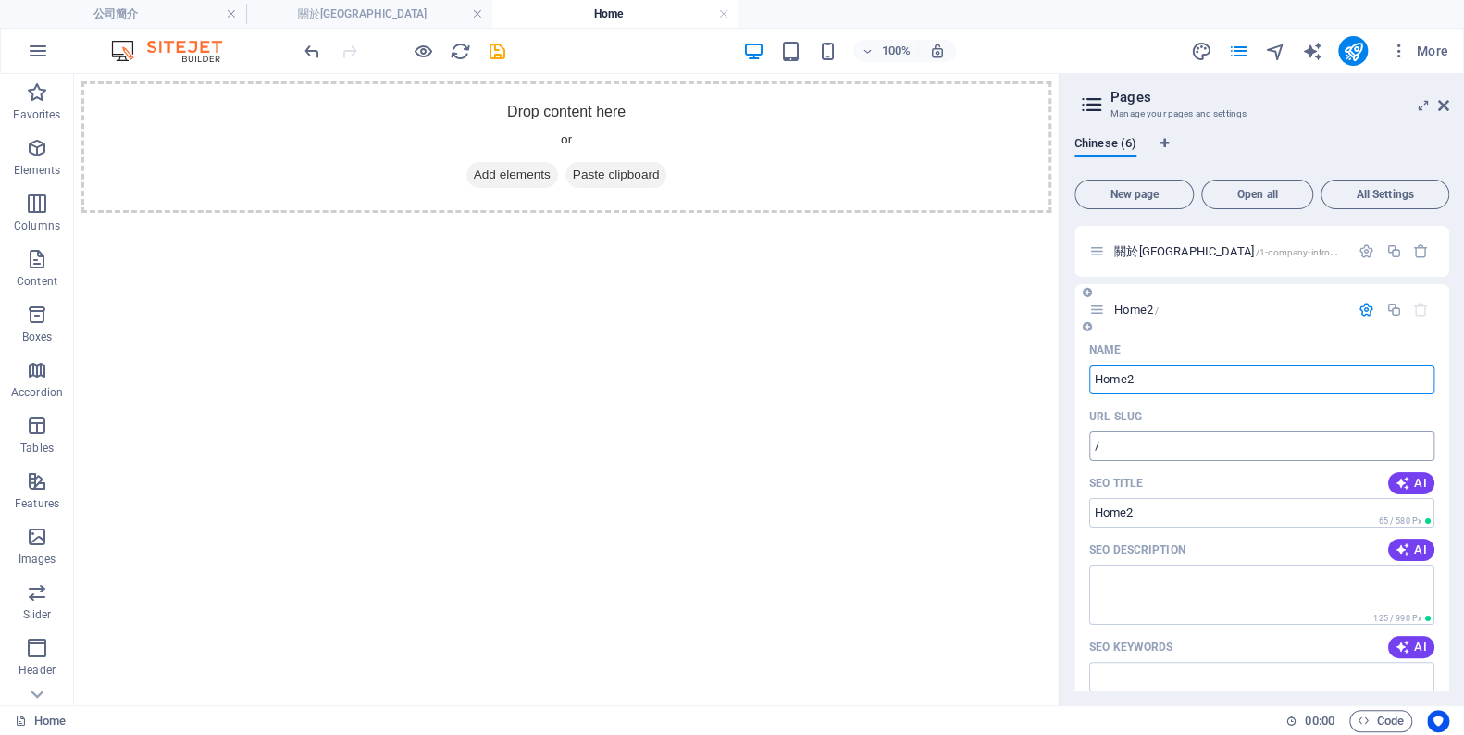
scroll to position [83, 0]
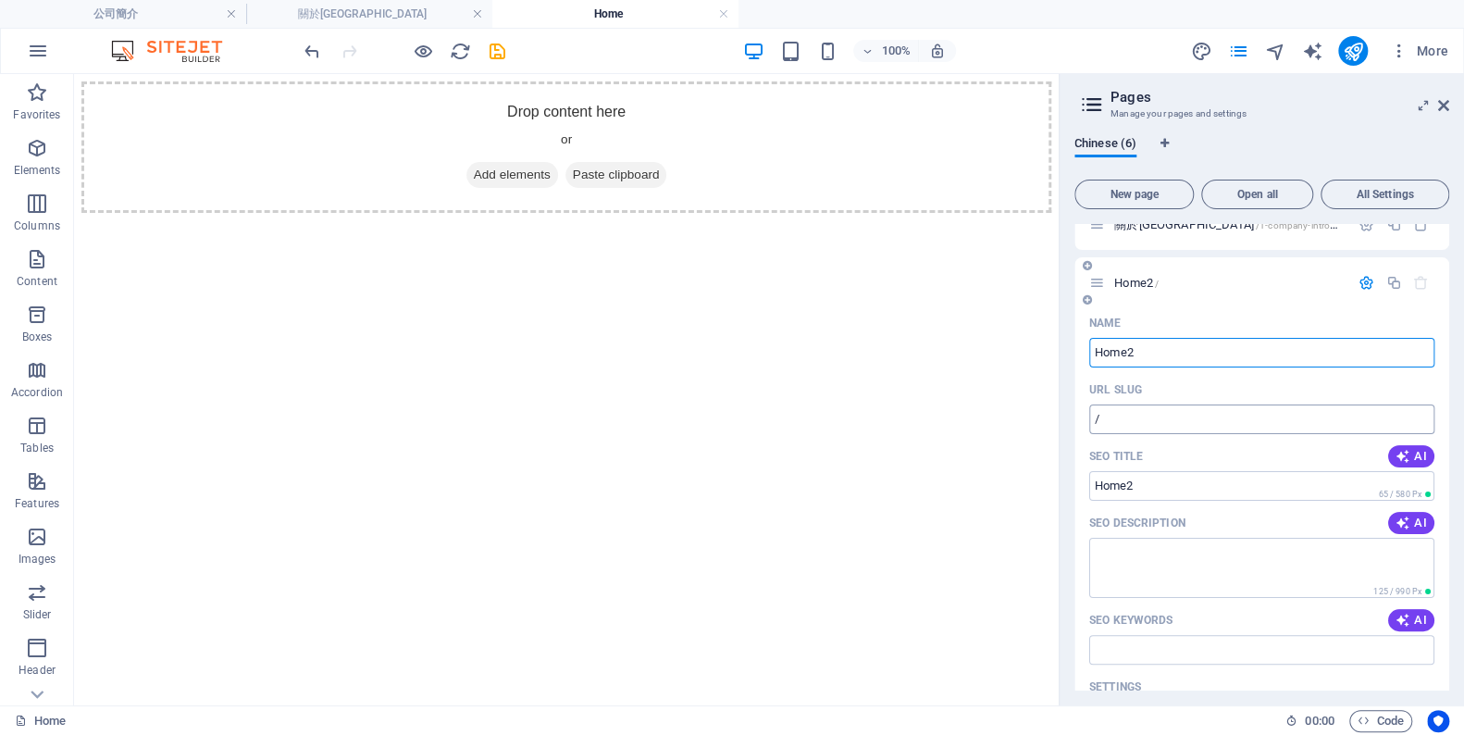
type input "Home2"
click at [1134, 423] on input "/" at bounding box center [1261, 419] width 345 height 30
type input "/222"
click at [1419, 283] on icon "button" at bounding box center [1421, 283] width 16 height 16
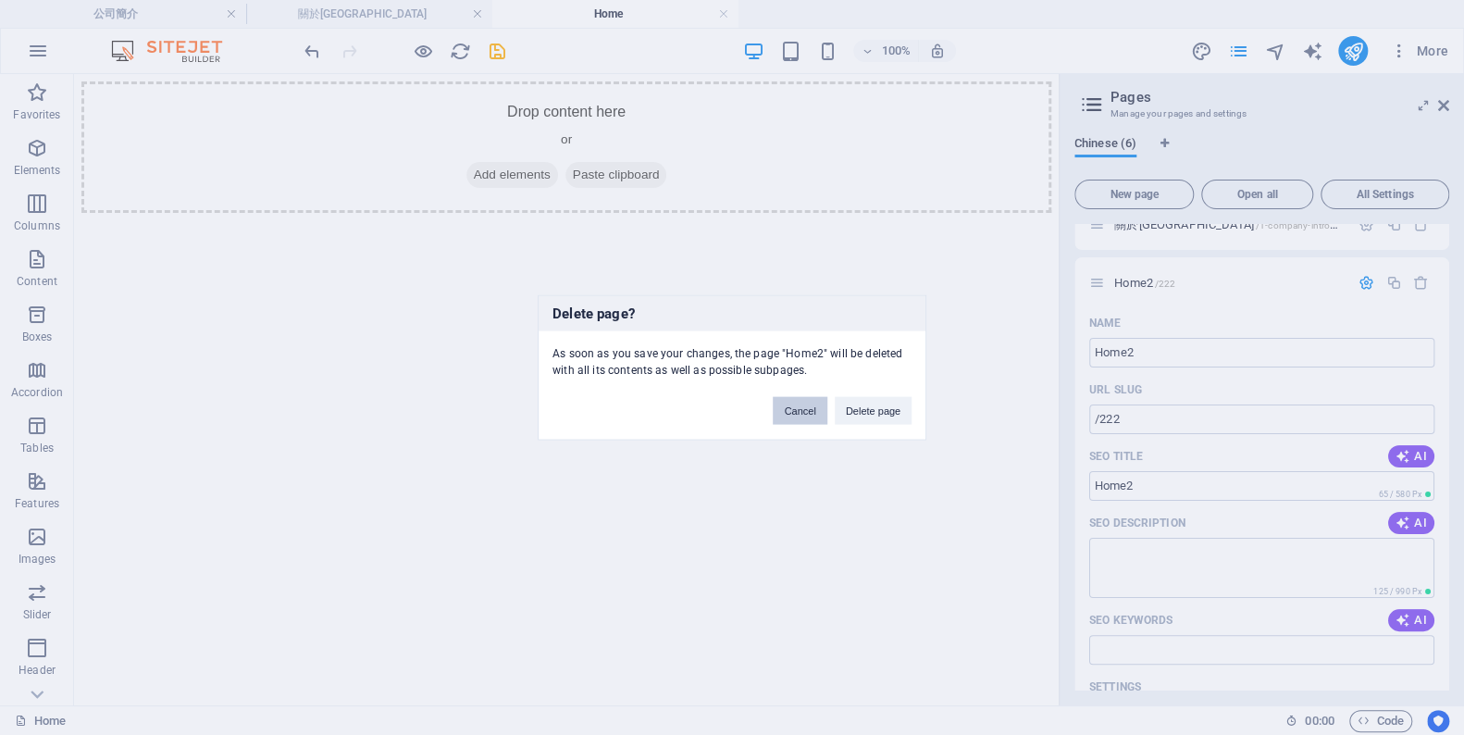
click at [798, 407] on button "Cancel" at bounding box center [800, 411] width 54 height 28
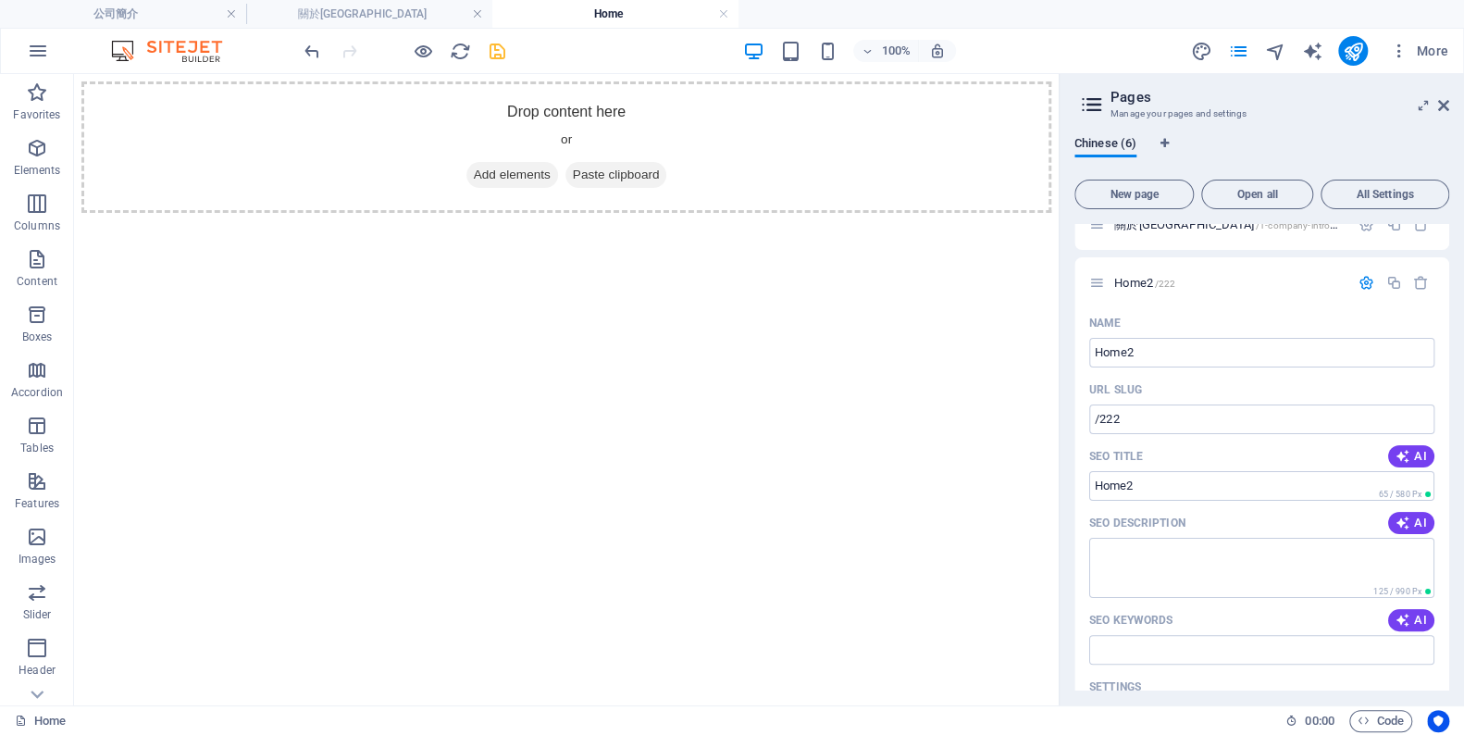
click at [496, 51] on icon "save" at bounding box center [497, 51] width 21 height 21
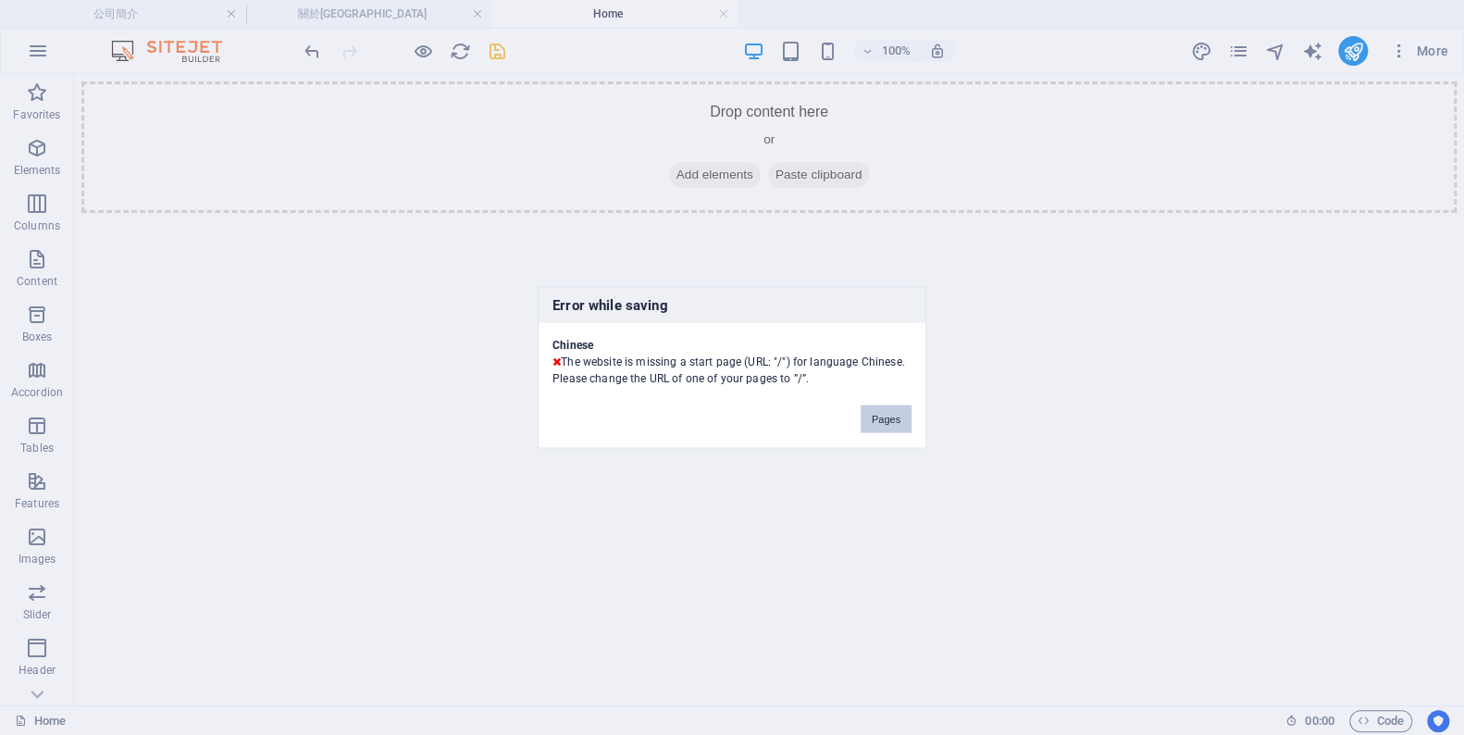
click at [889, 414] on button "Pages" at bounding box center [886, 419] width 51 height 28
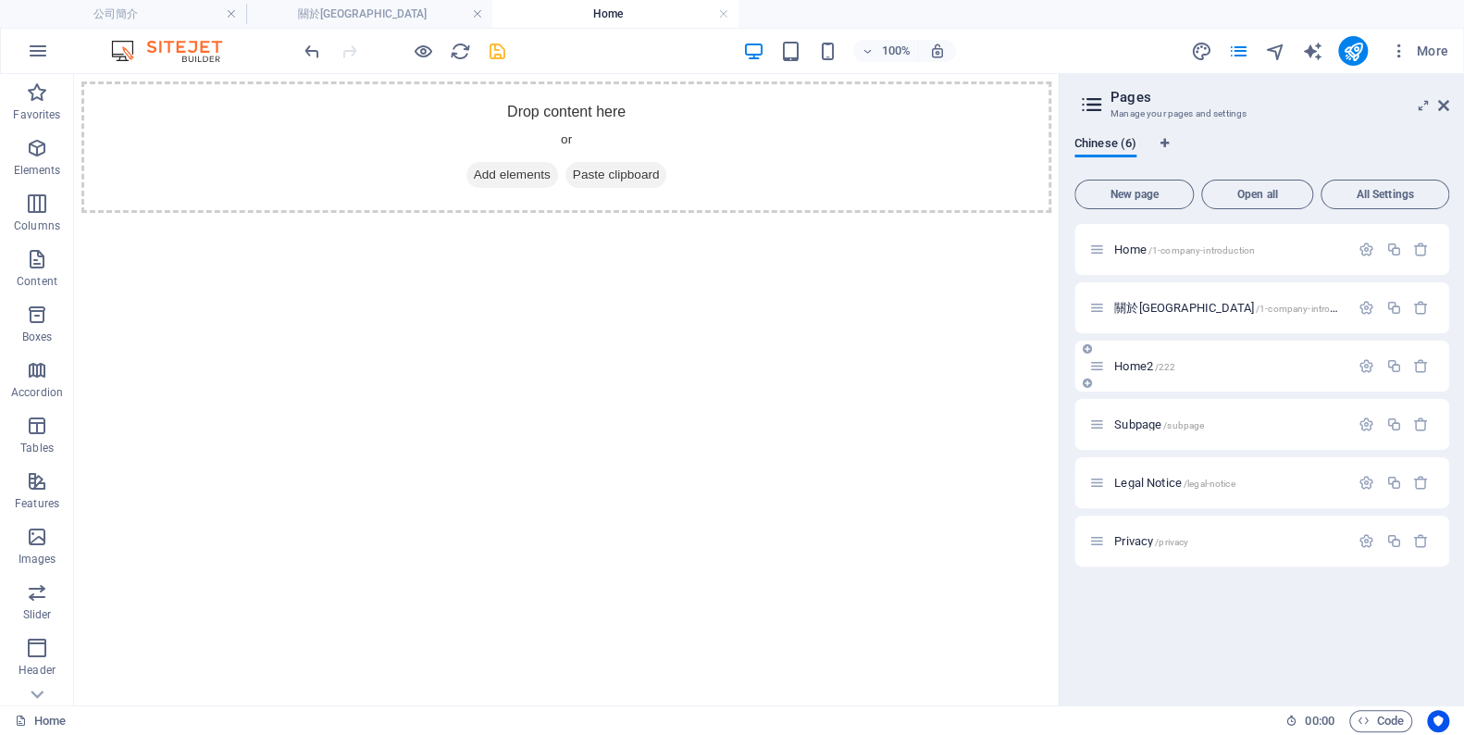
click at [1157, 363] on span "/222" at bounding box center [1165, 367] width 21 height 10
click at [1367, 367] on icon "button" at bounding box center [1367, 366] width 16 height 16
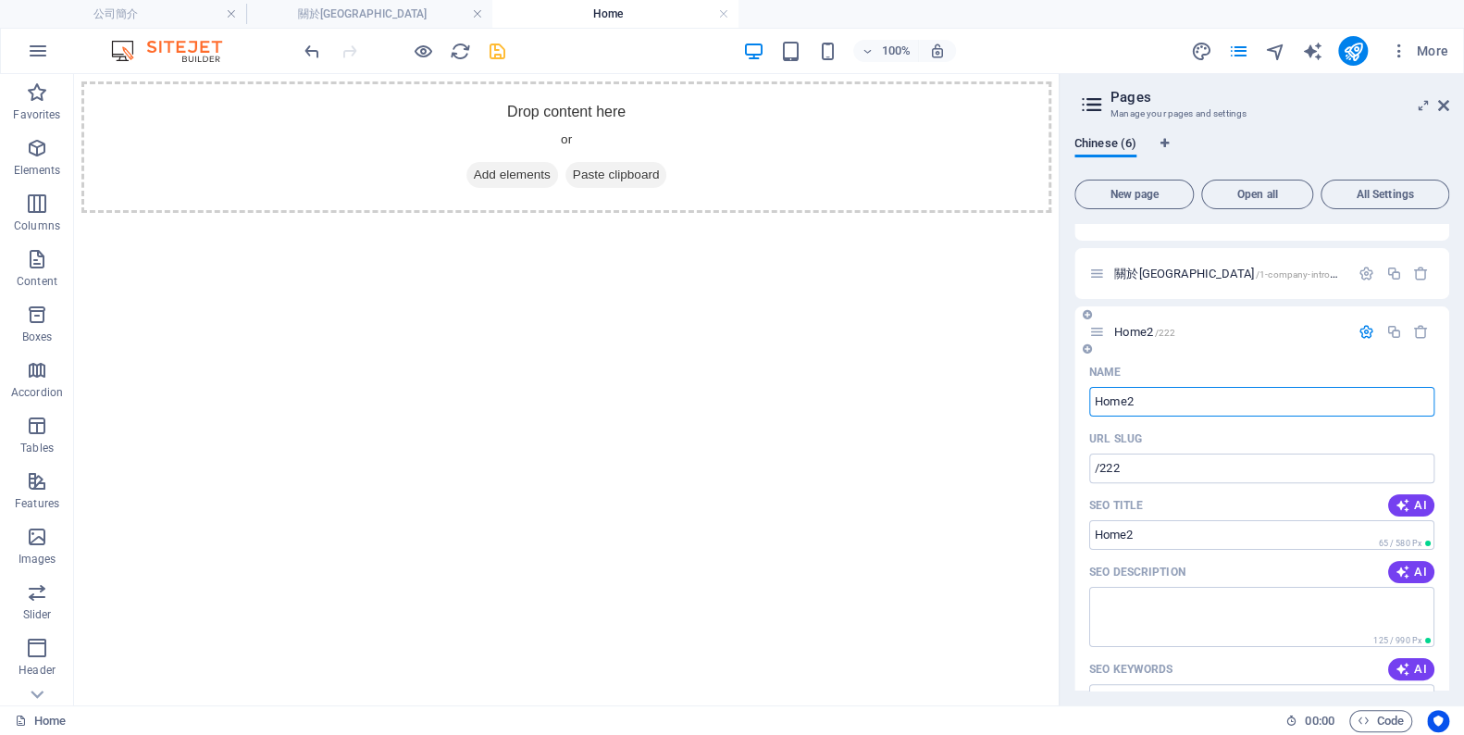
scroll to position [0, 0]
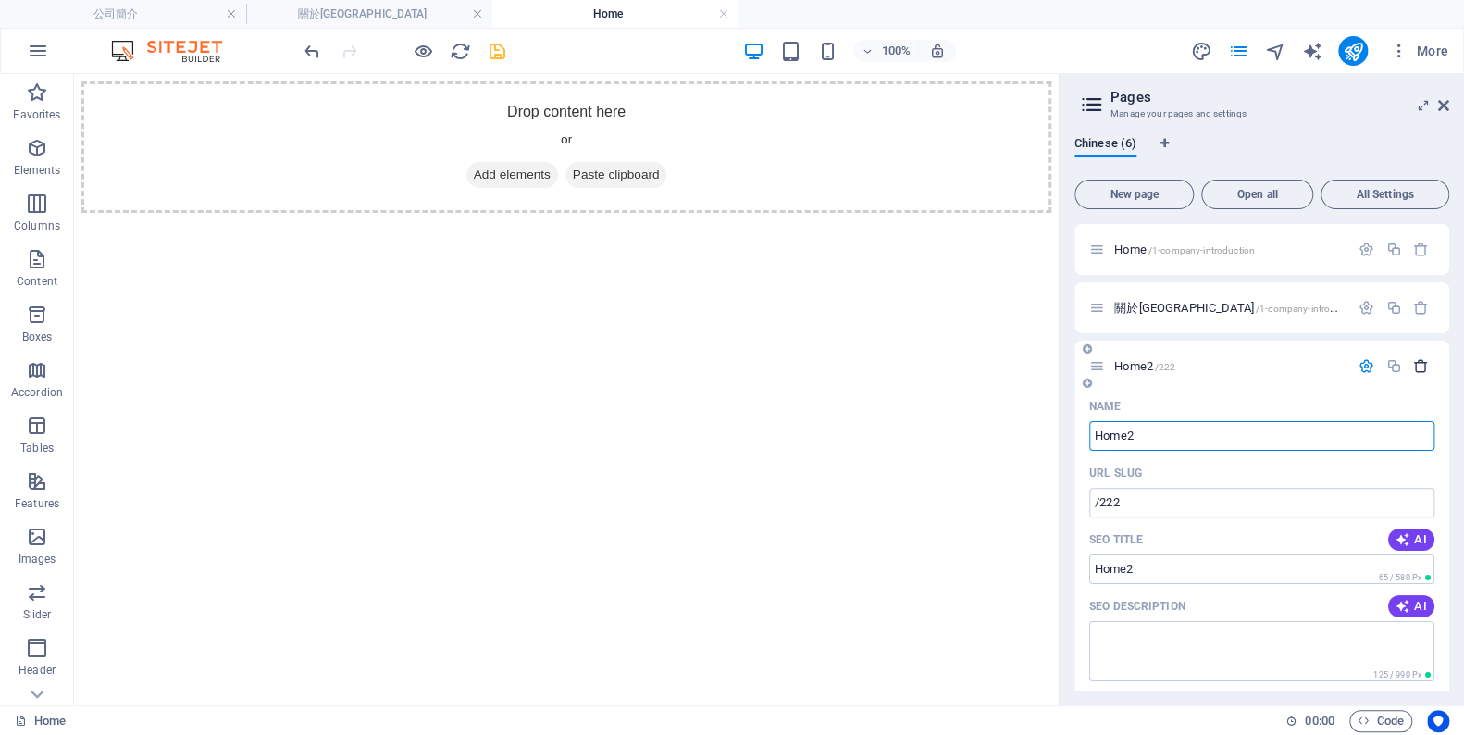
click at [1422, 363] on icon "button" at bounding box center [1421, 366] width 16 height 16
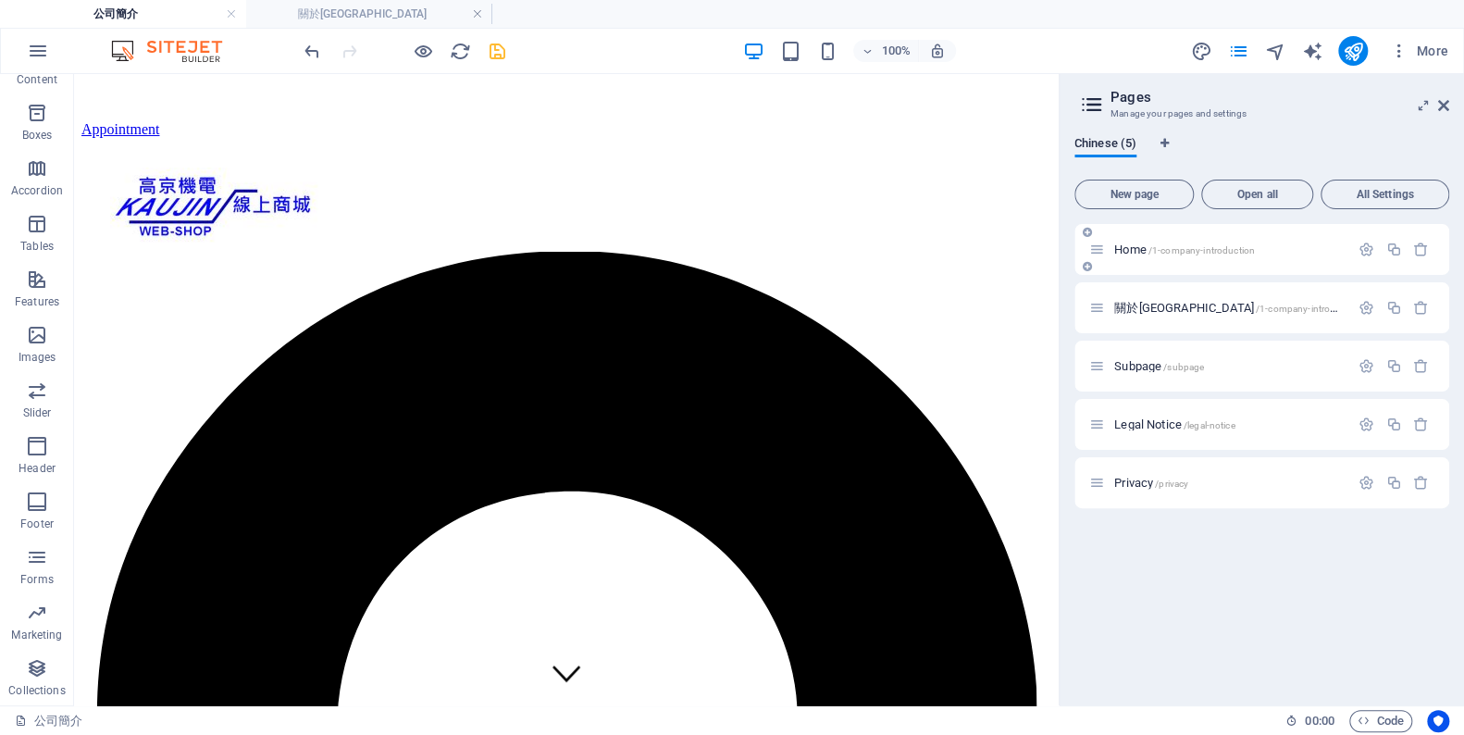
click at [1259, 239] on div "Home /1-company-introduction" at bounding box center [1219, 249] width 260 height 21
click at [1236, 246] on span "/1-company-introduction" at bounding box center [1202, 250] width 106 height 10
click at [1364, 245] on icon "button" at bounding box center [1367, 250] width 16 height 16
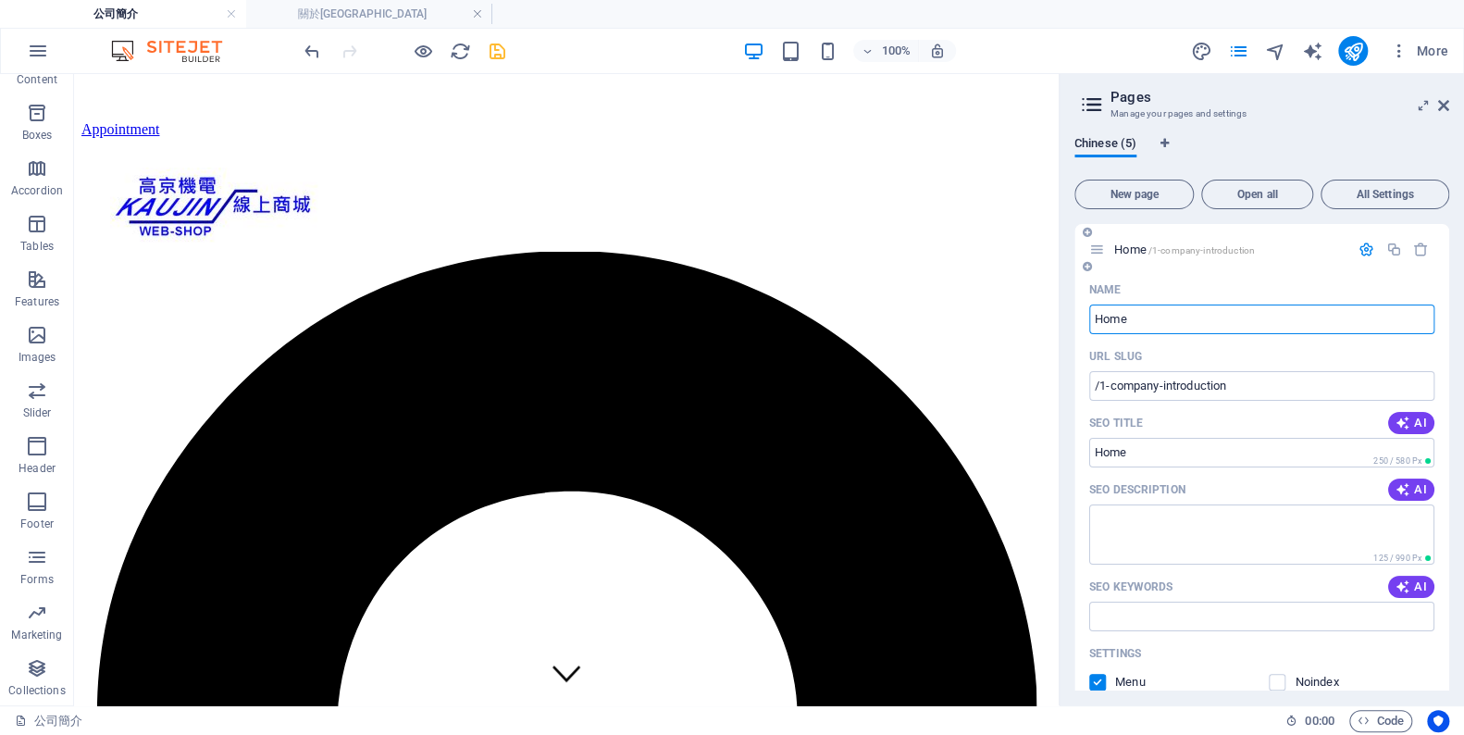
click at [1359, 245] on icon "button" at bounding box center [1367, 250] width 16 height 16
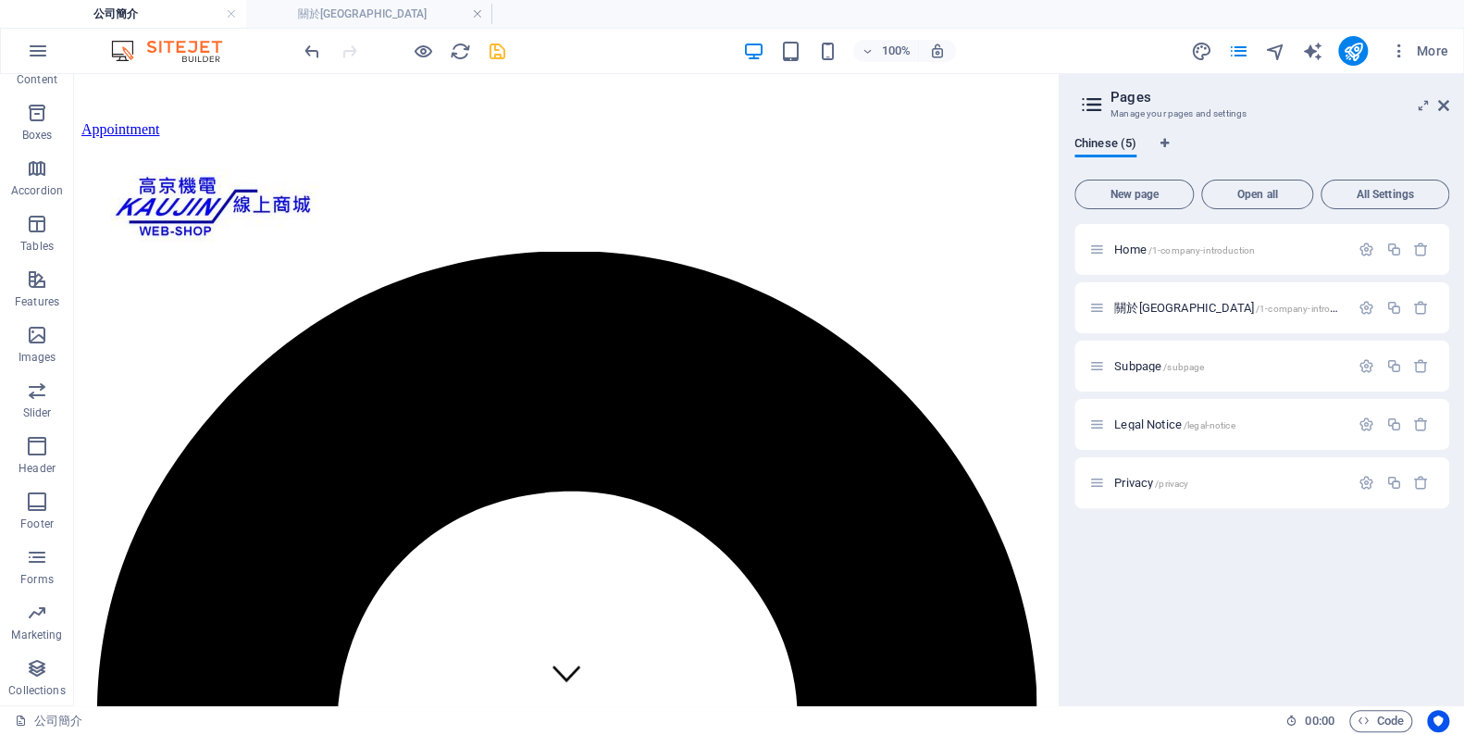
click at [500, 52] on icon "save" at bounding box center [497, 51] width 21 height 21
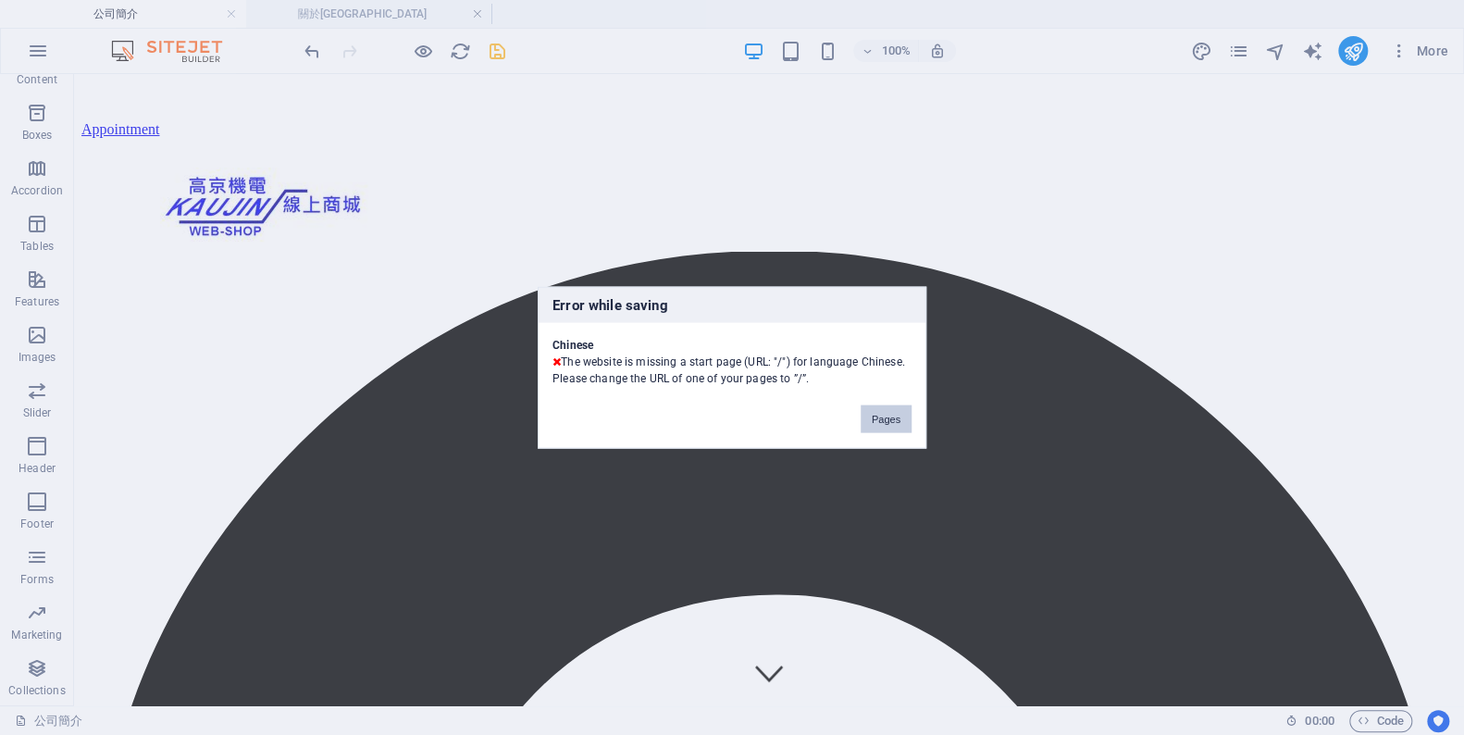
drag, startPoint x: 871, startPoint y: 417, endPoint x: 980, endPoint y: 202, distance: 241.7
click at [871, 417] on button "Pages" at bounding box center [886, 419] width 51 height 28
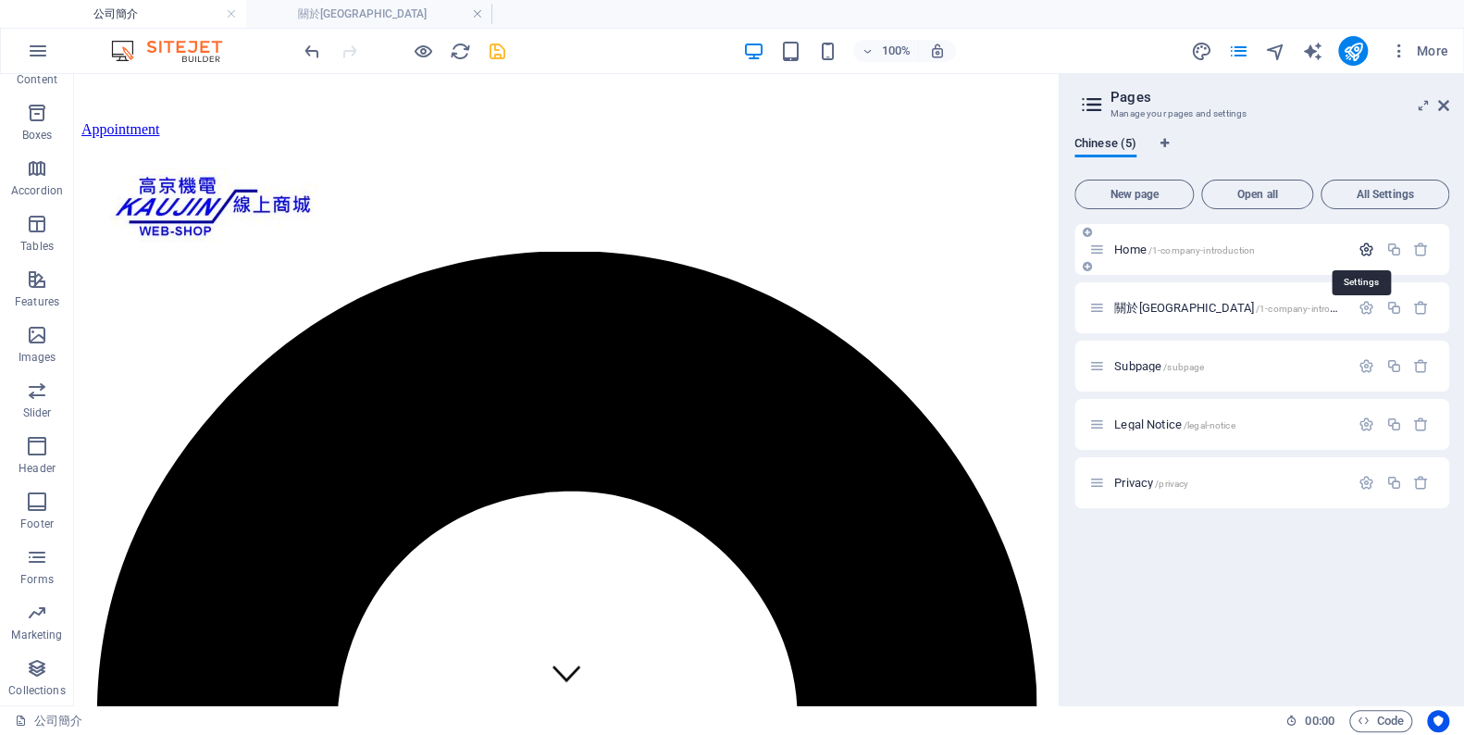
click at [1364, 247] on icon "button" at bounding box center [1367, 250] width 16 height 16
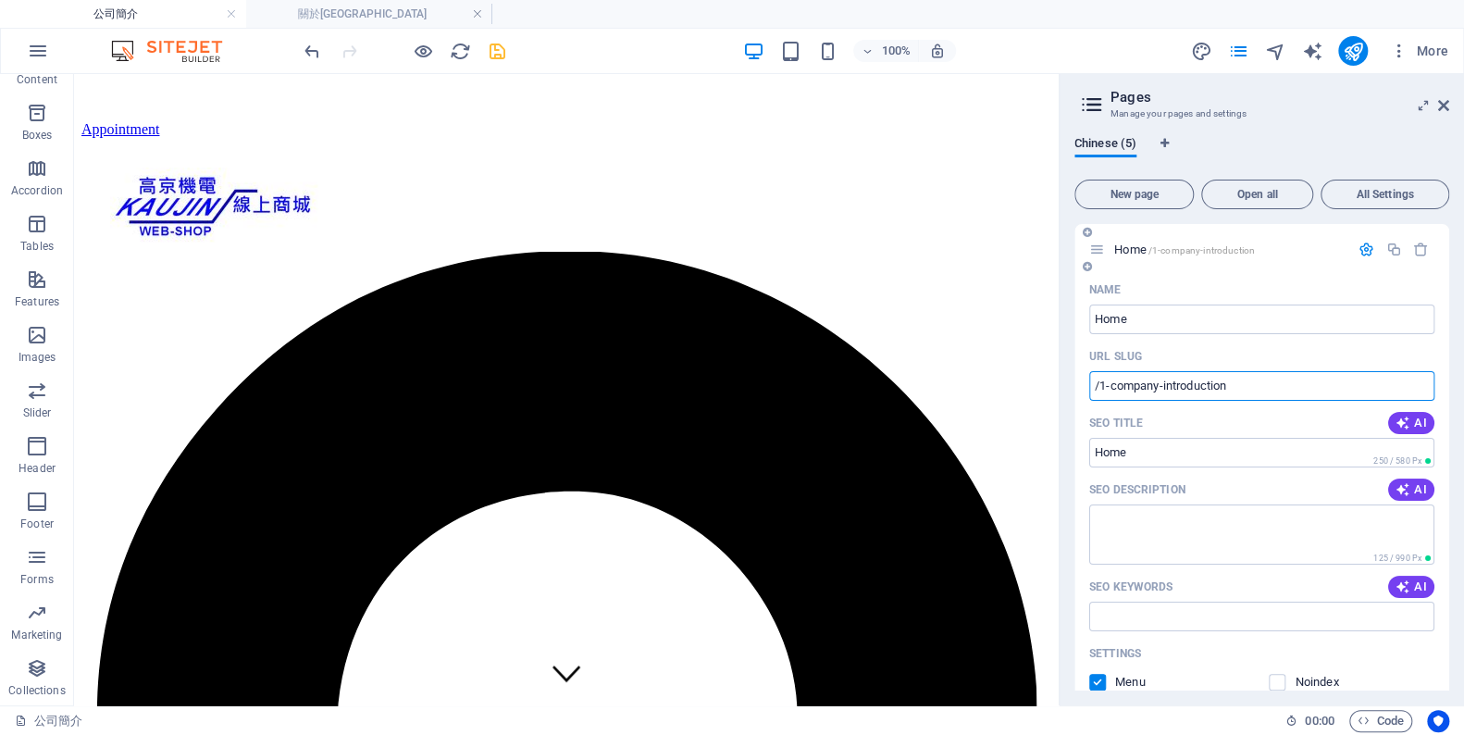
click at [1100, 391] on input "/1-company-introduction" at bounding box center [1261, 386] width 345 height 30
type input "/"
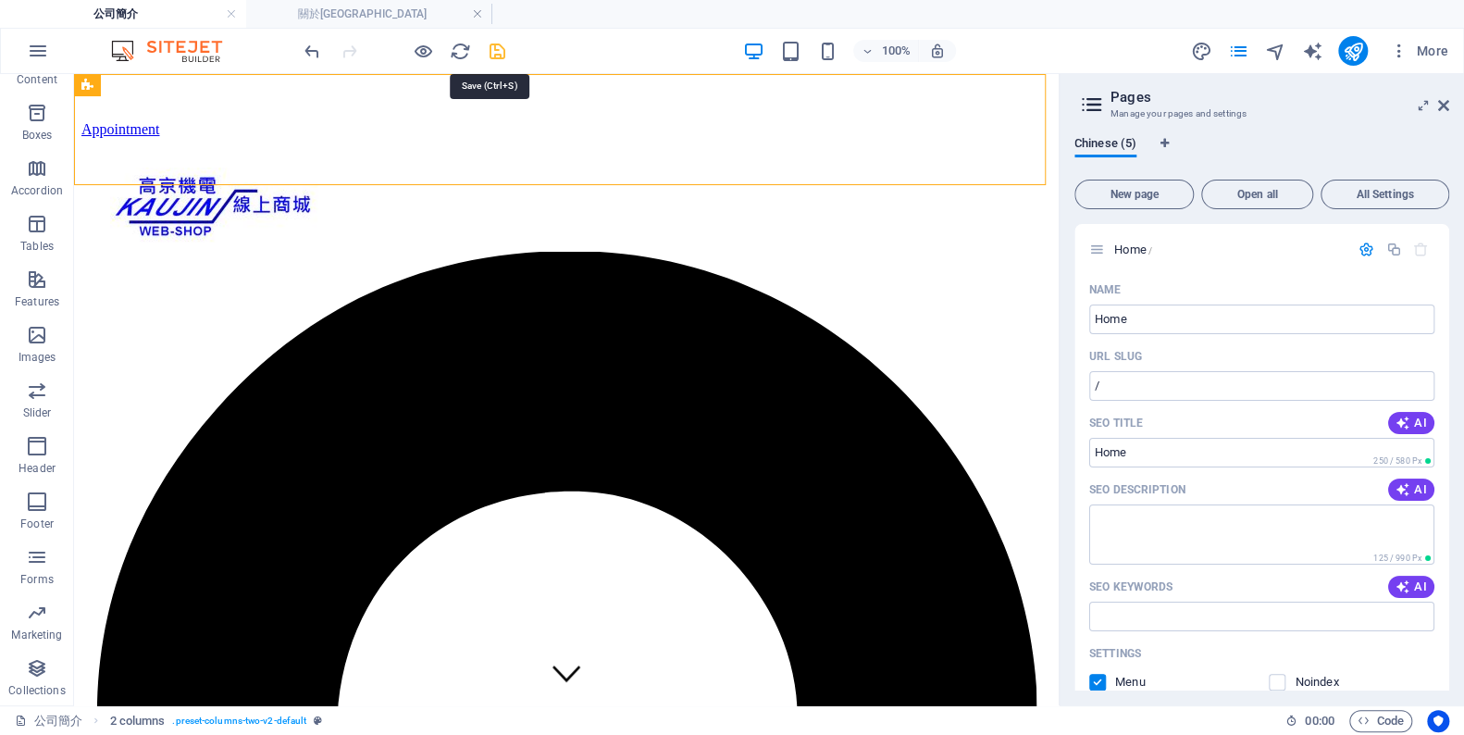
click at [495, 56] on icon "save" at bounding box center [497, 51] width 21 height 21
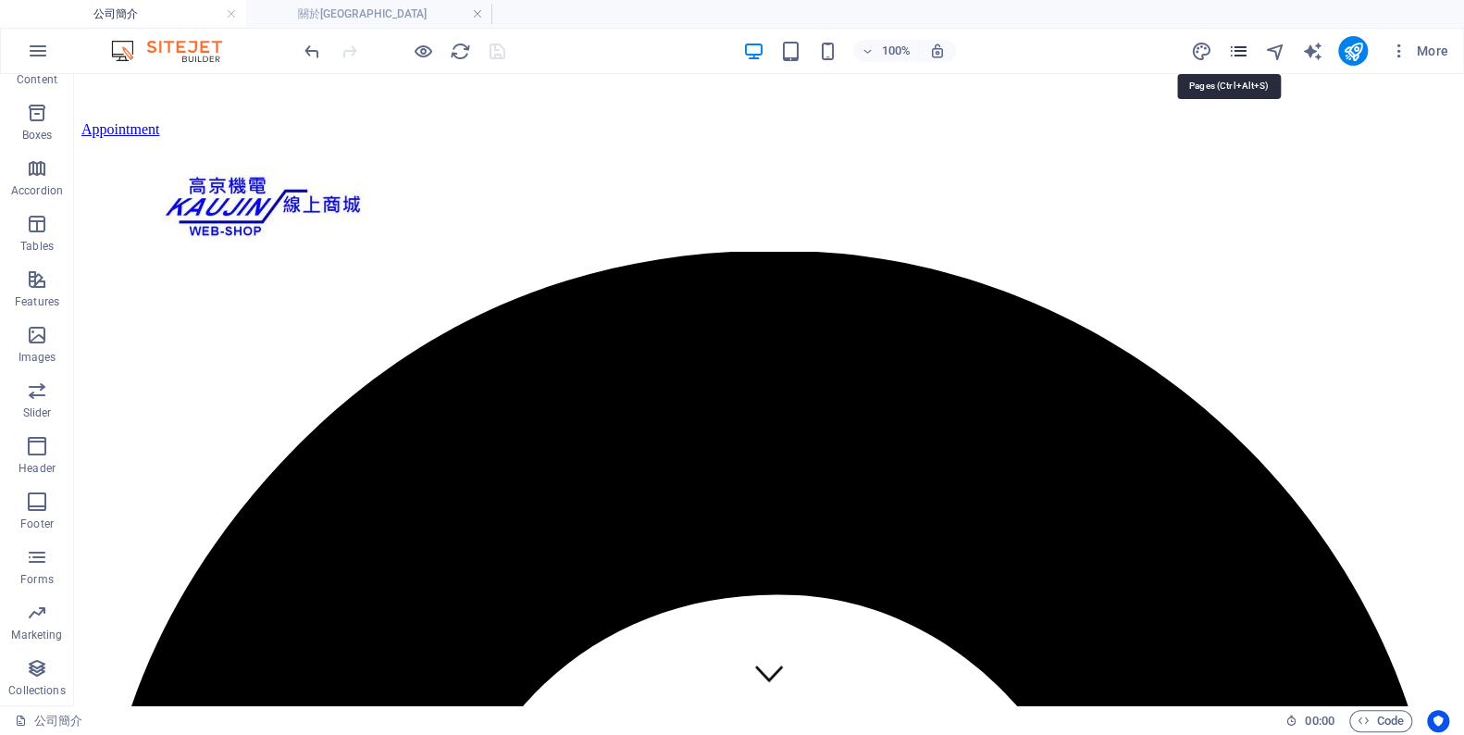
click at [1237, 47] on icon "pages" at bounding box center [1237, 51] width 21 height 21
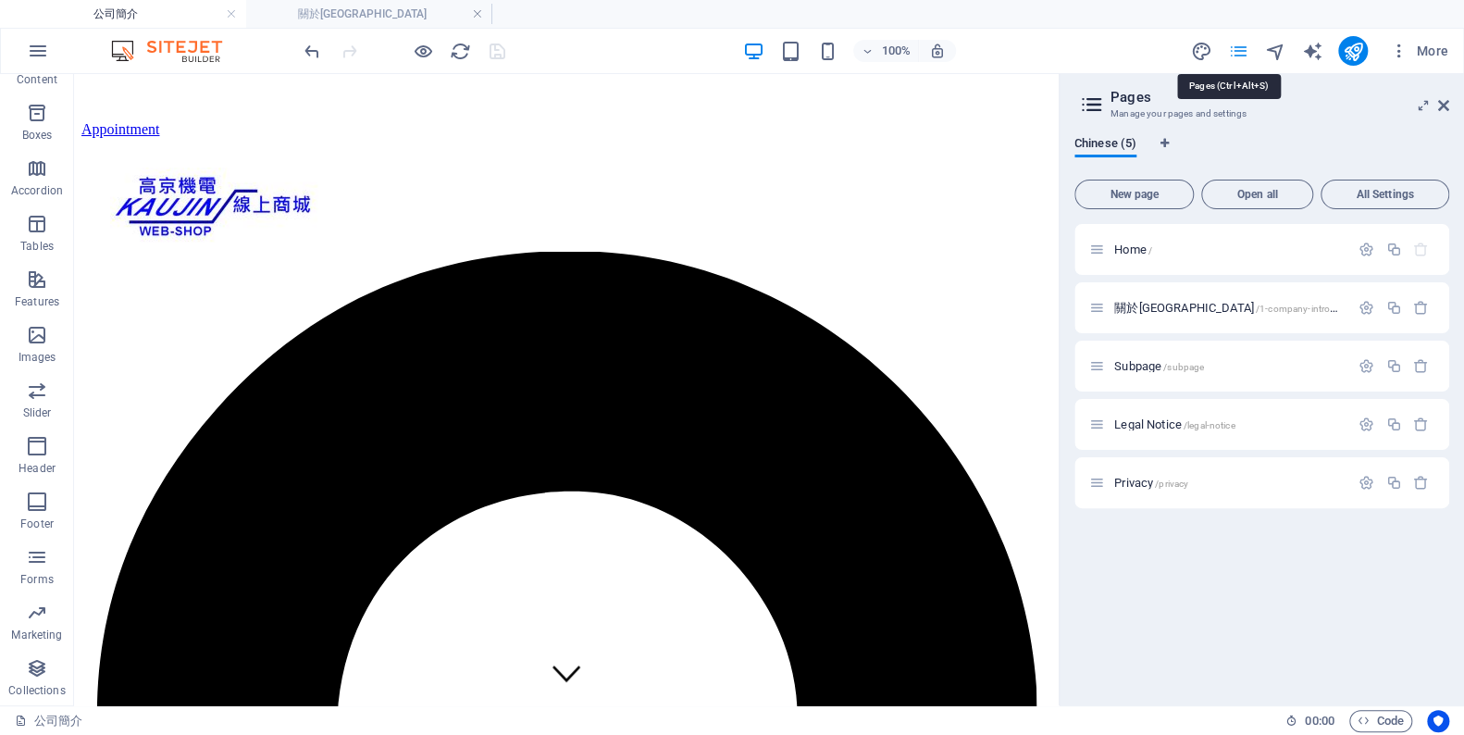
click at [1237, 47] on icon "pages" at bounding box center [1237, 51] width 21 height 21
click at [1447, 112] on link at bounding box center [1443, 106] width 11 height 16
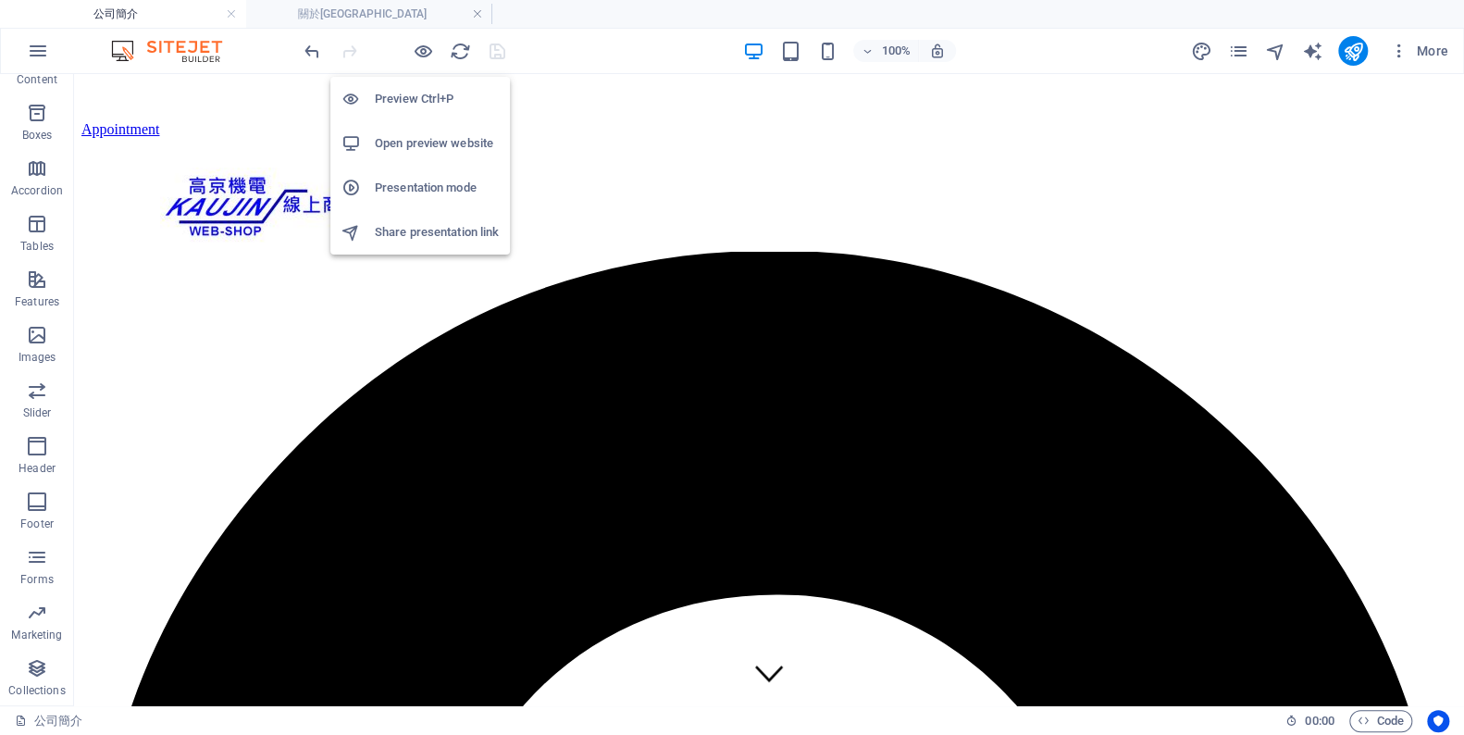
click at [434, 112] on li "Preview Ctrl+P" at bounding box center [420, 99] width 180 height 44
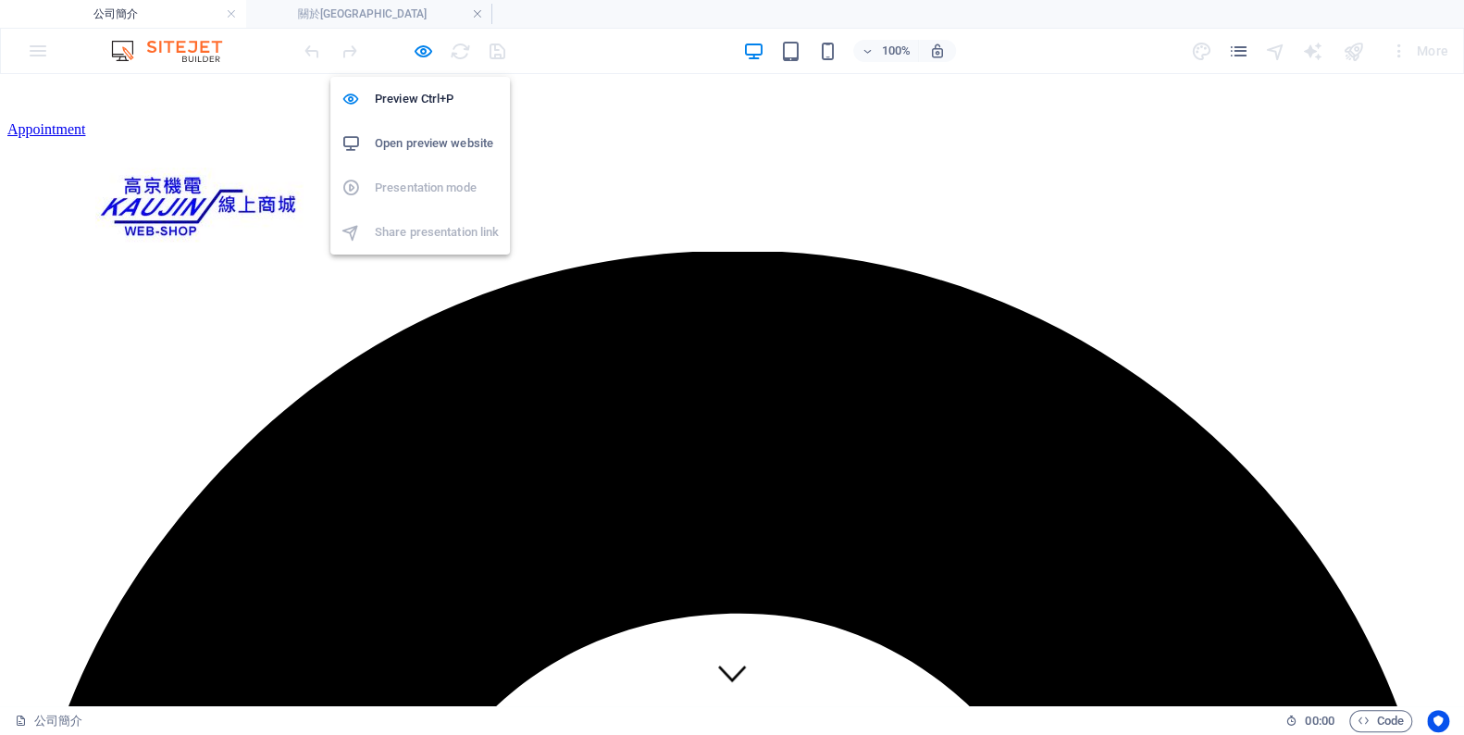
click at [436, 143] on h6 "Open preview website" at bounding box center [437, 143] width 124 height 22
click at [30, 55] on div "100% More" at bounding box center [732, 51] width 1462 height 44
click at [421, 53] on icon "button" at bounding box center [423, 51] width 21 height 21
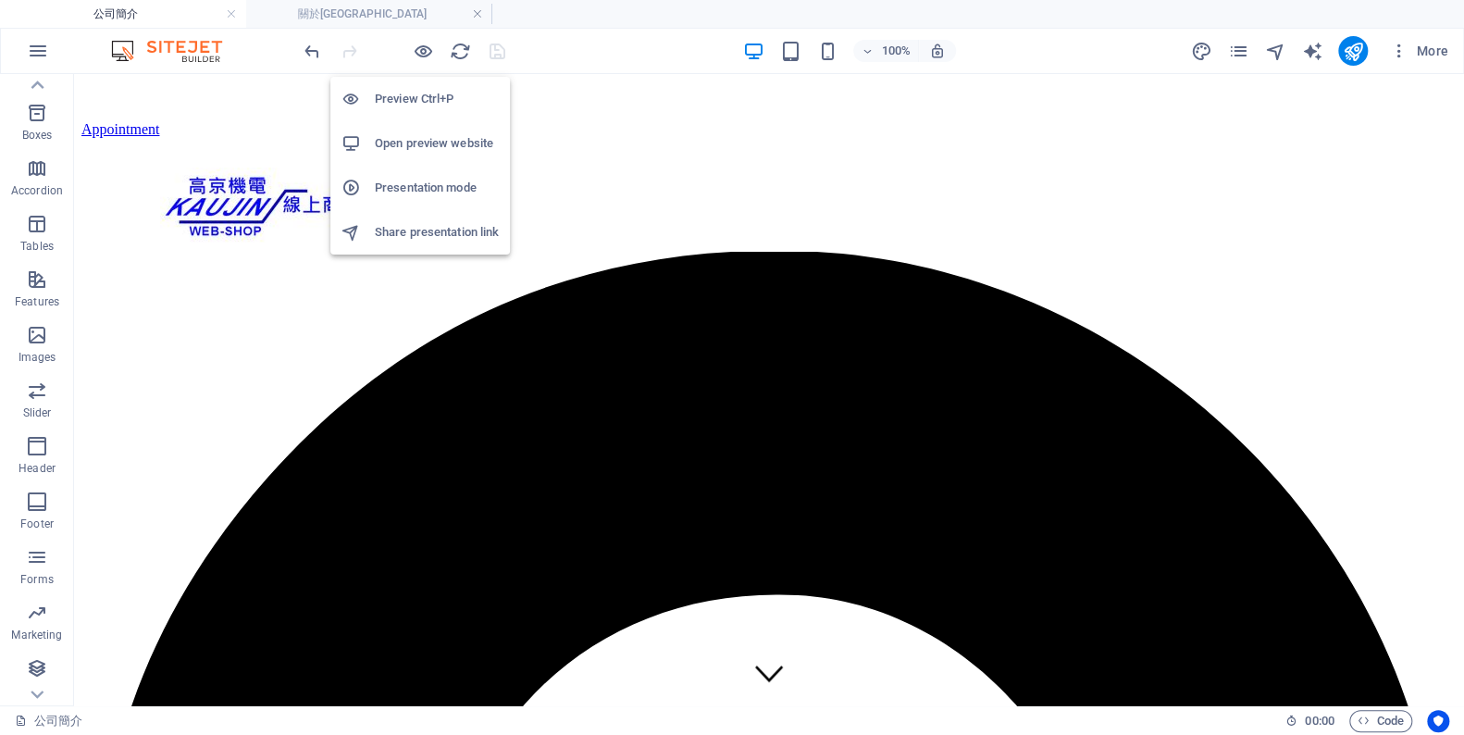
click at [429, 140] on h6 "Open preview website" at bounding box center [437, 143] width 124 height 22
